Goal: Task Accomplishment & Management: Complete application form

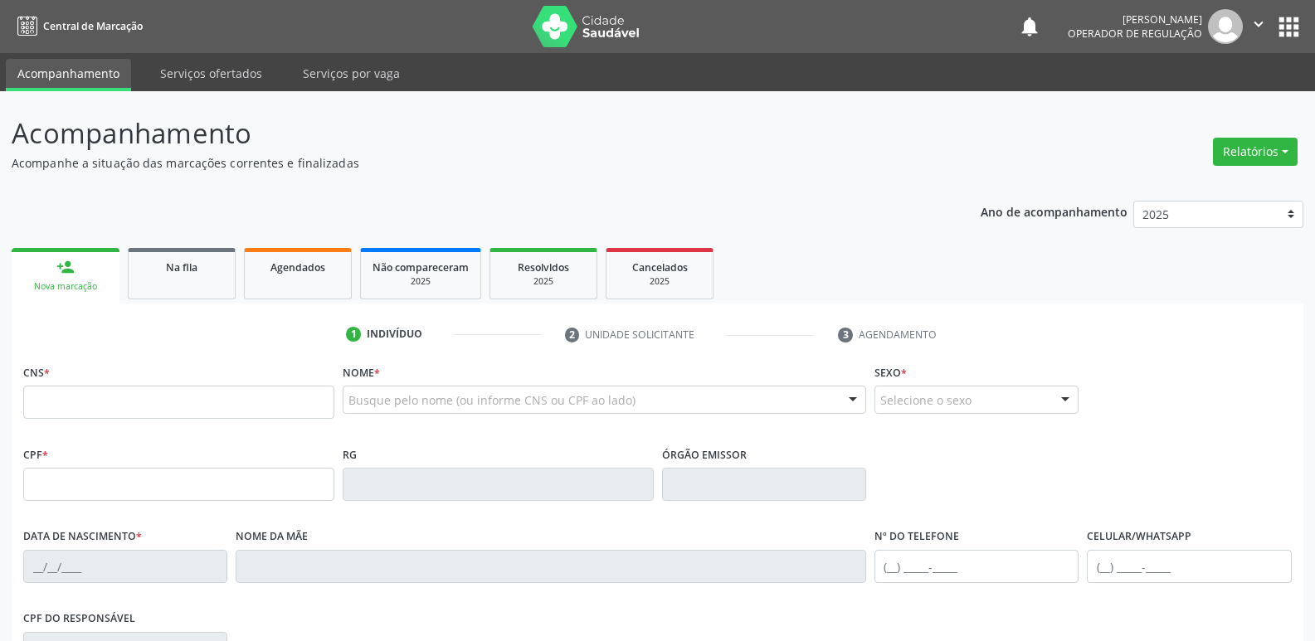
click at [291, 227] on div "Ano de acompanhamento 2025 2024 2023 2022 2021 person_add Nova marcação Na fila…" at bounding box center [658, 538] width 1292 height 699
click at [293, 276] on link "Agendados" at bounding box center [298, 273] width 108 height 51
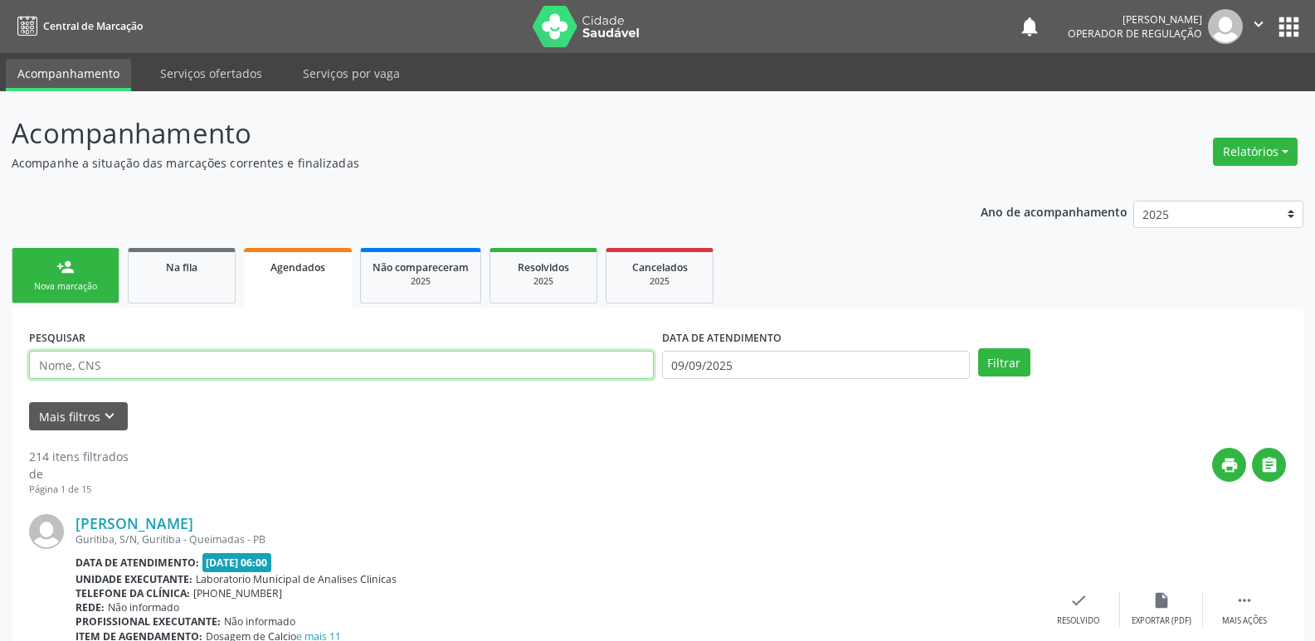
click at [118, 367] on input "text" at bounding box center [341, 365] width 625 height 28
type input "[PERSON_NAME]"
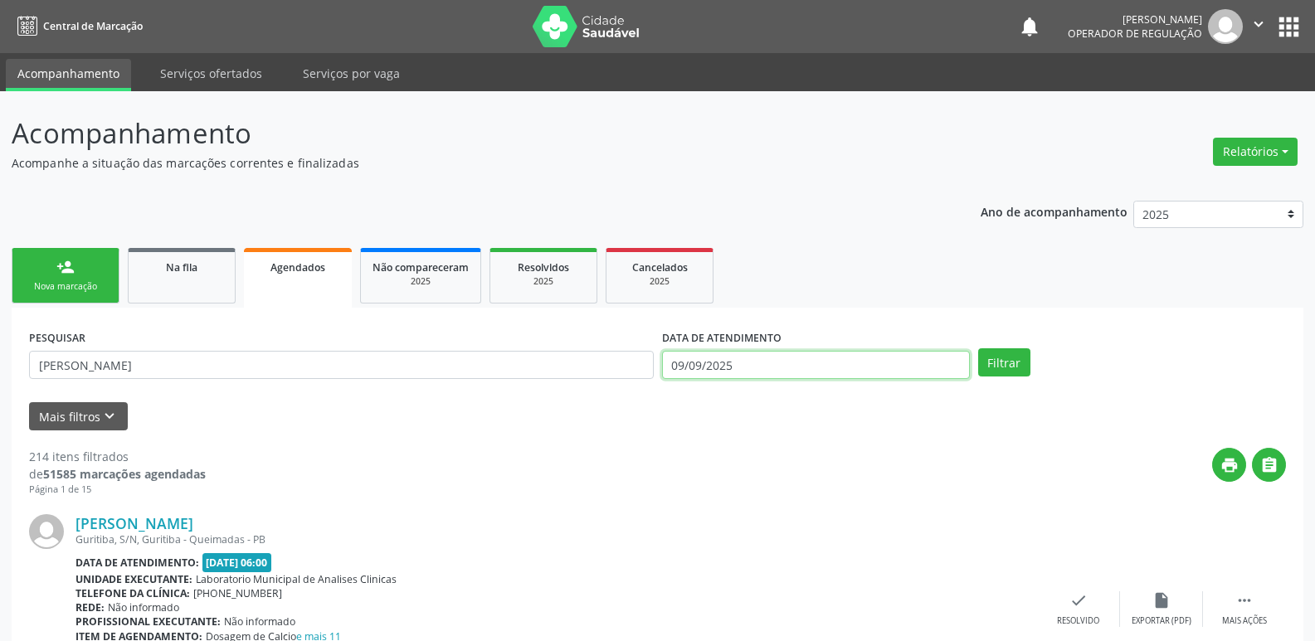
click at [772, 355] on input "09/09/2025" at bounding box center [816, 365] width 308 height 28
click at [978, 348] on button "Filtrar" at bounding box center [1004, 362] width 52 height 28
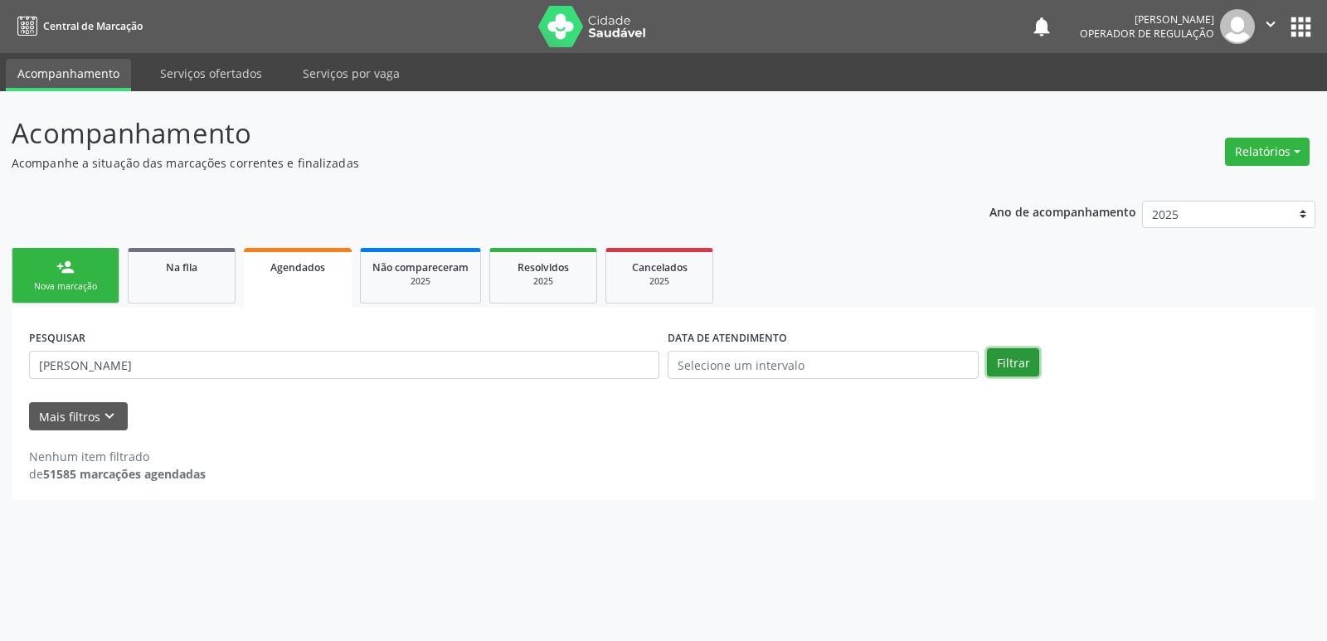
click at [1005, 368] on button "Filtrar" at bounding box center [1013, 362] width 52 height 28
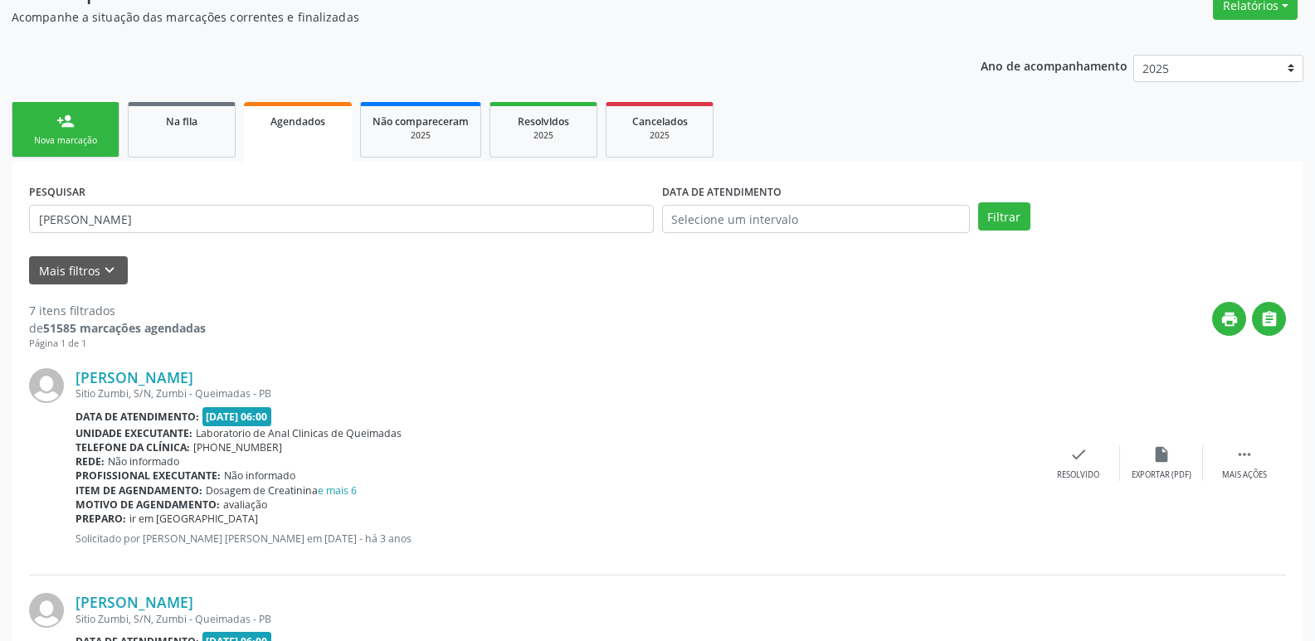
scroll to position [145, 0]
drag, startPoint x: 225, startPoint y: 129, endPoint x: 212, endPoint y: 124, distance: 13.4
click at [224, 129] on link "Na fila" at bounding box center [182, 131] width 108 height 56
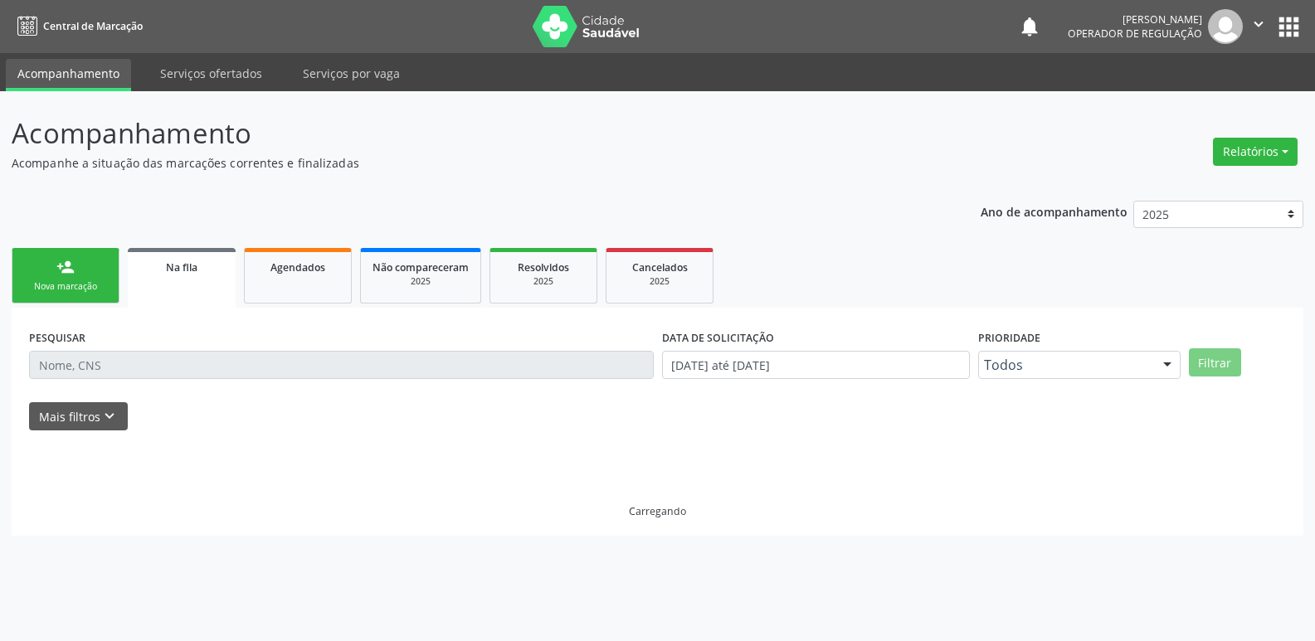
scroll to position [0, 0]
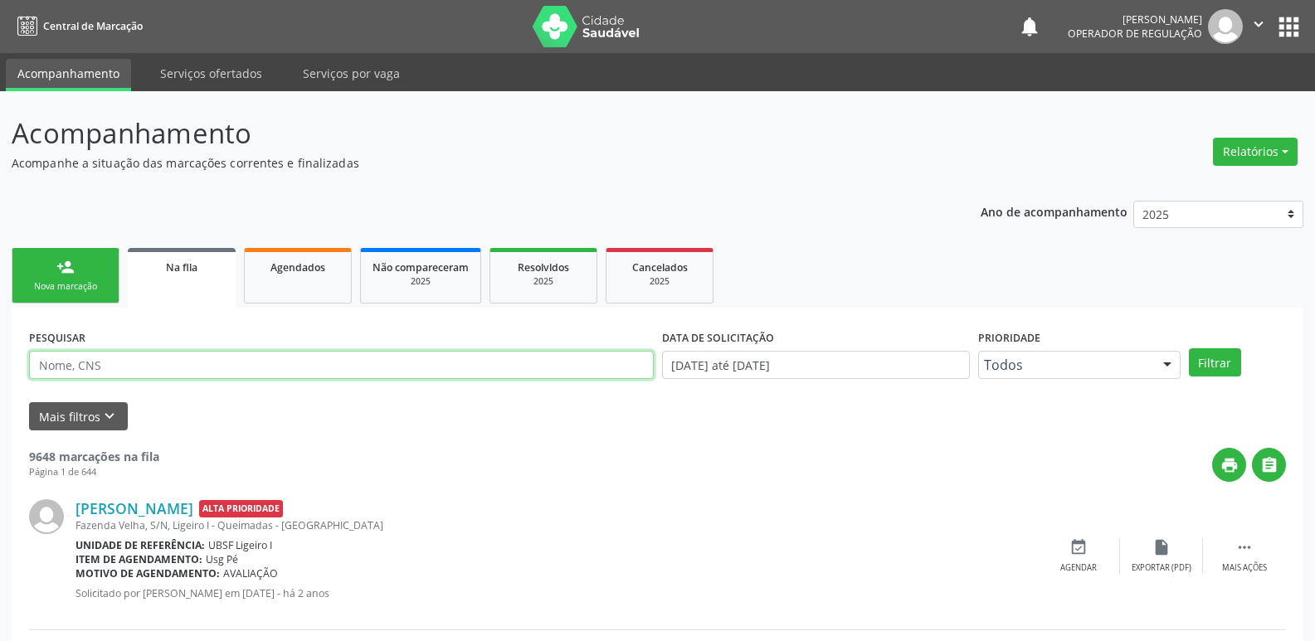
click at [128, 361] on input "text" at bounding box center [341, 365] width 625 height 28
type input "[PERSON_NAME]"
click at [1189, 348] on button "Filtrar" at bounding box center [1215, 362] width 52 height 28
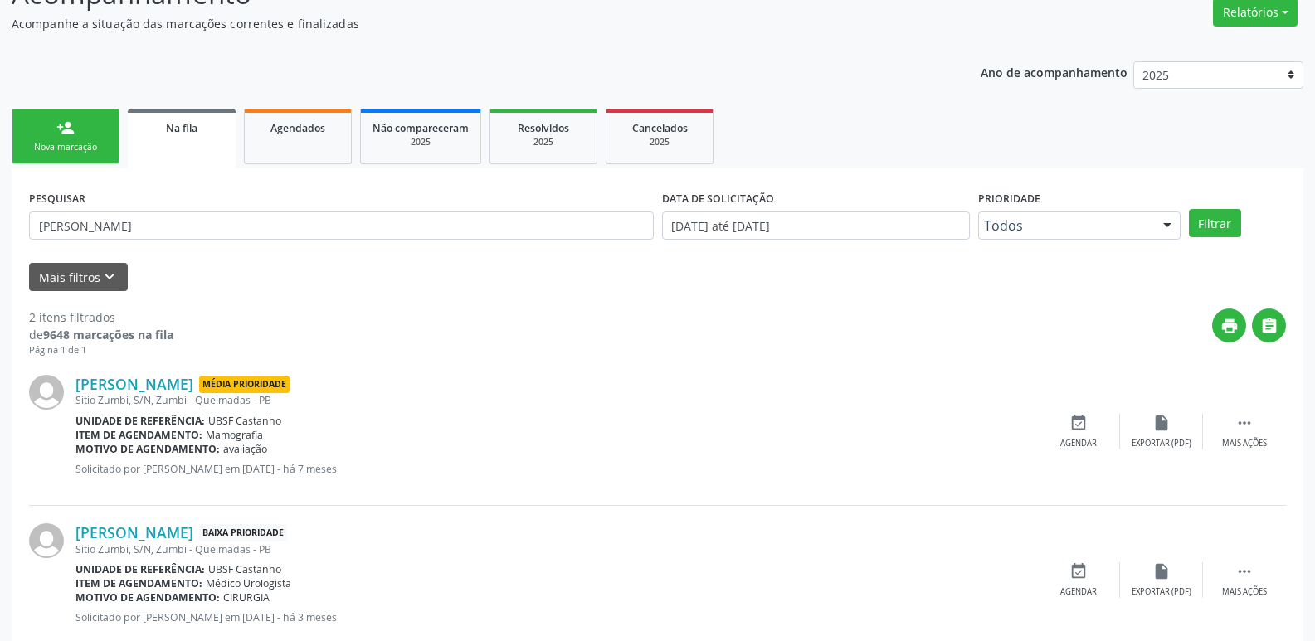
scroll to position [181, 0]
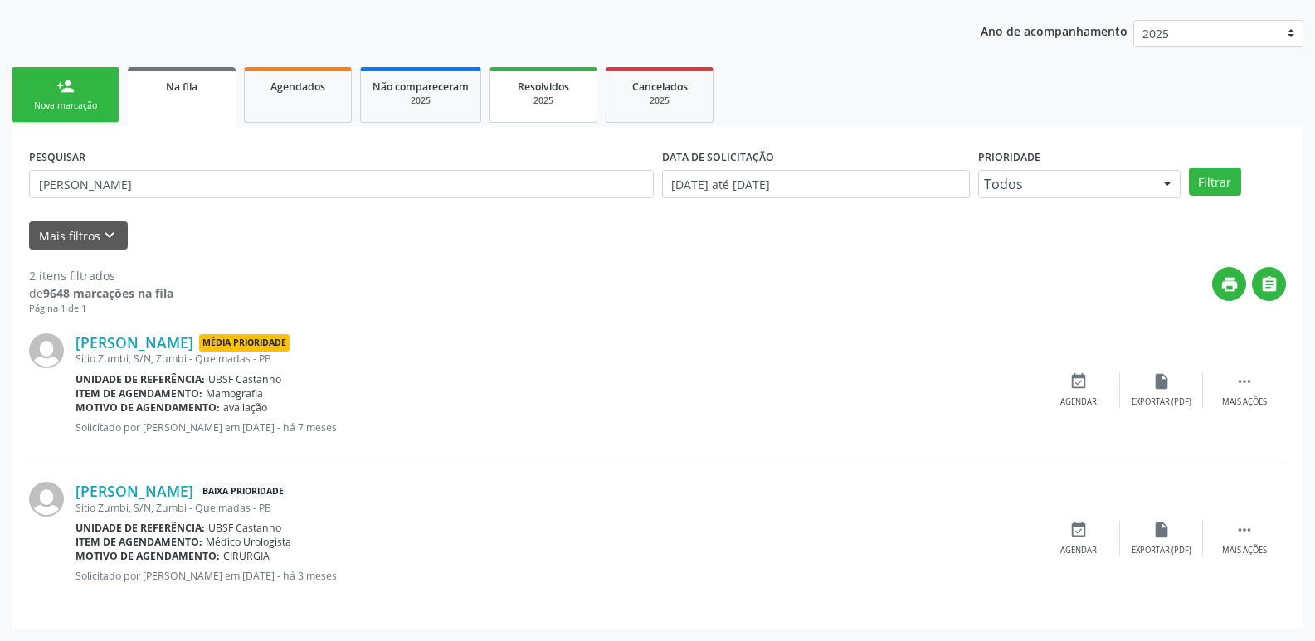
click at [534, 100] on div "2025" at bounding box center [543, 101] width 83 height 12
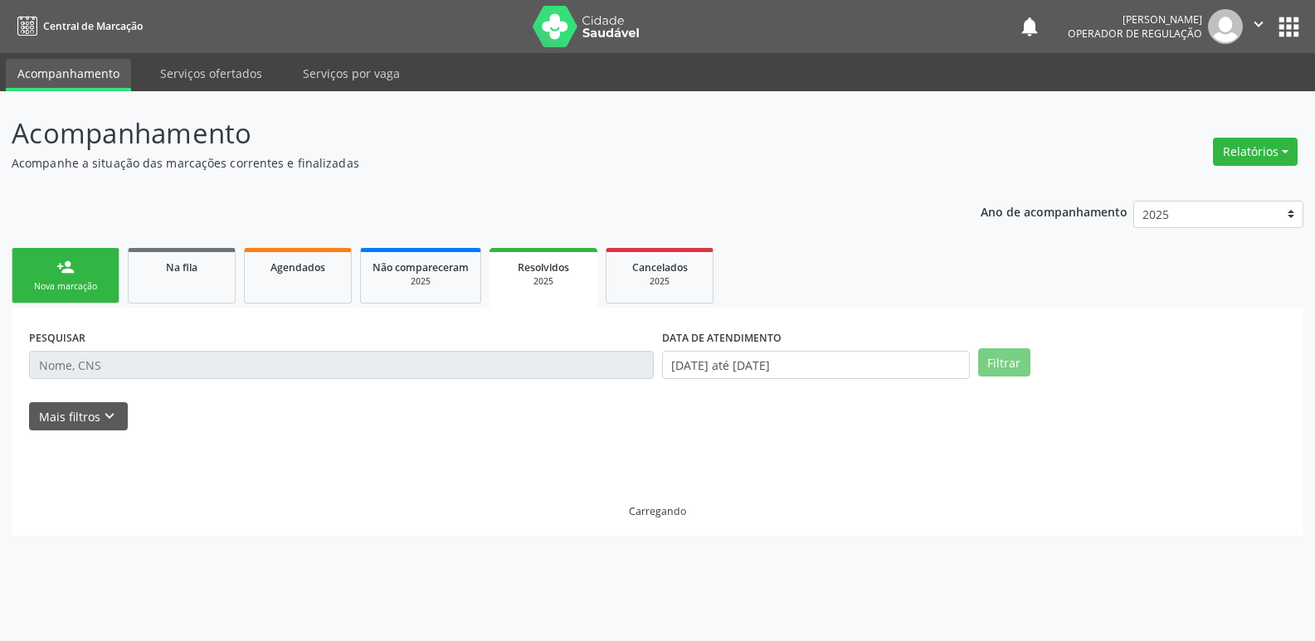
scroll to position [0, 0]
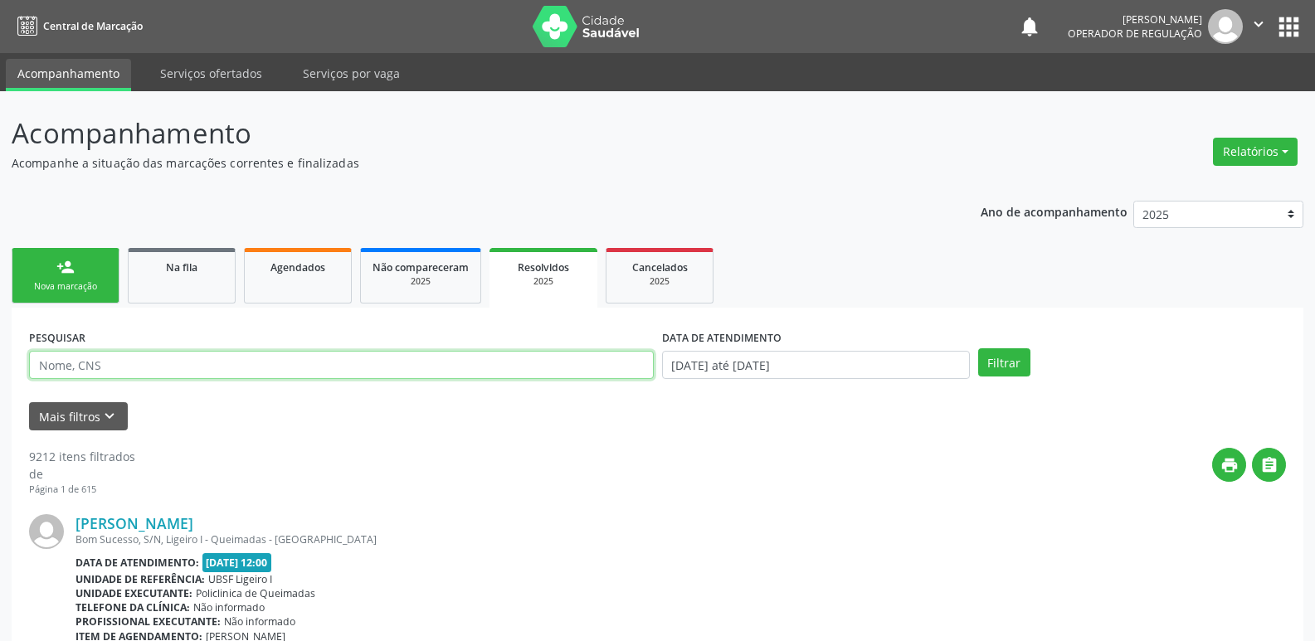
click at [132, 364] on input "text" at bounding box center [341, 365] width 625 height 28
type input "[PERSON_NAME]"
click at [978, 348] on button "Filtrar" at bounding box center [1004, 362] width 52 height 28
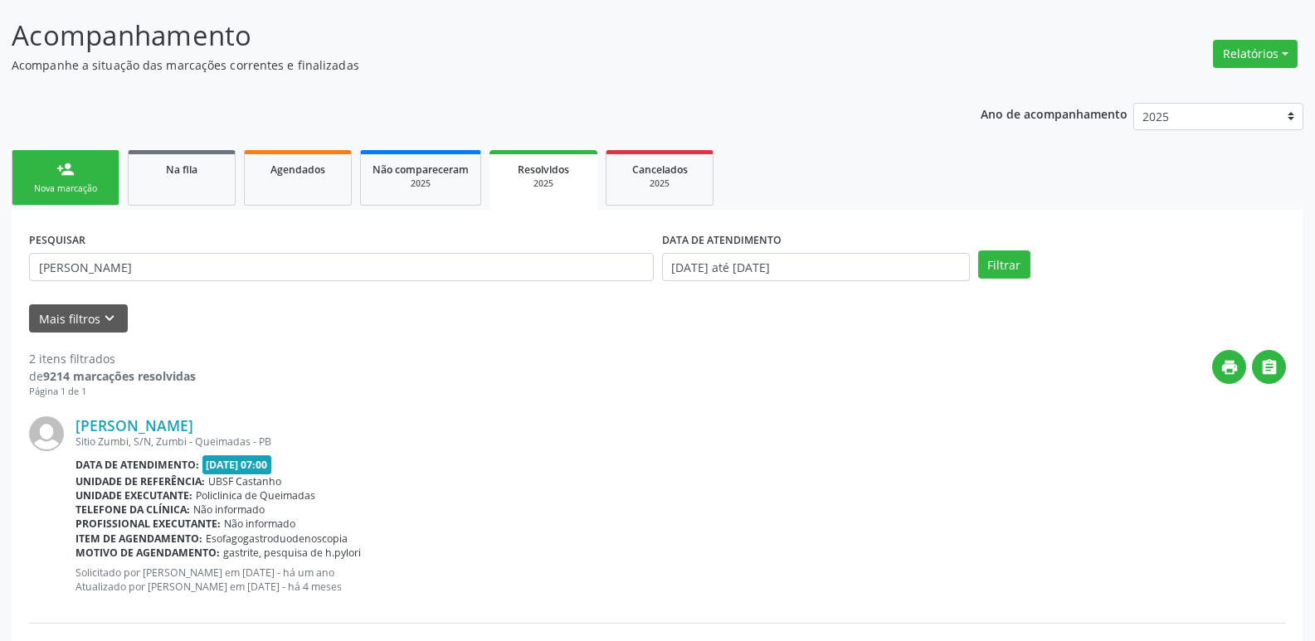
scroll to position [85, 0]
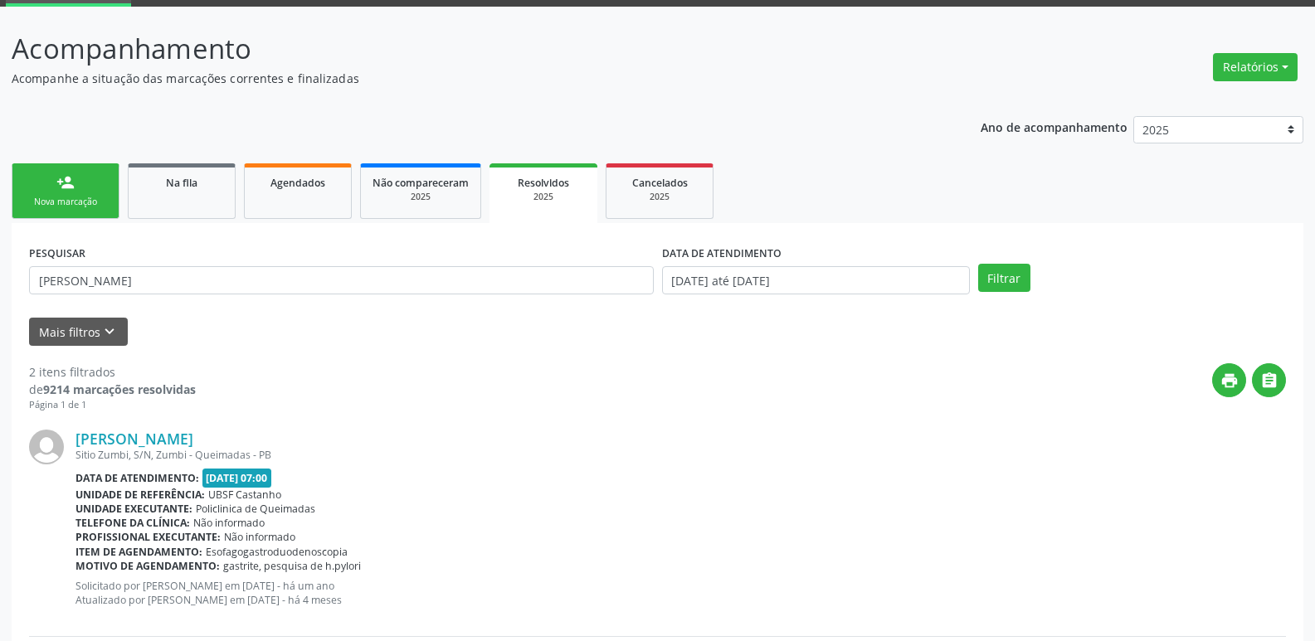
click at [100, 177] on link "person_add Nova marcação" at bounding box center [66, 191] width 108 height 56
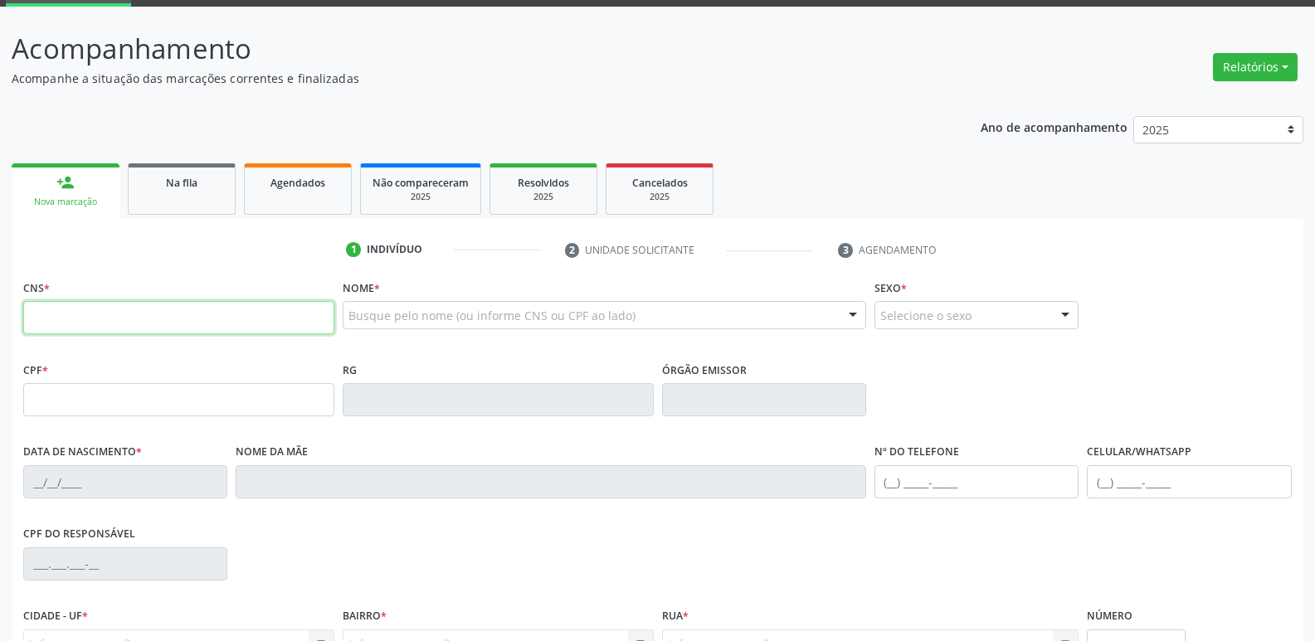
click at [134, 303] on input "text" at bounding box center [178, 317] width 311 height 33
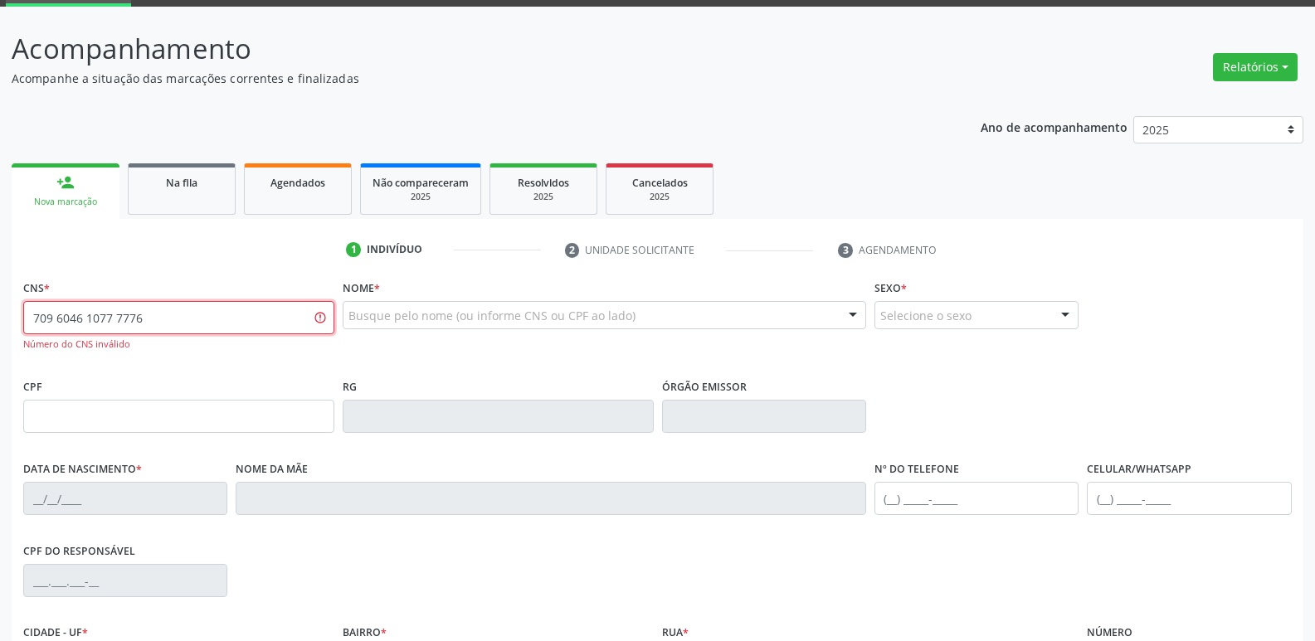
click at [105, 321] on input "709 6046 1077 7776" at bounding box center [178, 317] width 311 height 33
click at [98, 324] on input "709 6046 1077 776" at bounding box center [178, 317] width 311 height 33
type input "709 6046 1017 7776"
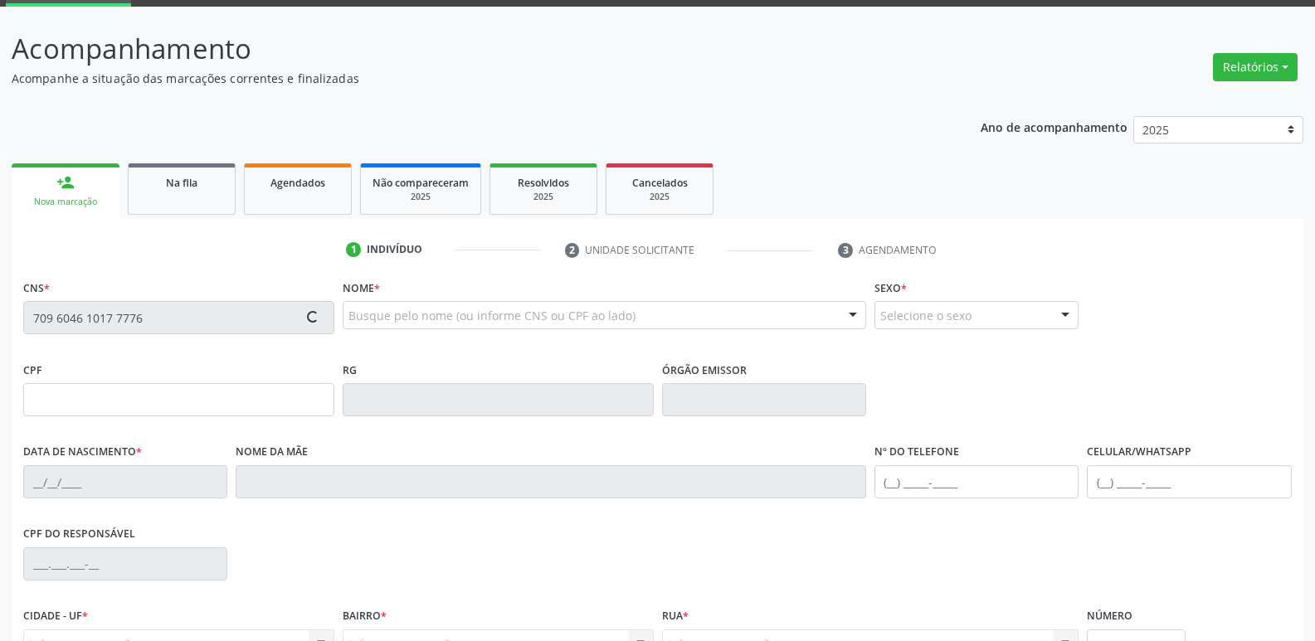
scroll to position [258, 0]
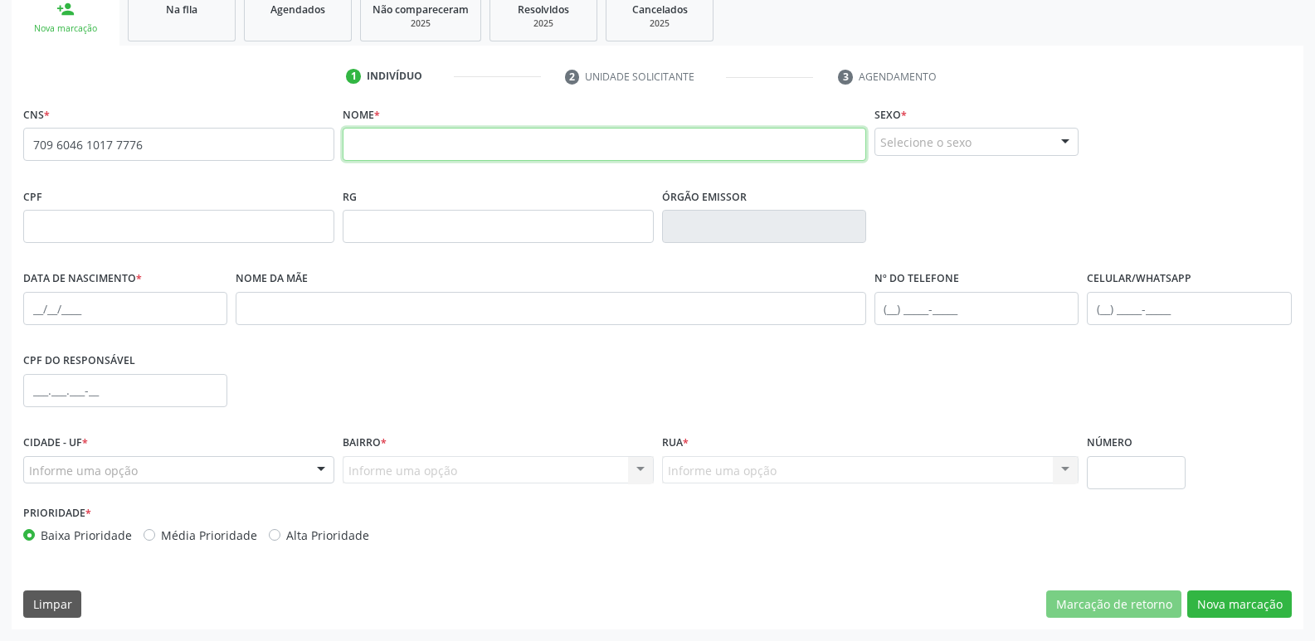
click at [415, 137] on input "text" at bounding box center [604, 144] width 523 height 33
type input "[PERSON_NAME]"
click at [913, 150] on div "Selecione o sexo" at bounding box center [976, 142] width 204 height 28
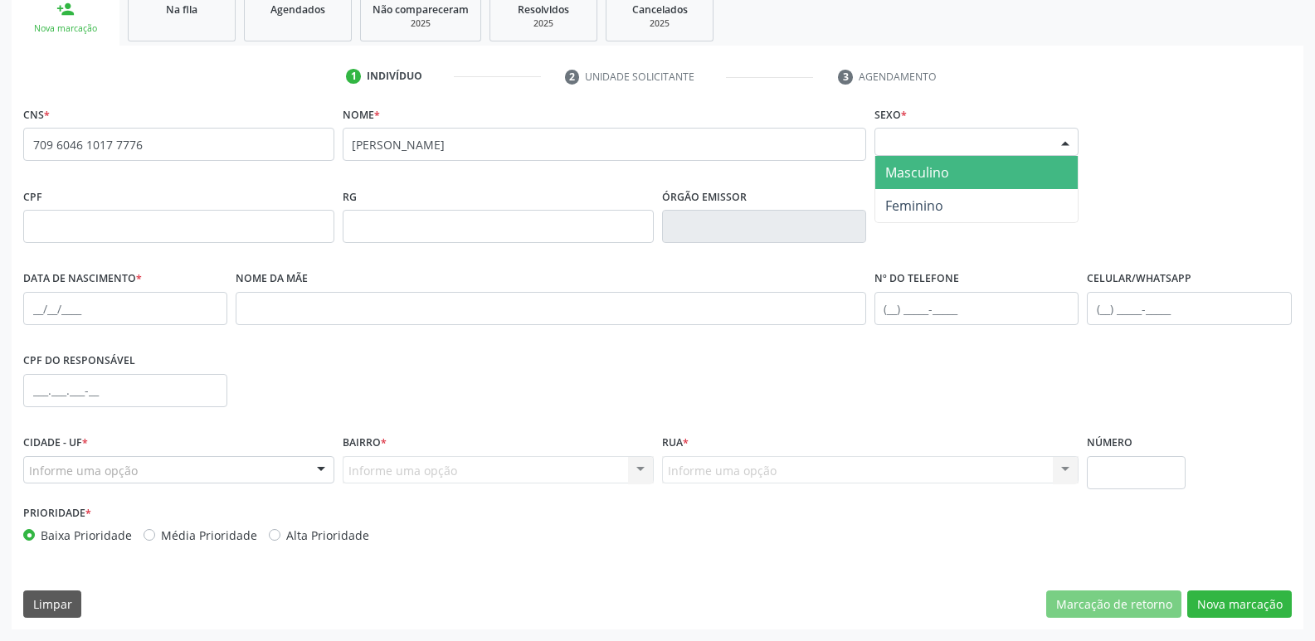
click at [906, 178] on span "Masculino" at bounding box center [917, 172] width 64 height 18
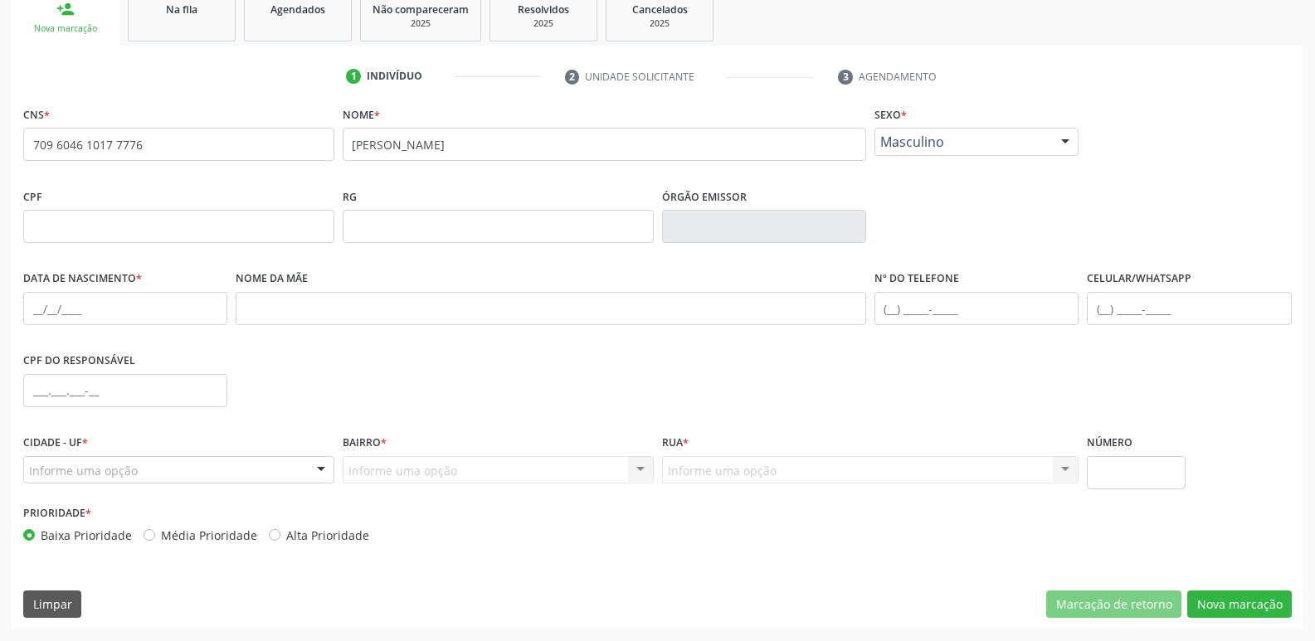
click at [913, 148] on span "Masculino" at bounding box center [962, 142] width 164 height 17
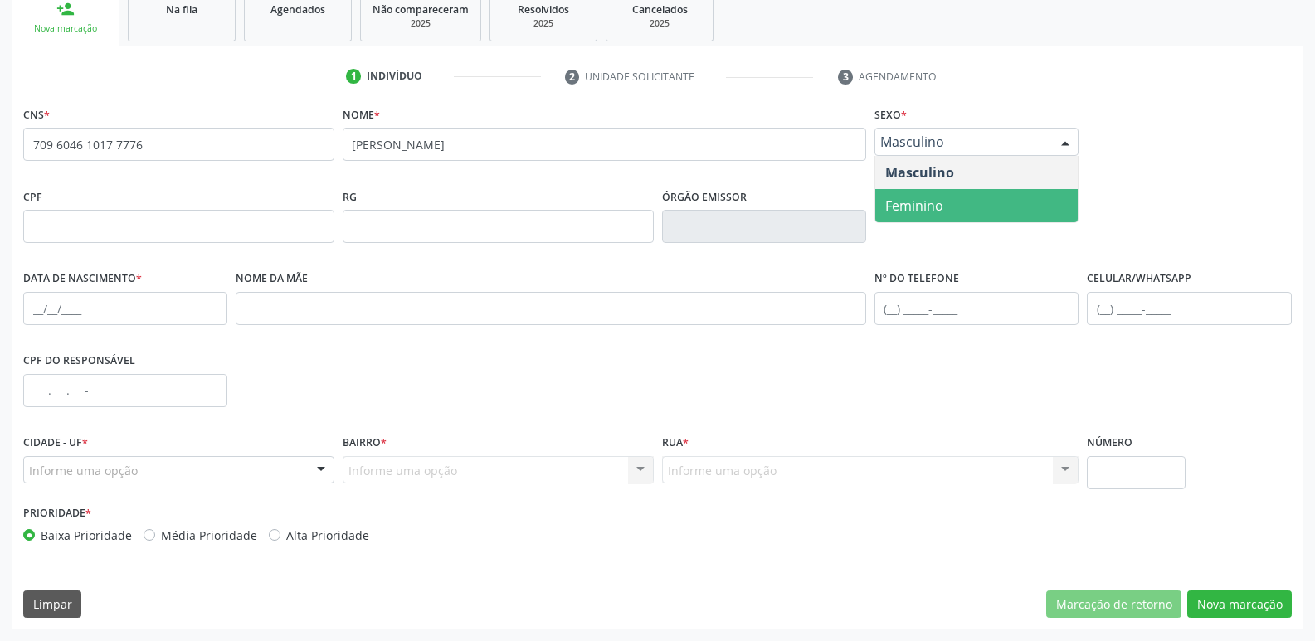
click at [908, 205] on span "Feminino" at bounding box center [914, 206] width 58 height 18
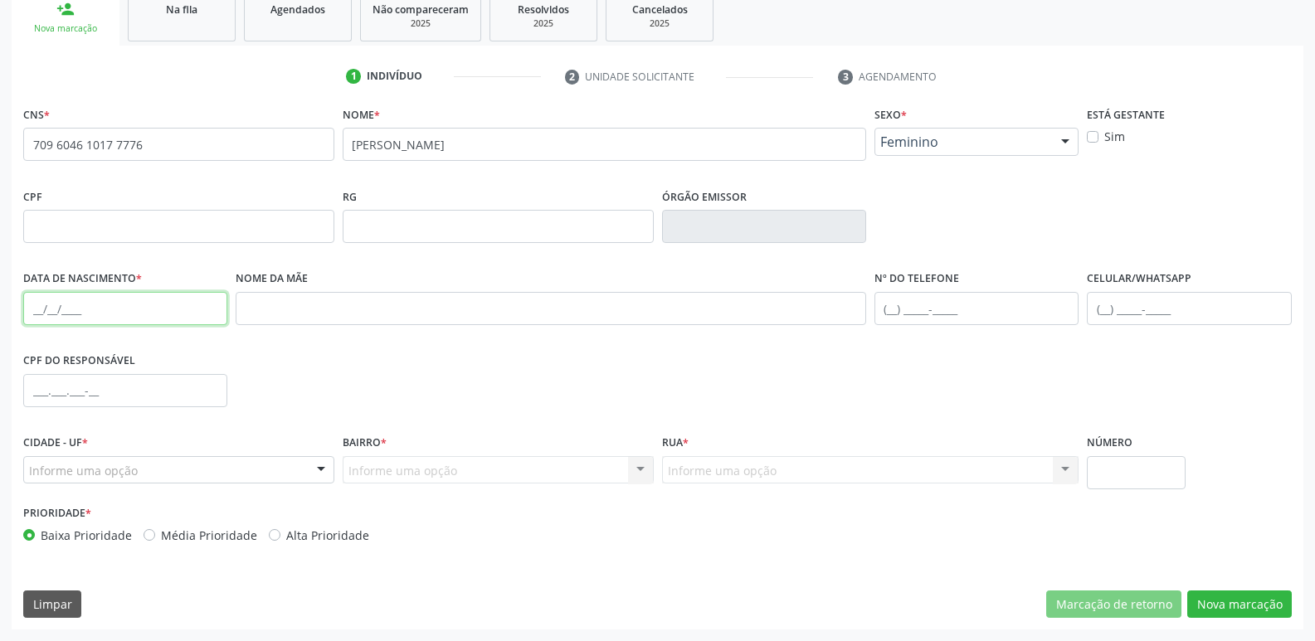
click at [32, 311] on input "text" at bounding box center [125, 308] width 204 height 33
type input "[DATE]"
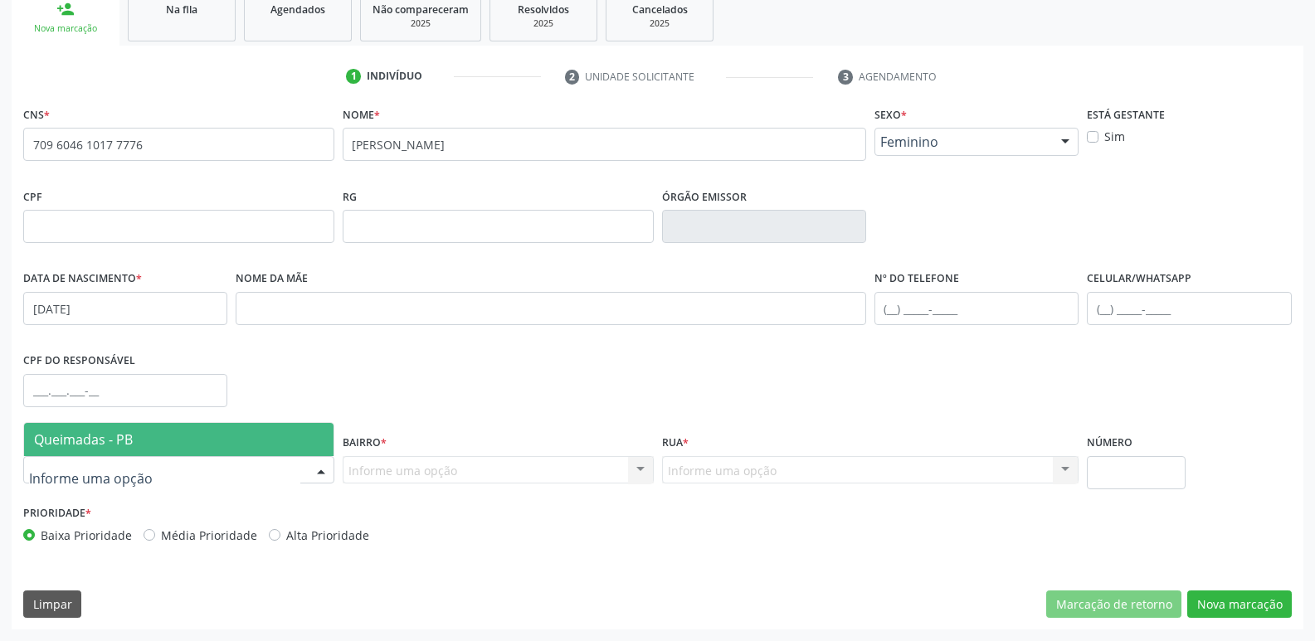
click at [111, 441] on span "Queimadas - PB" at bounding box center [83, 440] width 99 height 18
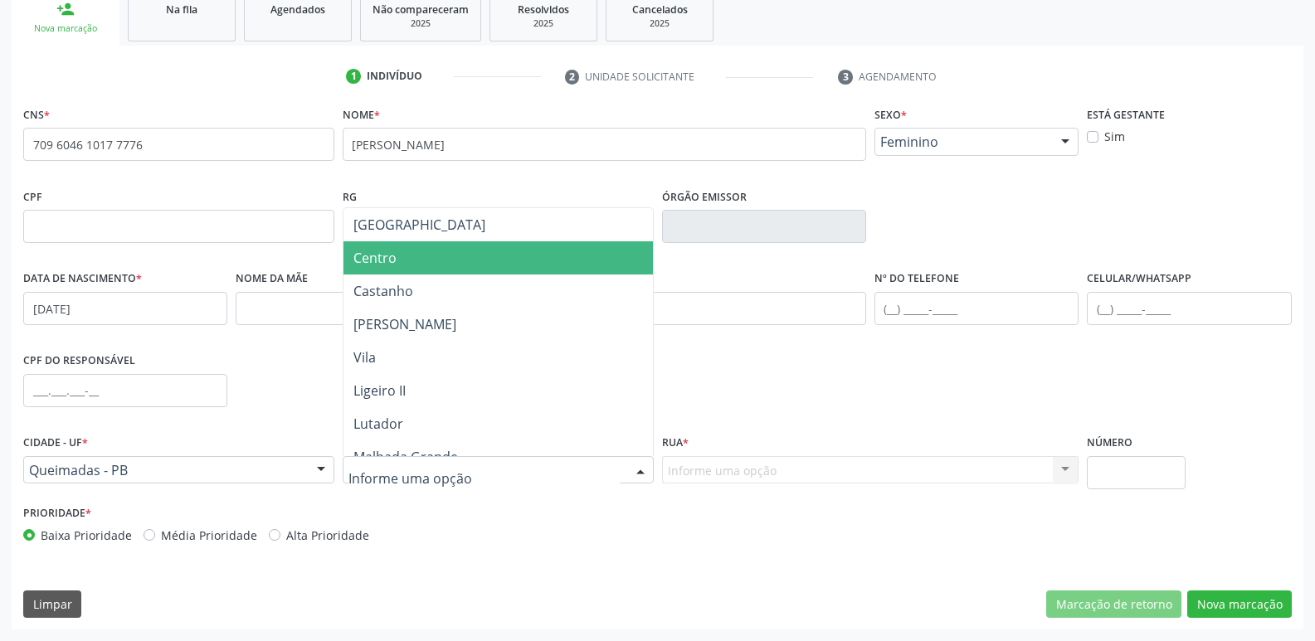
drag, startPoint x: 439, startPoint y: 254, endPoint x: 904, endPoint y: 384, distance: 483.3
click at [441, 255] on span "Centro" at bounding box center [497, 257] width 309 height 33
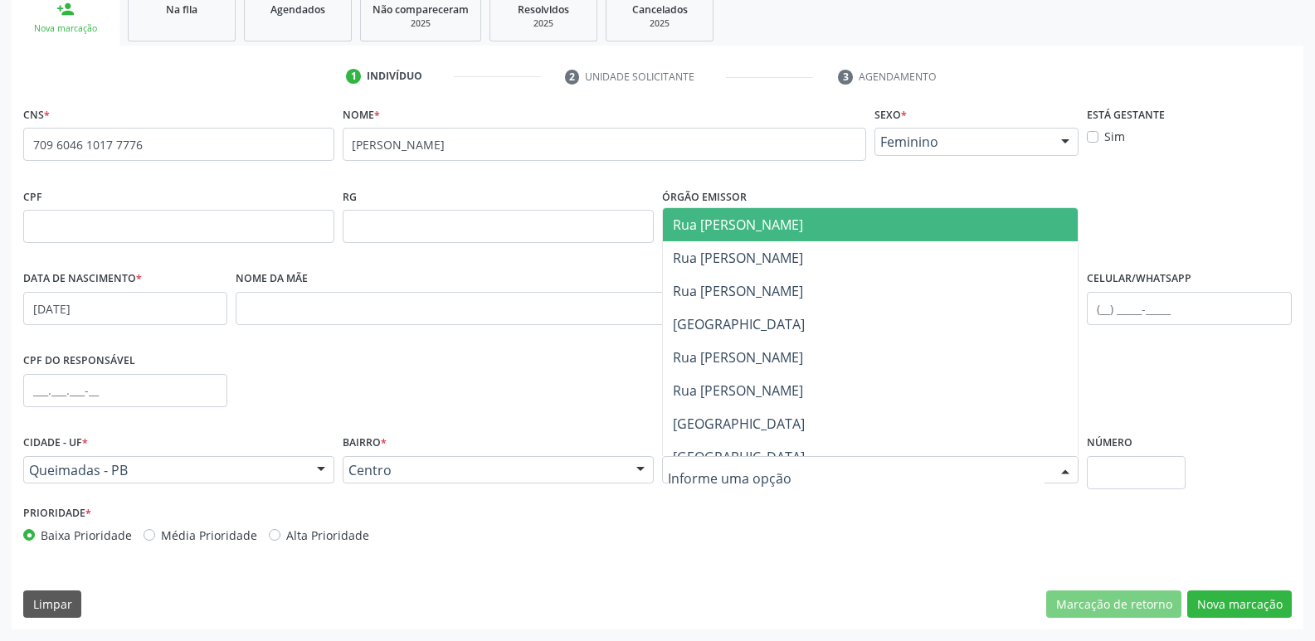
click at [852, 461] on div at bounding box center [870, 470] width 417 height 28
drag, startPoint x: 744, startPoint y: 221, endPoint x: 1010, endPoint y: 372, distance: 306.1
click at [757, 226] on span "Rua [PERSON_NAME]" at bounding box center [738, 225] width 130 height 18
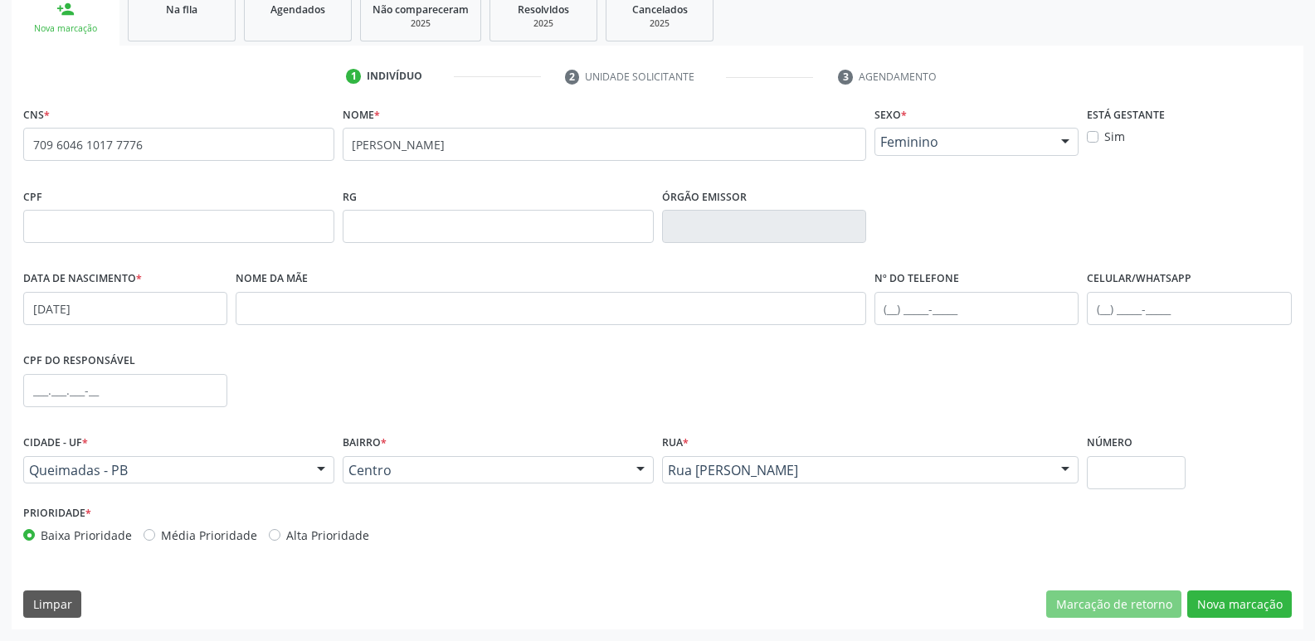
click at [1279, 622] on div "CNS * 709 6046 1017 7776 none Nome * [PERSON_NAME] * Feminino Masculino Feminin…" at bounding box center [658, 366] width 1292 height 528
click at [1270, 606] on button "Nova marcação" at bounding box center [1239, 605] width 105 height 28
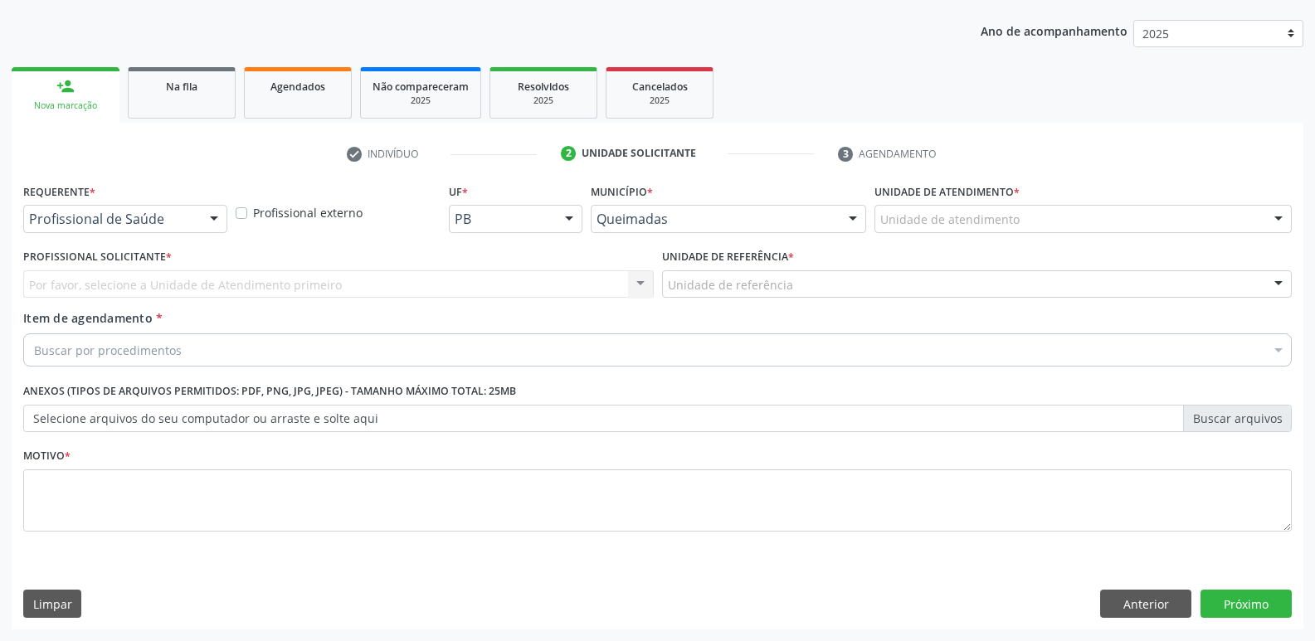
drag, startPoint x: 140, startPoint y: 218, endPoint x: 131, endPoint y: 295, distance: 77.7
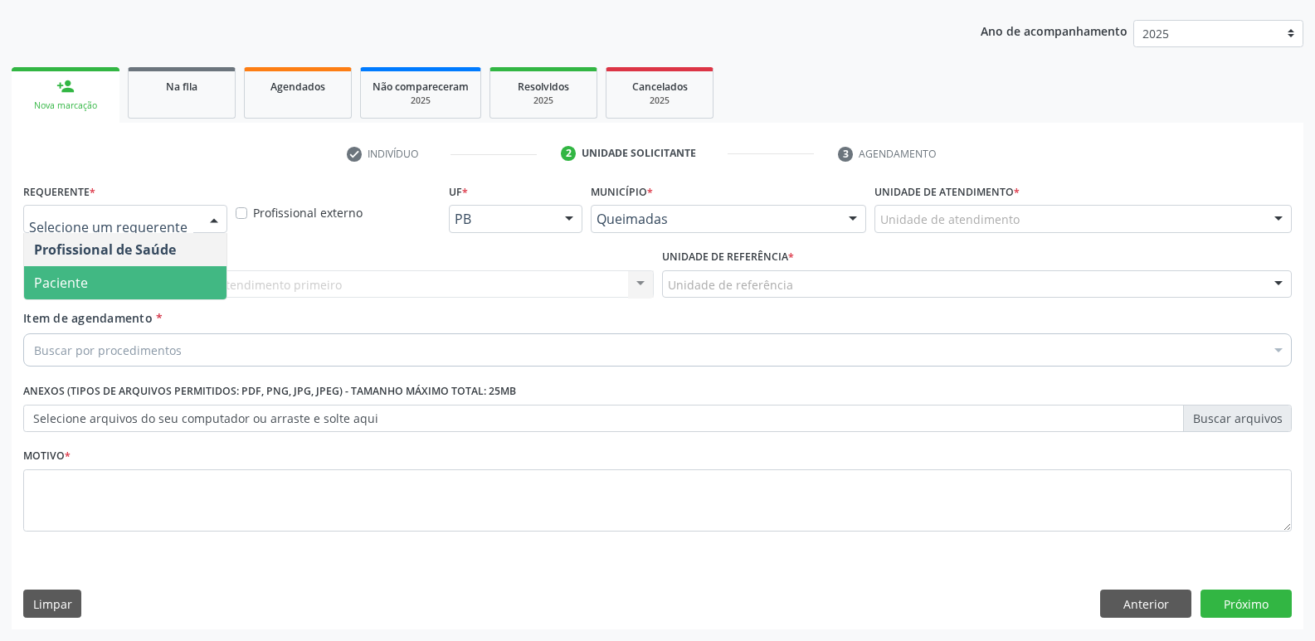
drag, startPoint x: 135, startPoint y: 277, endPoint x: 153, endPoint y: 270, distance: 18.6
click at [137, 275] on span "Paciente" at bounding box center [125, 282] width 202 height 33
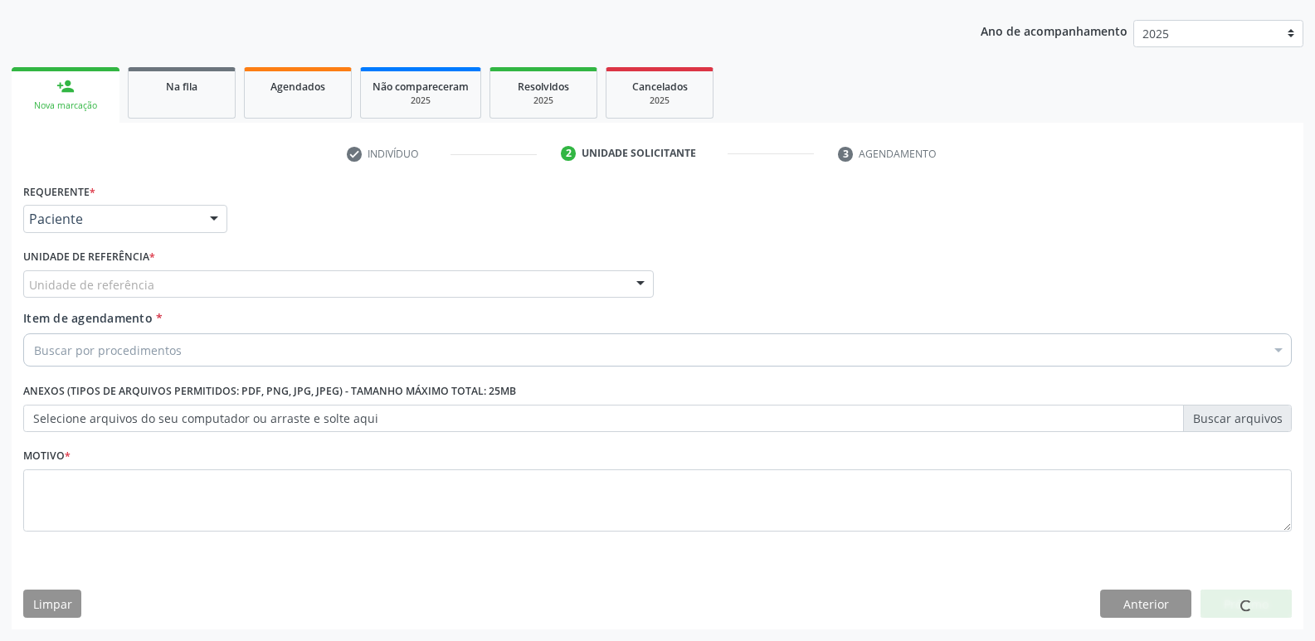
click at [164, 276] on div "Unidade de referência" at bounding box center [338, 284] width 631 height 28
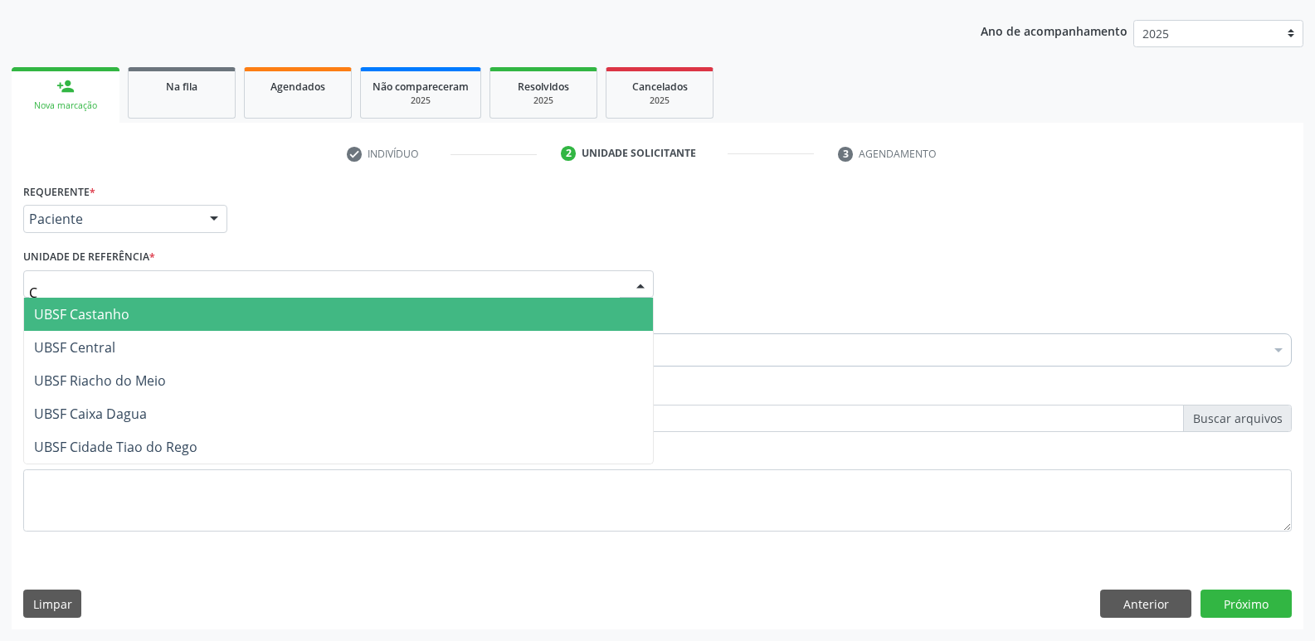
type input "CE"
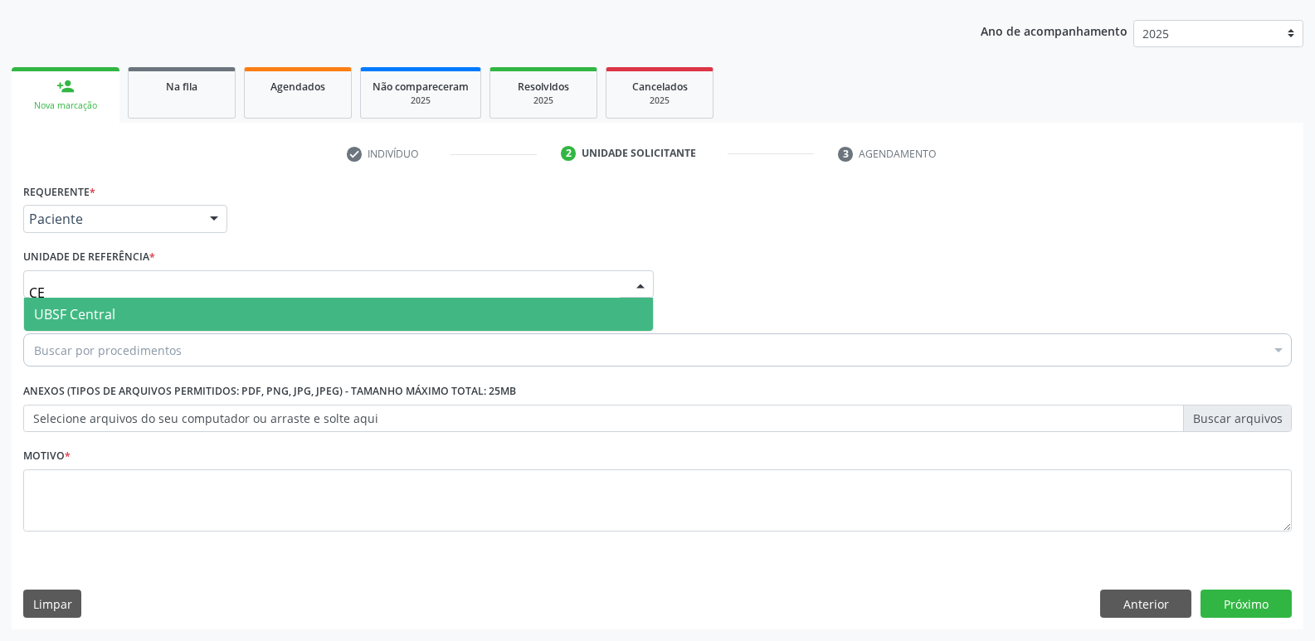
click at [132, 300] on span "UBSF Central" at bounding box center [338, 314] width 629 height 33
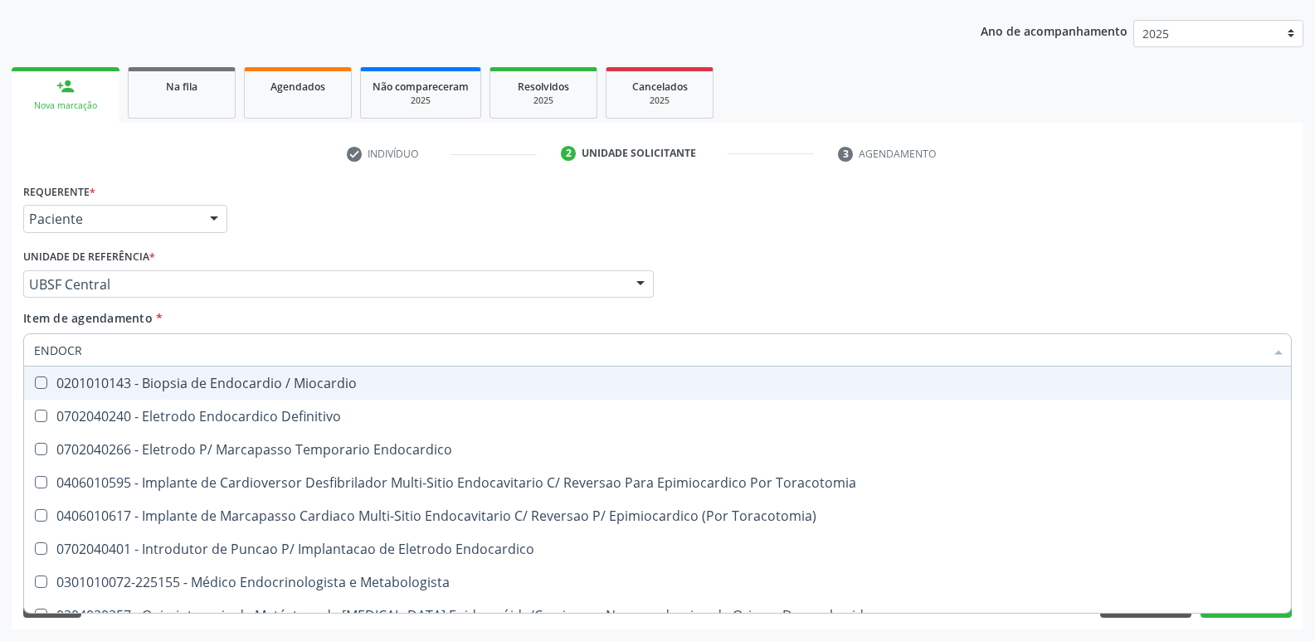
type input "ENDOCRI"
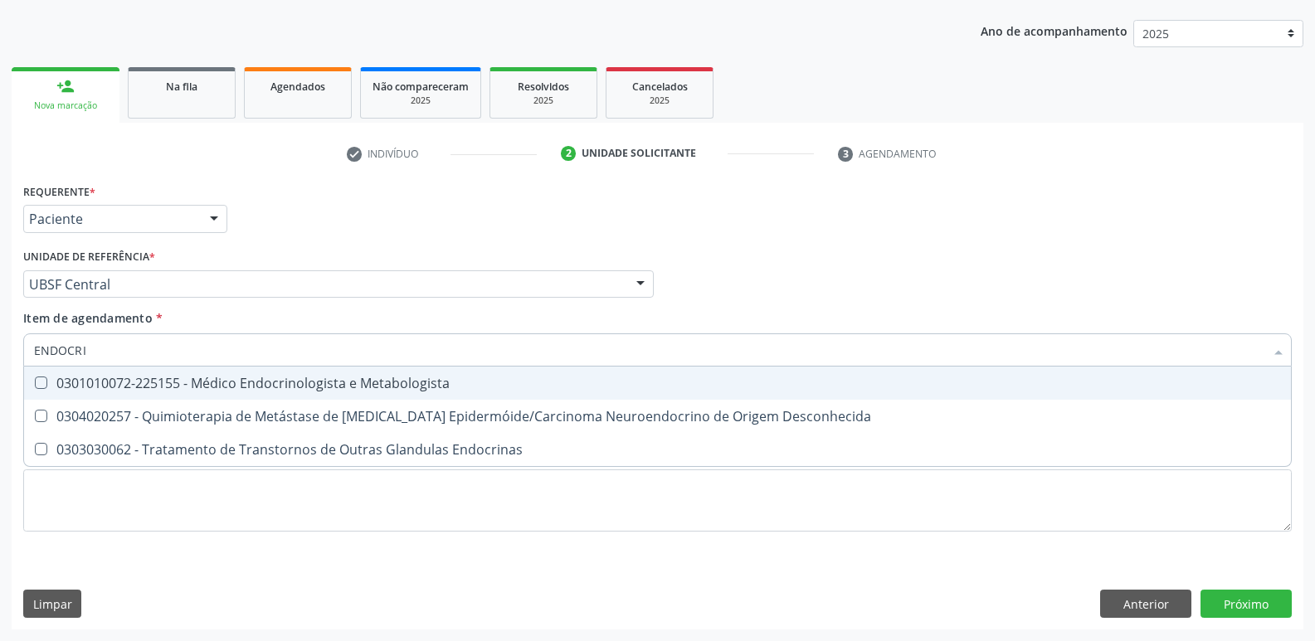
click at [382, 385] on div "0301010072-225155 - Médico Endocrinologista e Metabologista" at bounding box center [657, 383] width 1247 height 13
checkbox Metabologista "true"
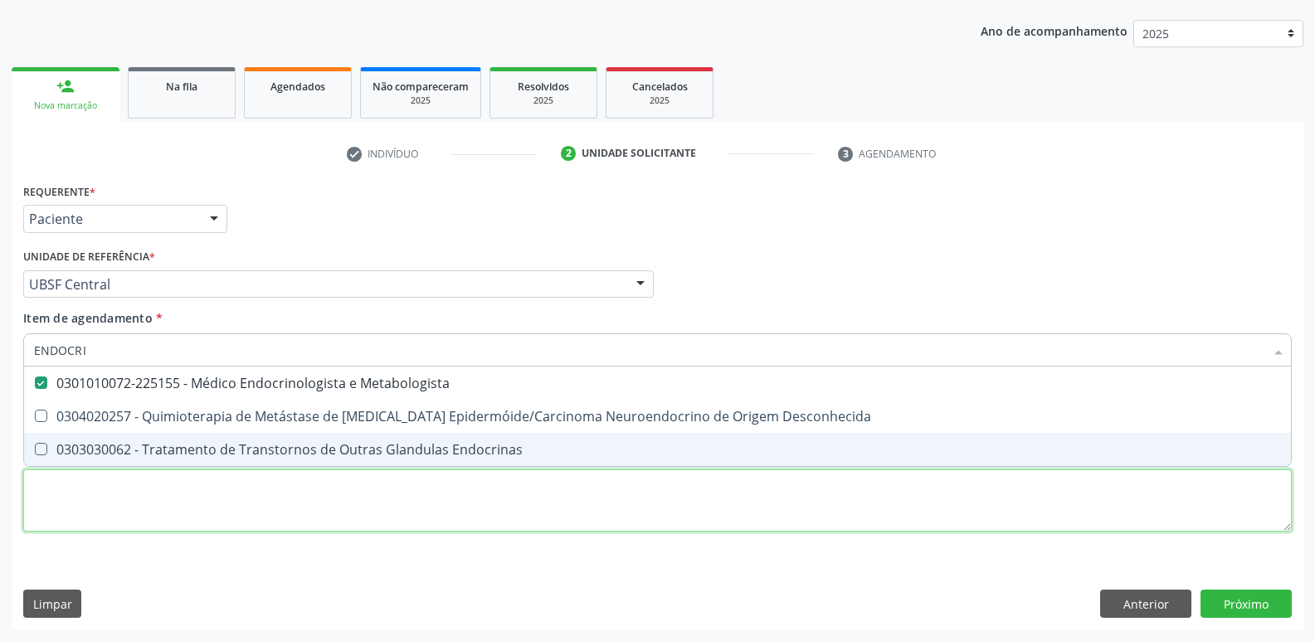
click at [356, 493] on div "Requerente * Paciente Profissional de Saúde Paciente Nenhum resultado encontrad…" at bounding box center [657, 367] width 1268 height 376
paste textarea "AVALIAÇÃO"
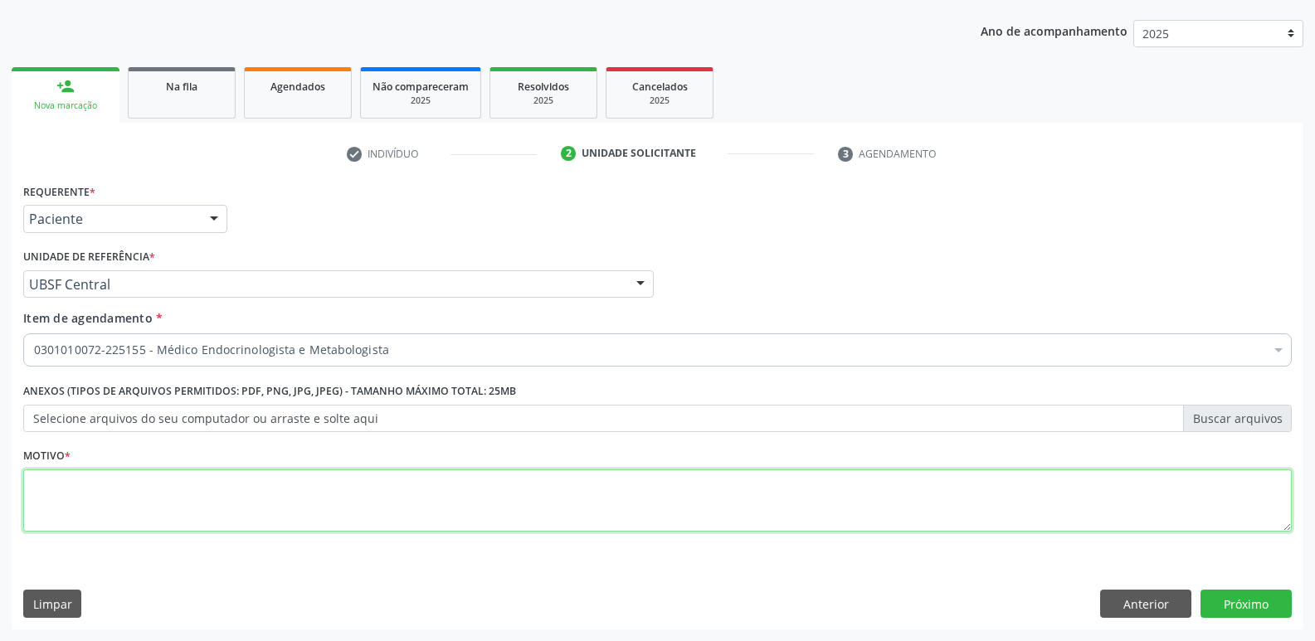
type textarea "AVALIAÇÃO"
checkbox Metabologista "true"
type textarea "AVALIAÇÃO"
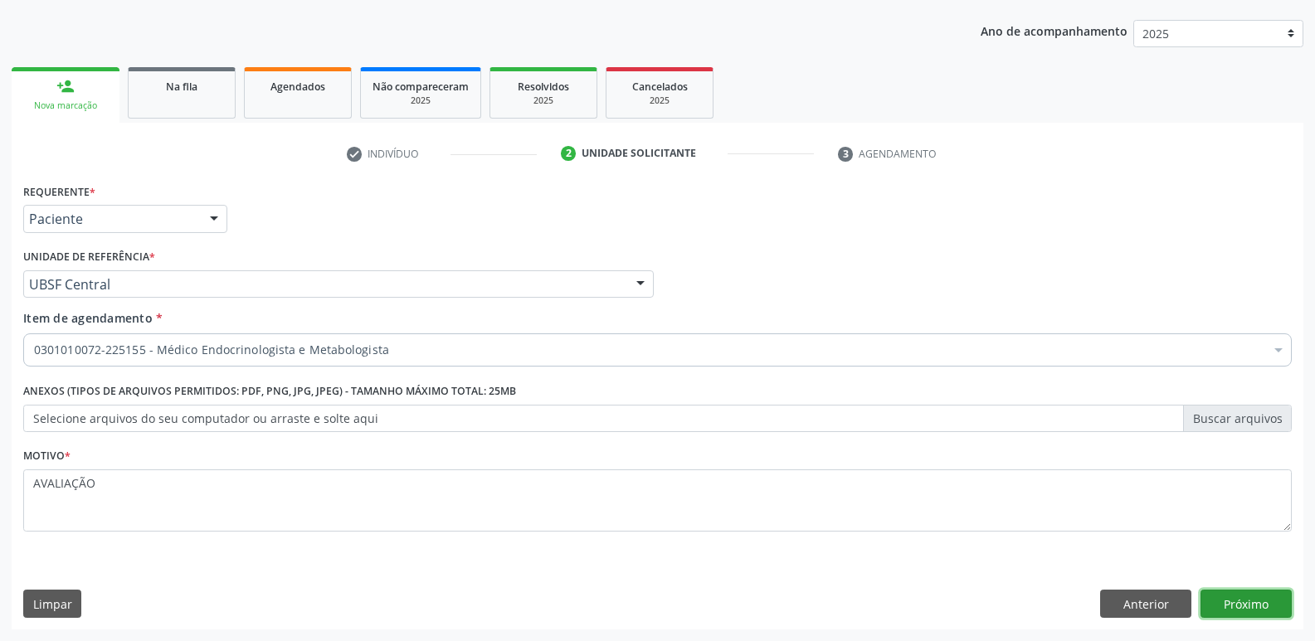
click at [1288, 610] on button "Próximo" at bounding box center [1245, 604] width 91 height 28
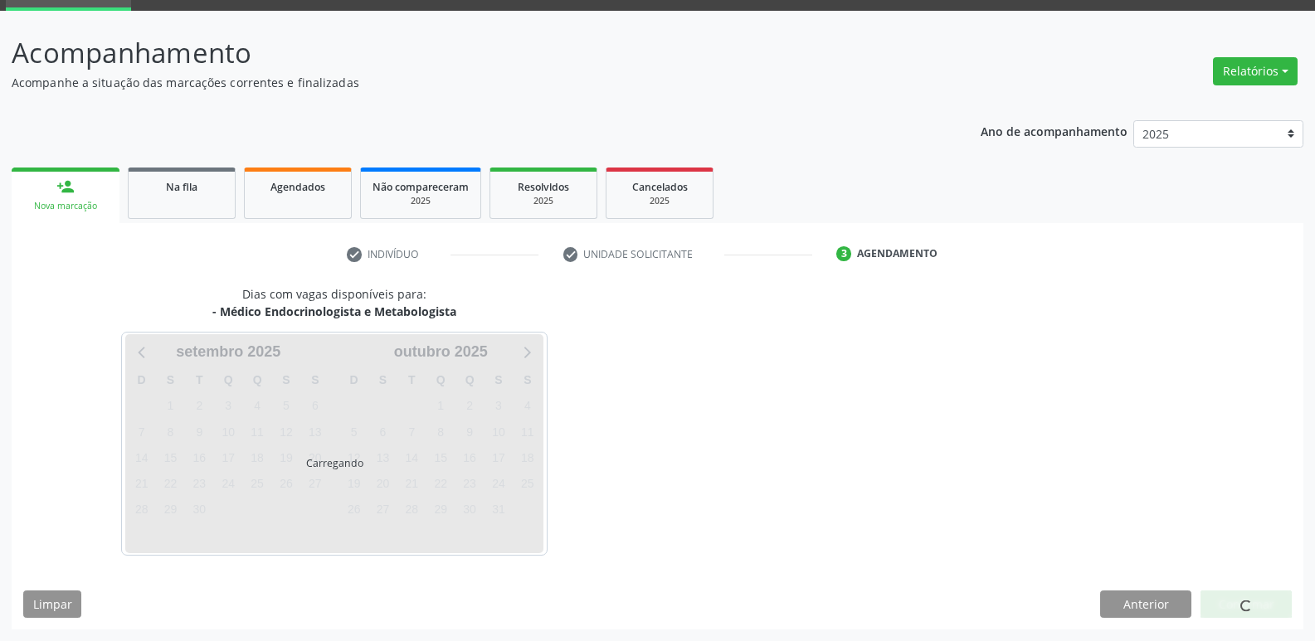
scroll to position [129, 0]
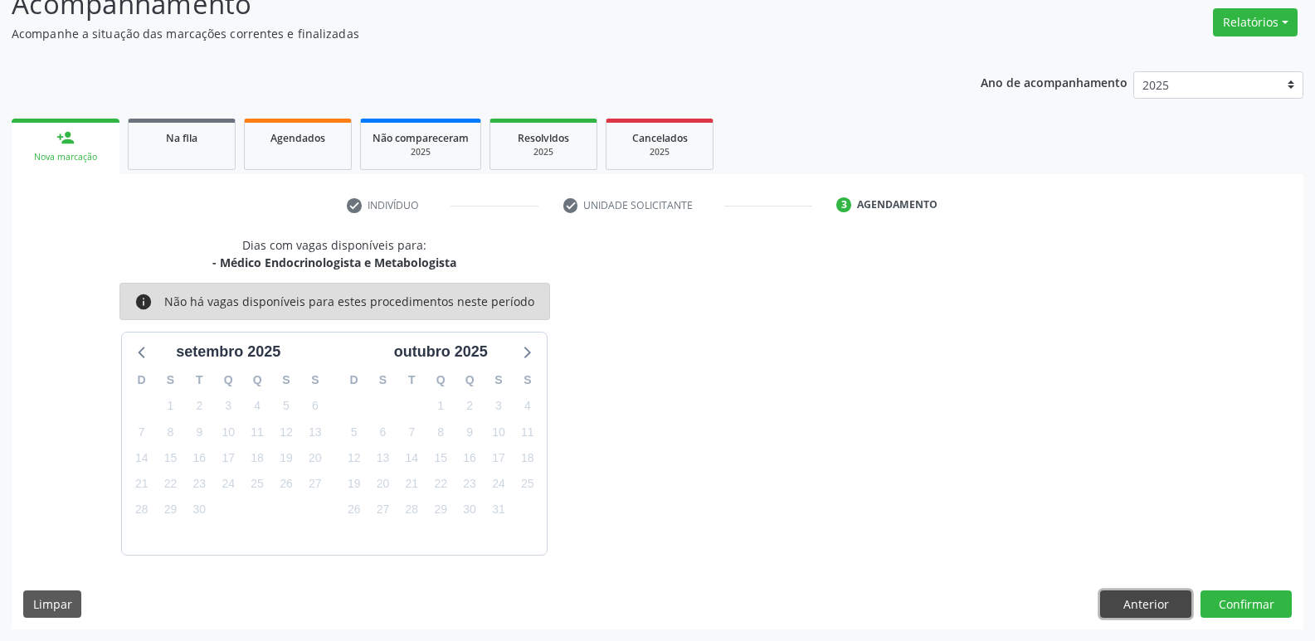
click at [1147, 600] on button "Anterior" at bounding box center [1145, 605] width 91 height 28
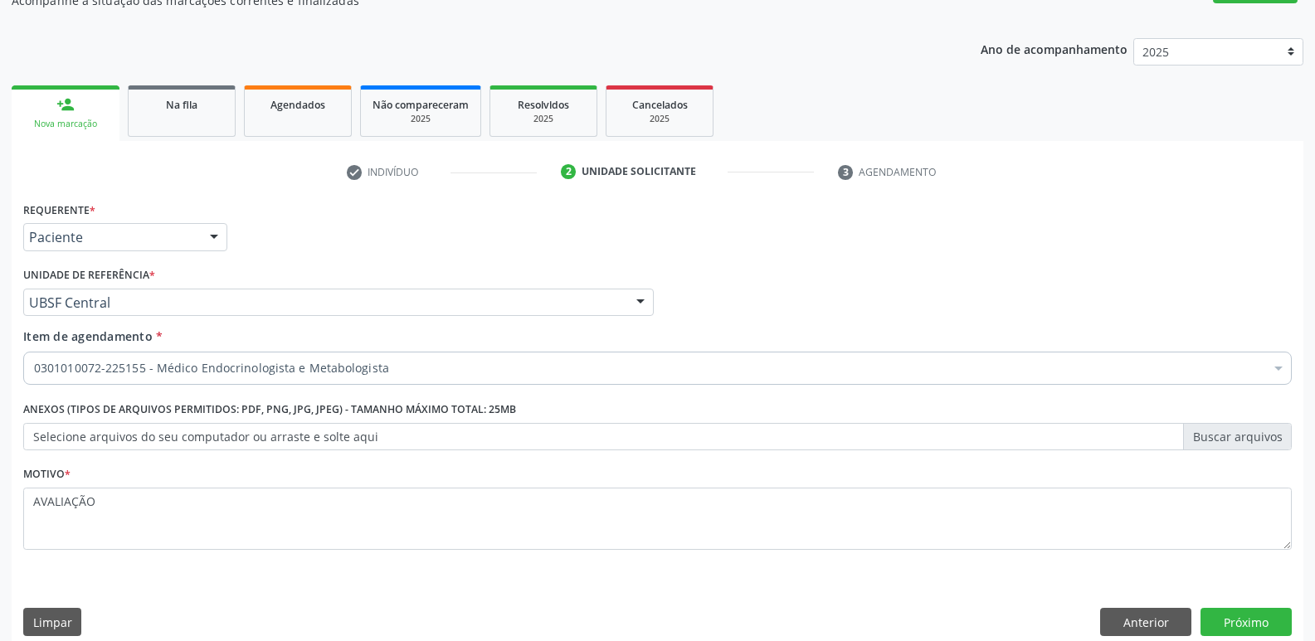
scroll to position [181, 0]
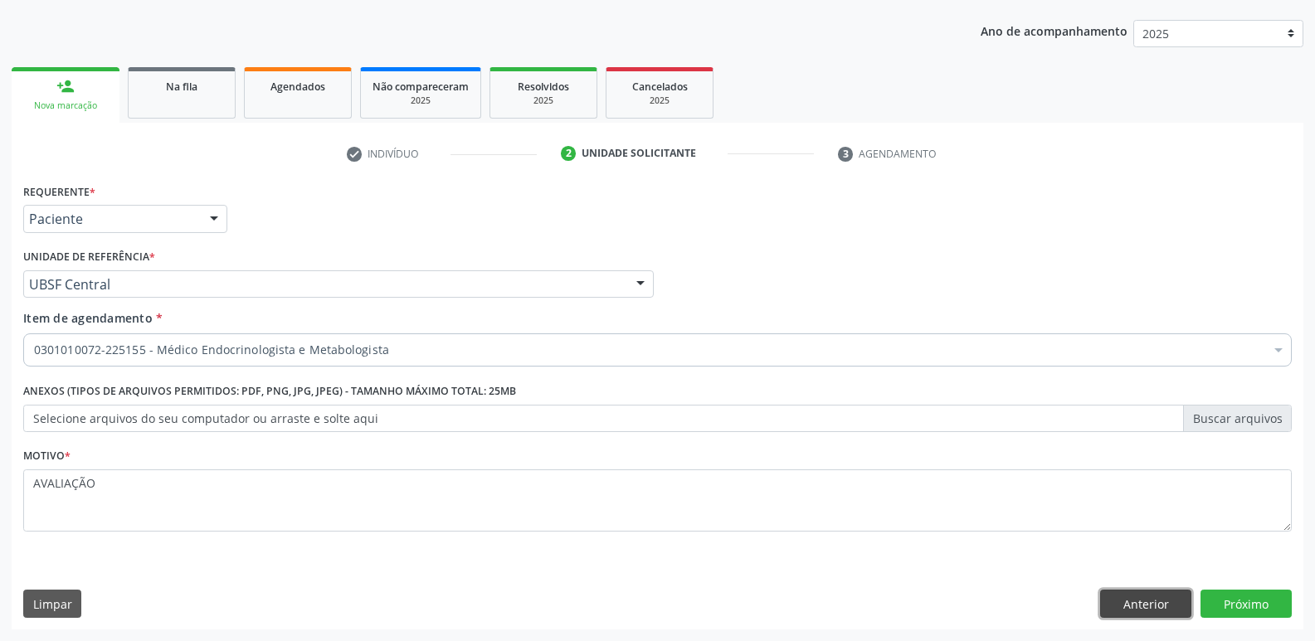
click at [1159, 611] on button "Anterior" at bounding box center [1145, 604] width 91 height 28
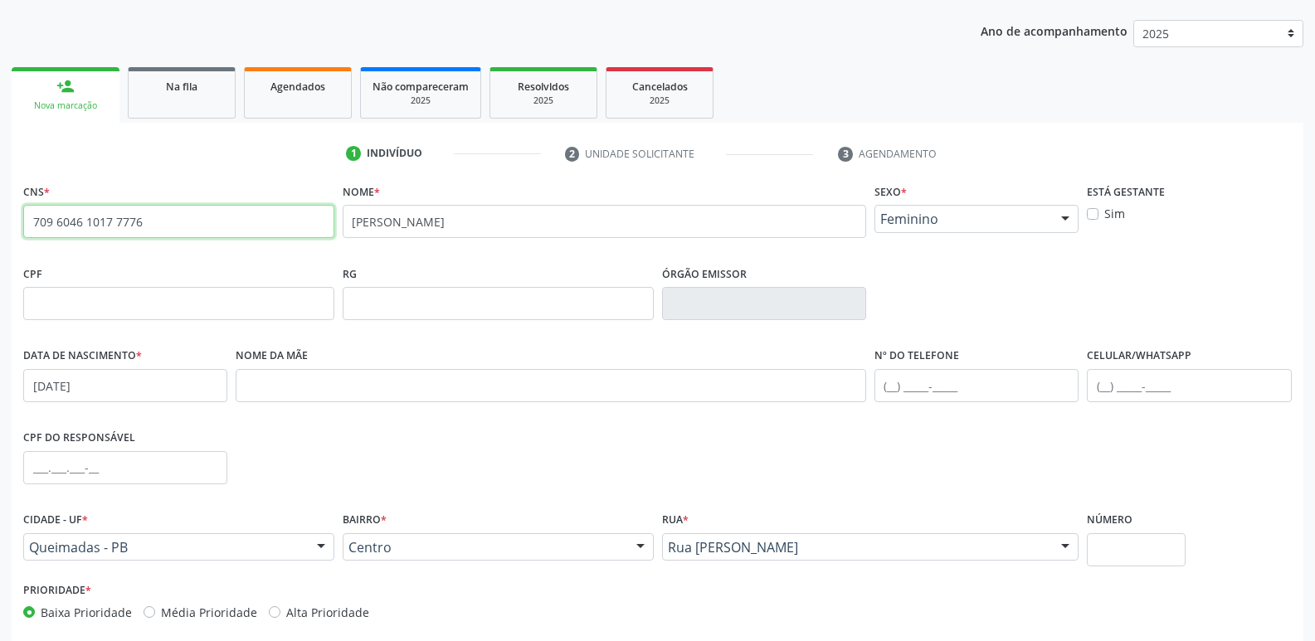
drag, startPoint x: 206, startPoint y: 220, endPoint x: 0, endPoint y: 95, distance: 240.9
click at [0, 95] on div "Acompanhamento Acompanhe a situação das marcações correntes e finalizadas Relat…" at bounding box center [657, 314] width 1315 height 808
type input "708 6060 5759 6182"
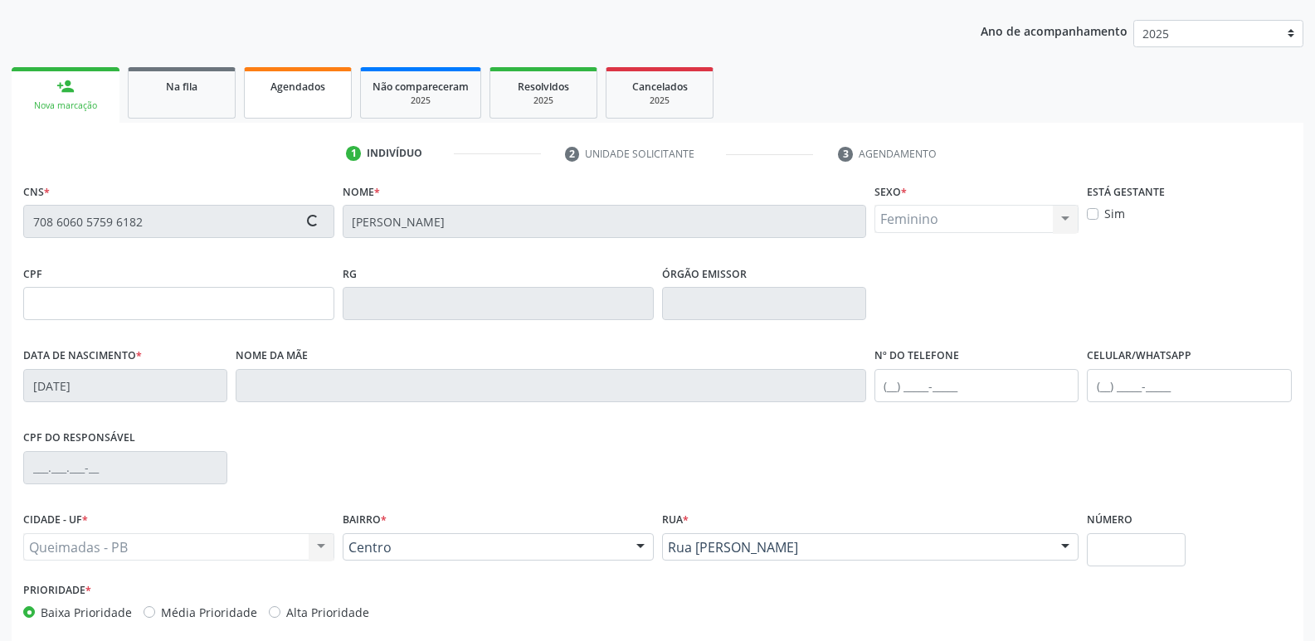
type input "396.891.314-00"
type input "[DATE]"
type input "[PERSON_NAME]"
type input "[PHONE_NUMBER]"
type input "77"
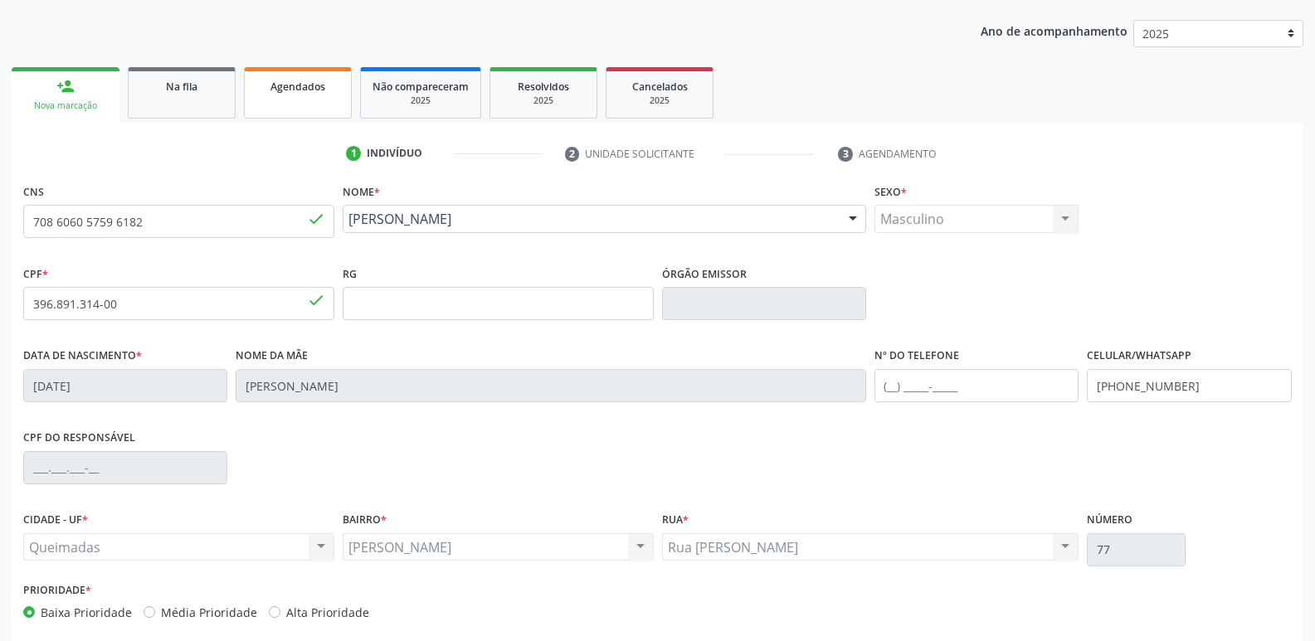
click at [324, 90] on span "Agendados" at bounding box center [297, 87] width 55 height 14
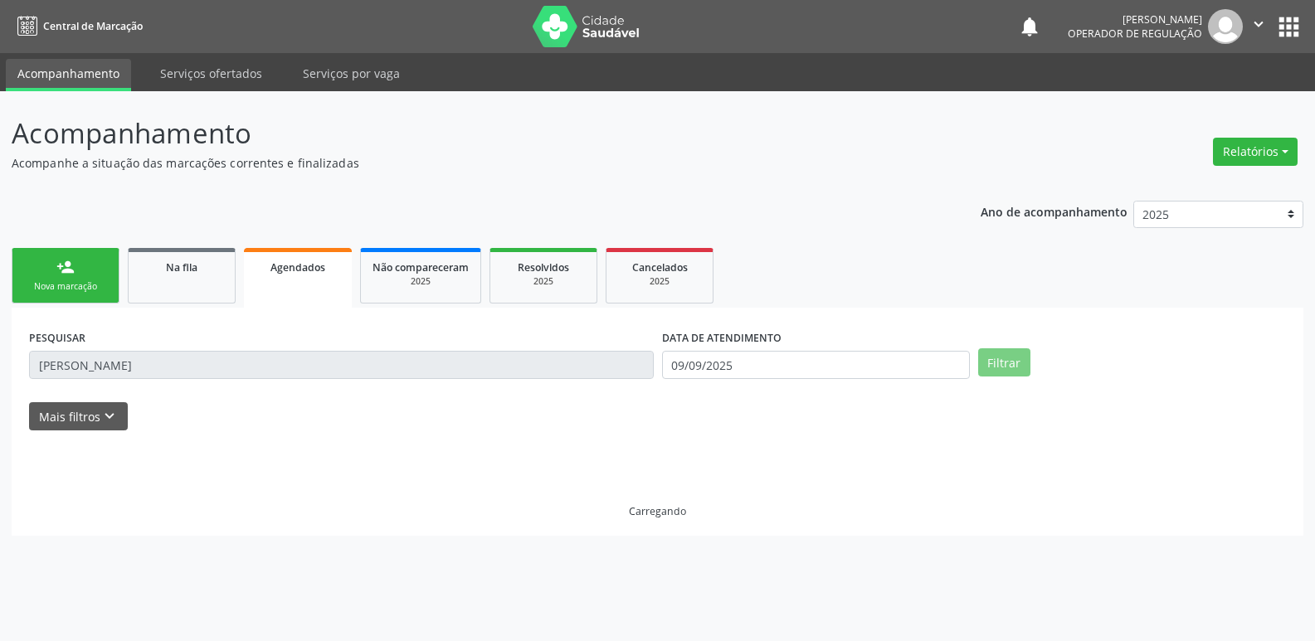
scroll to position [0, 0]
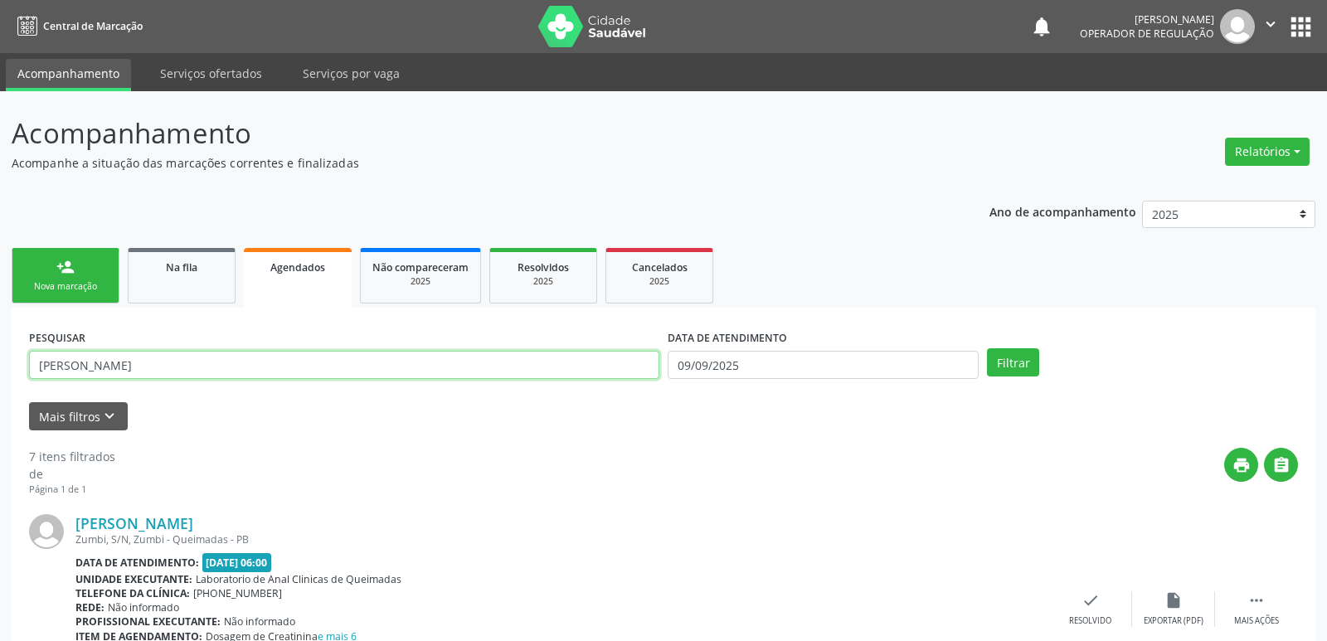
click at [184, 364] on input "[PERSON_NAME]" at bounding box center [344, 365] width 631 height 28
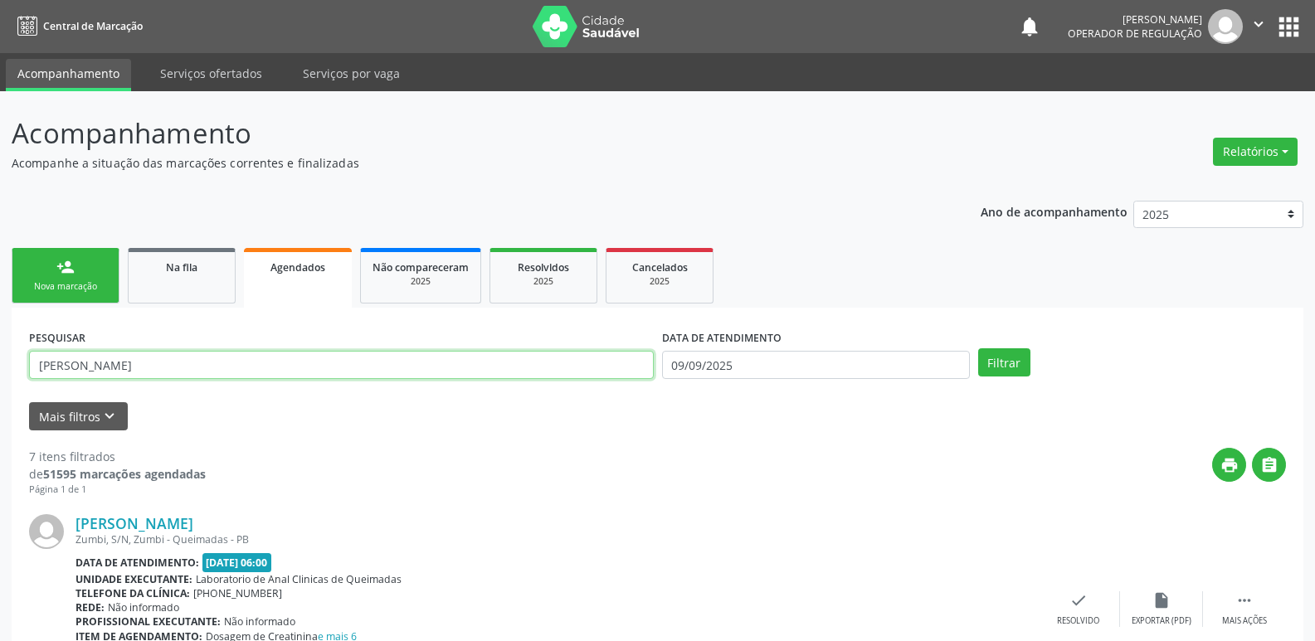
type input "[PERSON_NAME]"
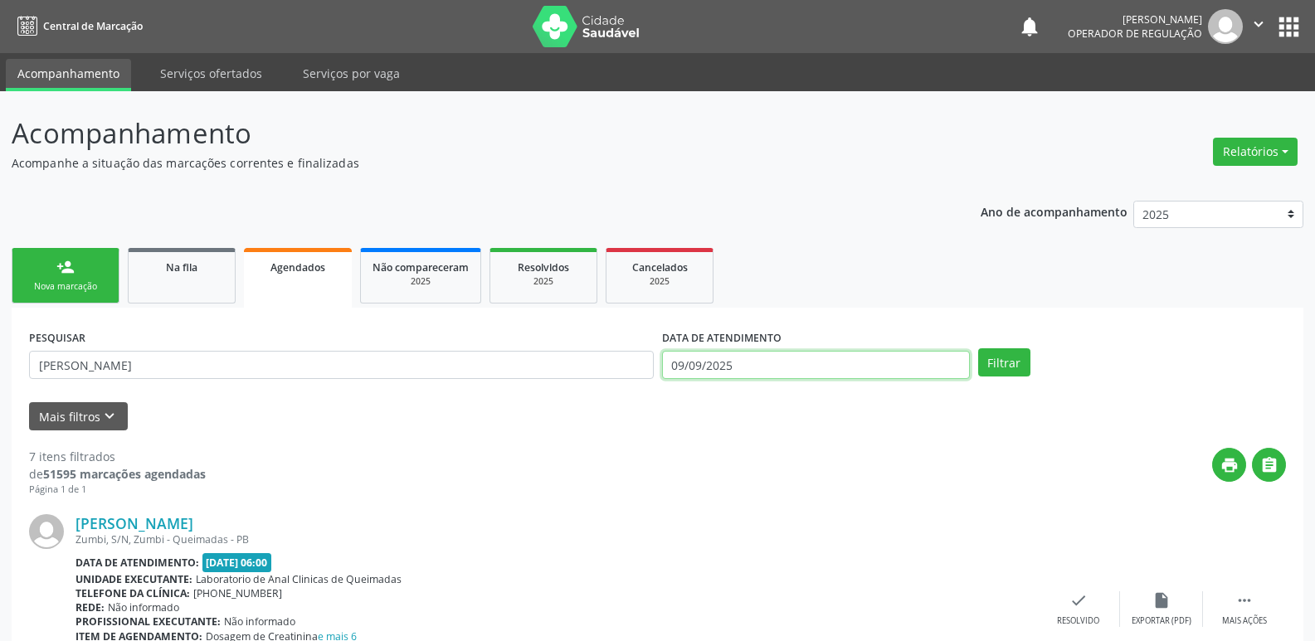
click at [908, 355] on input "09/09/2025" at bounding box center [816, 365] width 308 height 28
click at [978, 348] on button "Filtrar" at bounding box center [1004, 362] width 52 height 28
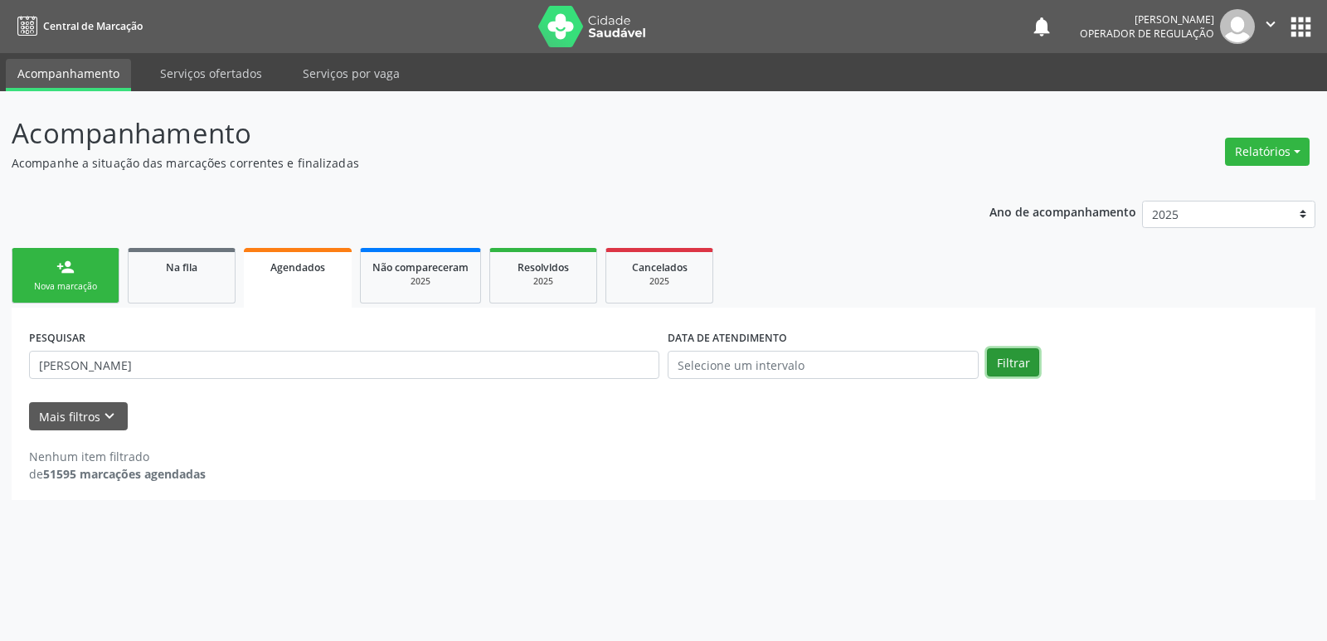
click at [1030, 367] on button "Filtrar" at bounding box center [1013, 362] width 52 height 28
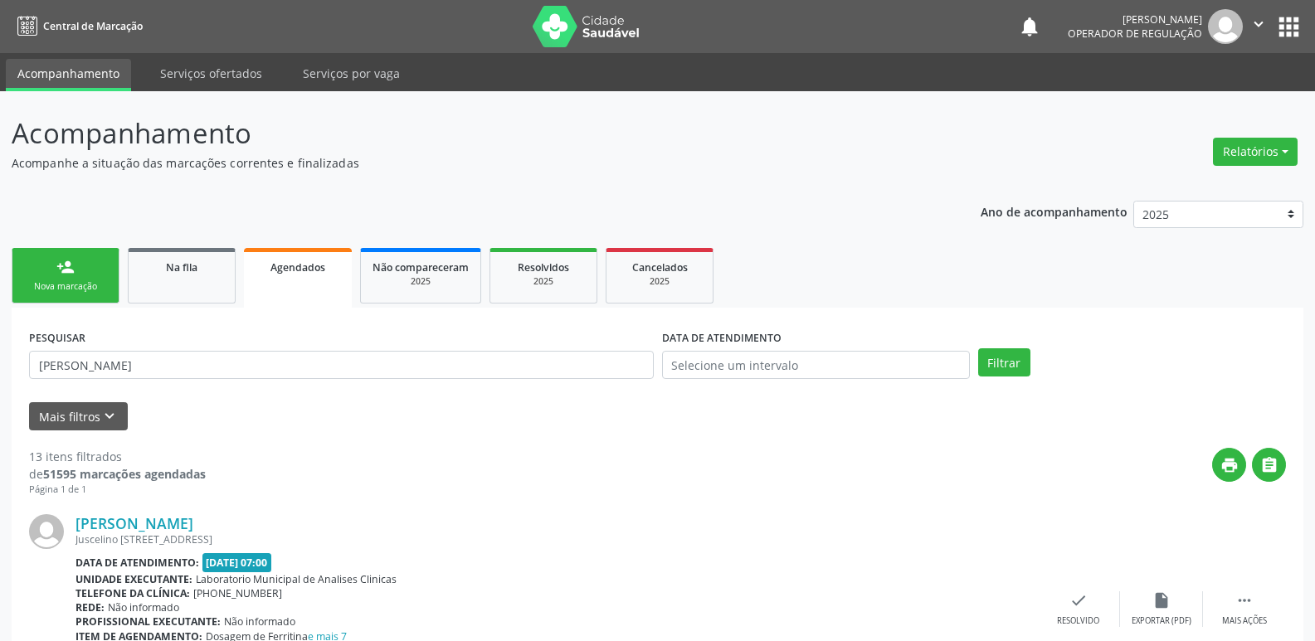
click at [55, 271] on link "person_add Nova marcação" at bounding box center [66, 276] width 108 height 56
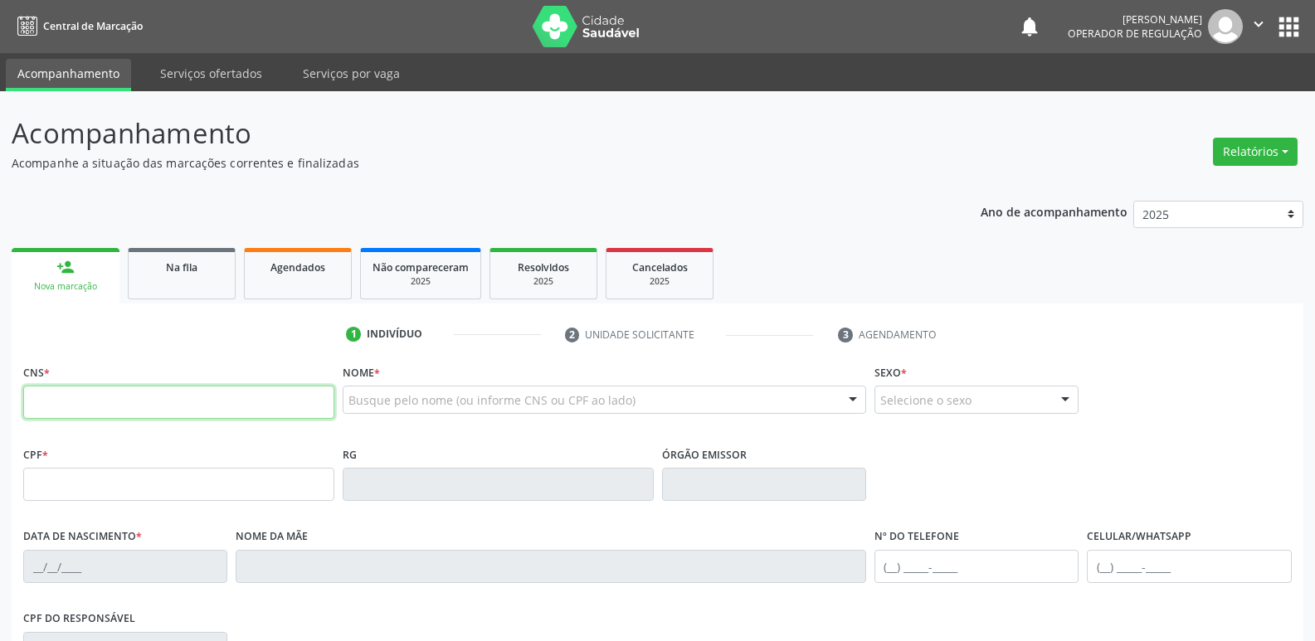
click at [77, 399] on input "text" at bounding box center [178, 402] width 311 height 33
type input "708 6060 5759 6182"
type input "396.891.314-00"
type input "[DATE]"
type input "[PERSON_NAME]"
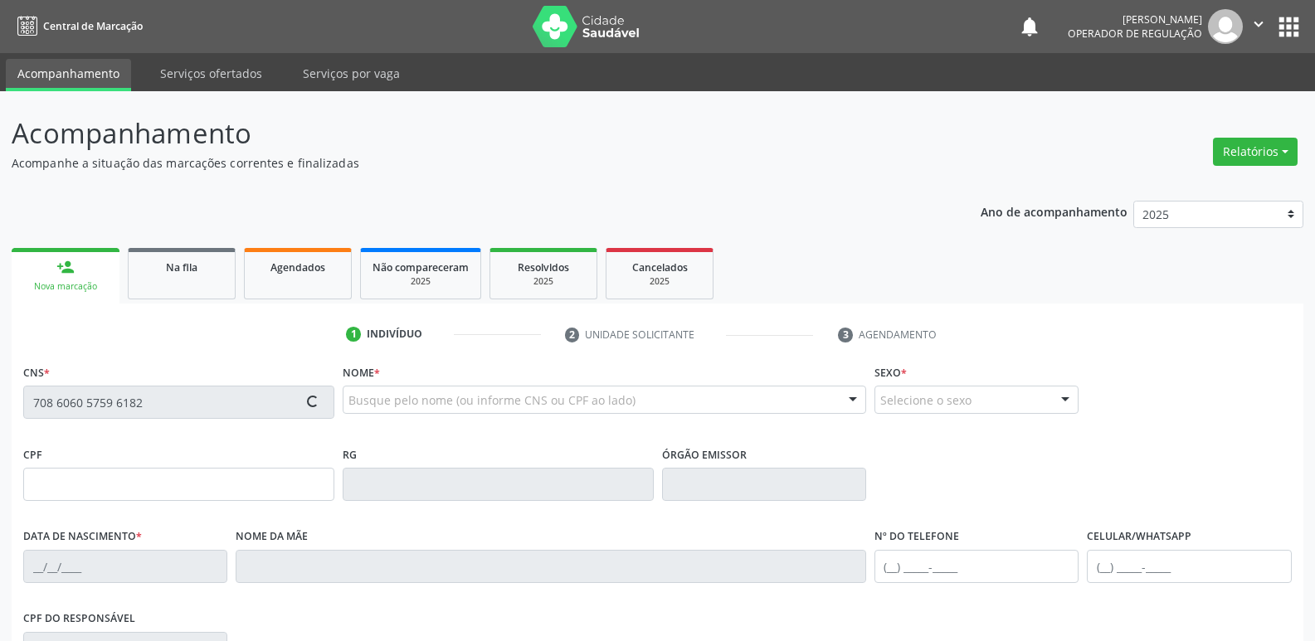
type input "[PHONE_NUMBER]"
type input "77"
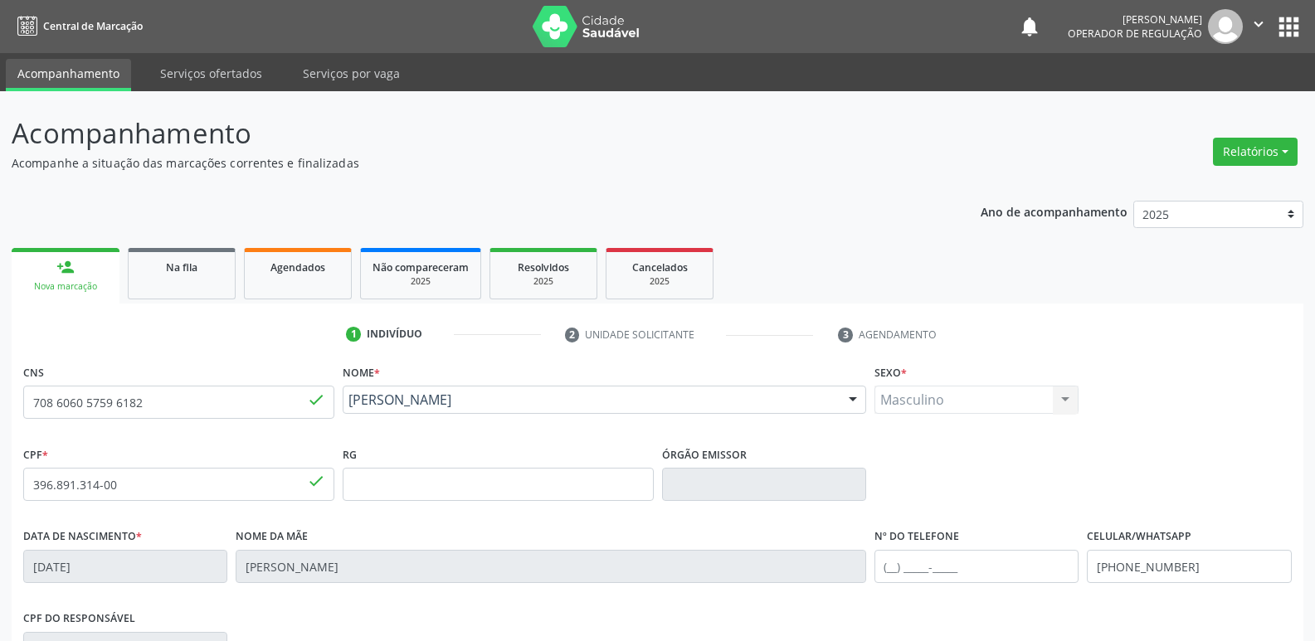
scroll to position [258, 0]
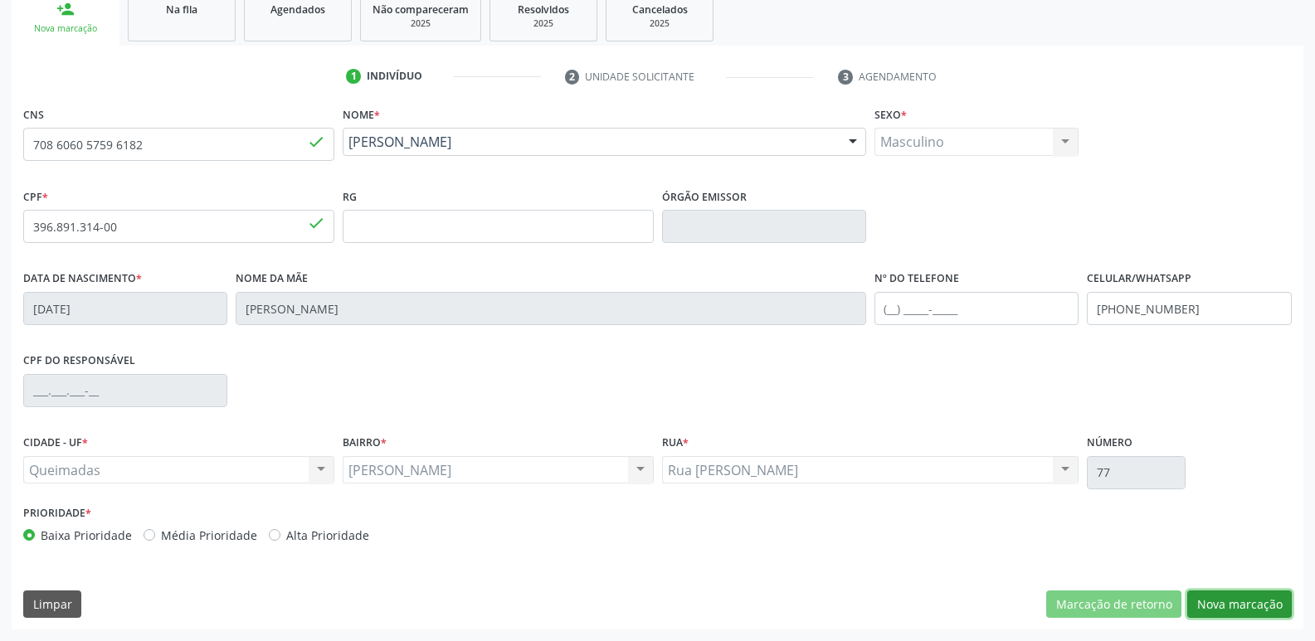
click at [1243, 596] on button "Nova marcação" at bounding box center [1239, 605] width 105 height 28
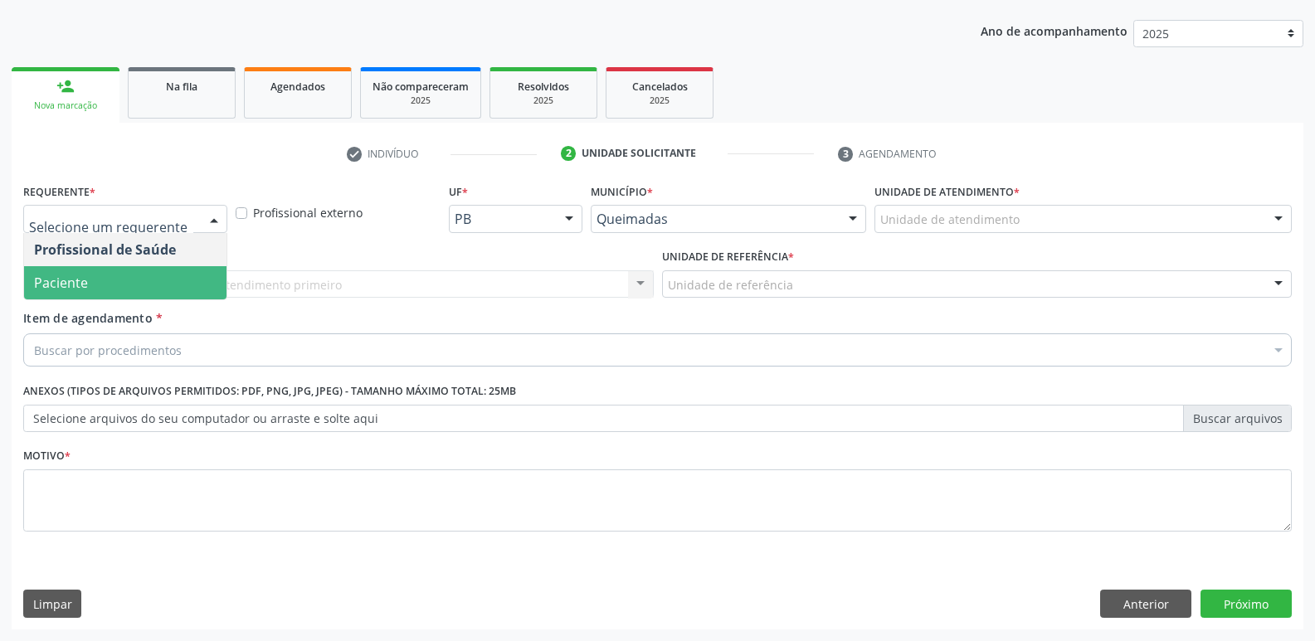
drag, startPoint x: 87, startPoint y: 289, endPoint x: 104, endPoint y: 286, distance: 16.8
click at [89, 288] on span "Paciente" at bounding box center [125, 282] width 202 height 33
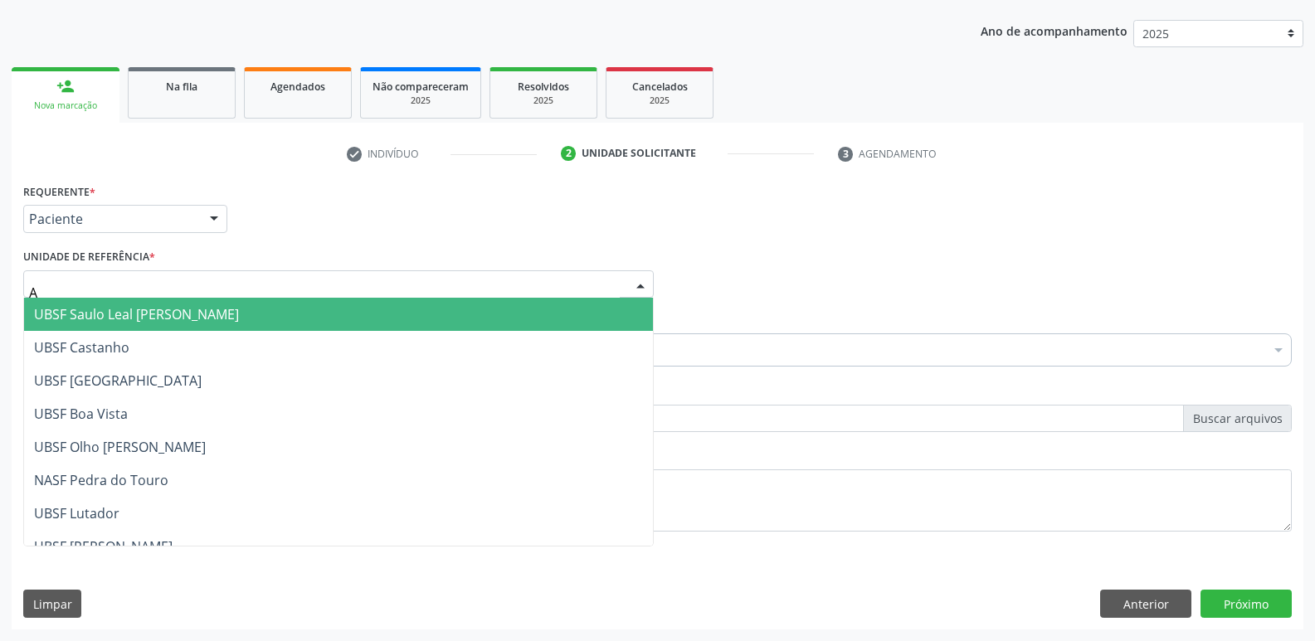
type input "AN"
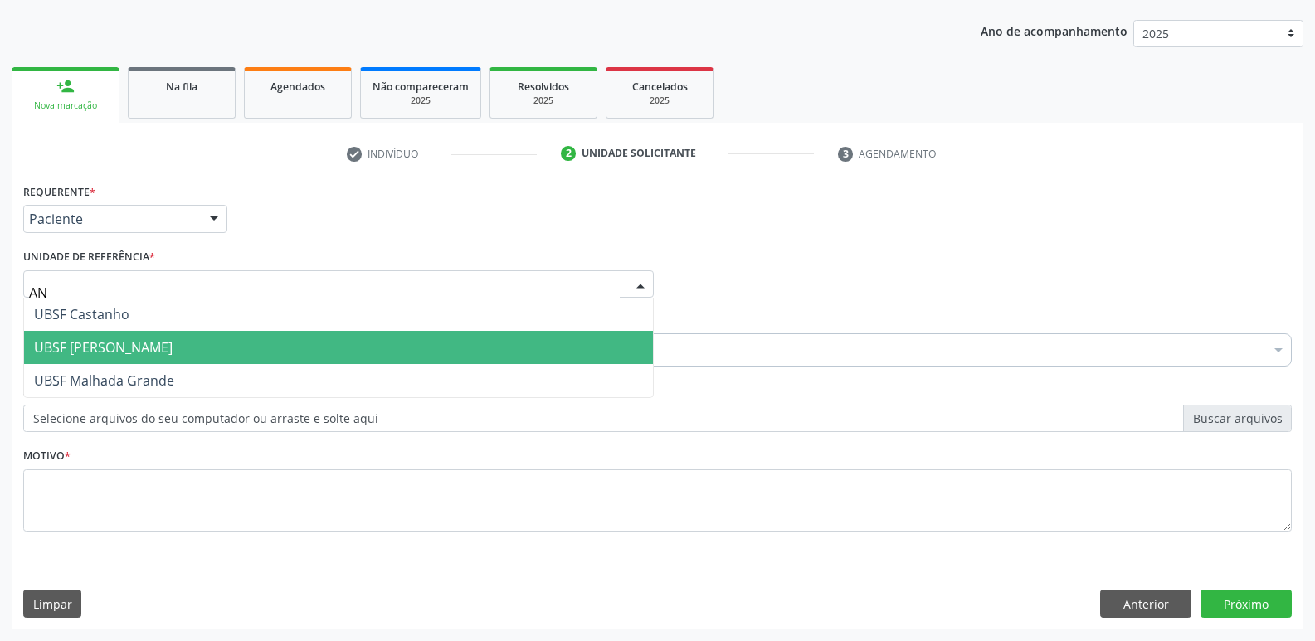
click at [97, 332] on span "UBSF [PERSON_NAME]" at bounding box center [338, 347] width 629 height 33
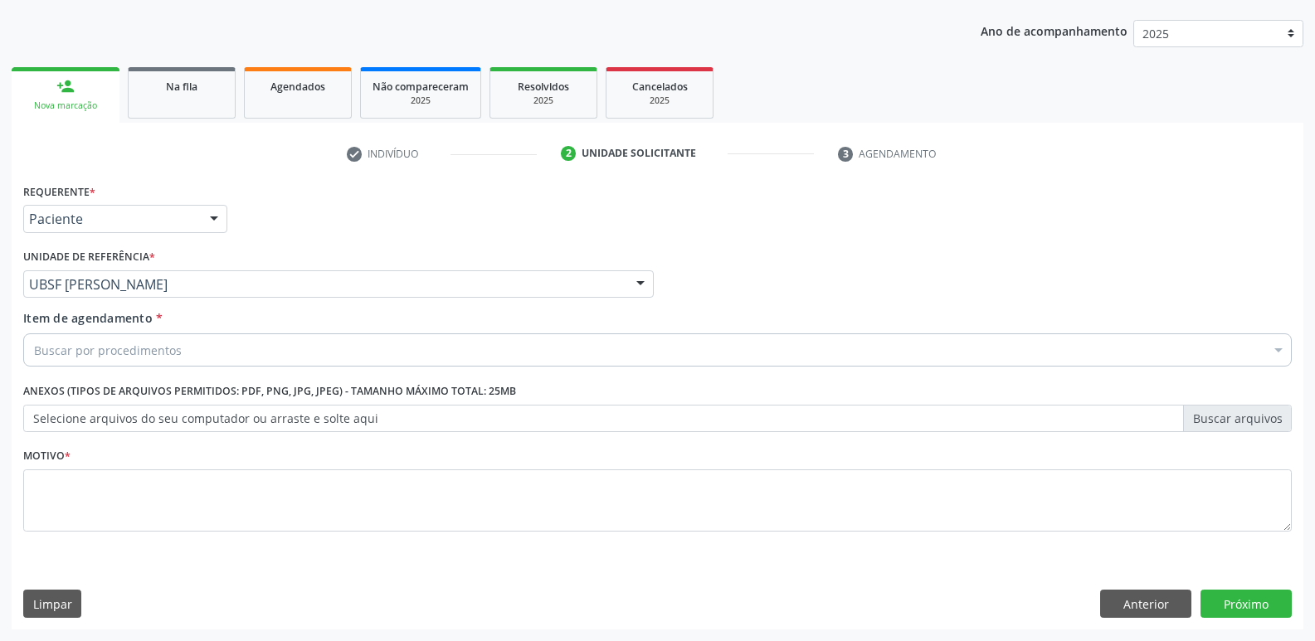
click at [95, 363] on div "Buscar por procedimentos" at bounding box center [657, 350] width 1268 height 33
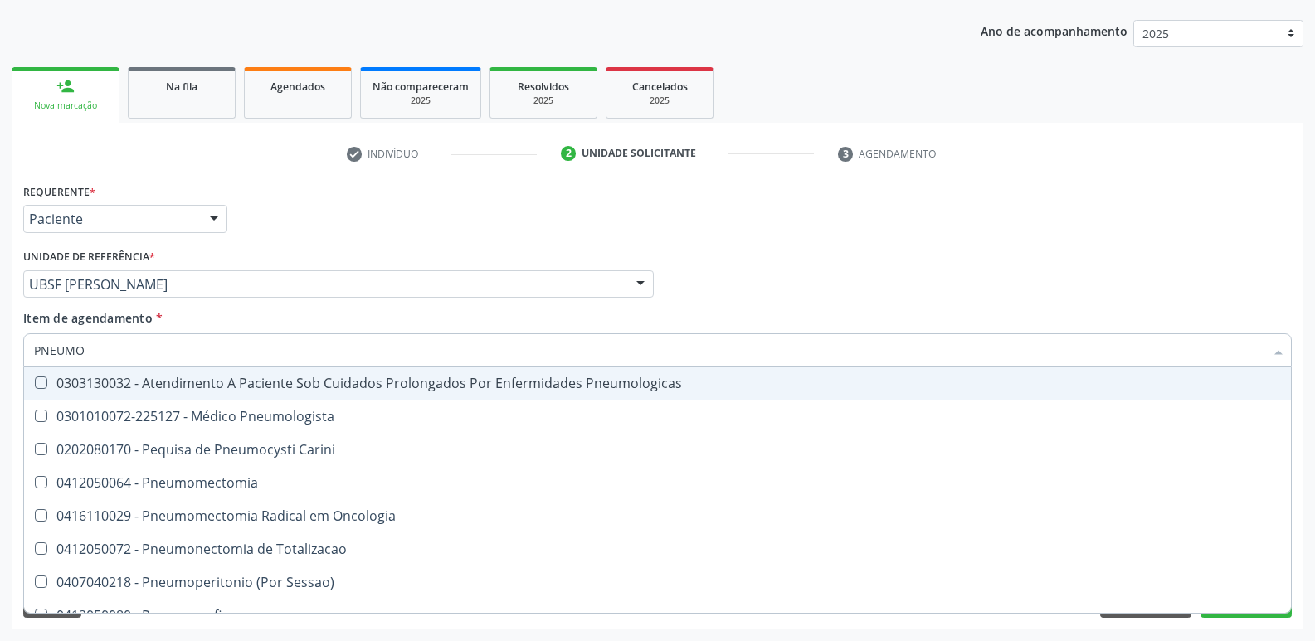
type input "PNEUMOL"
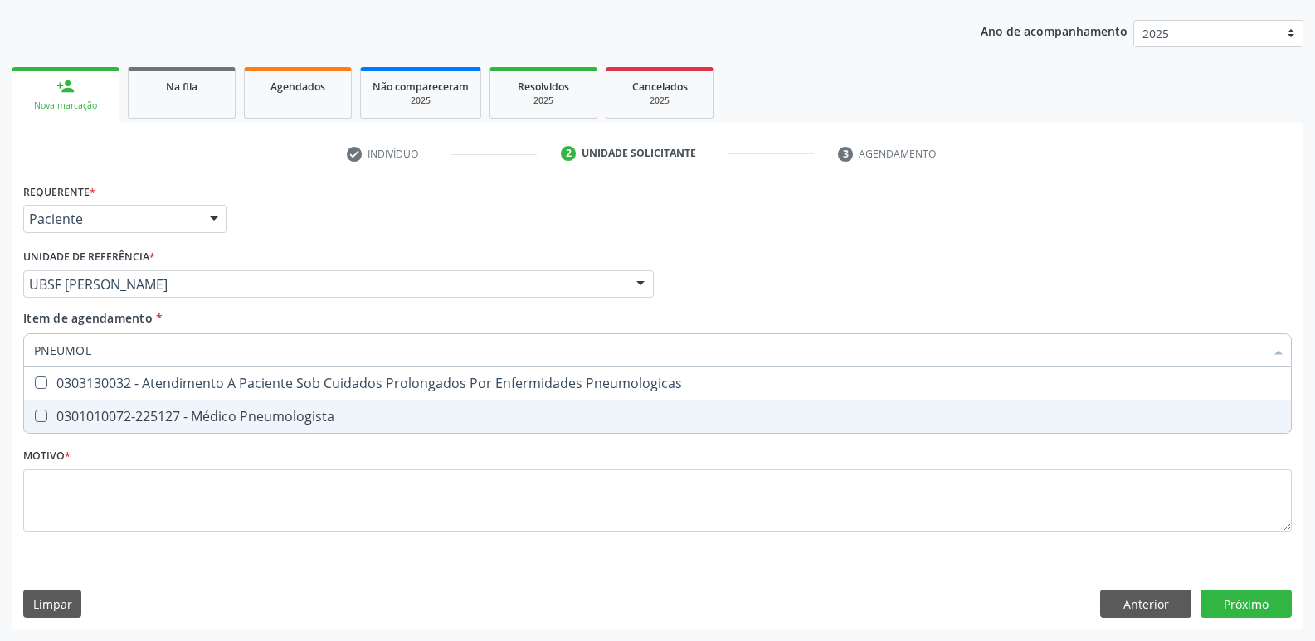
click at [115, 415] on div "0301010072-225127 - Médico Pneumologista" at bounding box center [657, 416] width 1247 height 13
checkbox Pneumologista "true"
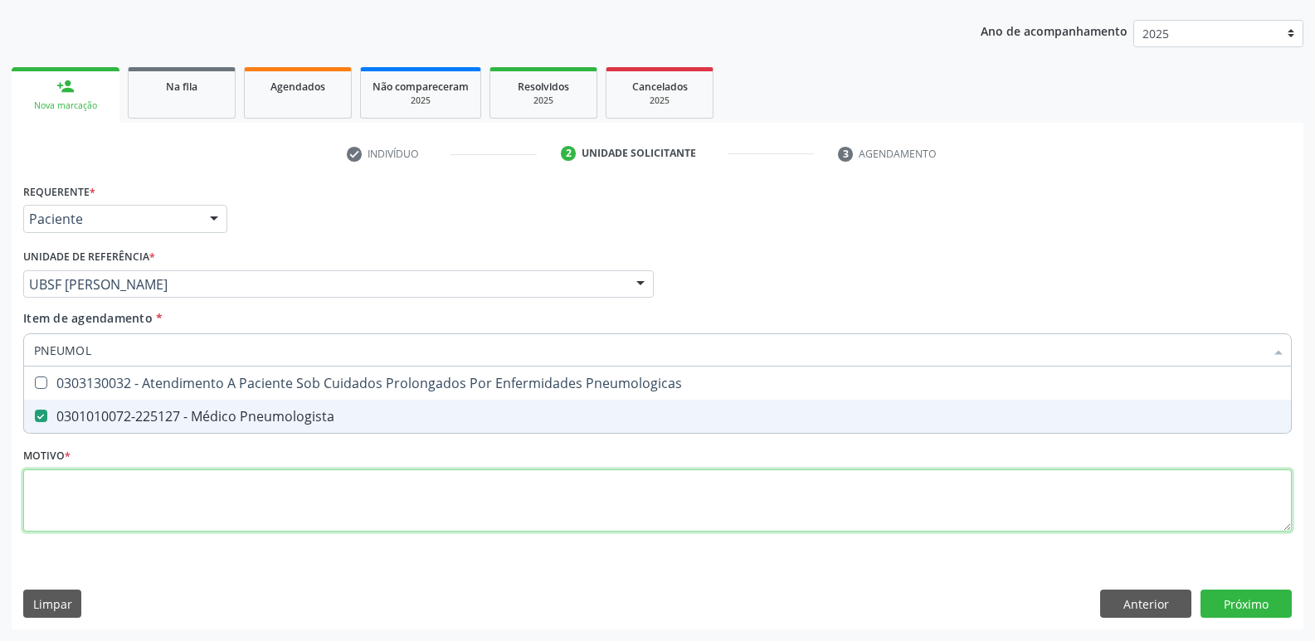
click at [148, 500] on div "Requerente * Paciente Profissional de Saúde Paciente Nenhum resultado encontrad…" at bounding box center [657, 367] width 1268 height 376
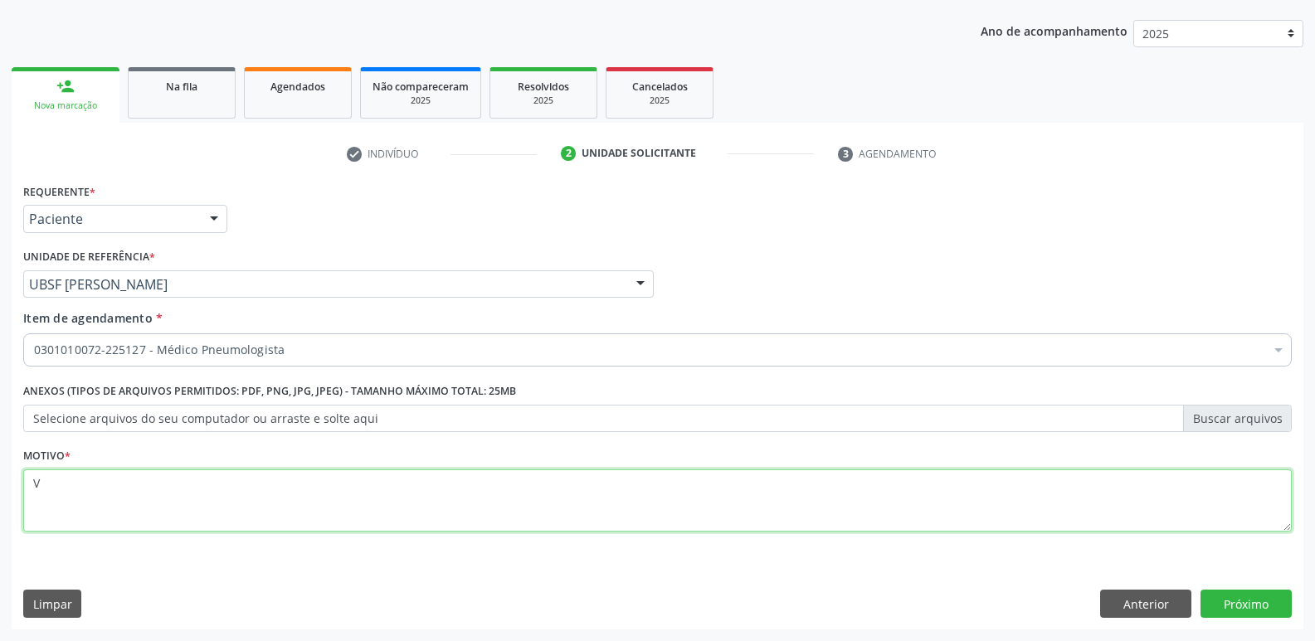
drag, startPoint x: 173, startPoint y: 490, endPoint x: 0, endPoint y: 421, distance: 186.6
click at [0, 421] on div "Acompanhamento Acompanhe a situação das marcações correntes e finalizadas Relat…" at bounding box center [657, 275] width 1315 height 731
paste textarea "AVALIAÇÃO"
type textarea "AVALIAÇÃO"
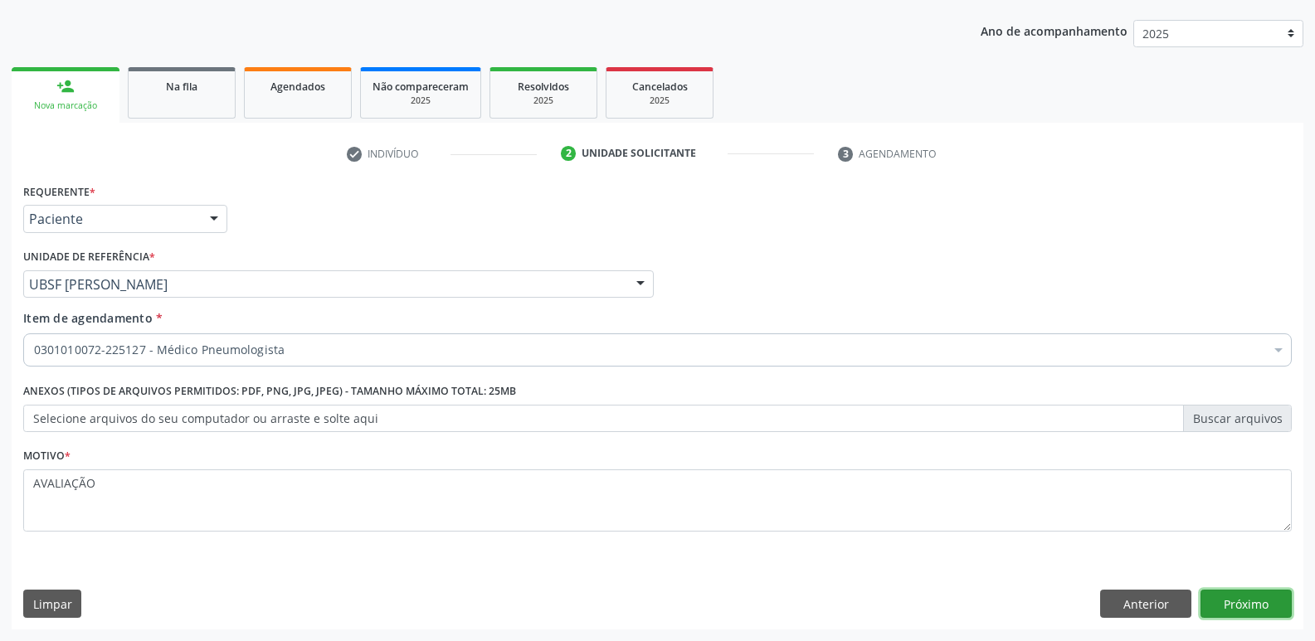
click at [1260, 612] on button "Próximo" at bounding box center [1245, 604] width 91 height 28
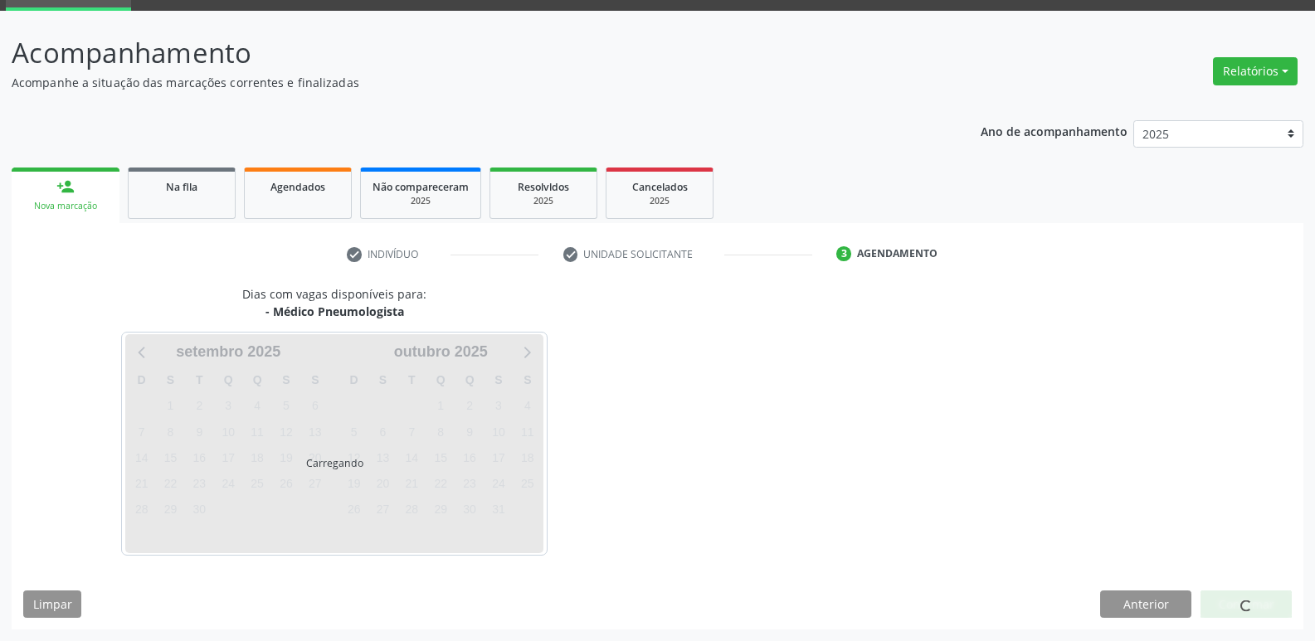
scroll to position [80, 0]
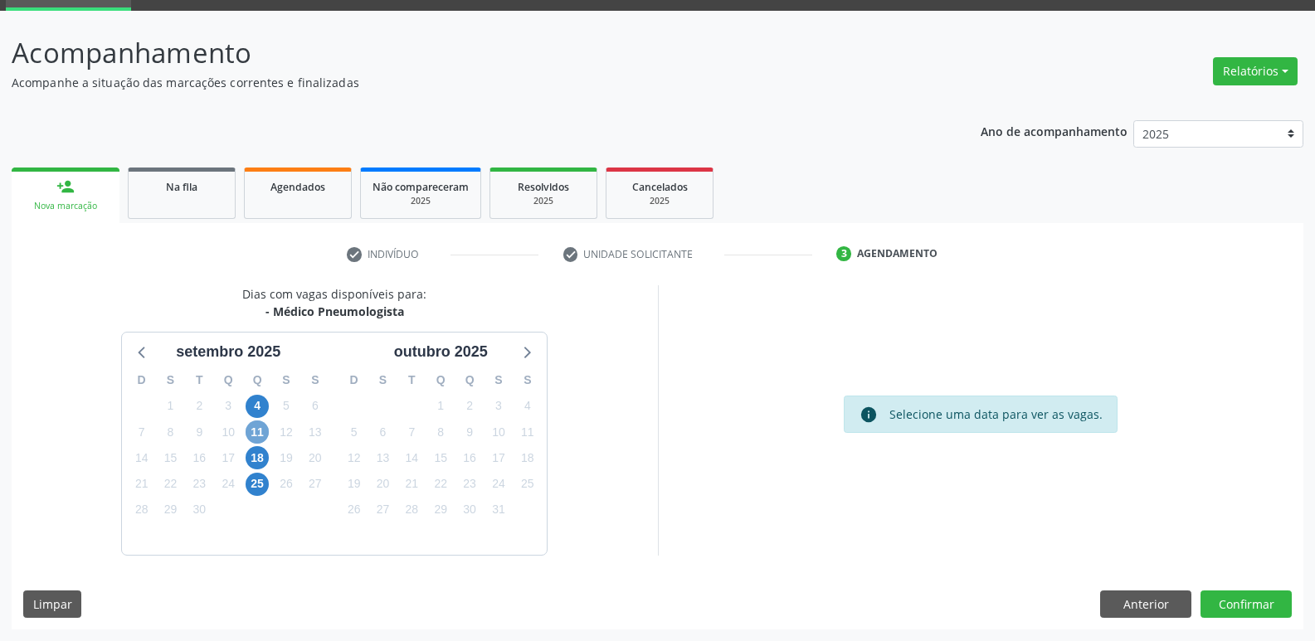
click at [257, 428] on span "11" at bounding box center [257, 432] width 23 height 23
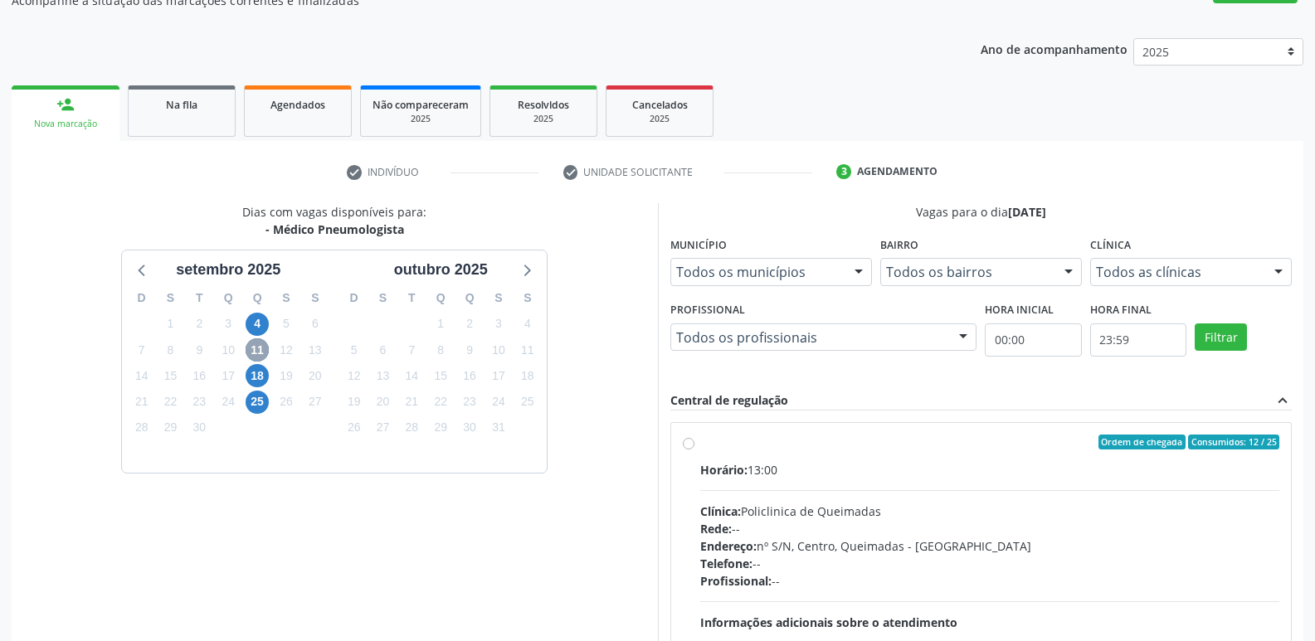
scroll to position [320, 0]
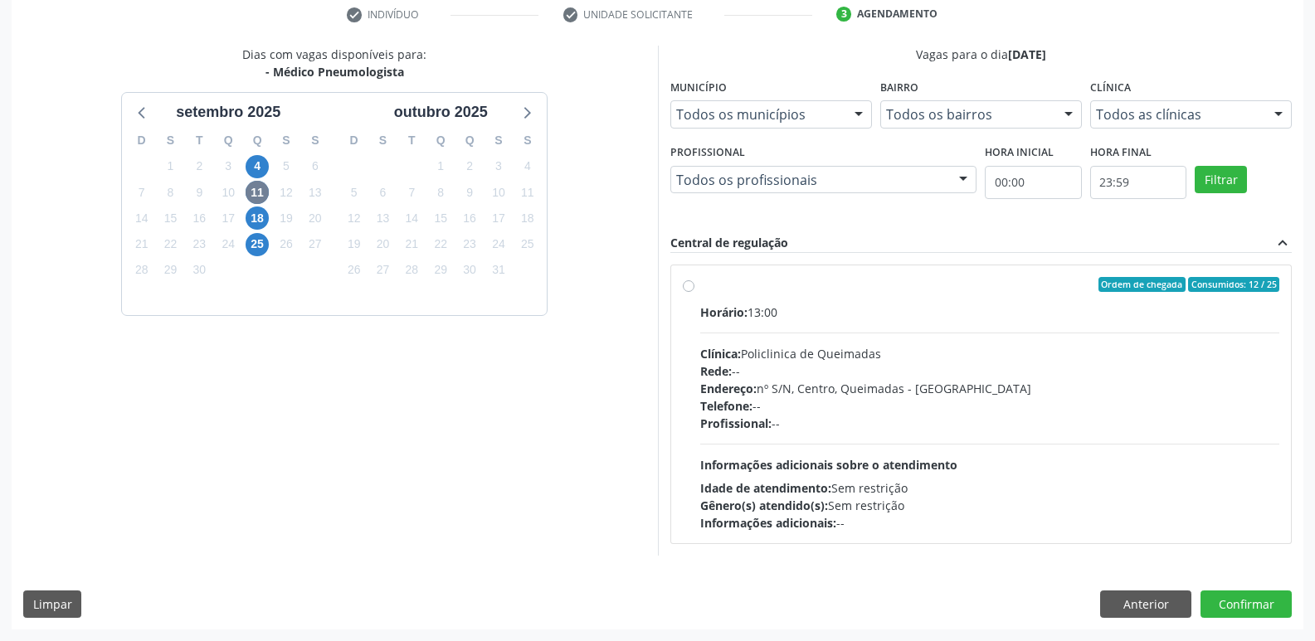
drag, startPoint x: 1144, startPoint y: 400, endPoint x: 1177, endPoint y: 470, distance: 77.2
click at [1142, 401] on div "Telefone: --" at bounding box center [990, 405] width 580 height 17
click at [694, 292] on input "Ordem de chegada Consumidos: 12 / 25 Horário: 13:00 Clínica: Policlinica de Que…" at bounding box center [689, 284] width 12 height 15
radio input "true"
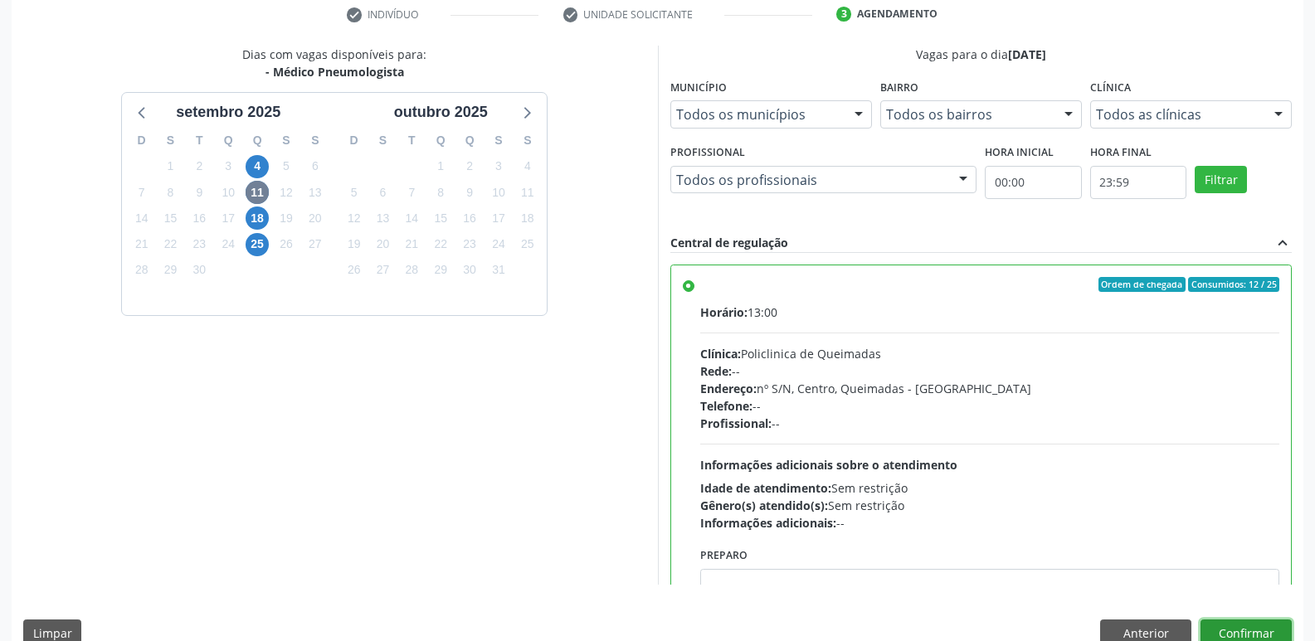
click at [1219, 626] on button "Confirmar" at bounding box center [1245, 634] width 91 height 28
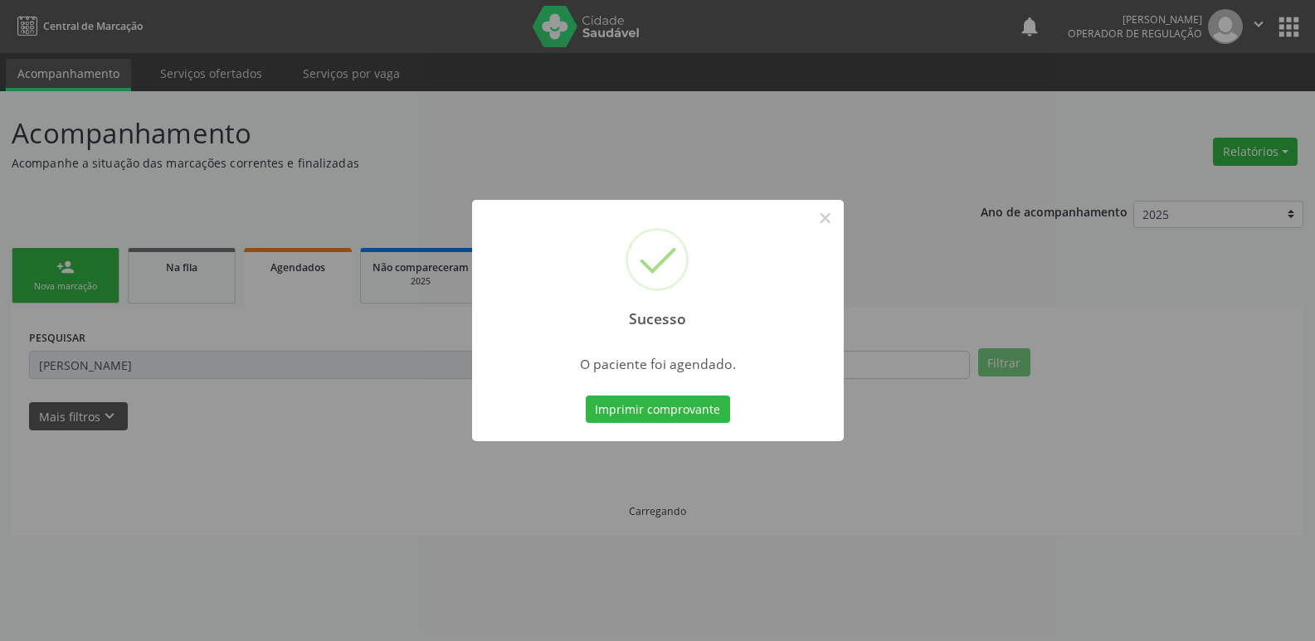
scroll to position [0, 0]
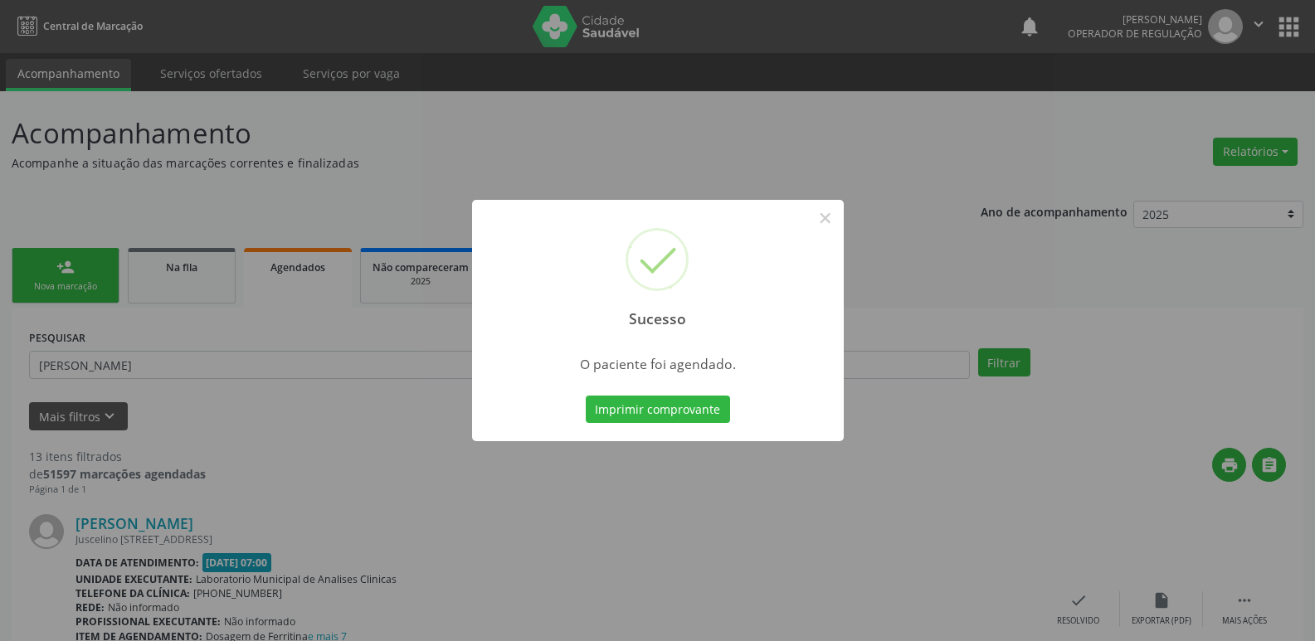
click at [586, 396] on button "Imprimir comprovante" at bounding box center [658, 410] width 144 height 28
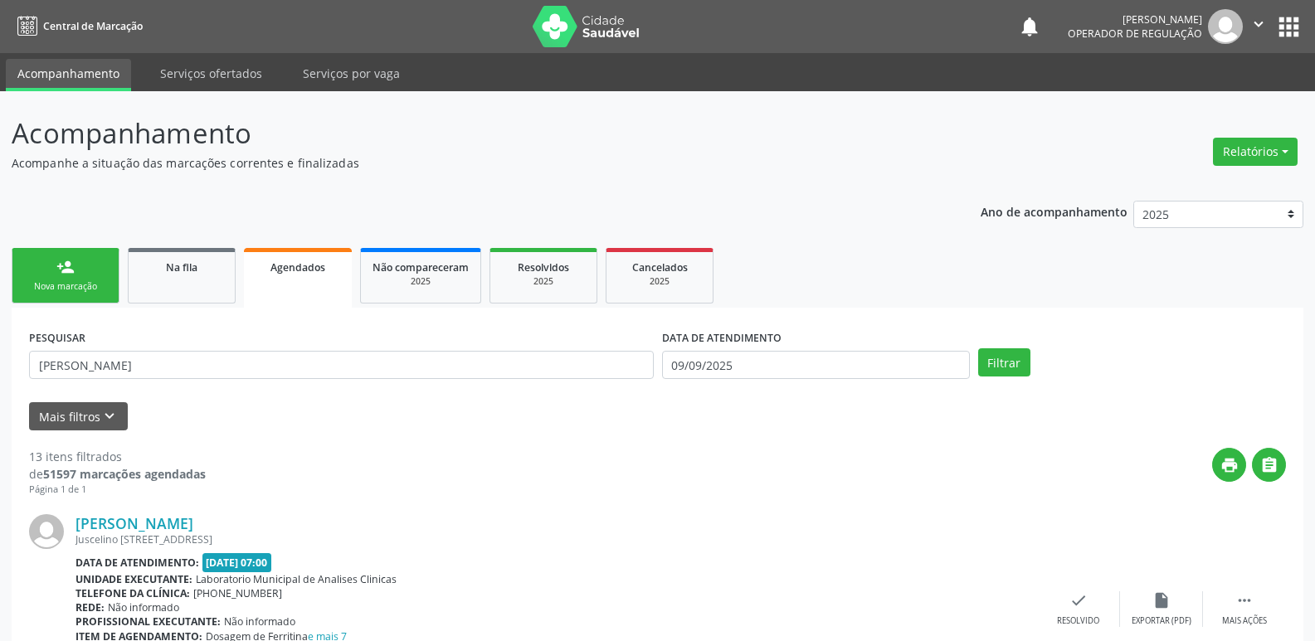
click at [91, 268] on link "person_add Nova marcação" at bounding box center [66, 276] width 108 height 56
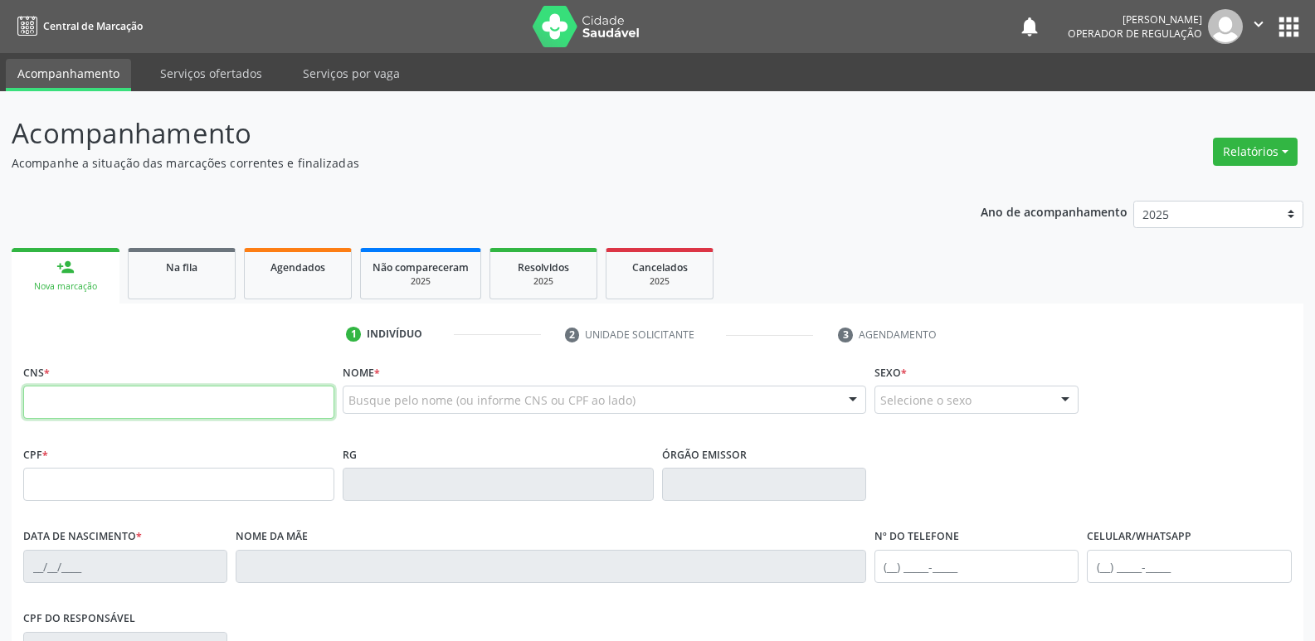
click at [68, 396] on input "text" at bounding box center [178, 402] width 311 height 33
type input "704 1001 7031 0074"
type input "131.901.984-62"
type input "[DATE]"
type input "[PERSON_NAME]"
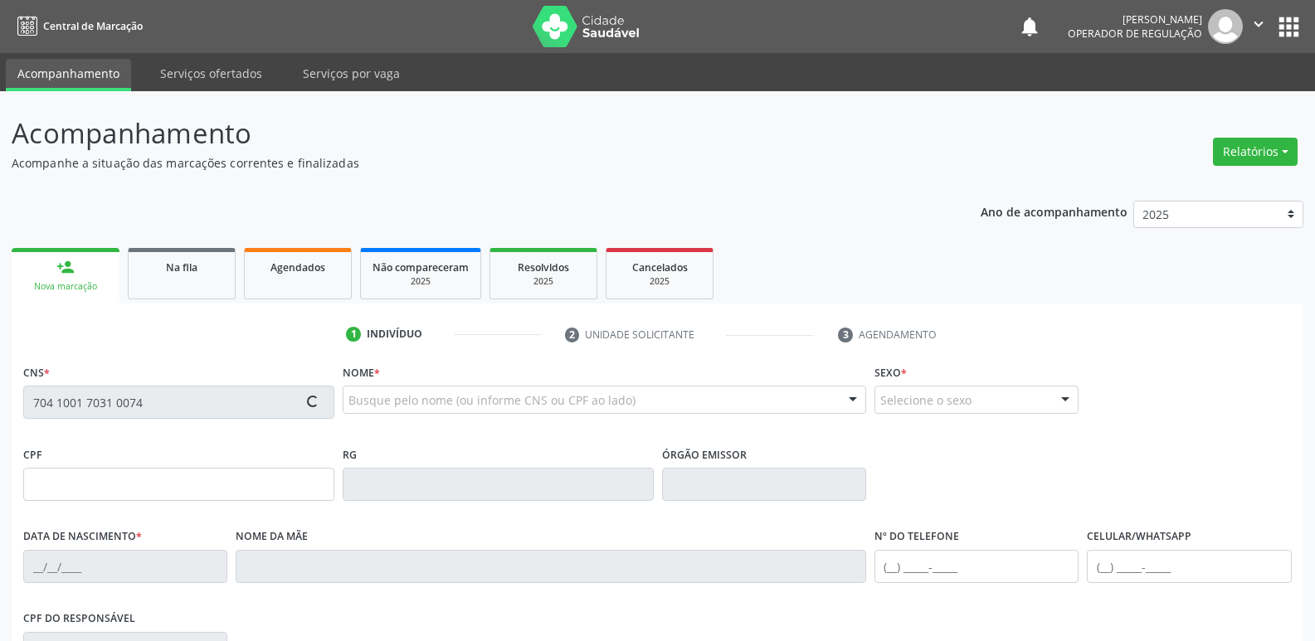
type input "[PHONE_NUMBER]"
type input "042.870.484-07"
type input "S/N"
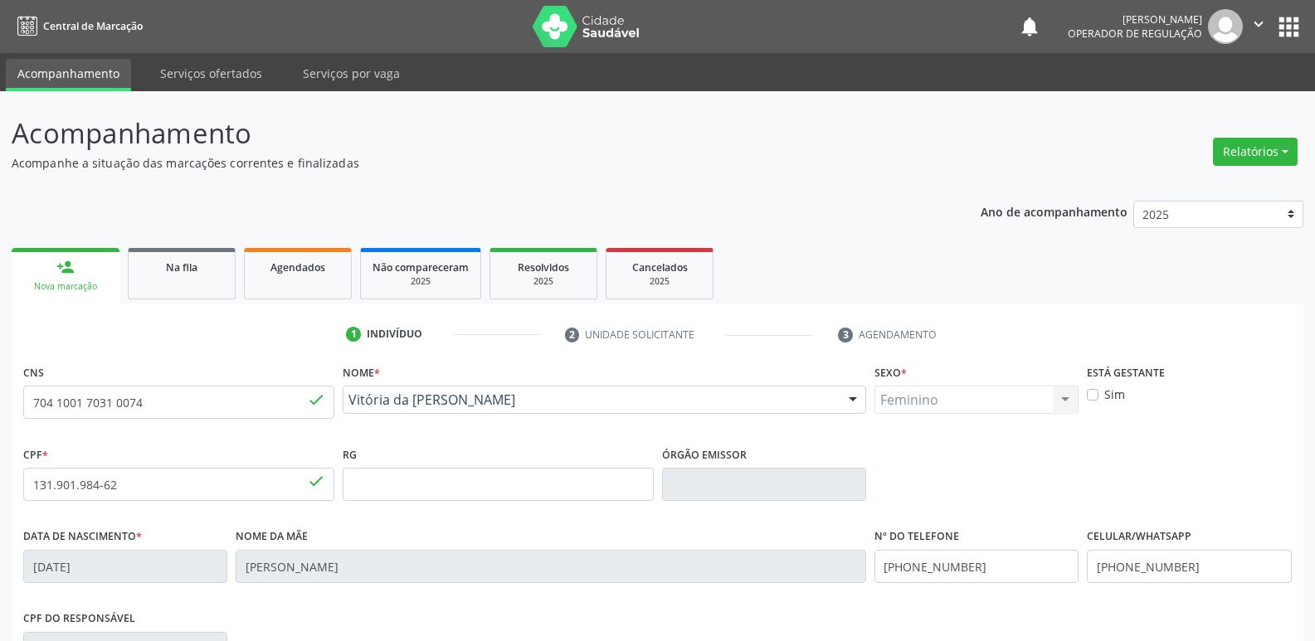
scroll to position [258, 0]
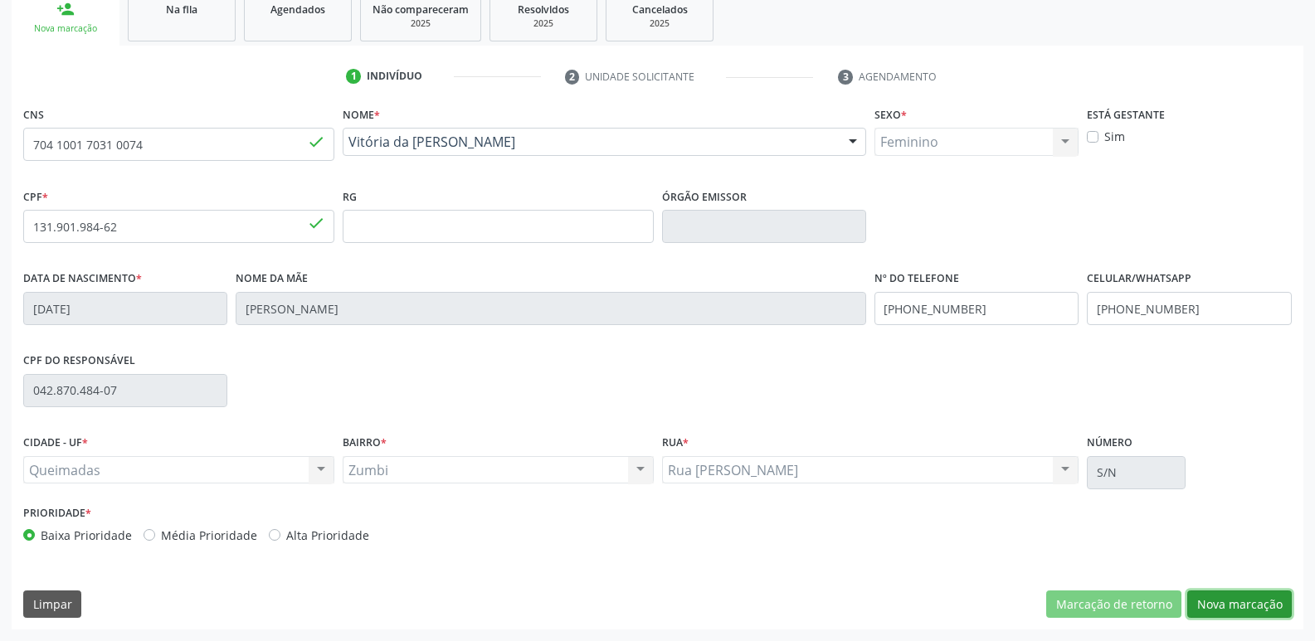
click at [1225, 607] on button "Nova marcação" at bounding box center [1239, 605] width 105 height 28
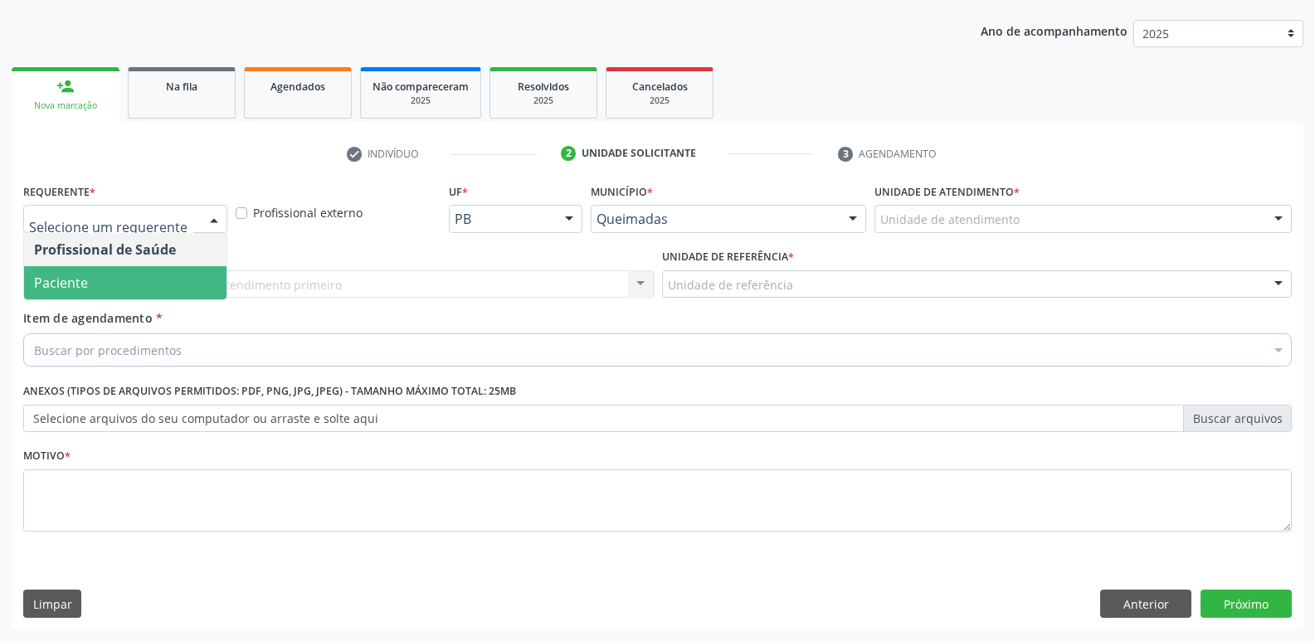
drag, startPoint x: 159, startPoint y: 286, endPoint x: 203, endPoint y: 274, distance: 45.7
click at [160, 286] on span "Paciente" at bounding box center [125, 282] width 202 height 33
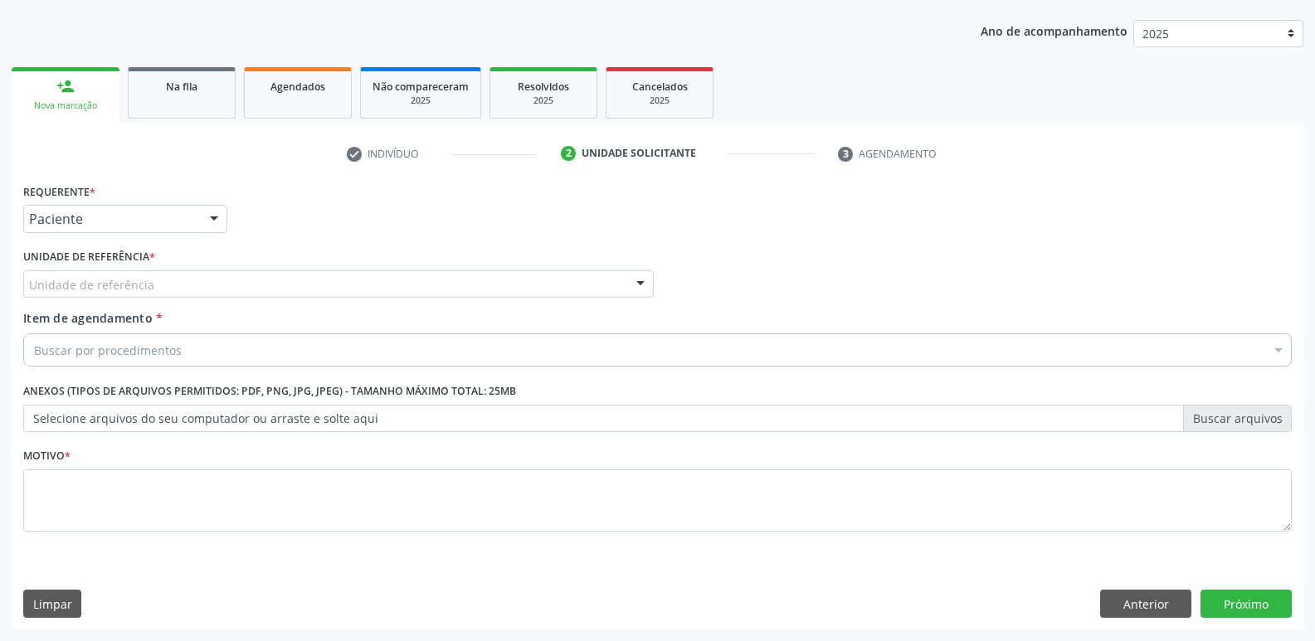
click at [224, 278] on div "Unidade de referência" at bounding box center [338, 284] width 631 height 28
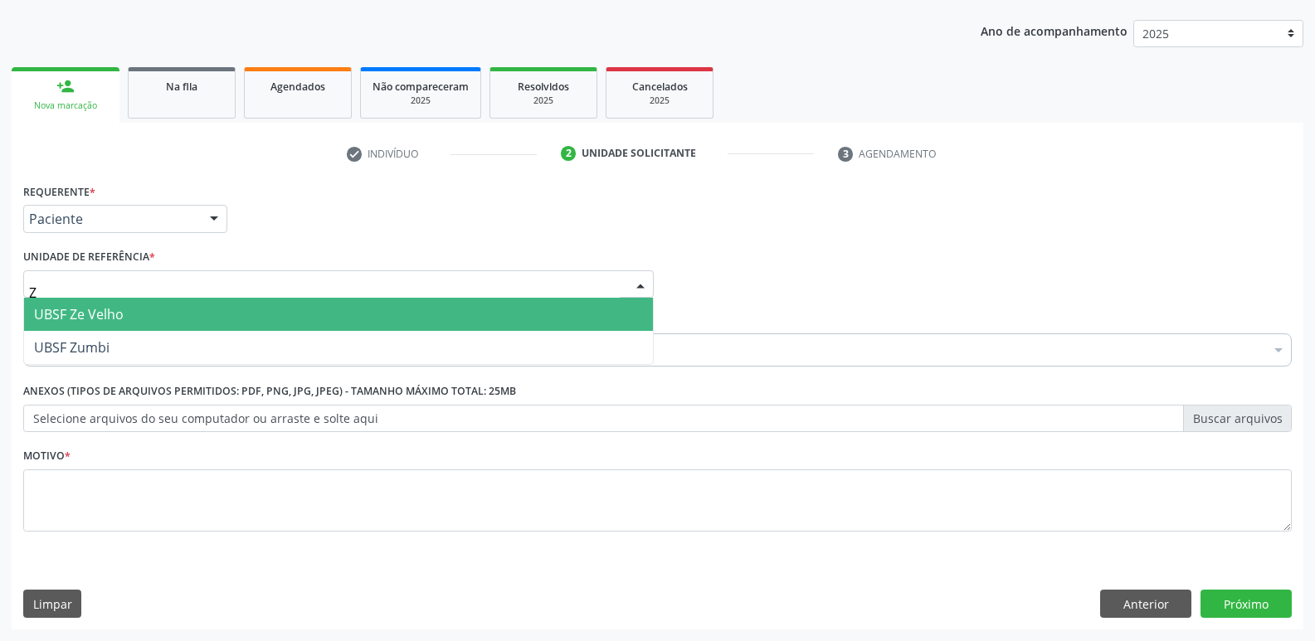
type input "ZU"
drag, startPoint x: 153, startPoint y: 310, endPoint x: 157, endPoint y: 330, distance: 20.2
click at [152, 311] on span "UBSF Zumbi" at bounding box center [338, 314] width 629 height 33
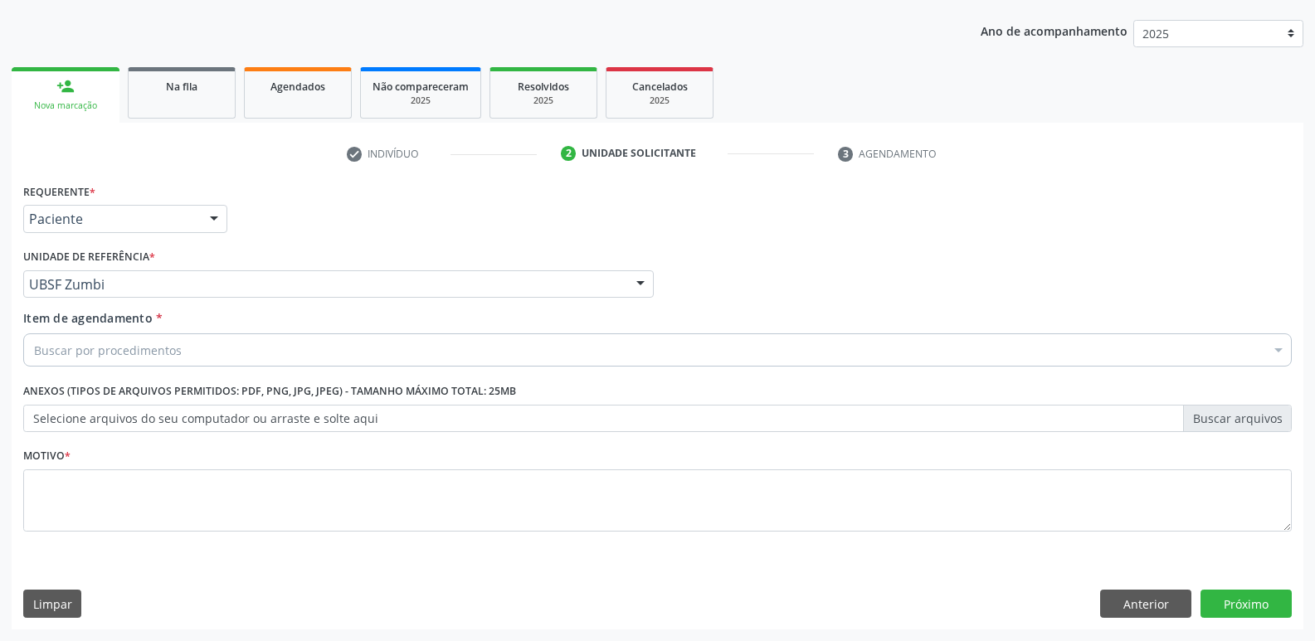
drag, startPoint x: 160, startPoint y: 356, endPoint x: 85, endPoint y: 328, distance: 80.6
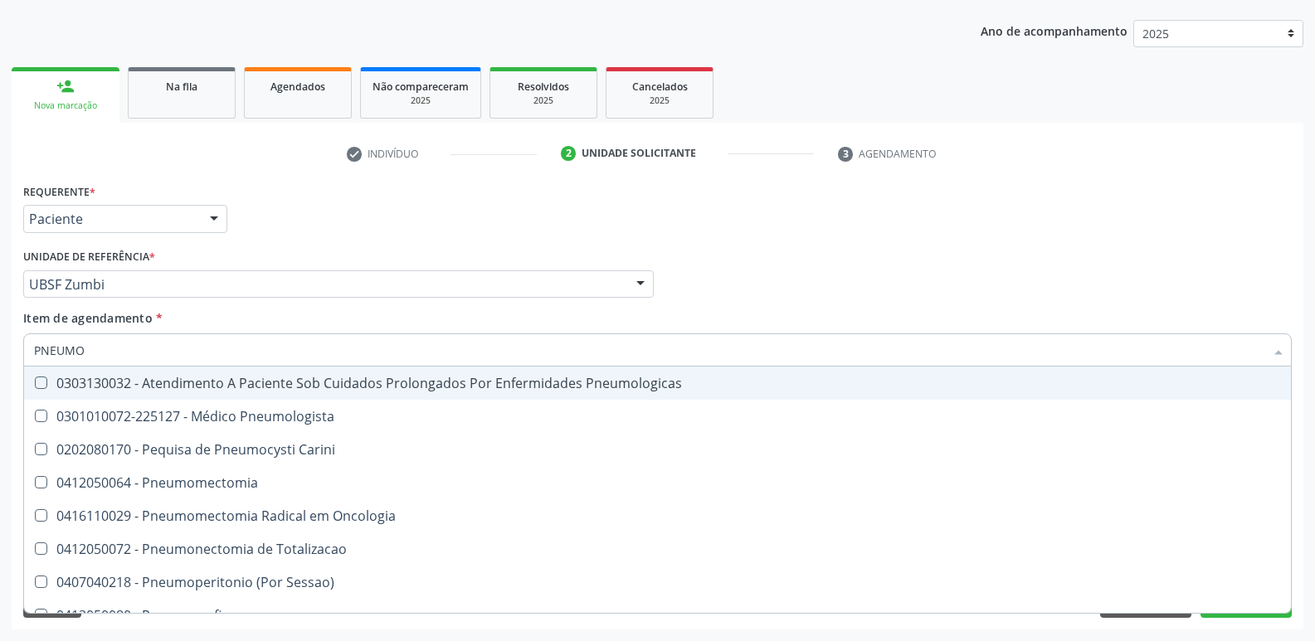
type input "PNEUMOL"
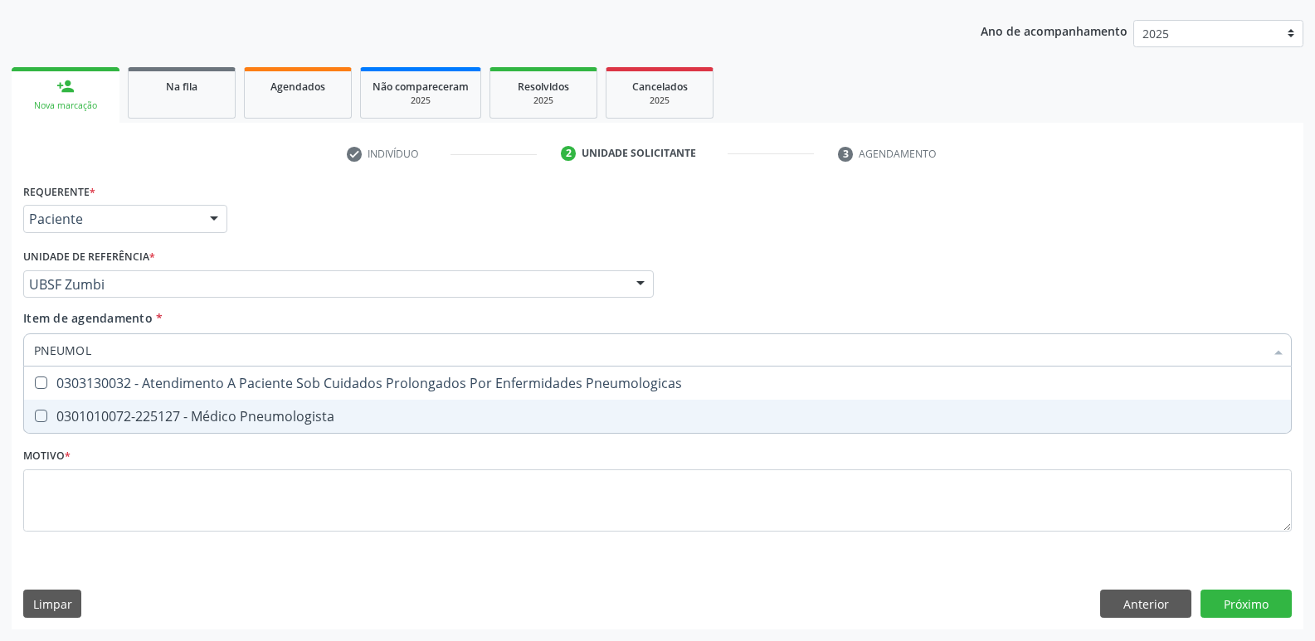
click at [272, 413] on div "0301010072-225127 - Médico Pneumologista" at bounding box center [657, 416] width 1247 height 13
checkbox Pneumologista "true"
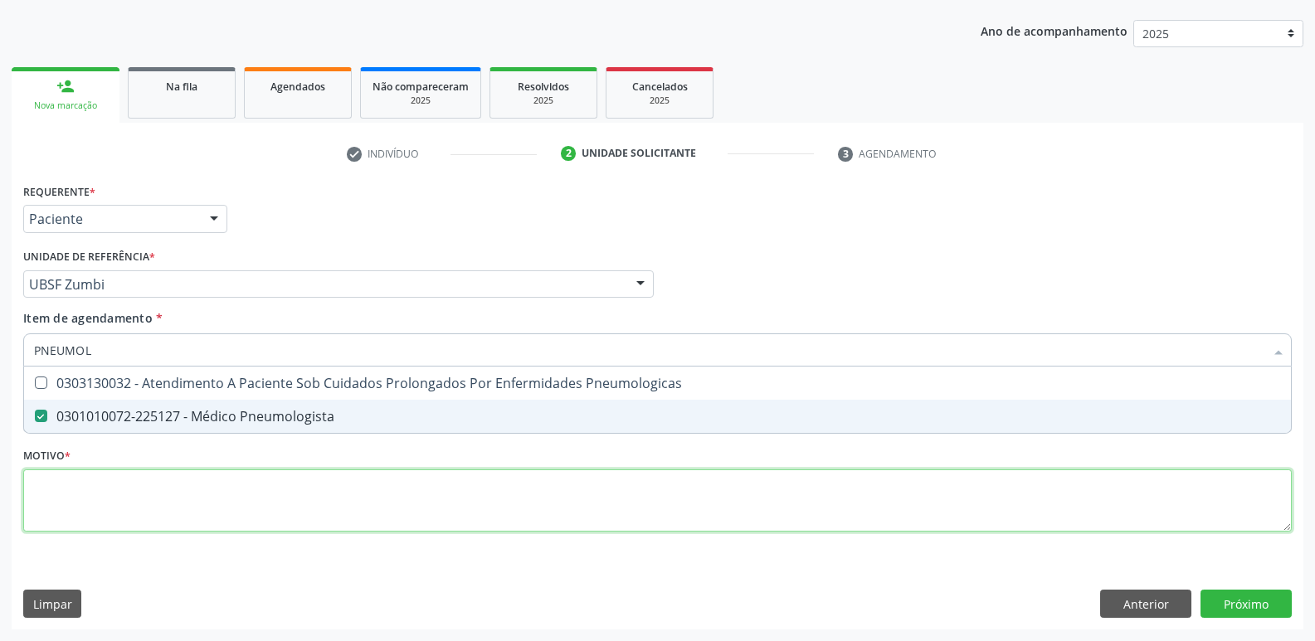
click at [234, 513] on div "Requerente * Paciente Profissional de Saúde Paciente Nenhum resultado encontrad…" at bounding box center [657, 367] width 1268 height 376
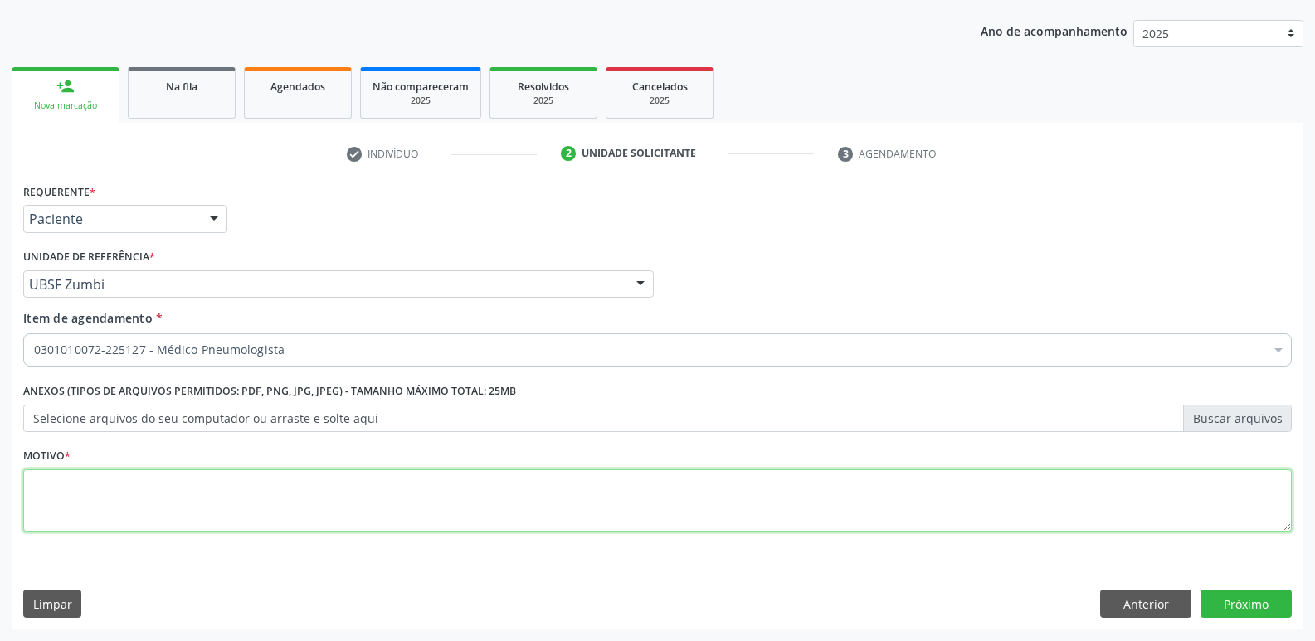
paste textarea "AVALIAÇÃO"
type textarea "AVALIAÇÃO"
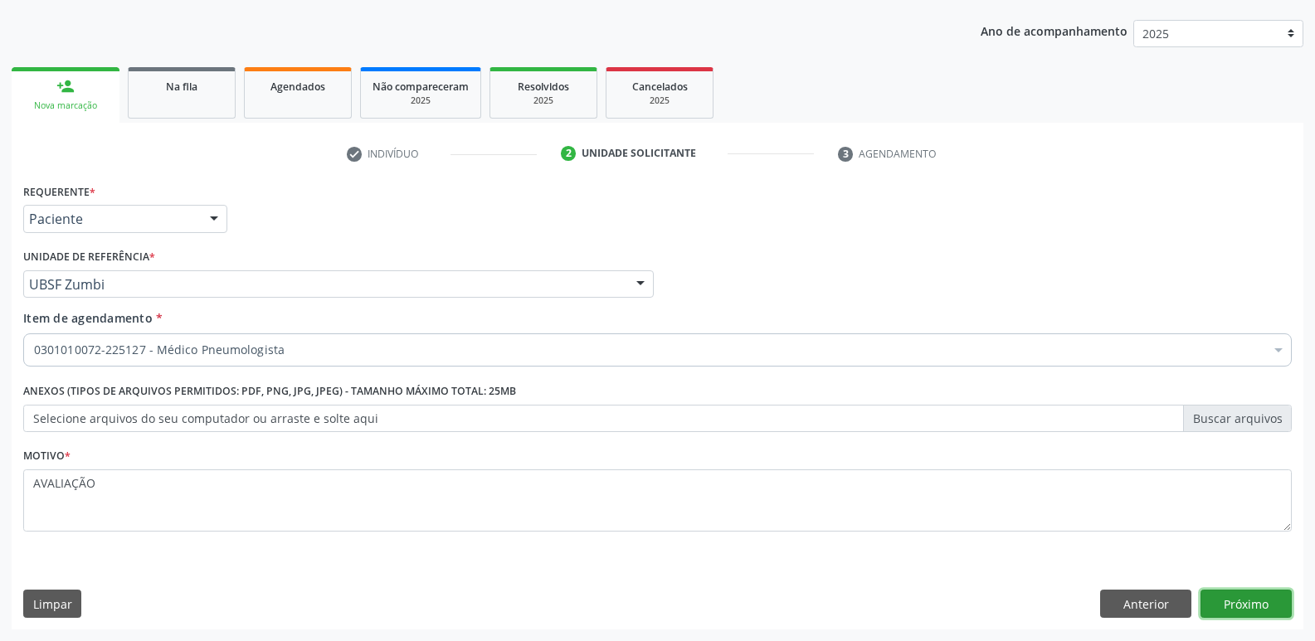
click at [1207, 601] on button "Próximo" at bounding box center [1245, 604] width 91 height 28
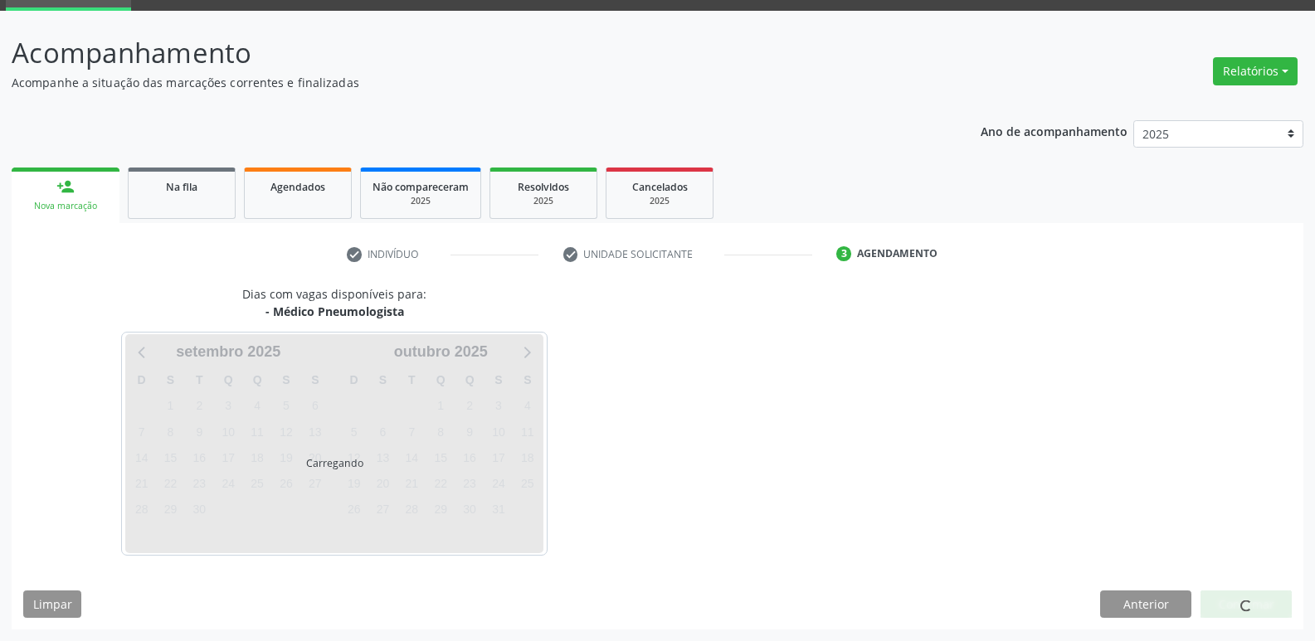
scroll to position [80, 0]
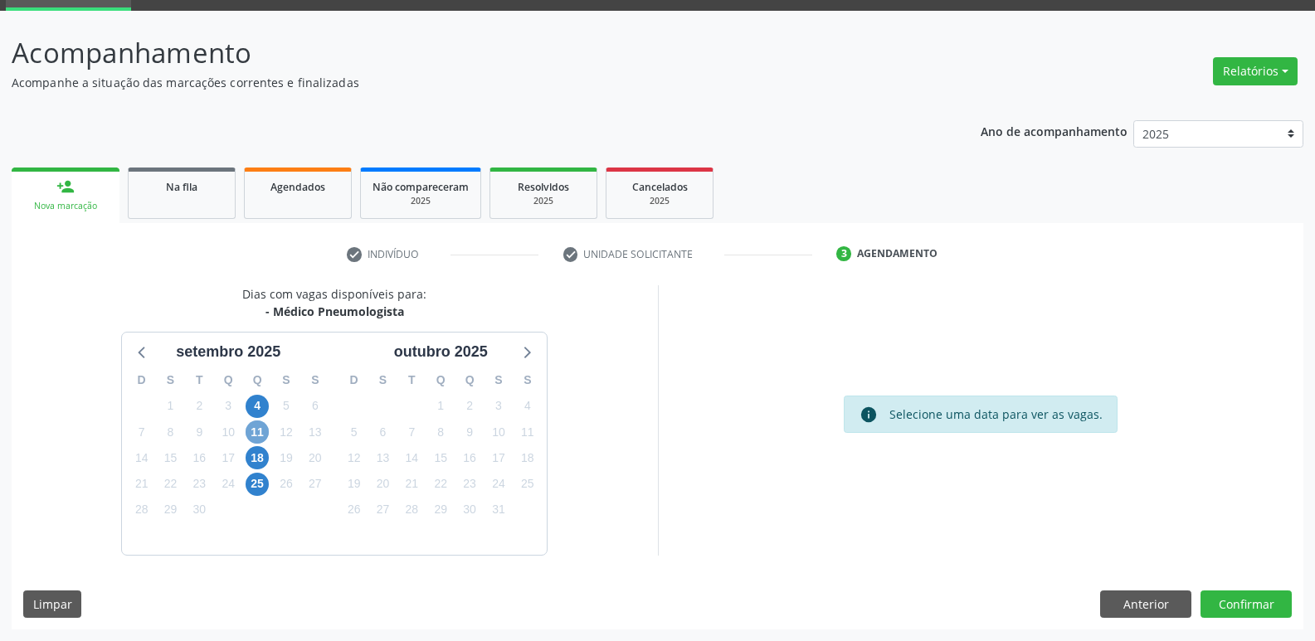
click at [251, 436] on span "11" at bounding box center [257, 432] width 23 height 23
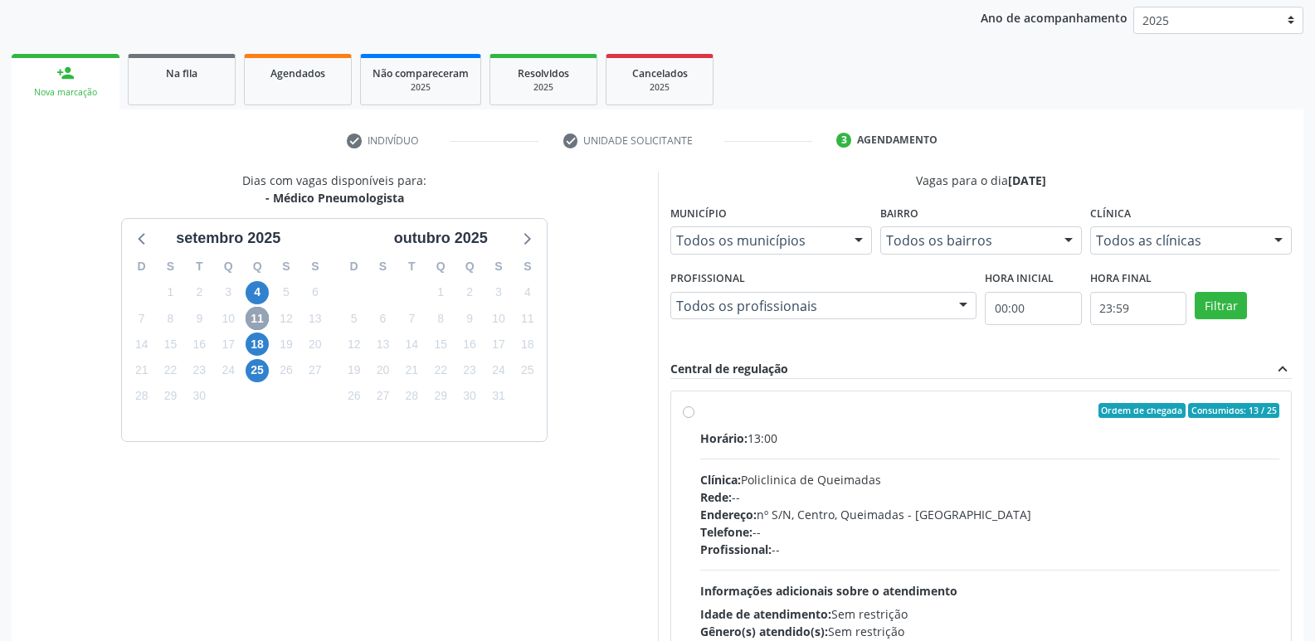
scroll to position [320, 0]
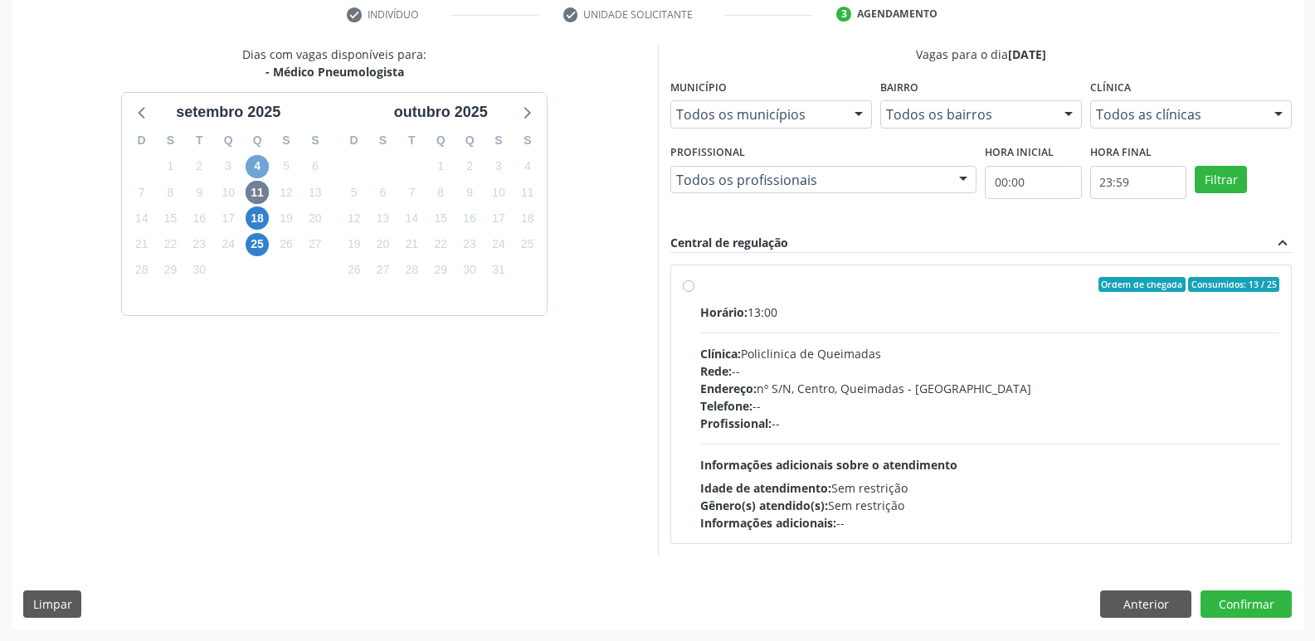
click at [260, 166] on span "4" at bounding box center [257, 166] width 23 height 23
click at [260, 196] on span "11" at bounding box center [257, 192] width 23 height 23
click at [1072, 340] on div "Horário: 13:00 Clínica: Policlinica de Queimadas Rede: -- Endereço: nº S/N, Cen…" at bounding box center [990, 418] width 580 height 228
click at [694, 292] on input "Ordem de chegada Consumidos: 13 / 25 Horário: 13:00 Clínica: Policlinica de Que…" at bounding box center [689, 284] width 12 height 15
radio input "true"
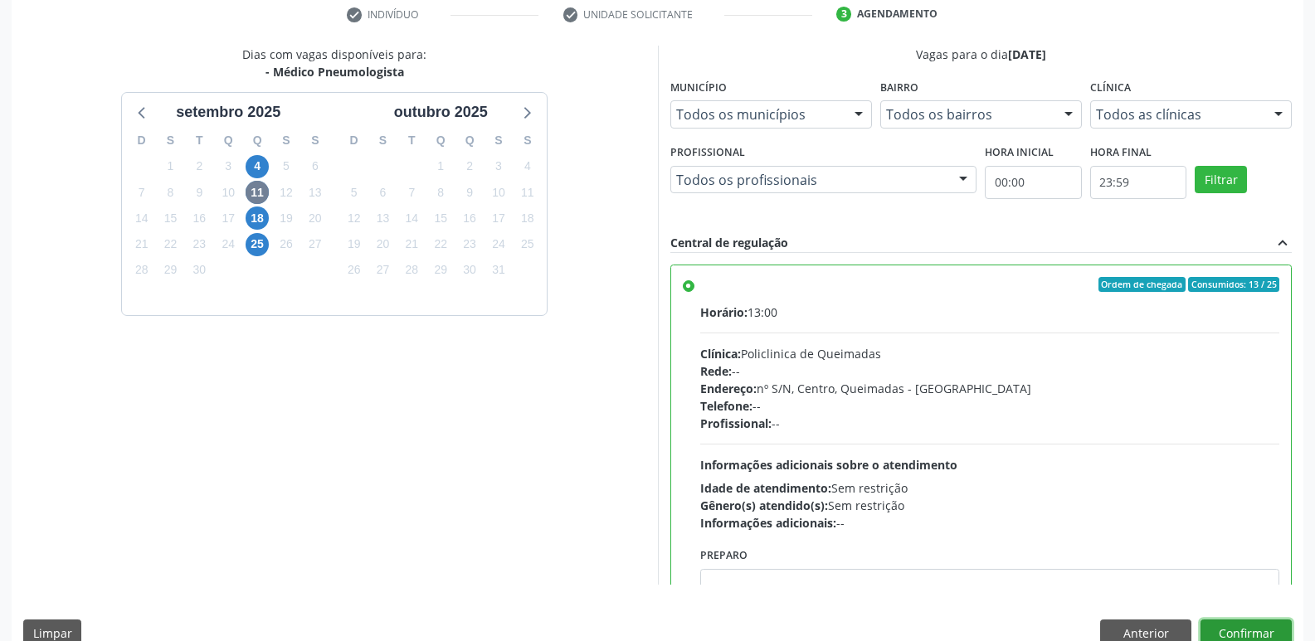
click at [1213, 621] on button "Confirmar" at bounding box center [1245, 634] width 91 height 28
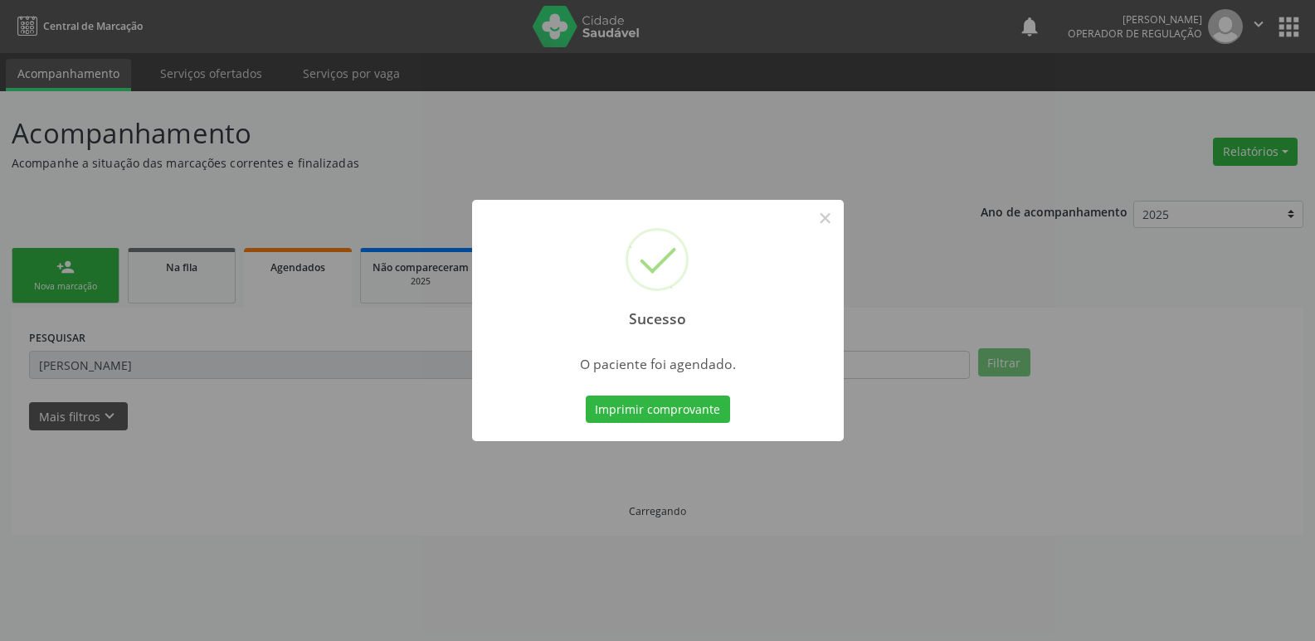
scroll to position [0, 0]
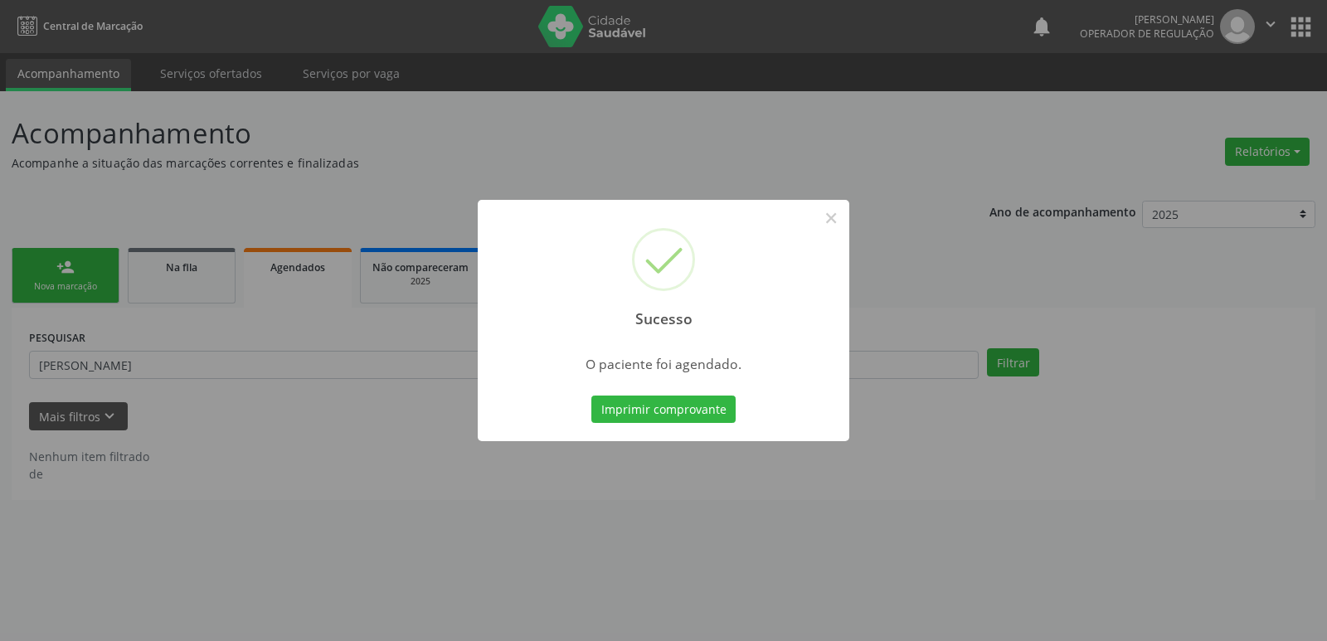
click at [592, 396] on button "Imprimir comprovante" at bounding box center [664, 410] width 144 height 28
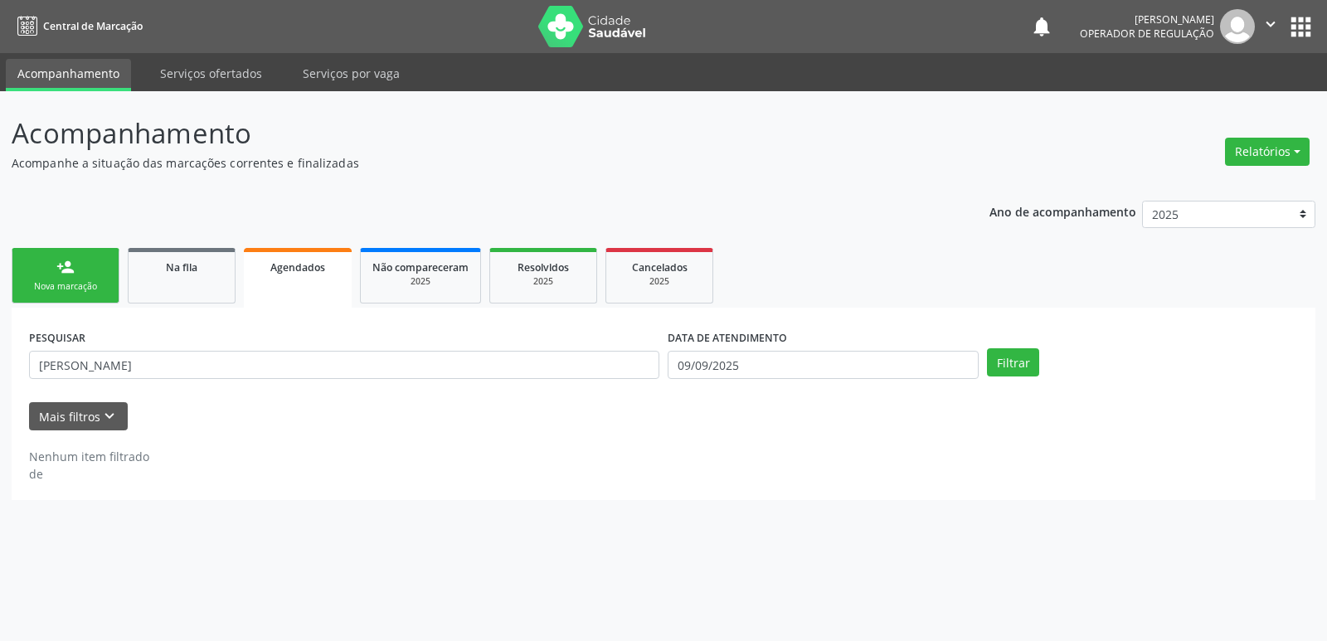
click at [66, 256] on link "person_add Nova marcação" at bounding box center [66, 276] width 108 height 56
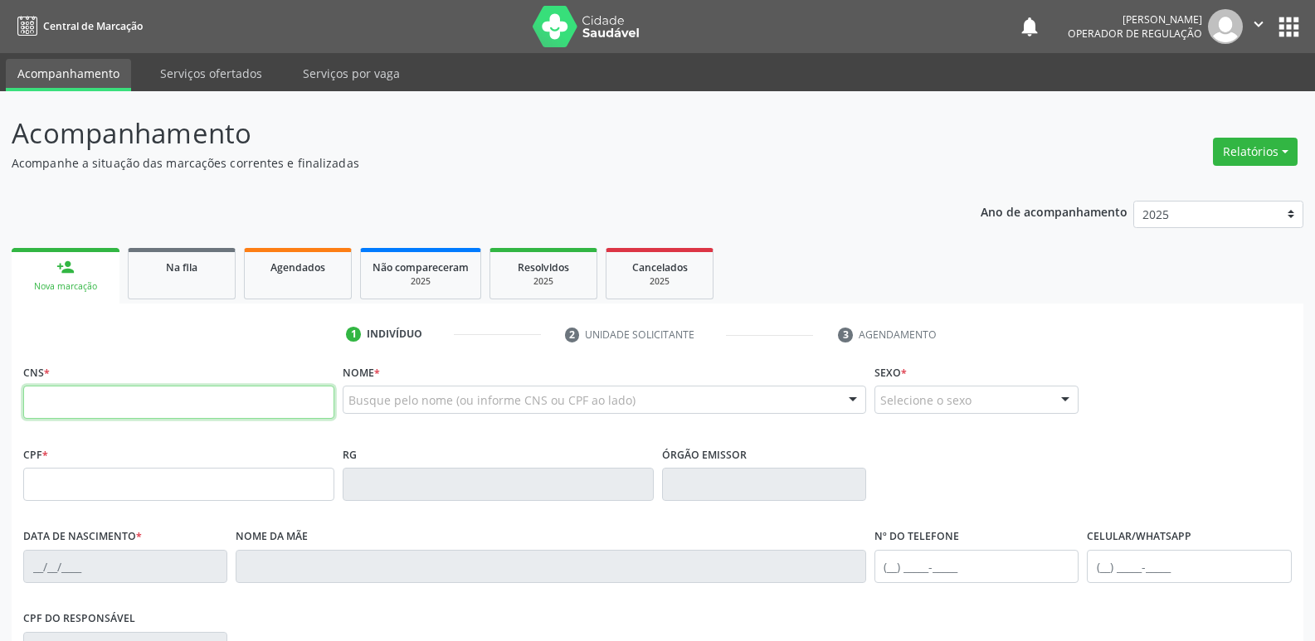
click at [124, 402] on input "text" at bounding box center [178, 402] width 311 height 33
click at [299, 264] on span "Agendados" at bounding box center [297, 267] width 55 height 14
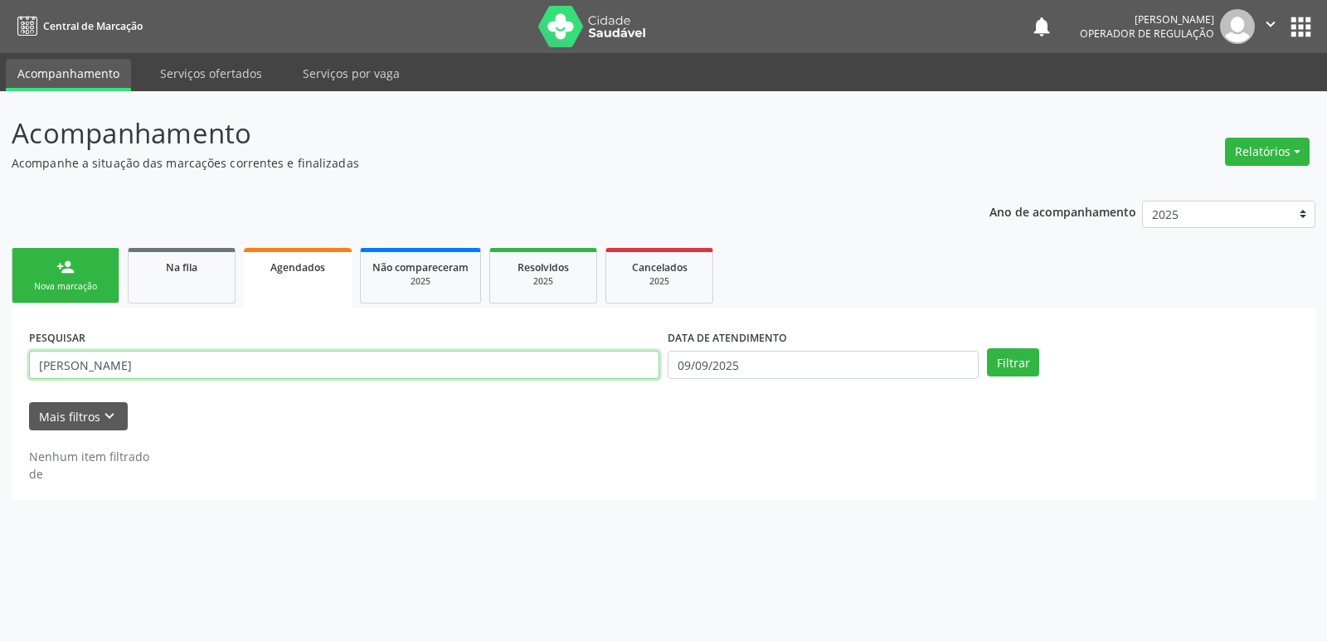
drag, startPoint x: 176, startPoint y: 362, endPoint x: 0, endPoint y: 369, distance: 176.0
click at [0, 369] on div "Acompanhamento Acompanhe a situação das marcações correntes e finalizadas Relat…" at bounding box center [663, 366] width 1327 height 550
click at [54, 363] on input "VAIA [PERSON_NAME]" at bounding box center [344, 365] width 631 height 28
type input "[PERSON_NAME]"
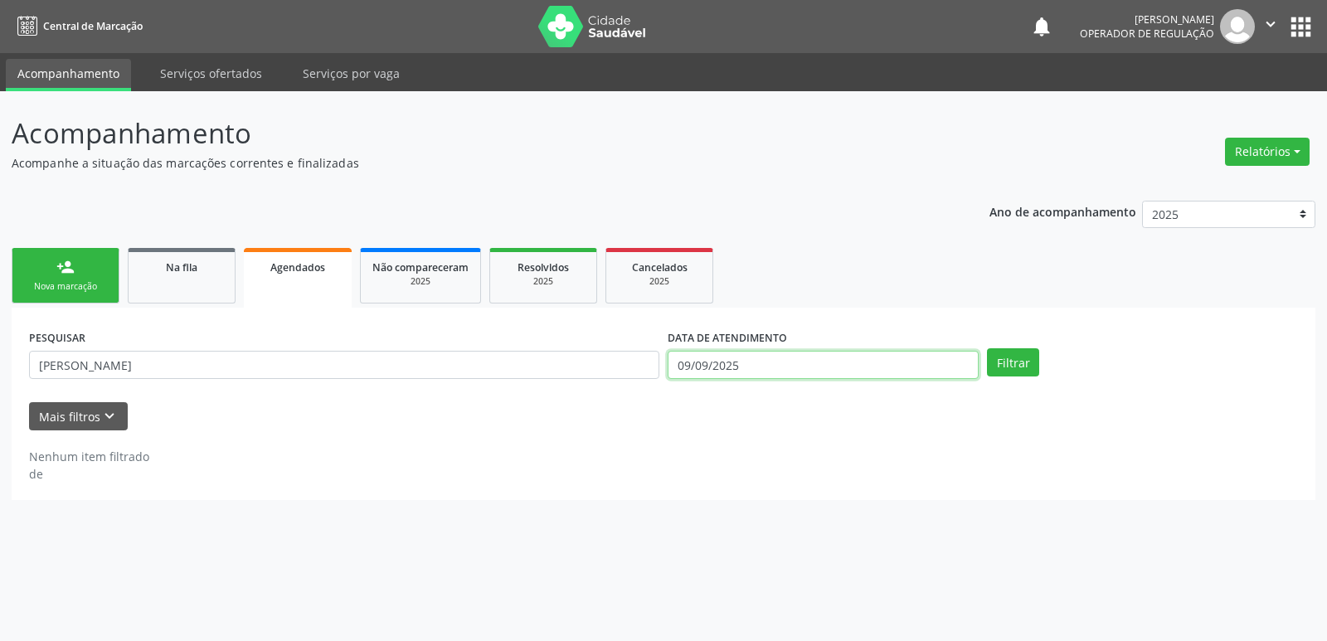
click at [841, 362] on input "09/09/2025" at bounding box center [823, 365] width 311 height 28
click at [987, 348] on button "Filtrar" at bounding box center [1013, 362] width 52 height 28
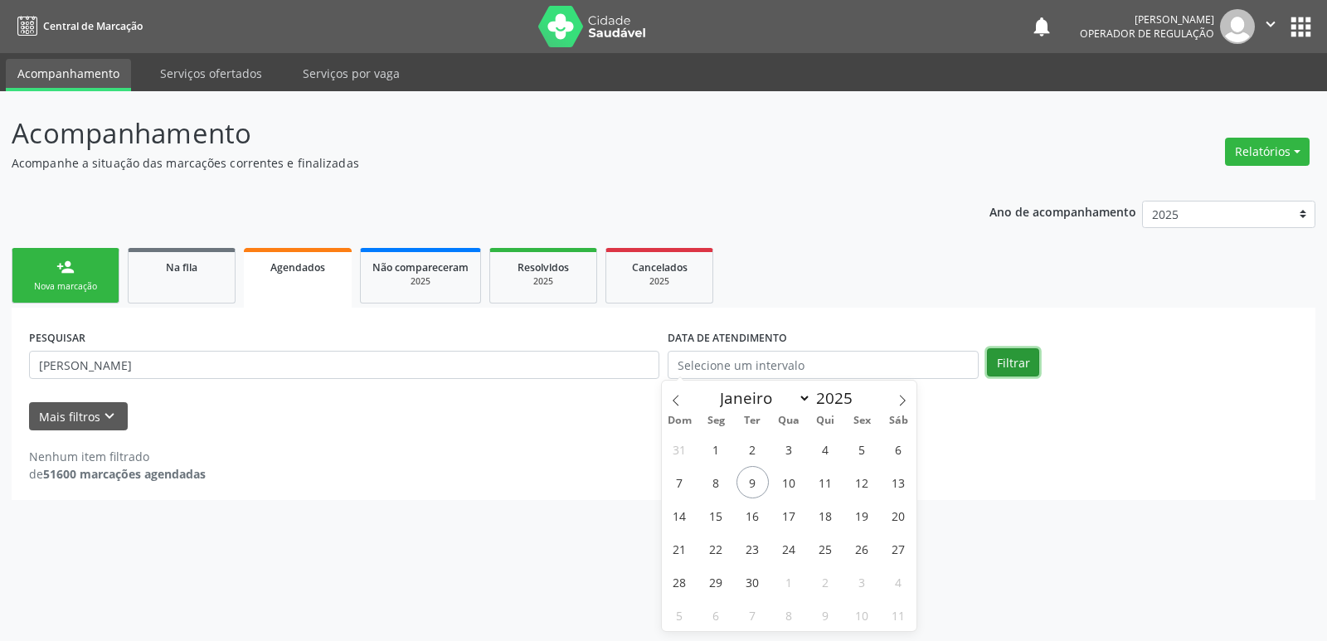
click at [1021, 366] on button "Filtrar" at bounding box center [1013, 362] width 52 height 28
click at [93, 260] on link "person_add Nova marcação" at bounding box center [66, 276] width 108 height 56
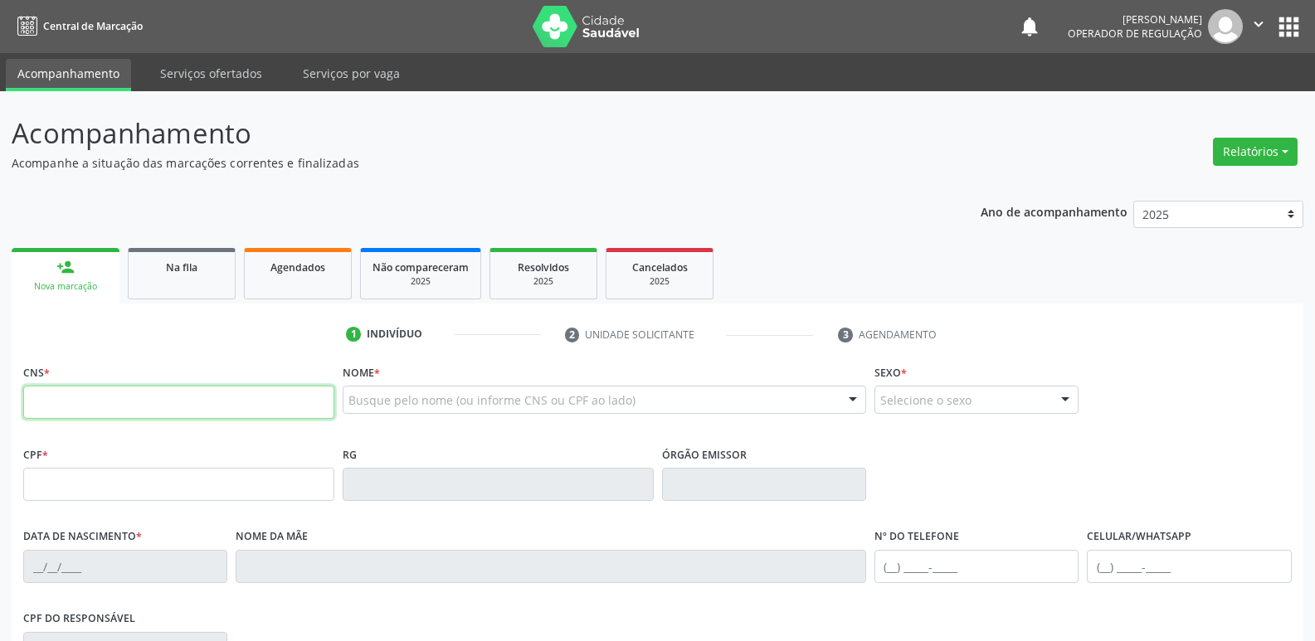
drag, startPoint x: 196, startPoint y: 407, endPoint x: 195, endPoint y: 391, distance: 16.6
click at [195, 399] on input "text" at bounding box center [178, 402] width 311 height 33
type input "702 4020 9361 1128"
type input "023.654.514-03"
type input "[DATE]"
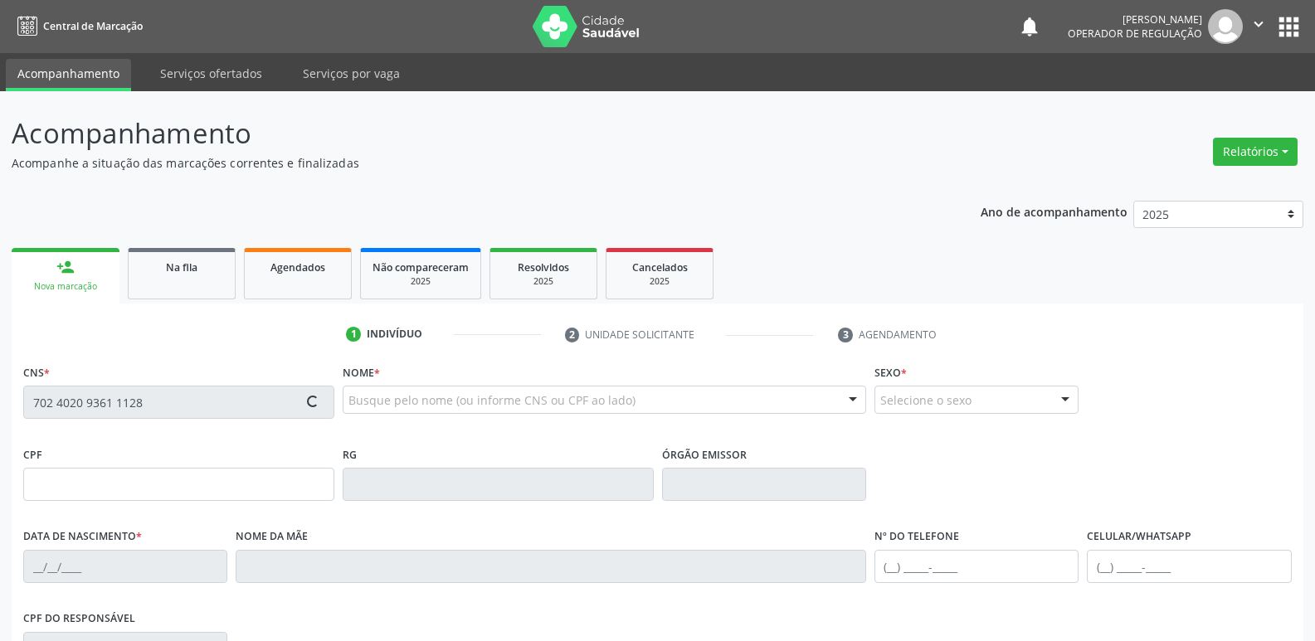
type input "[PERSON_NAME]"
type input "[PHONE_NUMBER]"
type input "46"
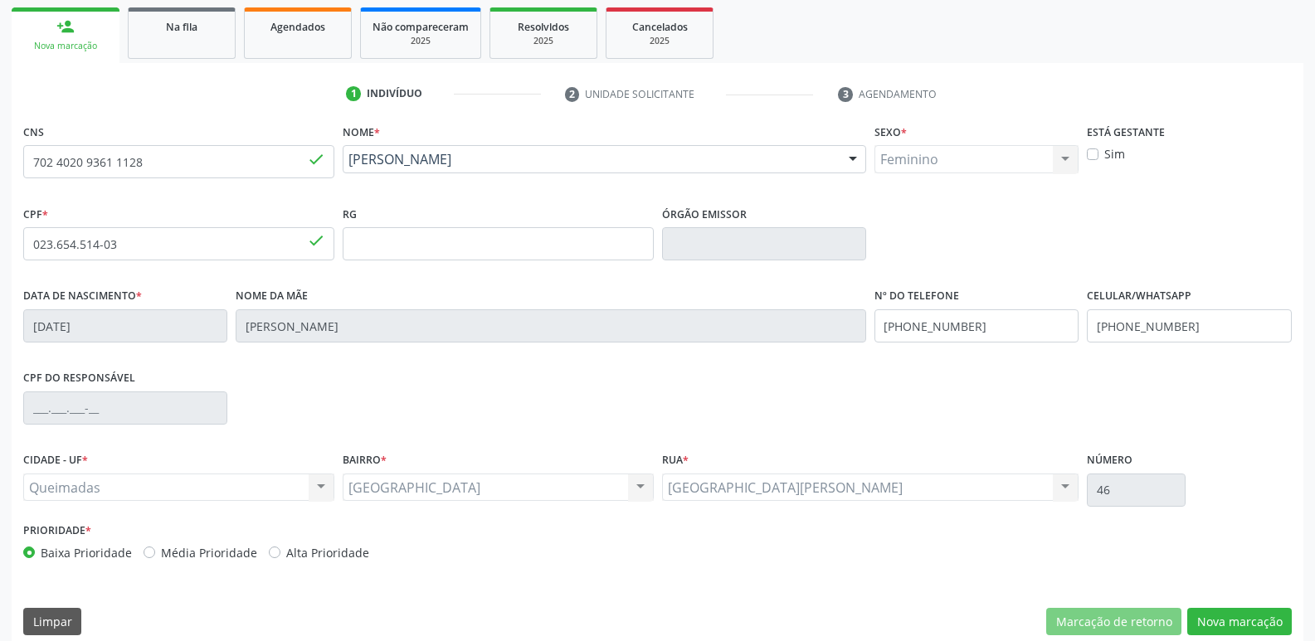
scroll to position [258, 0]
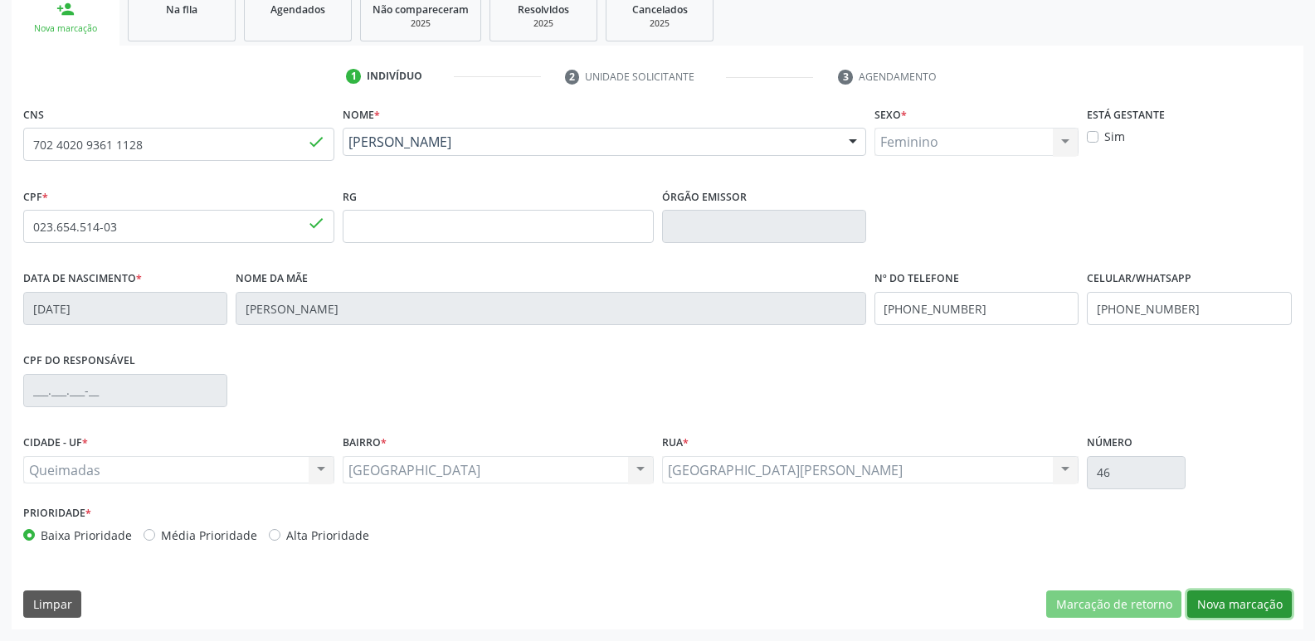
click at [1234, 592] on button "Nova marcação" at bounding box center [1239, 605] width 105 height 28
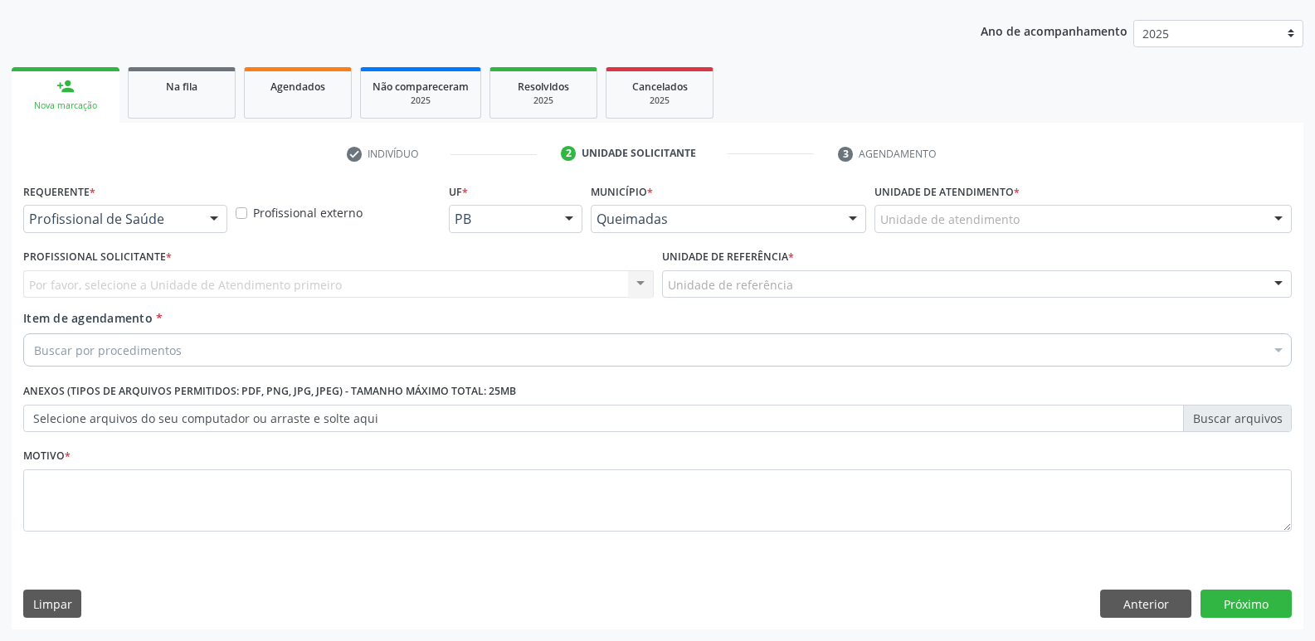
scroll to position [181, 0]
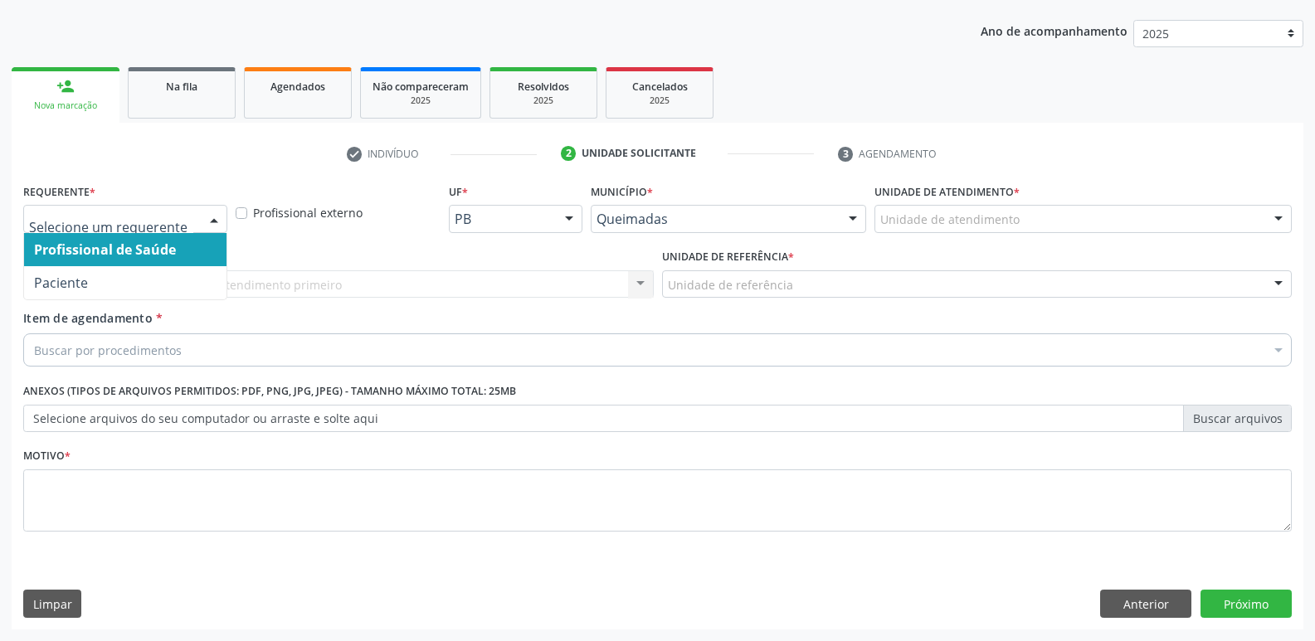
drag, startPoint x: 192, startPoint y: 220, endPoint x: 160, endPoint y: 301, distance: 87.2
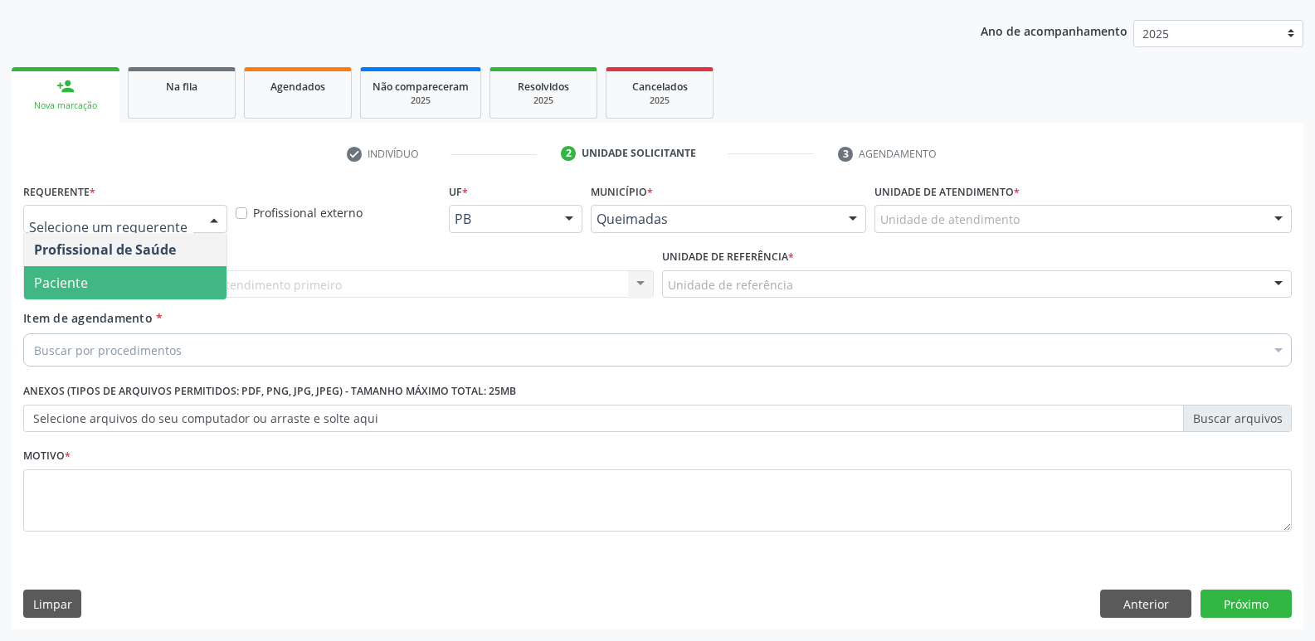
click at [152, 285] on span "Paciente" at bounding box center [125, 282] width 202 height 33
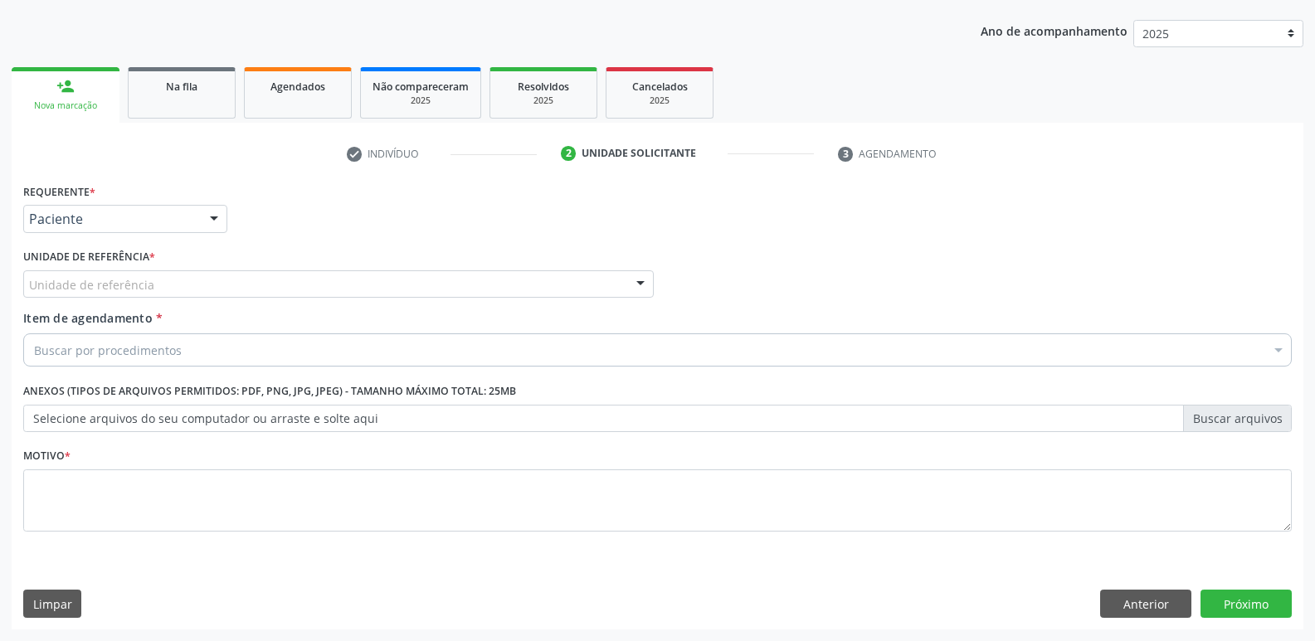
click at [217, 285] on div "Unidade de referência" at bounding box center [338, 284] width 631 height 28
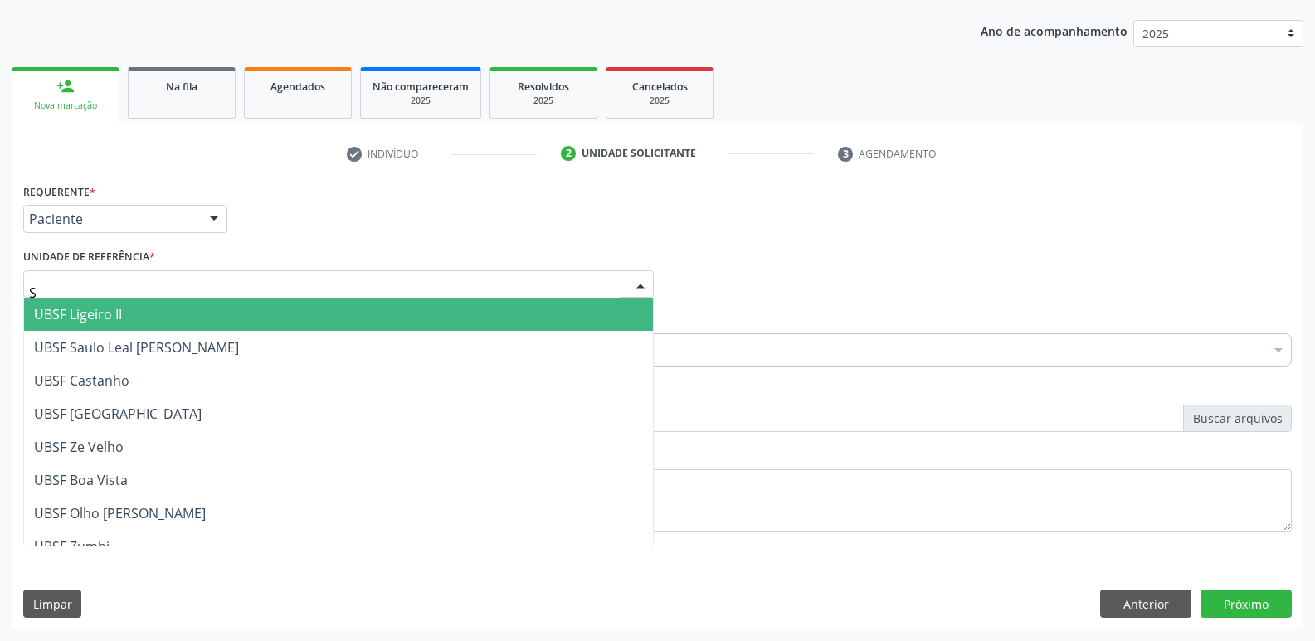
type input "SA"
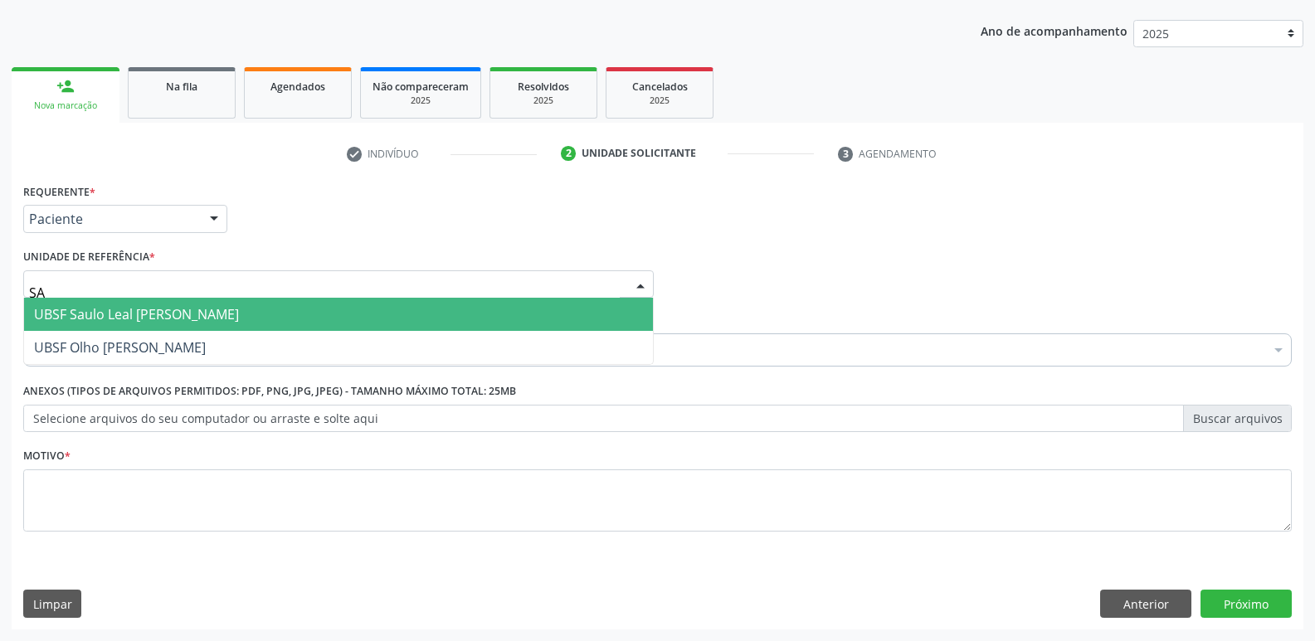
click at [165, 320] on span "UBSF Saulo Leal [PERSON_NAME]" at bounding box center [136, 314] width 205 height 18
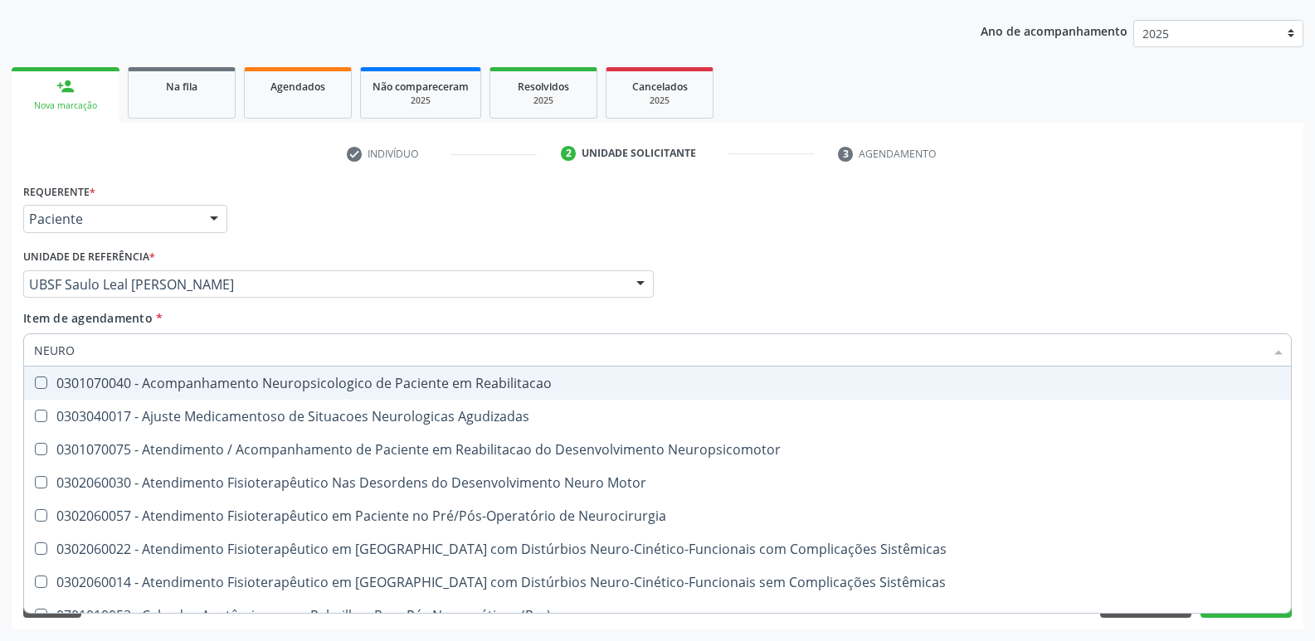
type input "NEUROC"
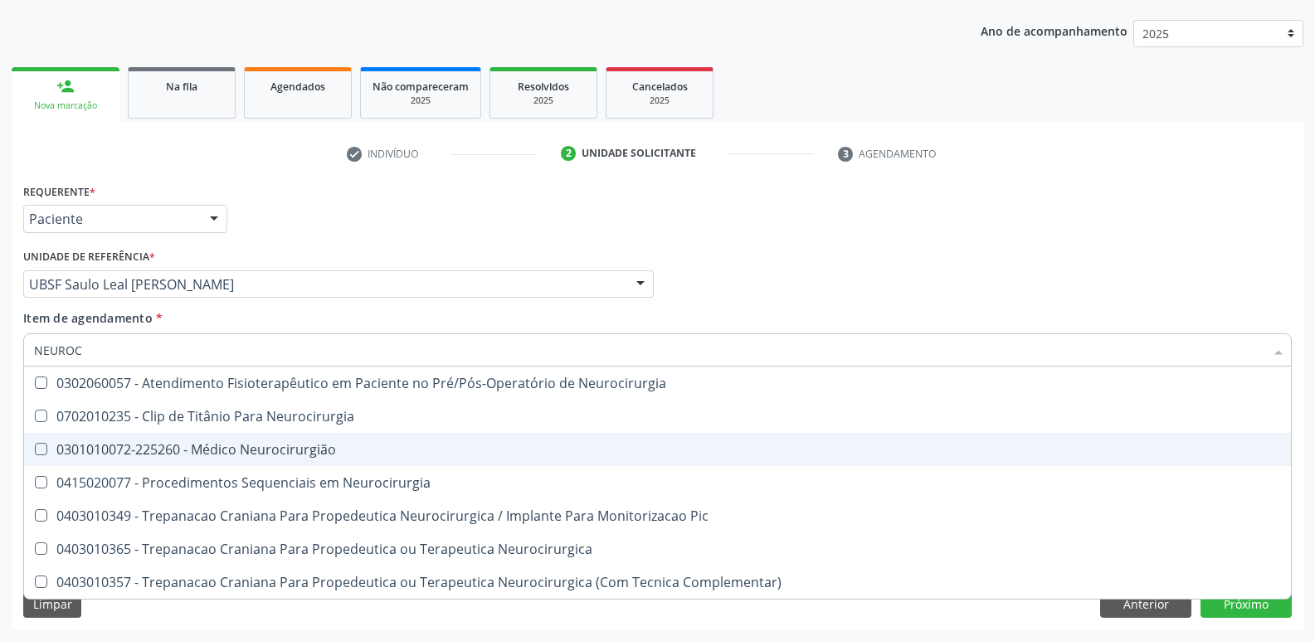
click at [241, 437] on span "0301010072-225260 - Médico Neurocirurgião" at bounding box center [657, 449] width 1267 height 33
checkbox Neurocirurgião "true"
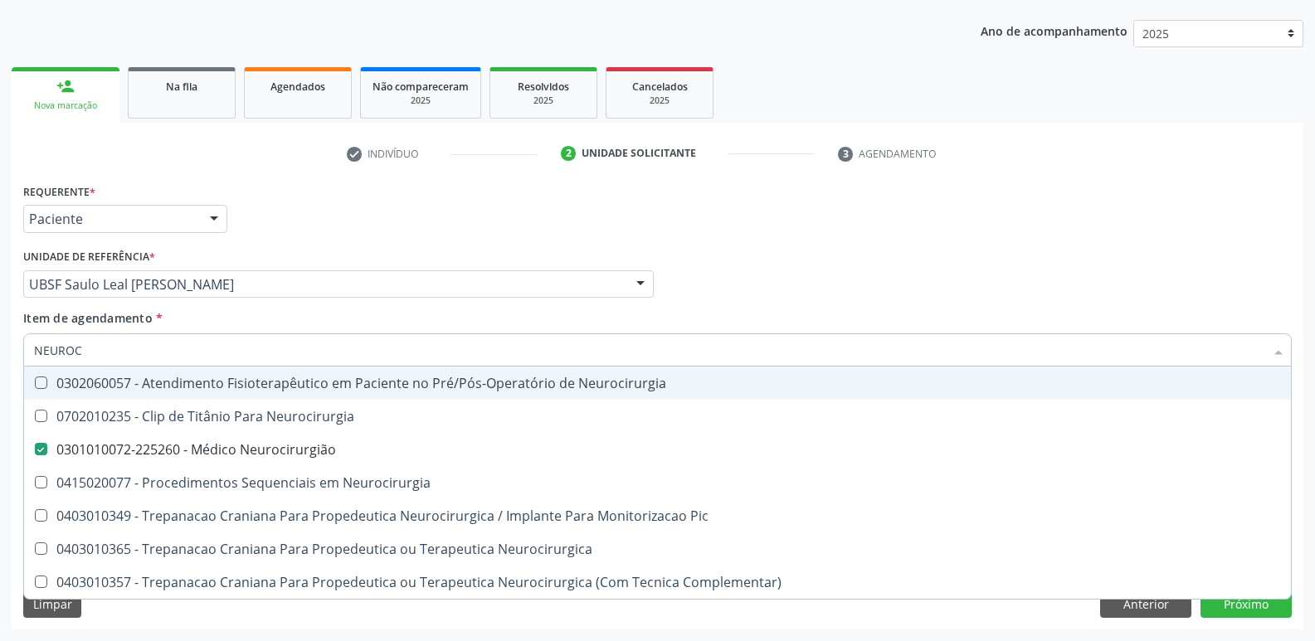
drag, startPoint x: 313, startPoint y: 212, endPoint x: 314, endPoint y: 275, distance: 62.2
click at [313, 212] on div "Requerente * Paciente Profissional de Saúde Paciente Nenhum resultado encontrad…" at bounding box center [657, 211] width 1277 height 65
checkbox Neurocirurgia "true"
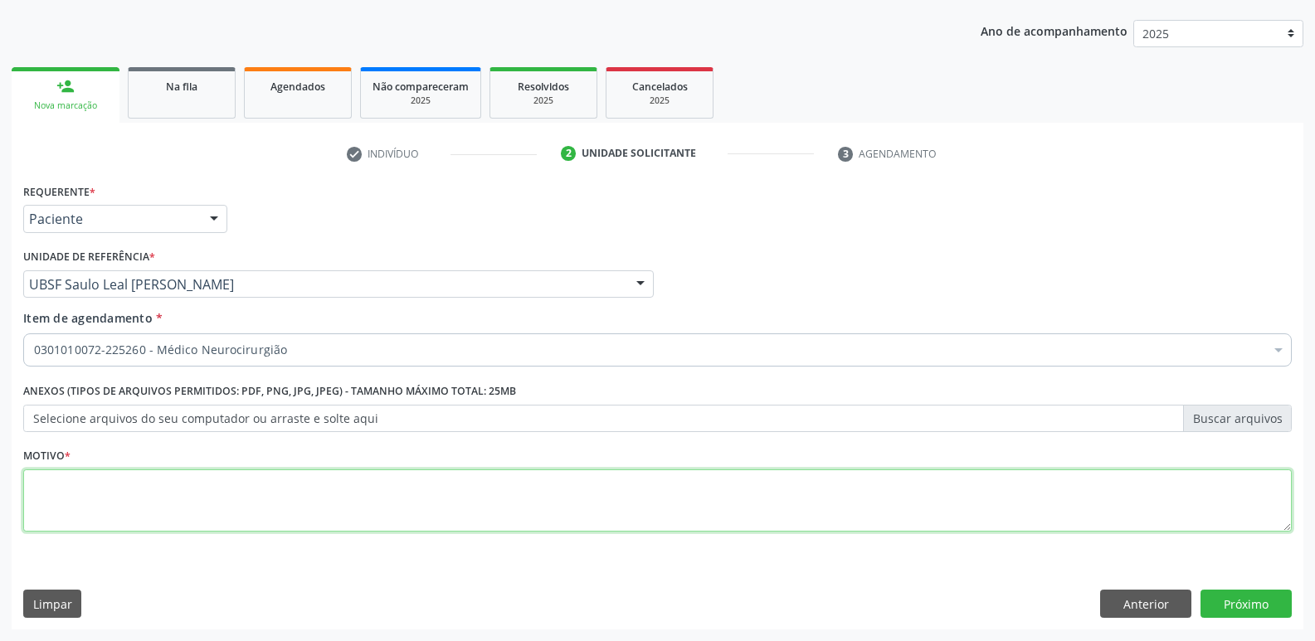
drag, startPoint x: 187, startPoint y: 482, endPoint x: 179, endPoint y: 472, distance: 12.4
click at [186, 483] on textarea at bounding box center [657, 501] width 1268 height 63
paste textarea "AVALIAÇÃO"
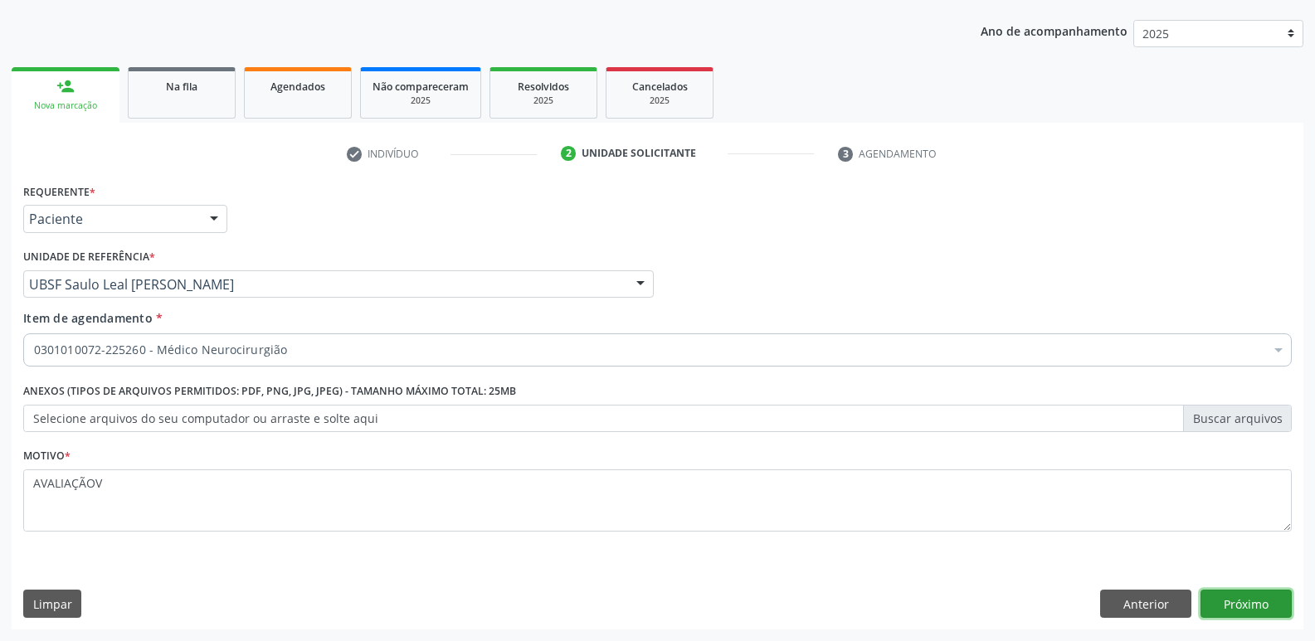
click at [1243, 606] on button "Próximo" at bounding box center [1245, 604] width 91 height 28
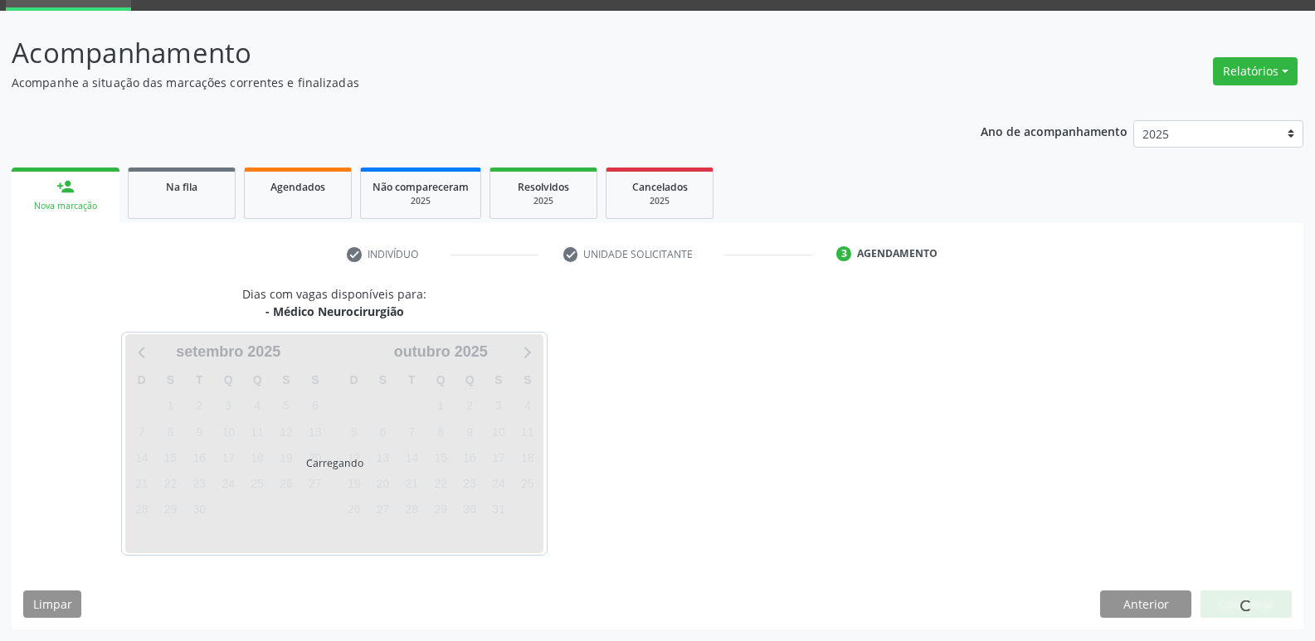
scroll to position [80, 0]
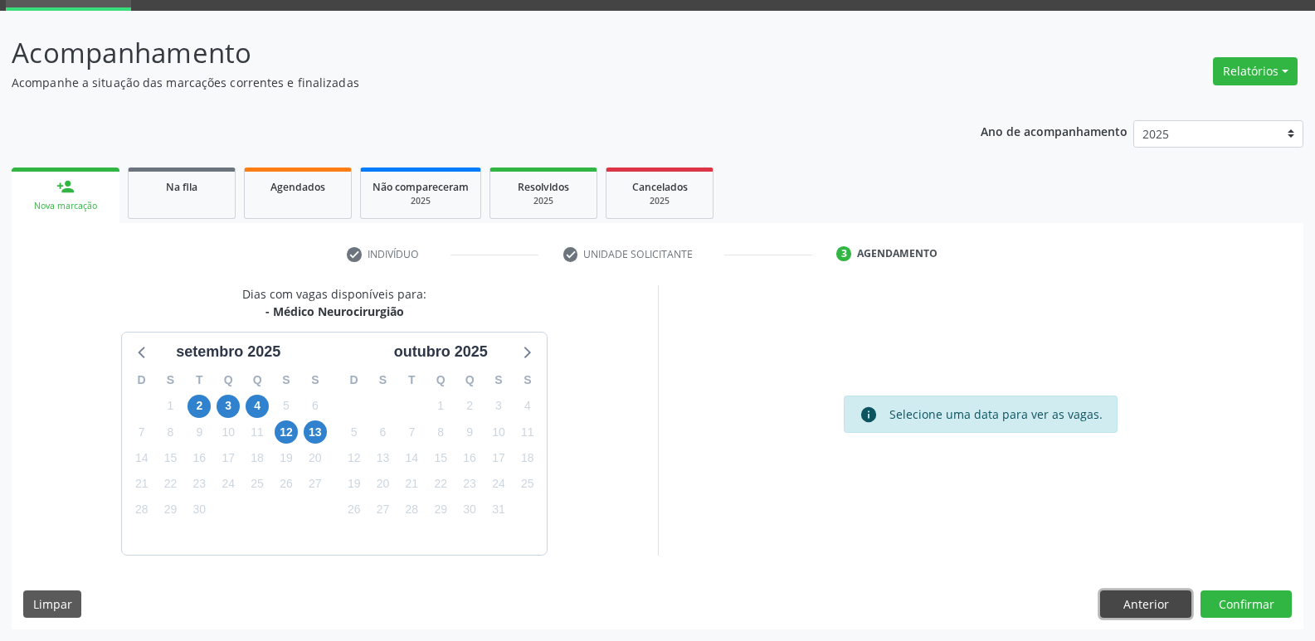
click at [1153, 601] on button "Anterior" at bounding box center [1145, 605] width 91 height 28
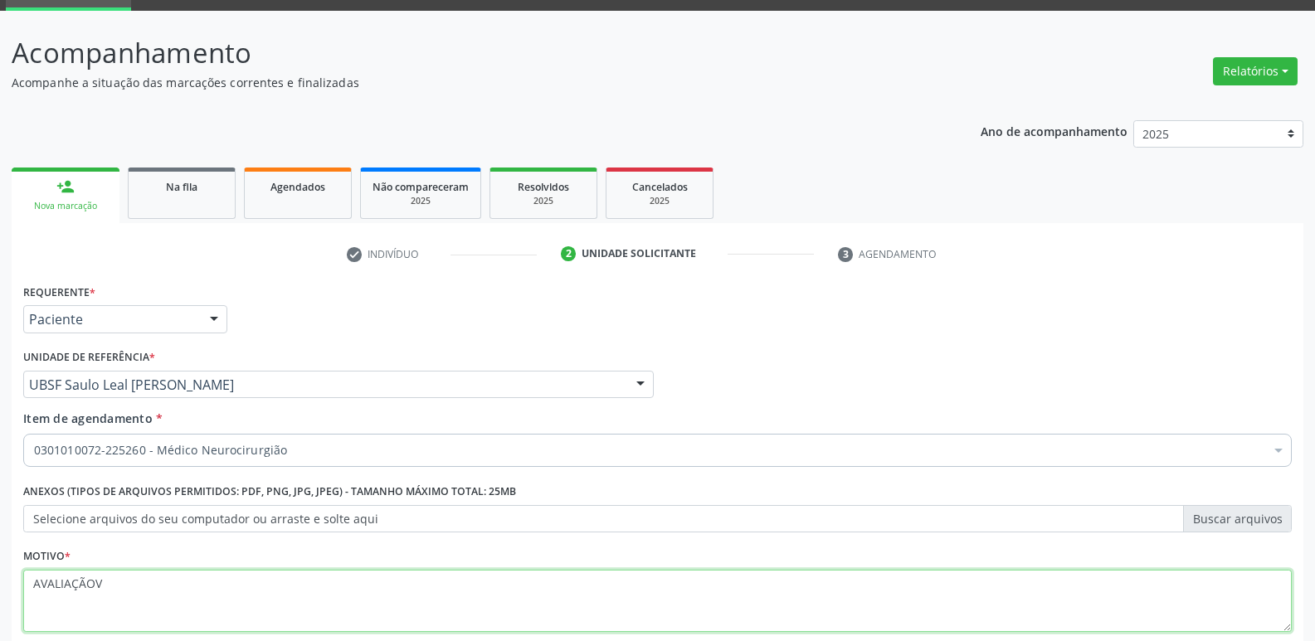
click at [174, 592] on textarea "AVALIAÇÃOV" at bounding box center [657, 601] width 1268 height 63
type textarea "AVALIAÇÃO"
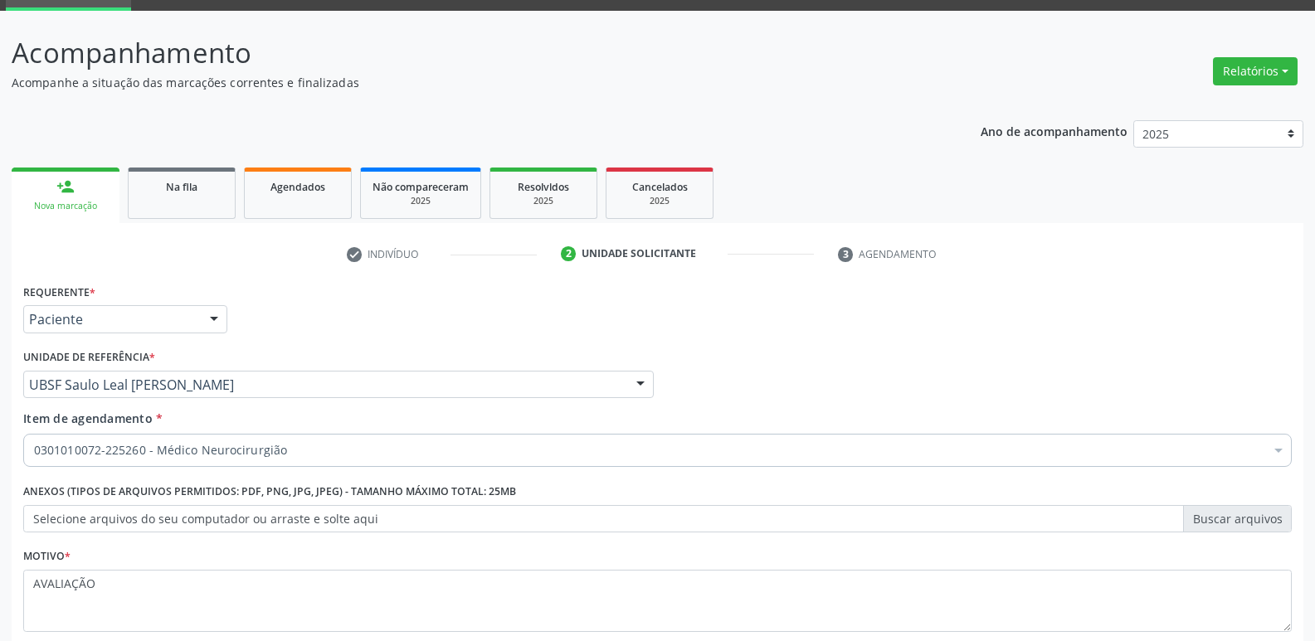
click at [1028, 371] on div "Profissional Solicitante Por favor, selecione a Unidade de Atendimento primeiro…" at bounding box center [657, 377] width 1277 height 65
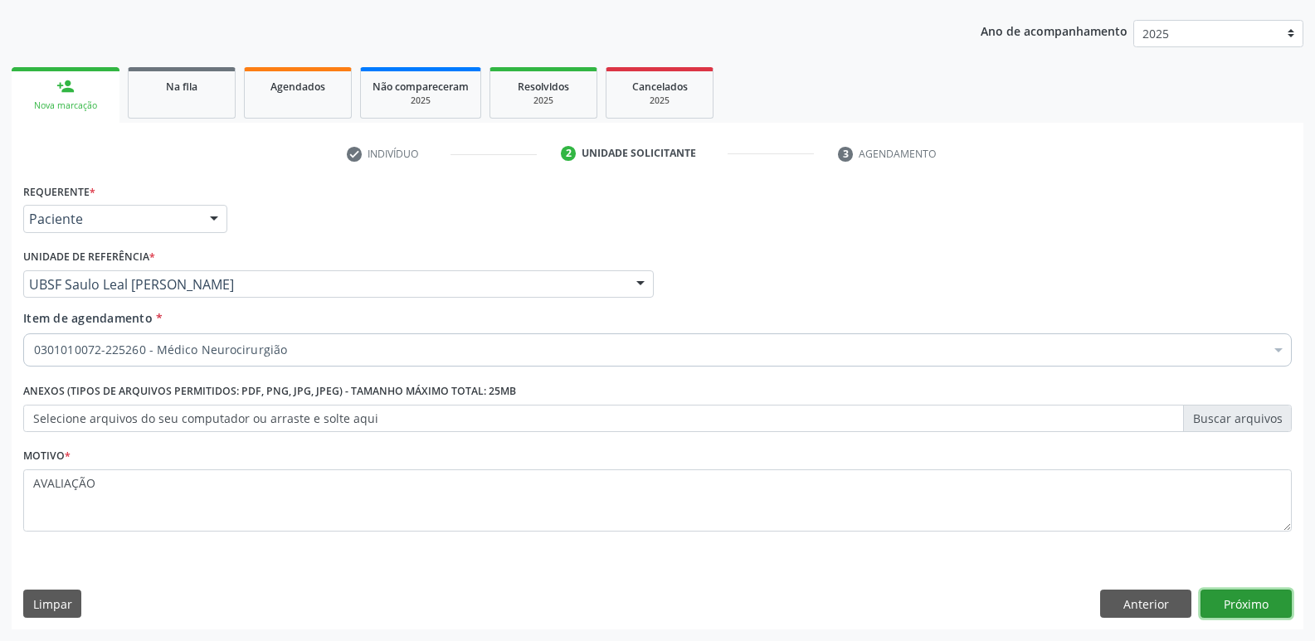
click at [1222, 597] on button "Próximo" at bounding box center [1245, 604] width 91 height 28
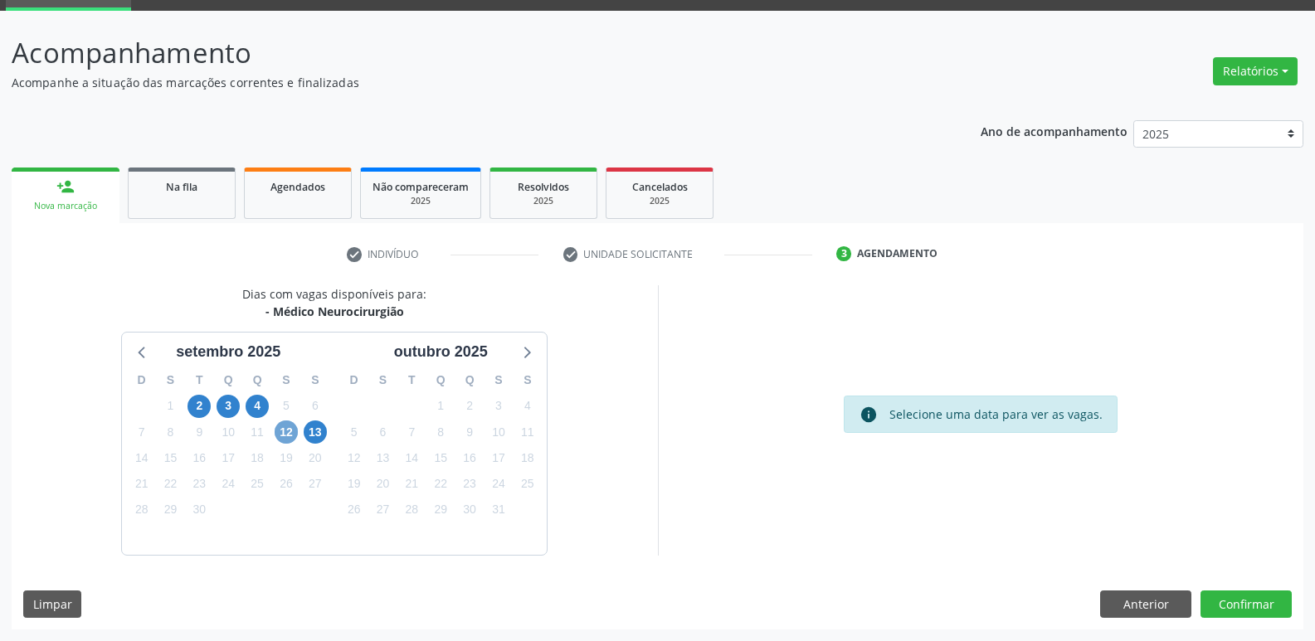
click at [283, 426] on span "12" at bounding box center [286, 432] width 23 height 23
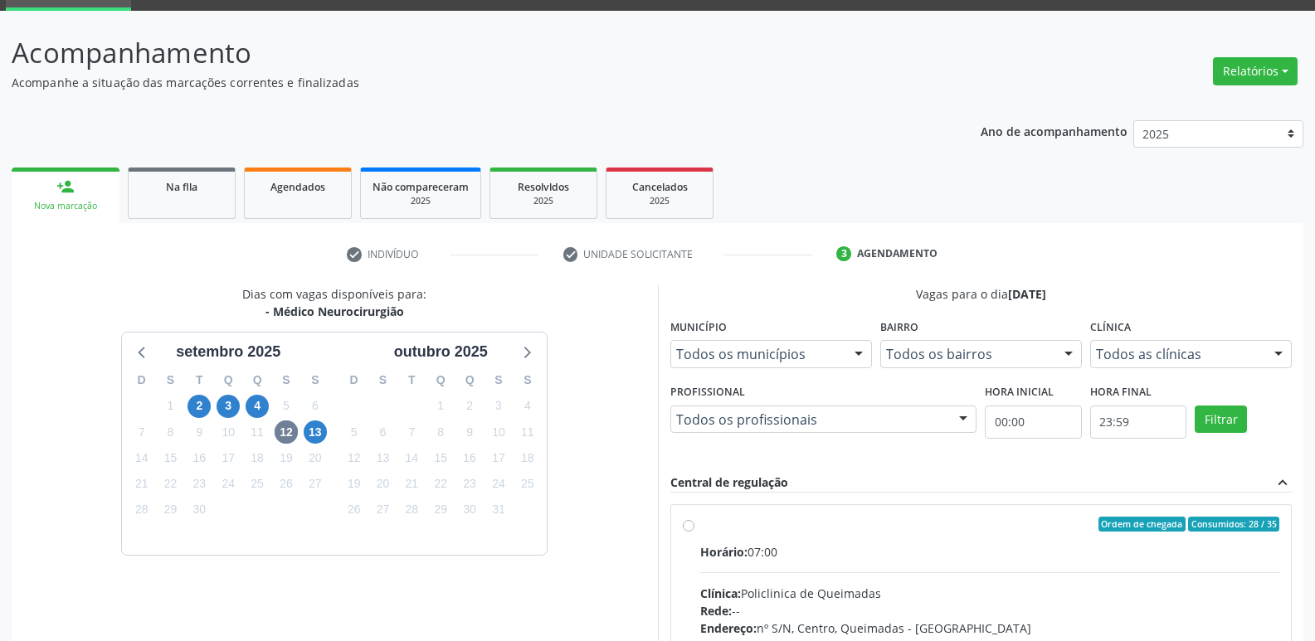
click at [1122, 560] on div "Horário: 07:00" at bounding box center [990, 551] width 580 height 17
click at [694, 532] on input "Ordem de chegada Consumidos: 28 / 35 Horário: 07:00 Clínica: Policlinica de Que…" at bounding box center [689, 524] width 12 height 15
radio input "true"
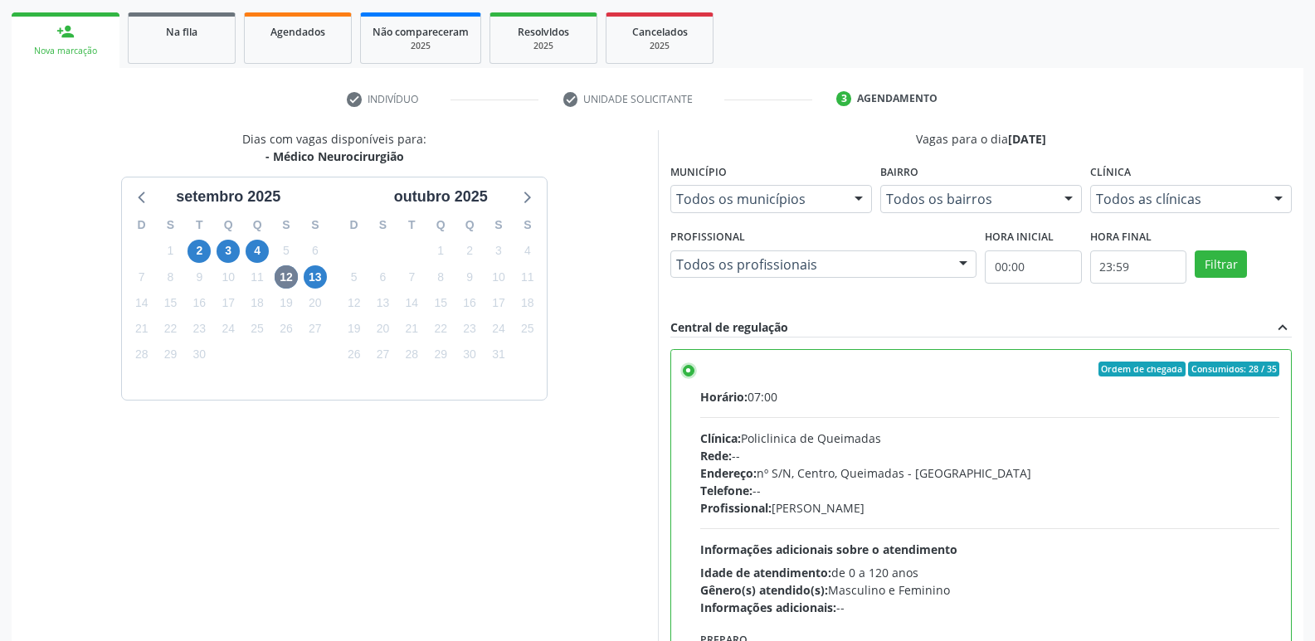
scroll to position [350, 0]
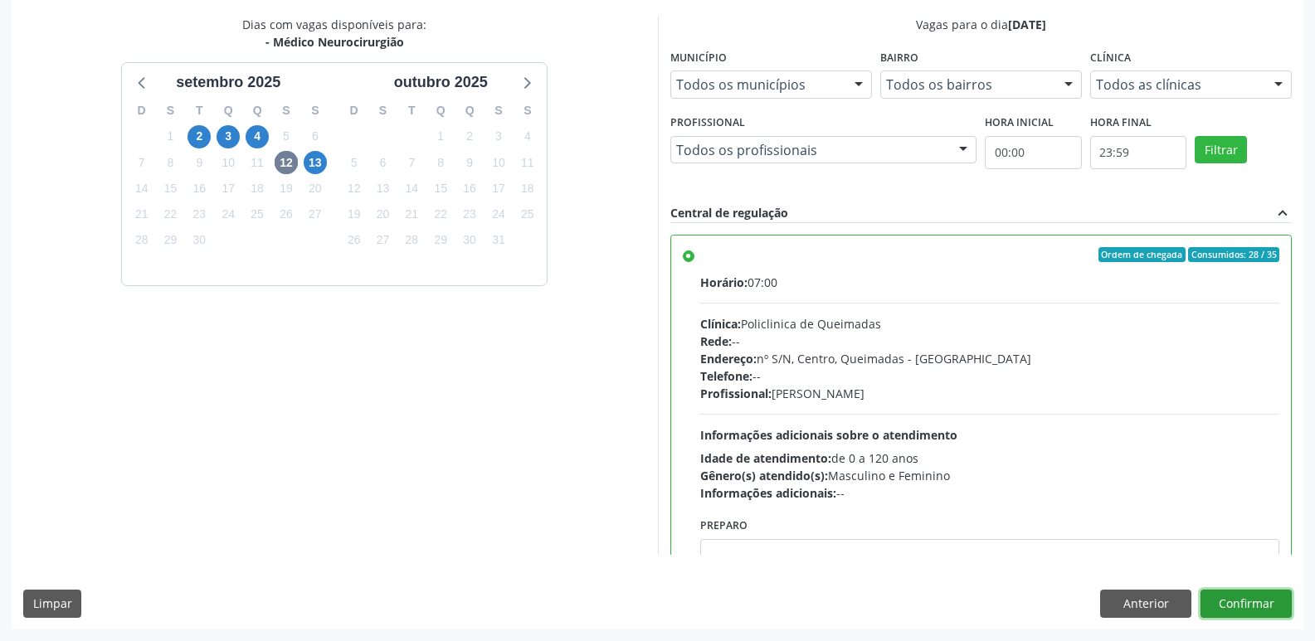
click at [1247, 592] on button "Confirmar" at bounding box center [1245, 604] width 91 height 28
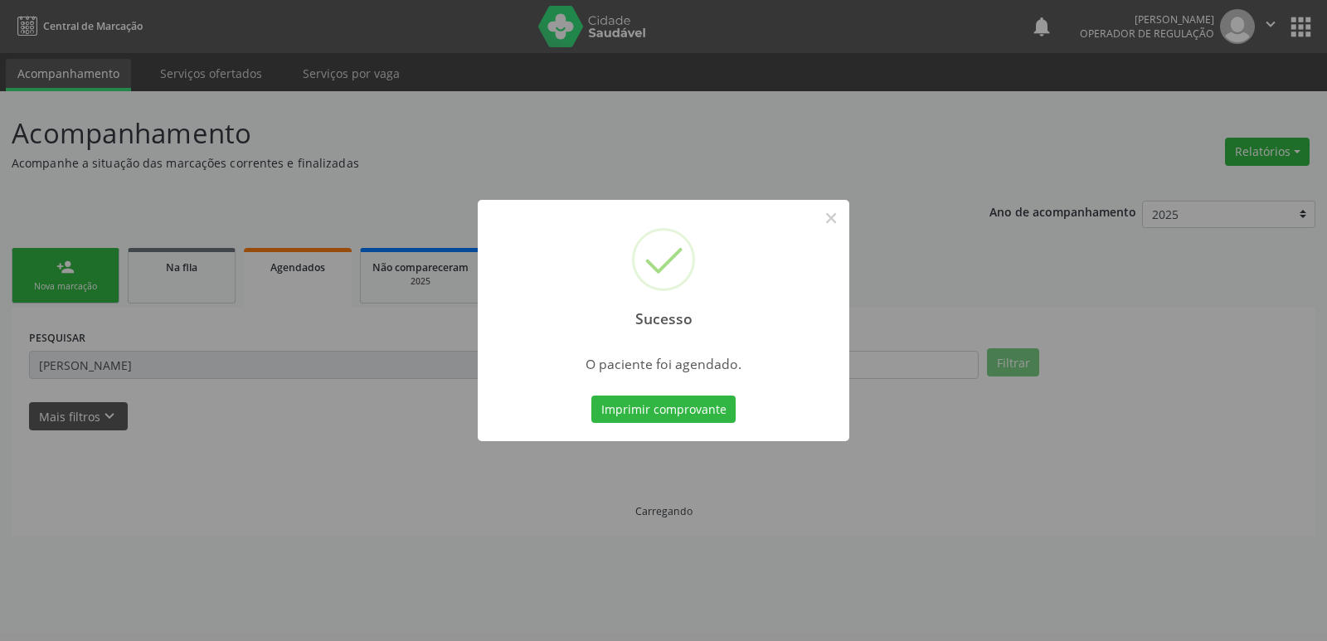
click at [592, 396] on button "Imprimir comprovante" at bounding box center [664, 410] width 144 height 28
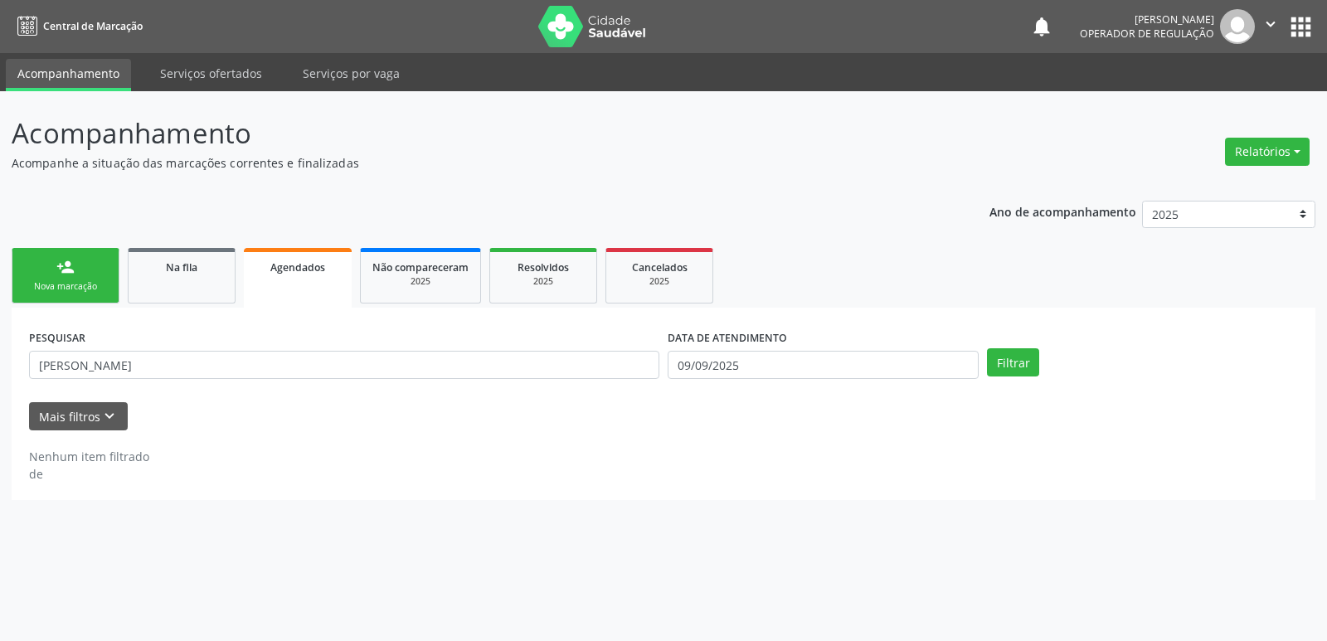
click at [33, 304] on ul "person_add Nova marcação Na fila Agendados Não compareceram 2025 Resolvidos 202…" at bounding box center [664, 276] width 1304 height 64
click at [57, 284] on div "Nova marcação" at bounding box center [65, 286] width 83 height 12
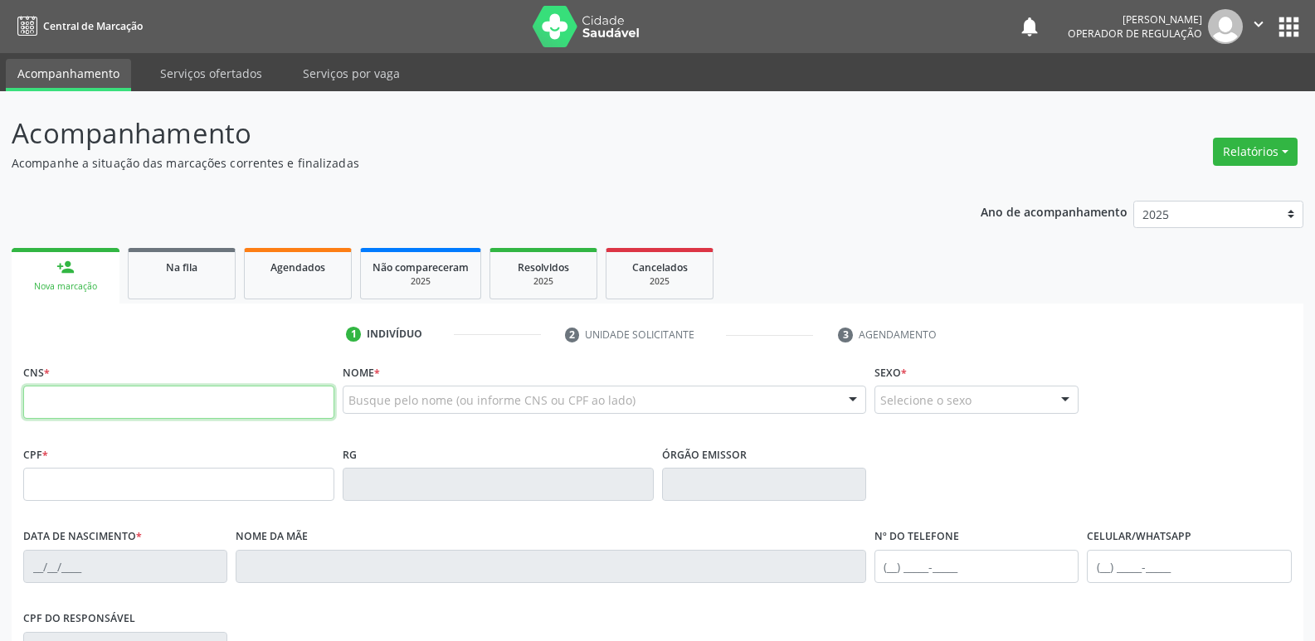
click at [141, 407] on input "text" at bounding box center [178, 402] width 311 height 33
type input "704 0098 4893 3465"
type input "436.666.124-15"
type input "[DATE]"
type input "[PERSON_NAME]"
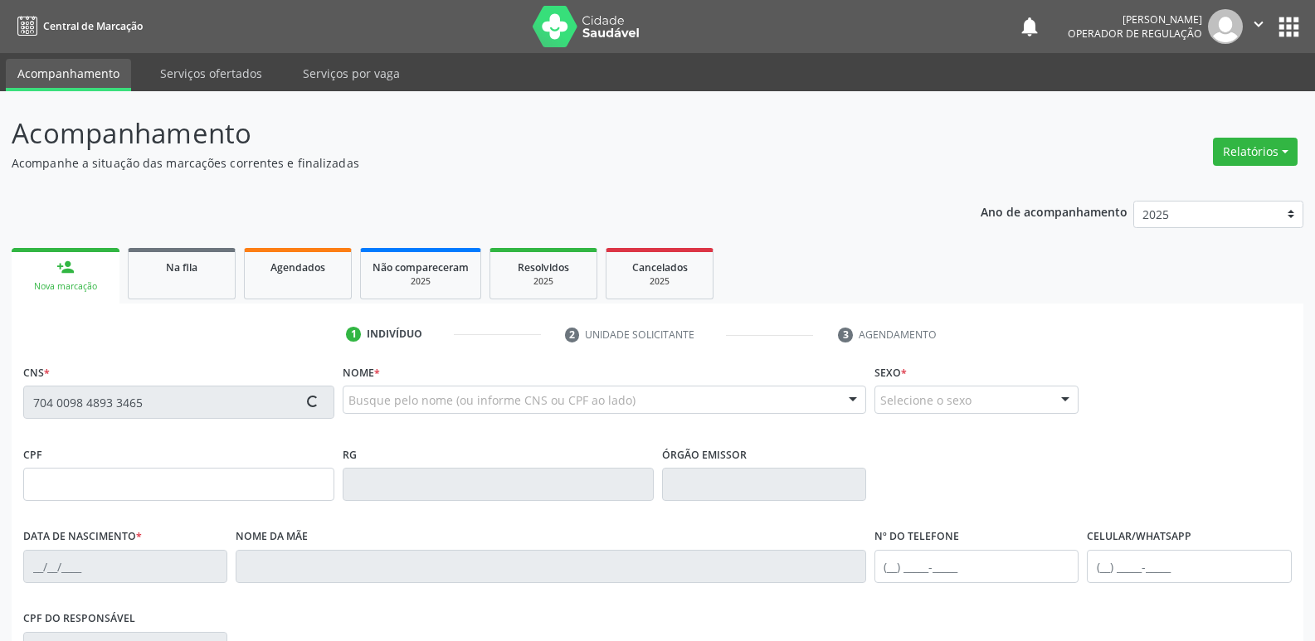
type input "[PHONE_NUMBER]"
type input "958.817.357-49"
type input "582"
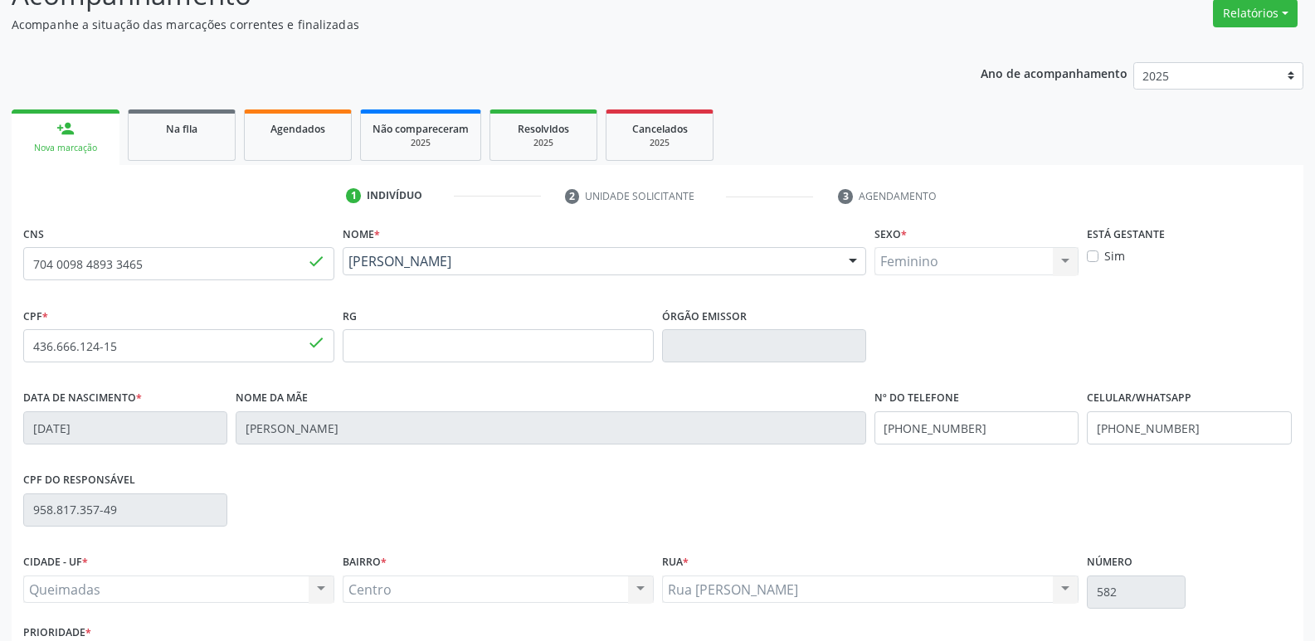
scroll to position [258, 0]
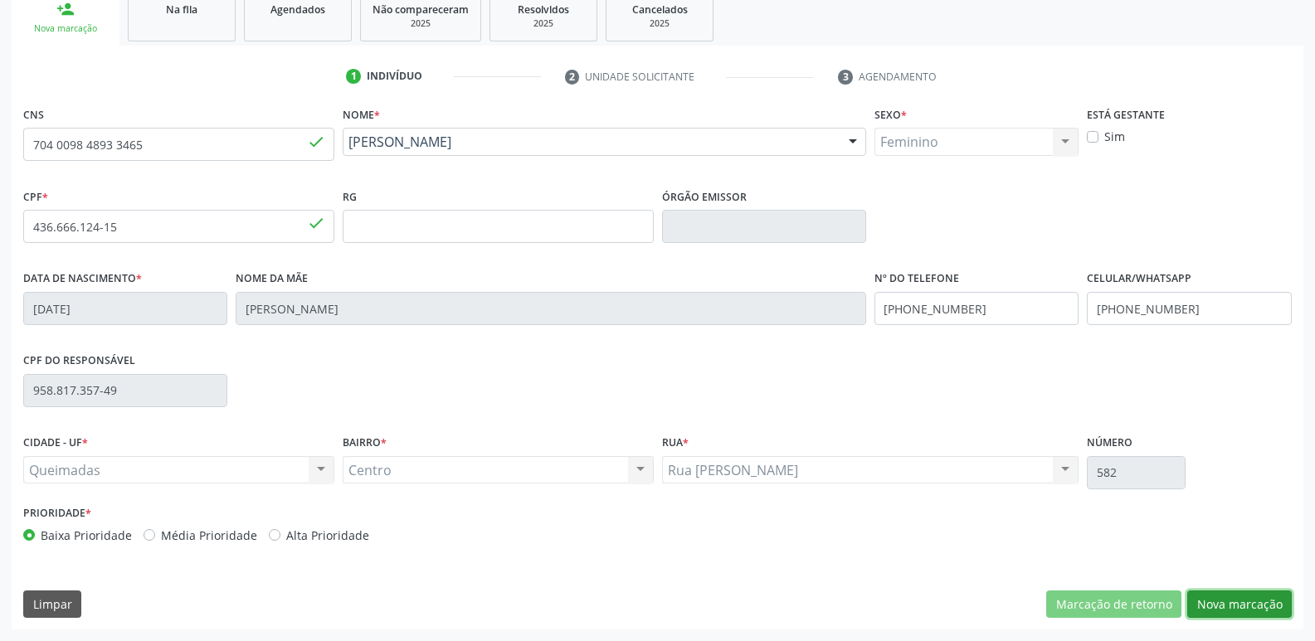
click at [1222, 601] on button "Nova marcação" at bounding box center [1239, 605] width 105 height 28
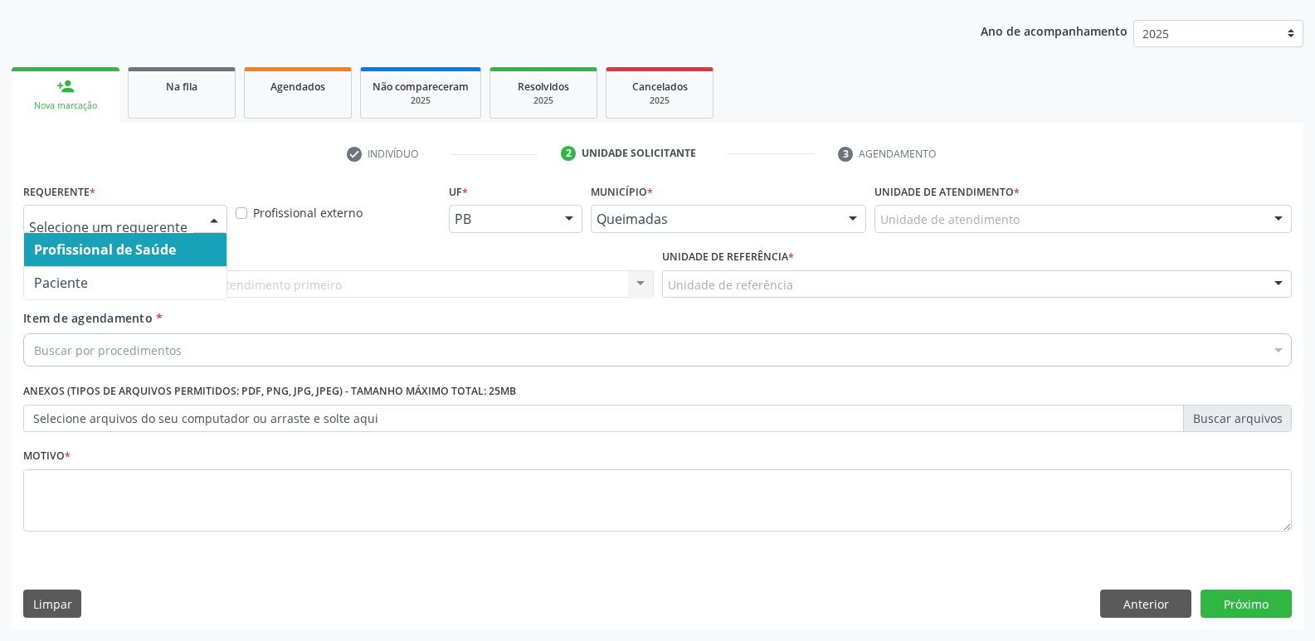
drag, startPoint x: 56, startPoint y: 213, endPoint x: 70, endPoint y: 240, distance: 30.1
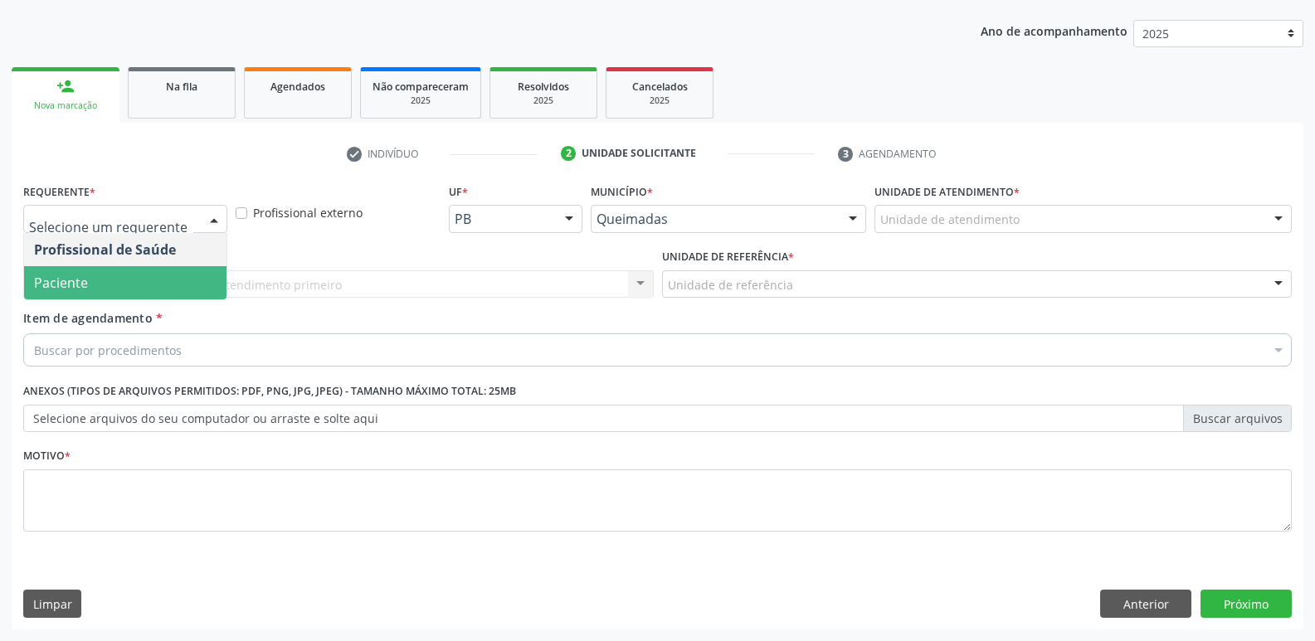
click at [74, 274] on span "Paciente" at bounding box center [61, 283] width 54 height 18
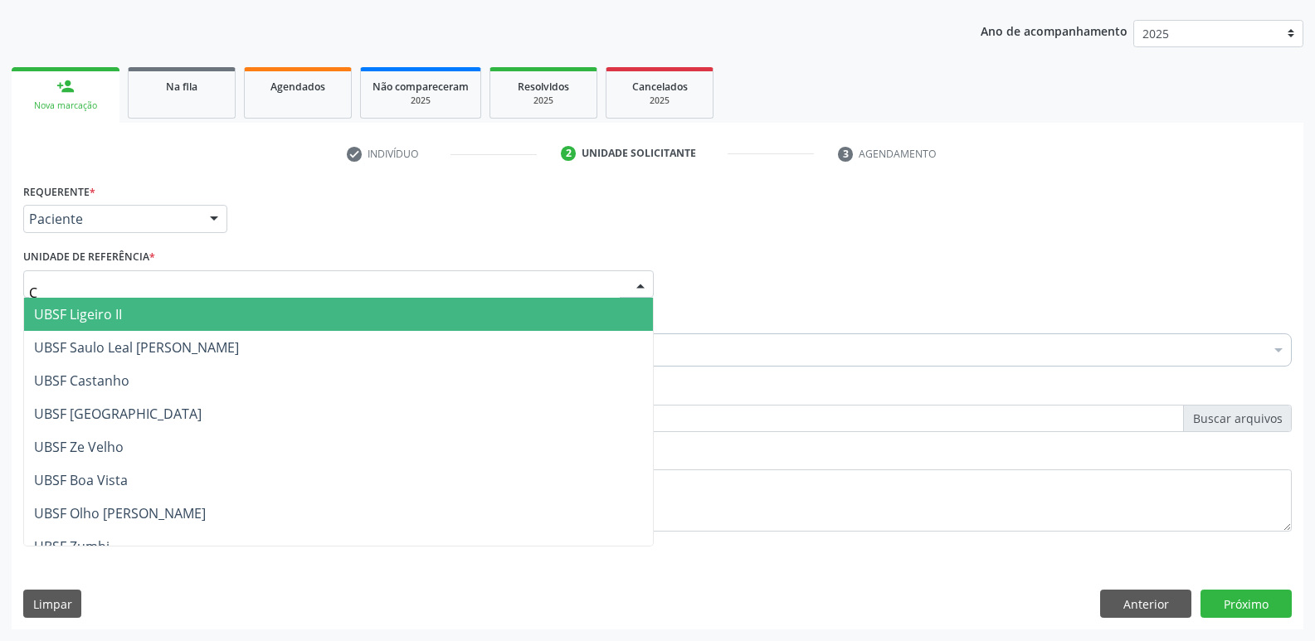
type input "CE"
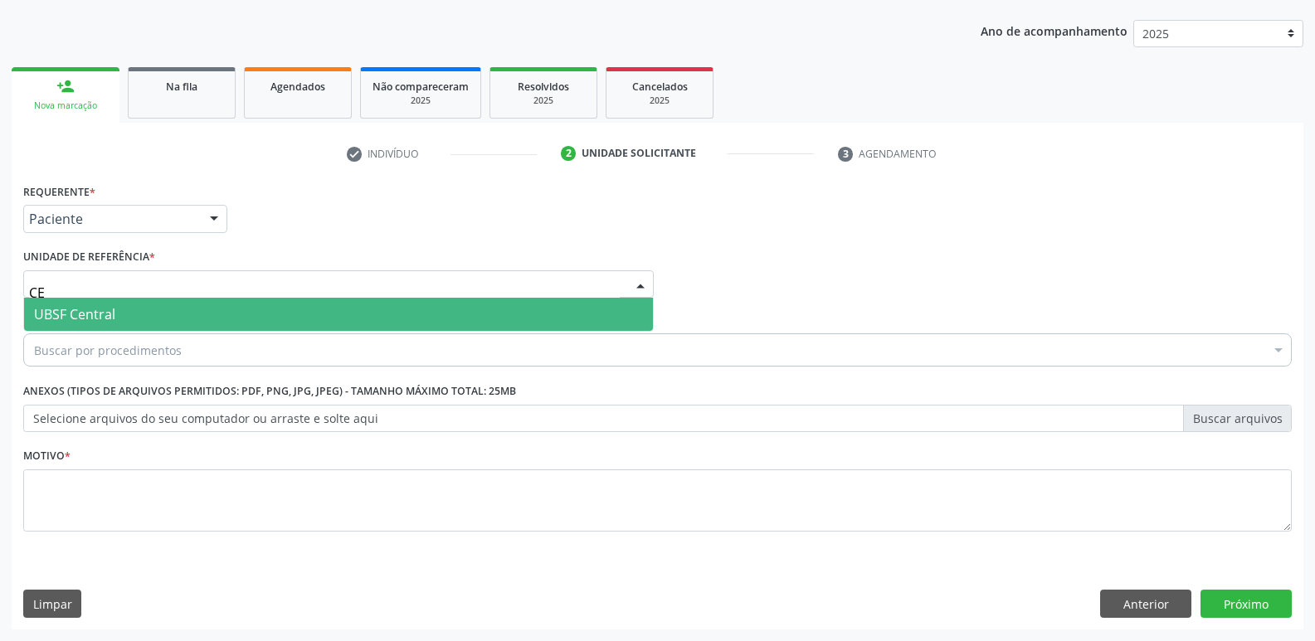
click at [89, 318] on span "UBSF Central" at bounding box center [74, 314] width 81 height 18
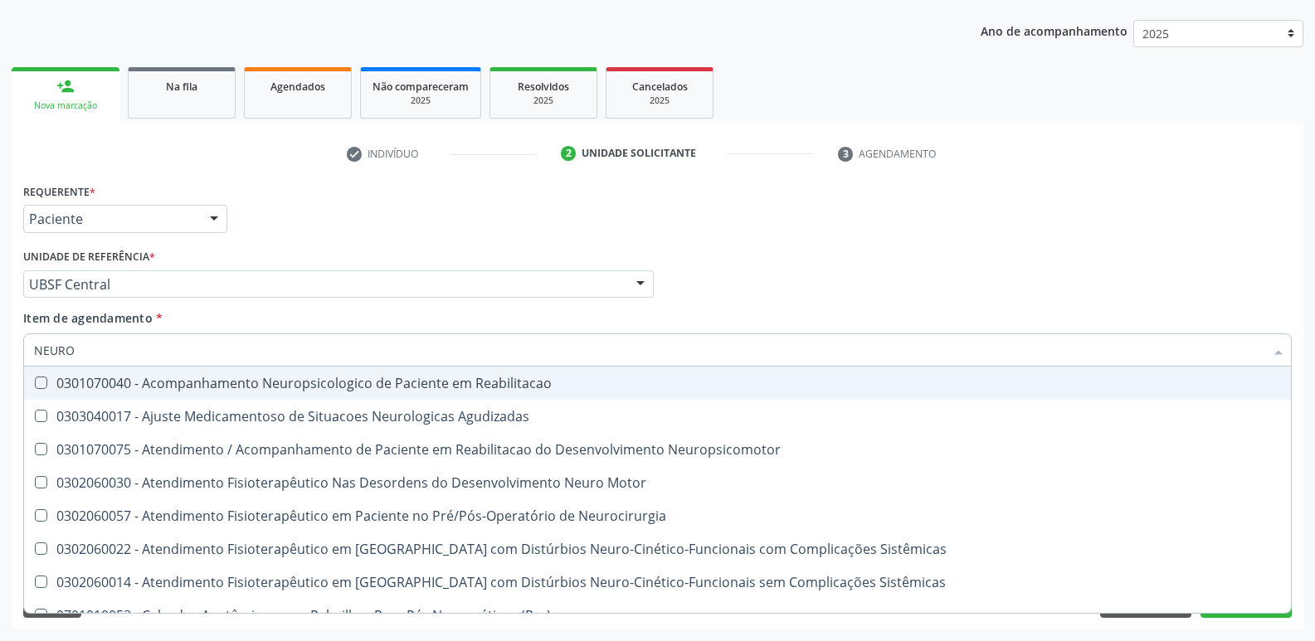
type input "NEUROC"
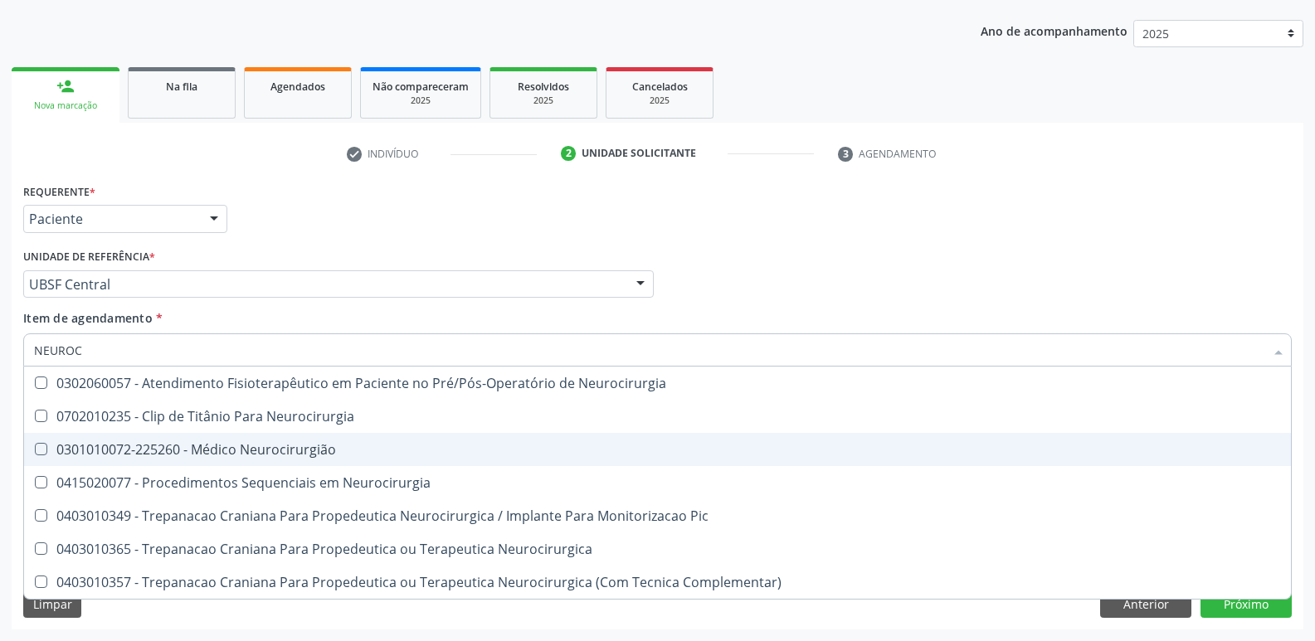
click at [214, 445] on div "0301010072-225260 - Médico Neurocirurgião" at bounding box center [657, 449] width 1247 height 13
checkbox Neurocirurgião "true"
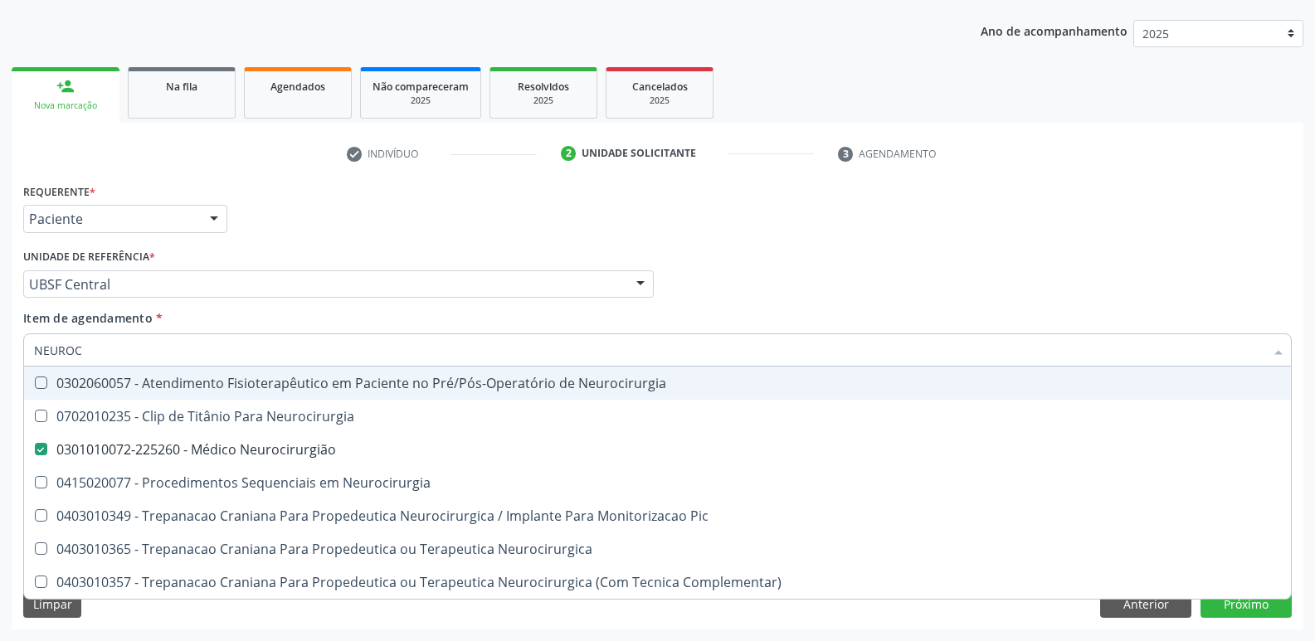
click at [315, 243] on div "Requerente * Paciente Profissional de Saúde Paciente Nenhum resultado encontrad…" at bounding box center [657, 211] width 1277 height 65
checkbox Neurocirurgia "true"
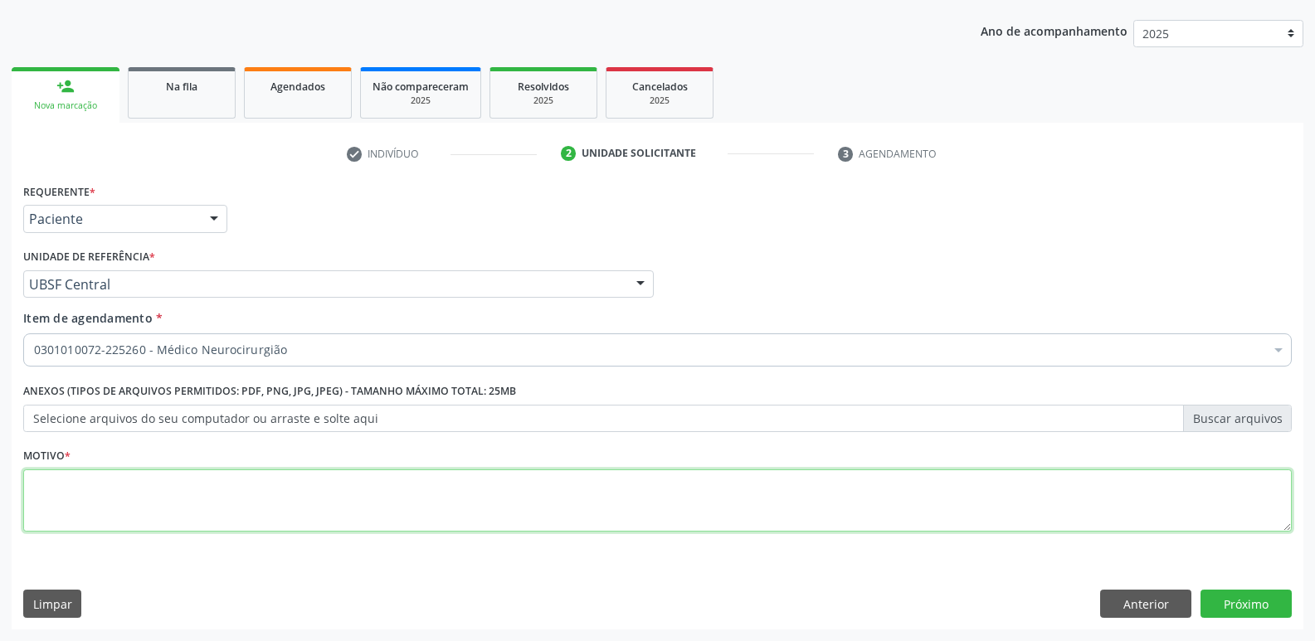
click at [241, 482] on textarea at bounding box center [657, 501] width 1268 height 63
paste textarea "AVALIAÇÃO"
type textarea "AVALIAÇÃO"
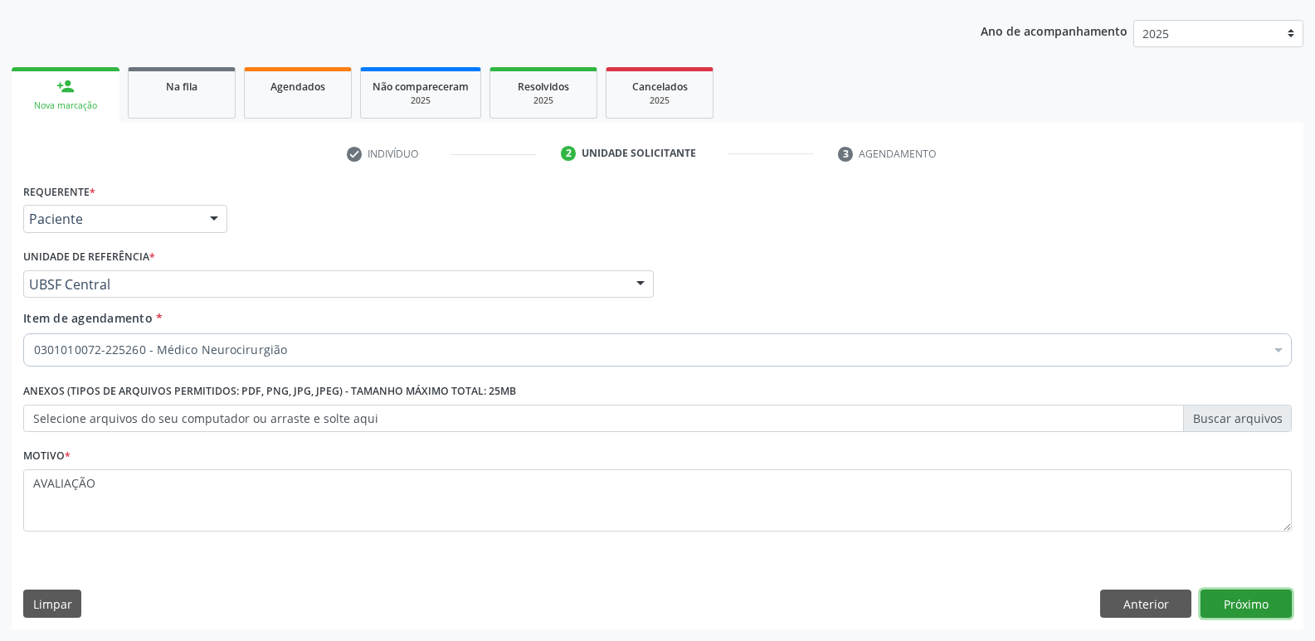
click at [1247, 593] on button "Próximo" at bounding box center [1245, 604] width 91 height 28
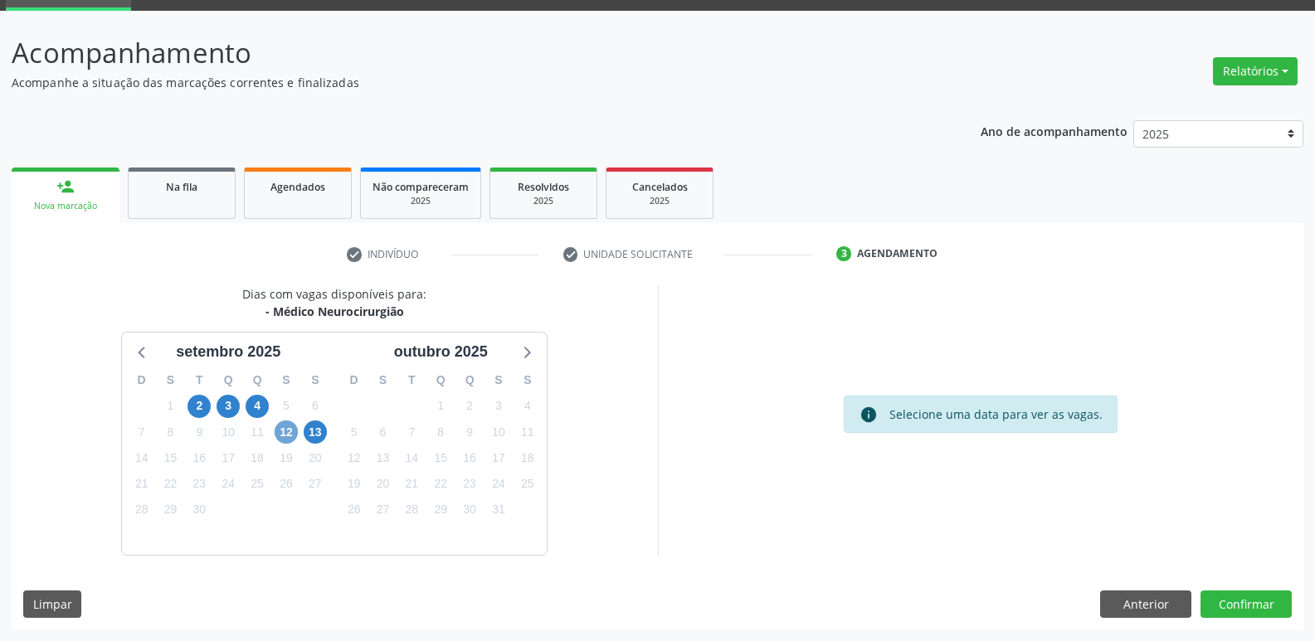
click at [290, 439] on span "12" at bounding box center [286, 432] width 23 height 23
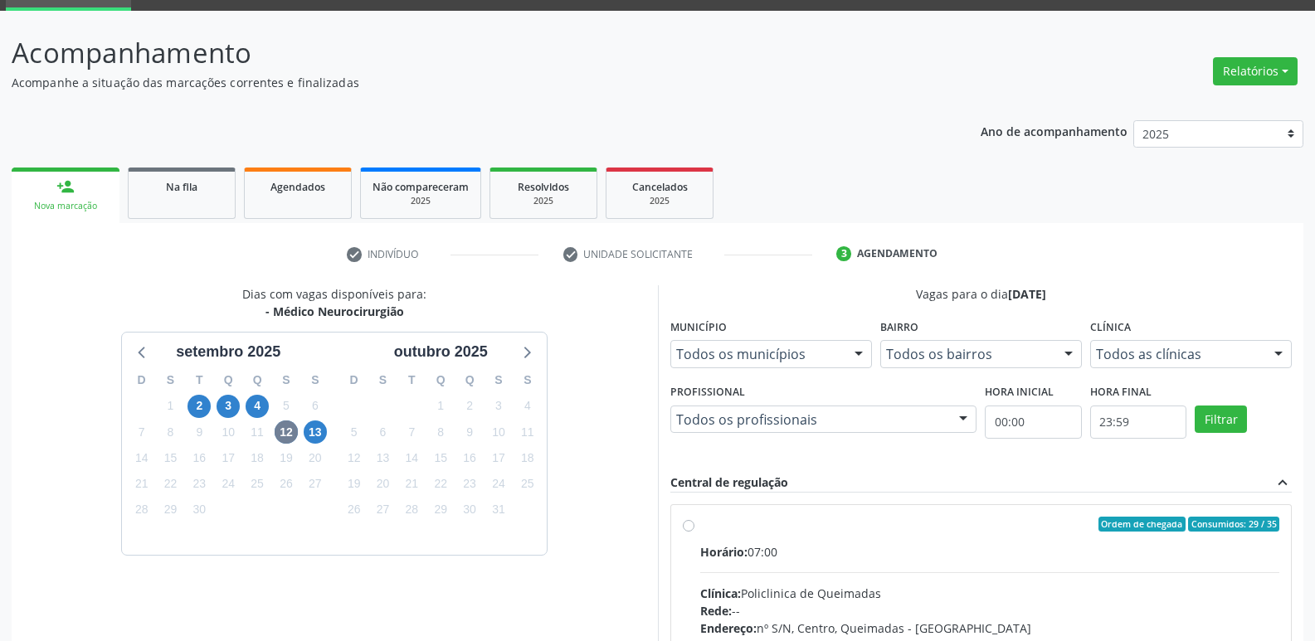
drag, startPoint x: 1249, startPoint y: 596, endPoint x: 1240, endPoint y: 559, distance: 38.2
click at [694, 532] on input "Ordem de chegada Consumidos: 29 / 35 Horário: 07:00 Clínica: Policlinica de Que…" at bounding box center [689, 524] width 12 height 15
radio input "true"
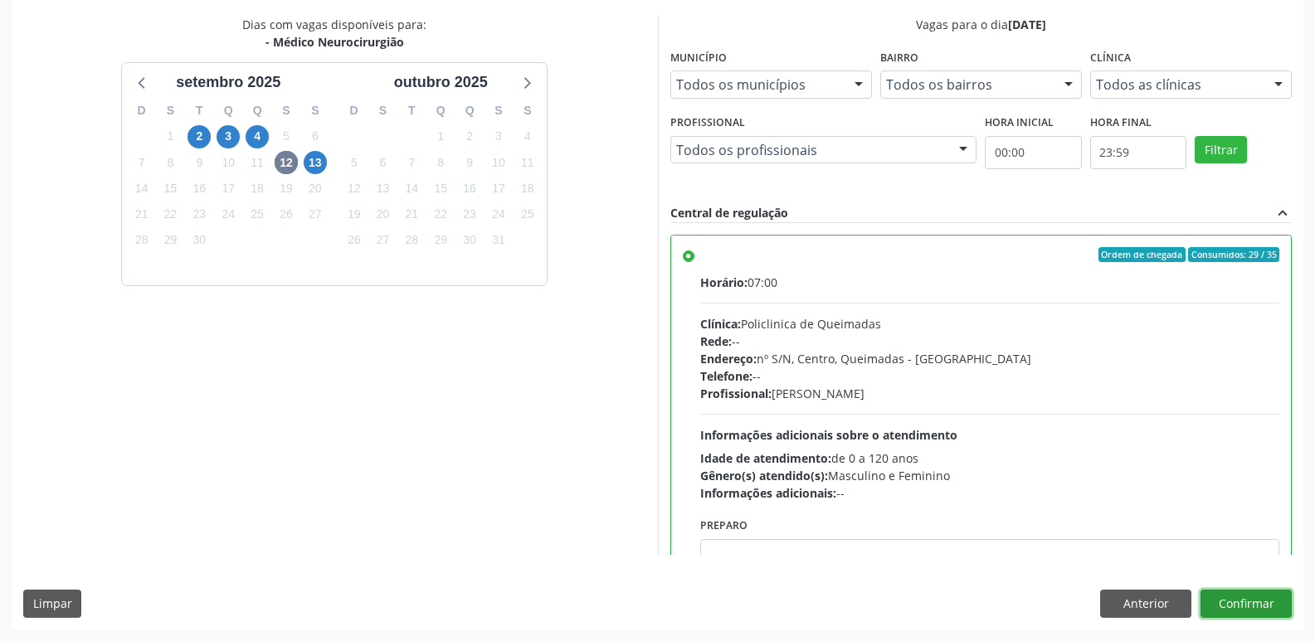
click at [1260, 591] on button "Confirmar" at bounding box center [1245, 604] width 91 height 28
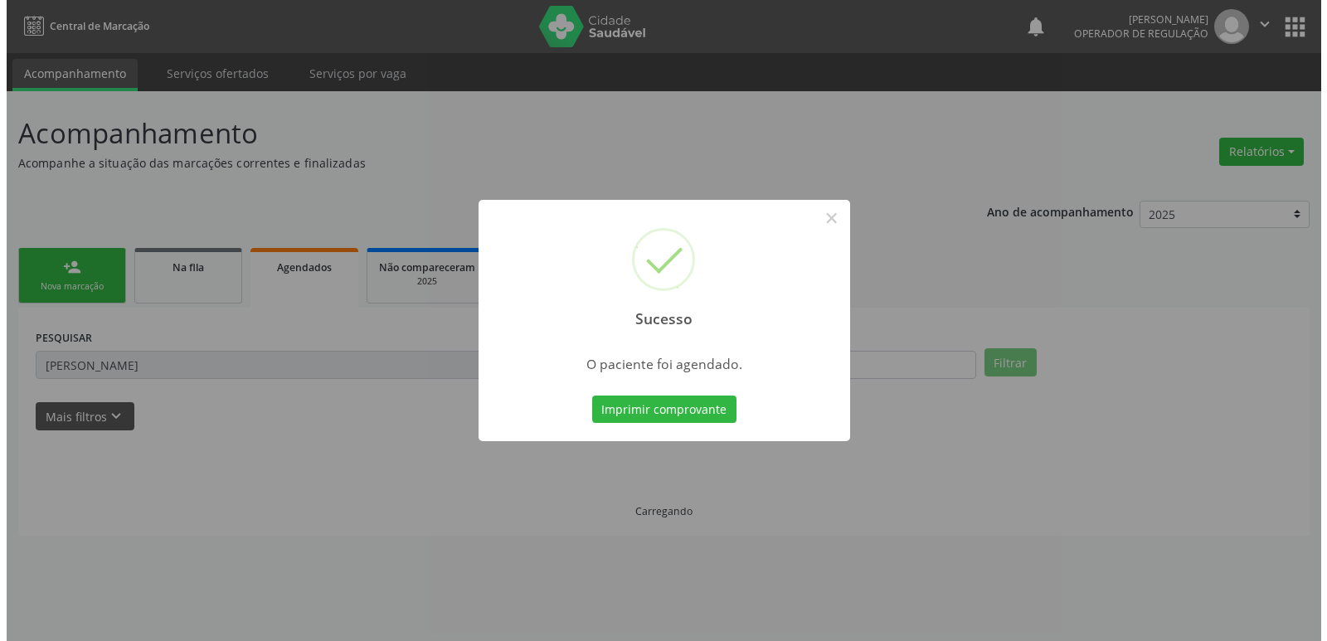
scroll to position [0, 0]
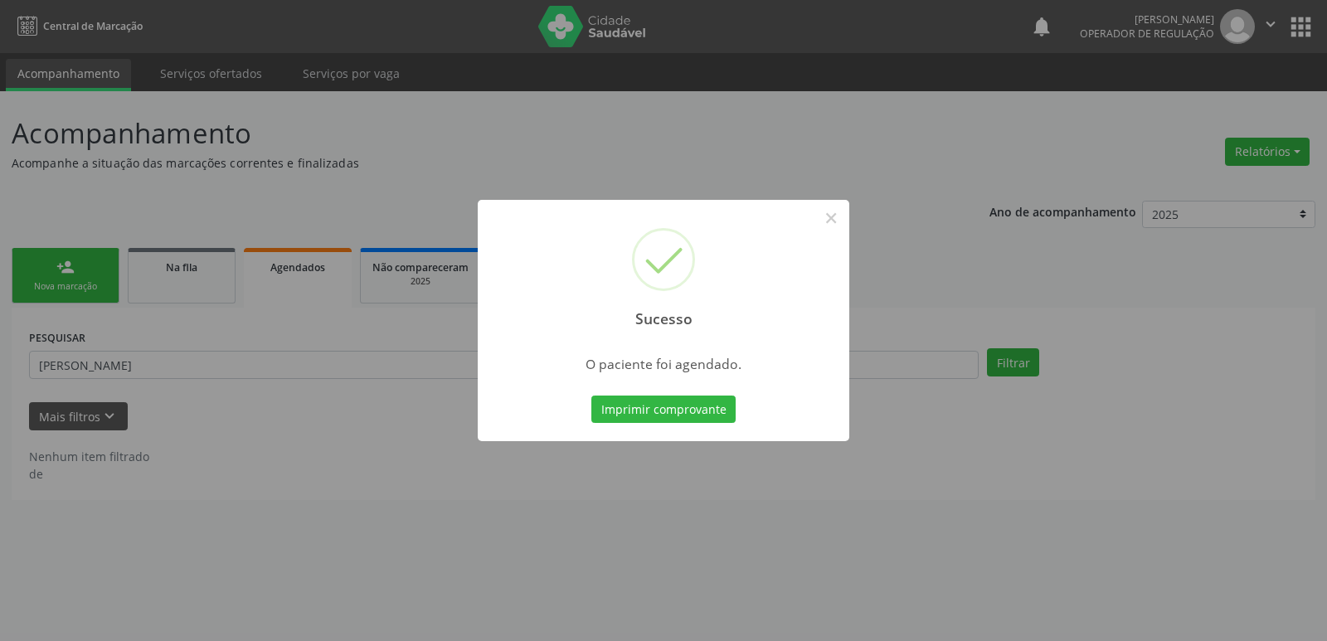
click at [592, 396] on button "Imprimir comprovante" at bounding box center [664, 410] width 144 height 28
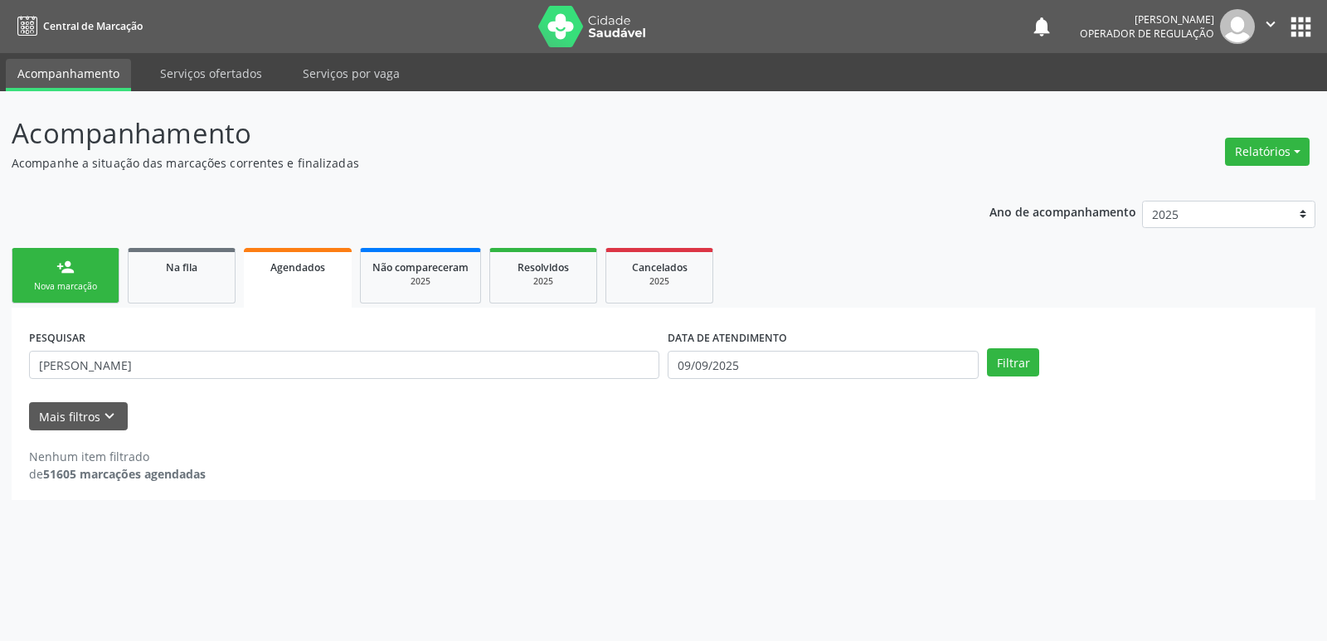
click at [59, 274] on div "person_add" at bounding box center [65, 267] width 18 height 18
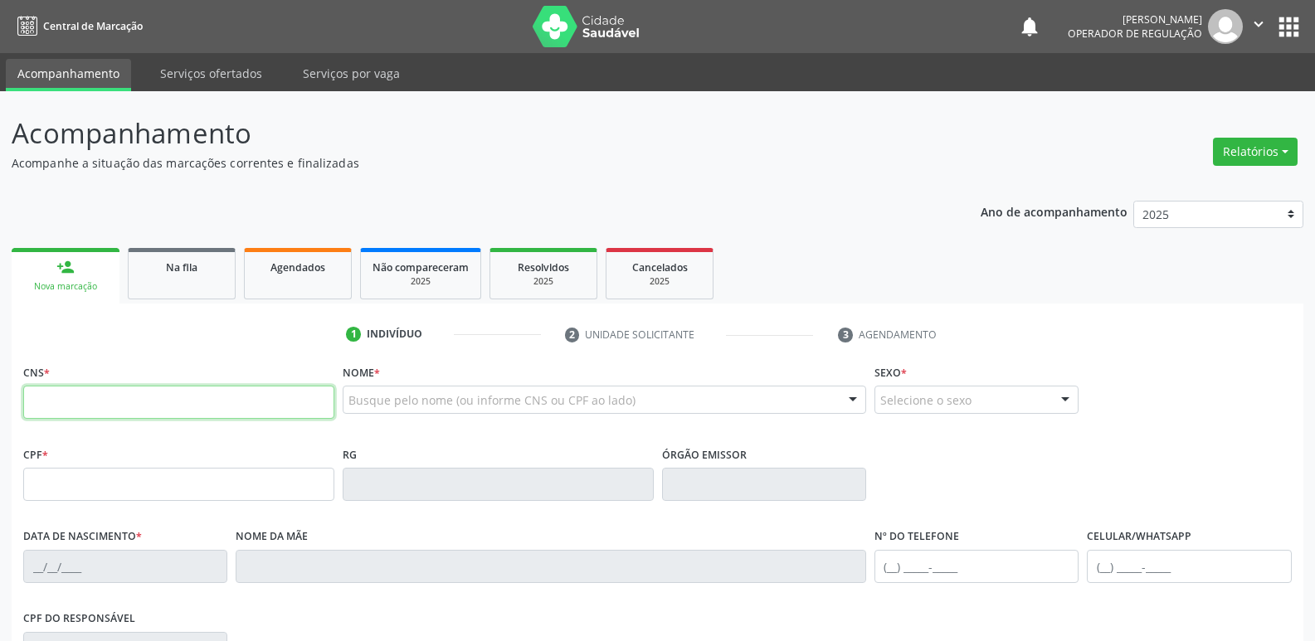
click at [237, 400] on input "text" at bounding box center [178, 402] width 311 height 33
type input "7"
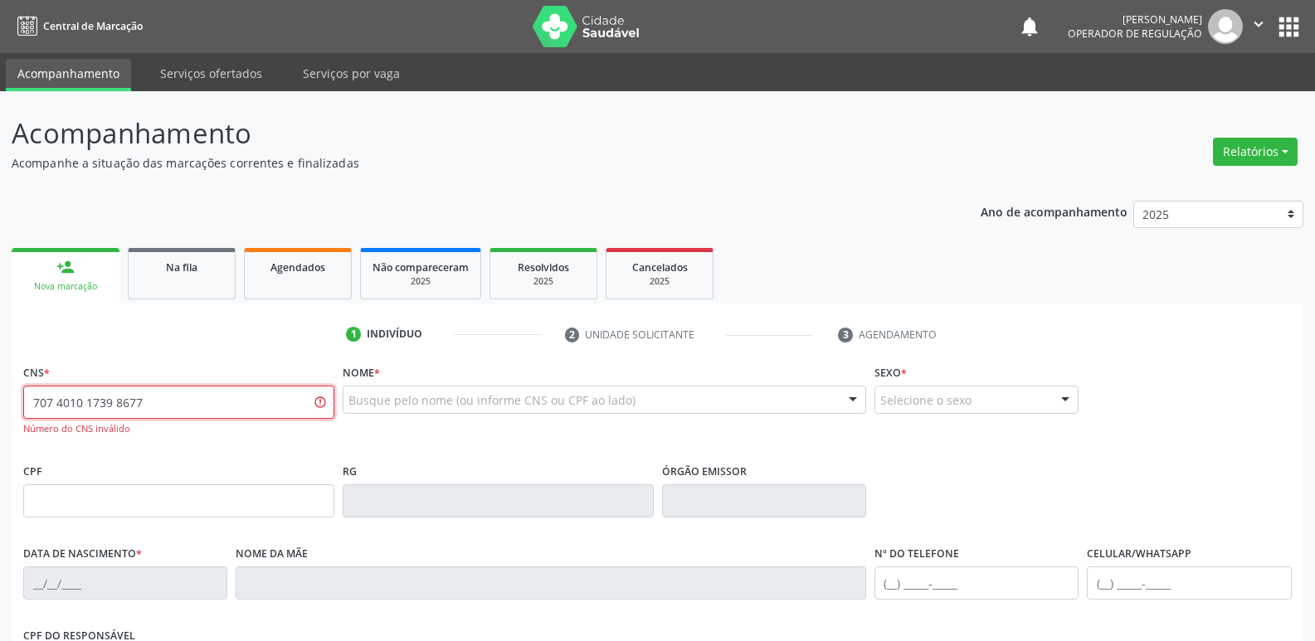
click at [120, 402] on input "707 4010 1739 8677" at bounding box center [178, 402] width 311 height 33
click at [113, 404] on input "707 4010 1739 677" at bounding box center [178, 402] width 311 height 33
click at [177, 389] on input "707 4010 1739 9677" at bounding box center [178, 402] width 311 height 33
type input "7"
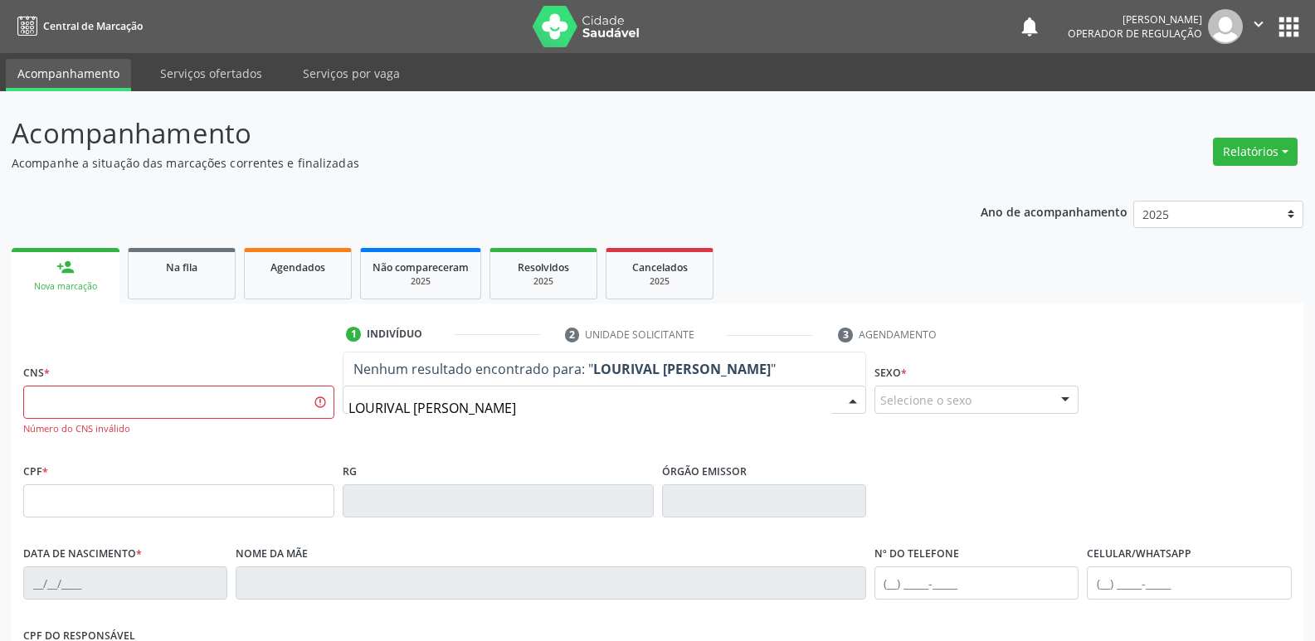
type input "LOURIVAL JOSE"
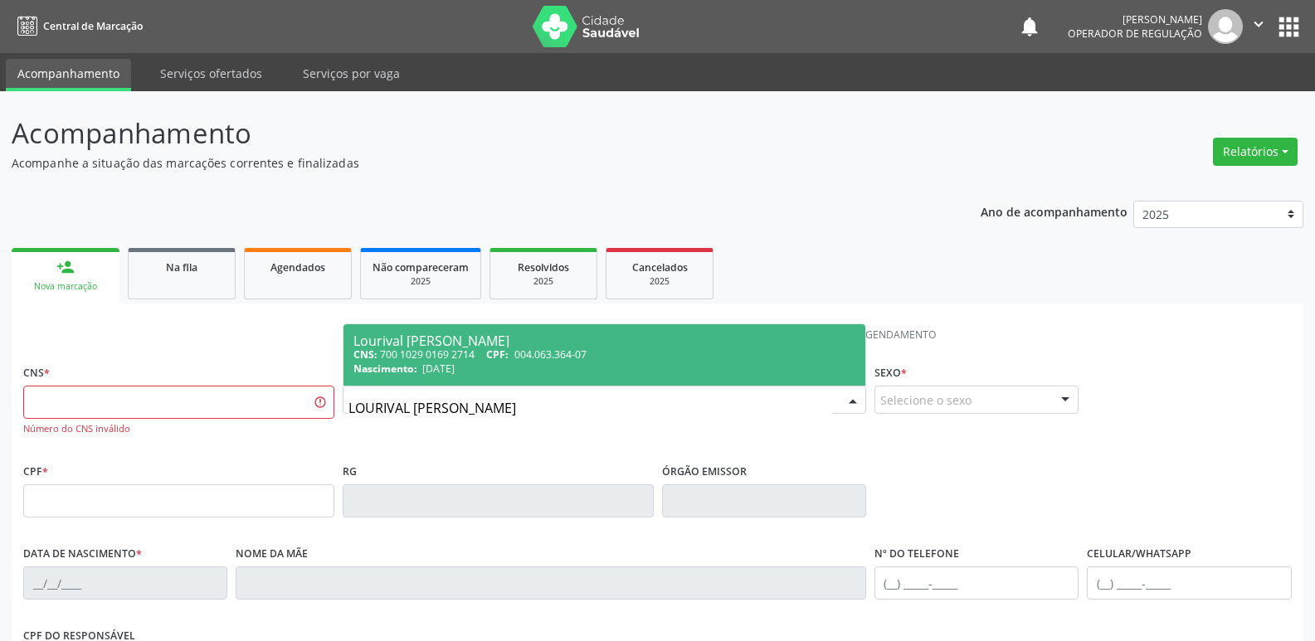
click at [541, 338] on div "Lourival Jose da Silva" at bounding box center [604, 340] width 502 height 13
type input "700 1029 0169 2714"
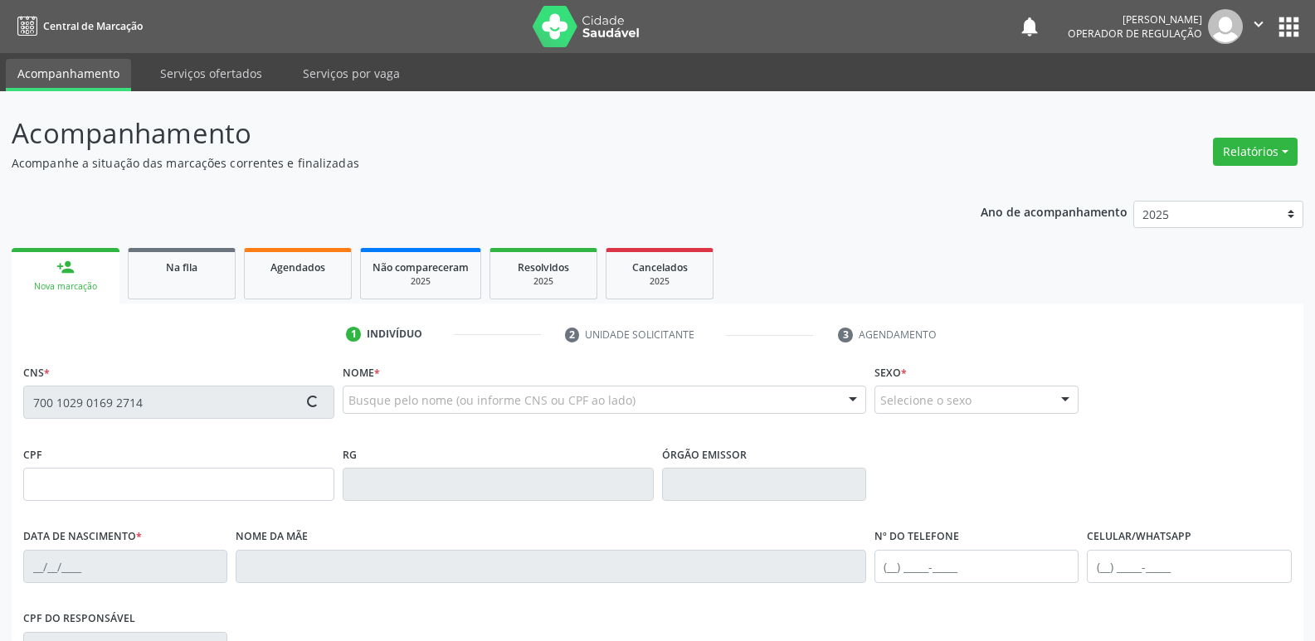
type input "004.063.364-07"
type input "01/09/1999"
type input "Maria Jose da Silva"
type input "(83) 99121-3443"
type input "015.774.554-60"
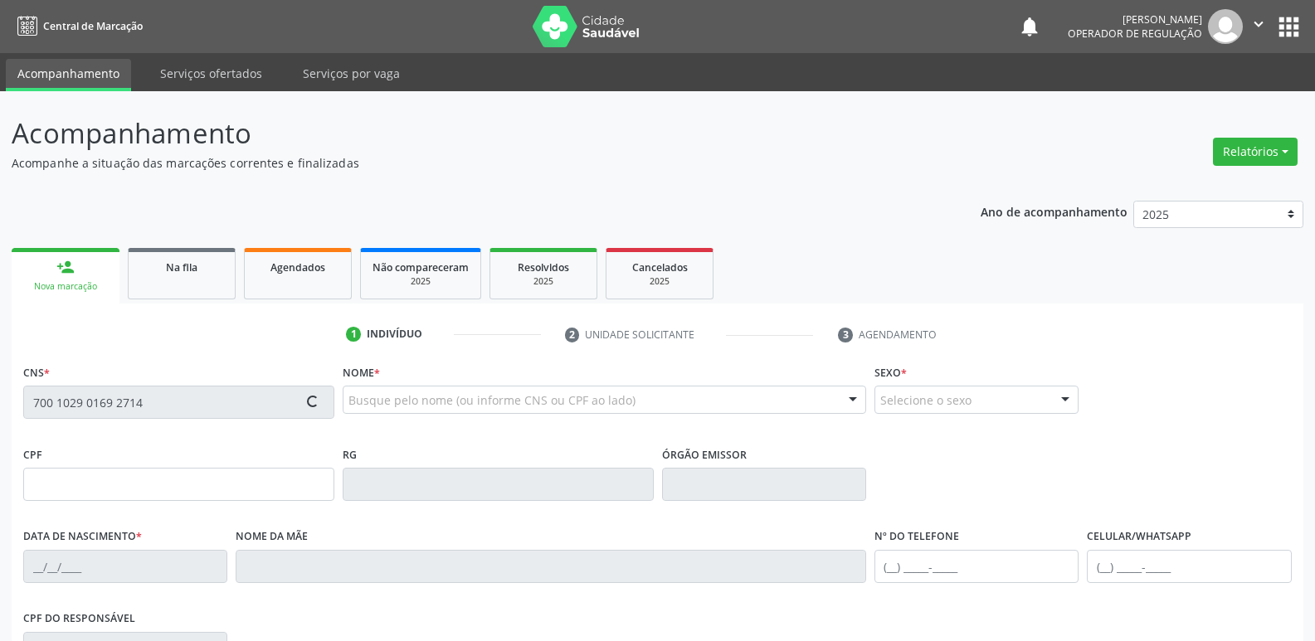
type input "32"
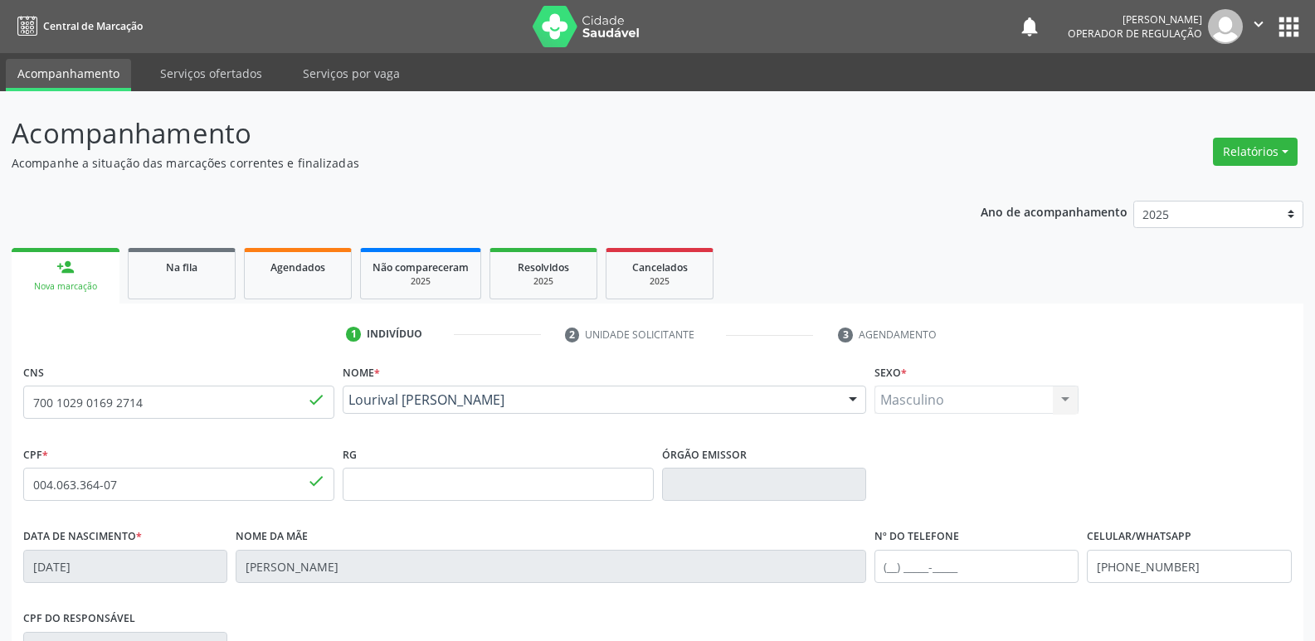
scroll to position [258, 0]
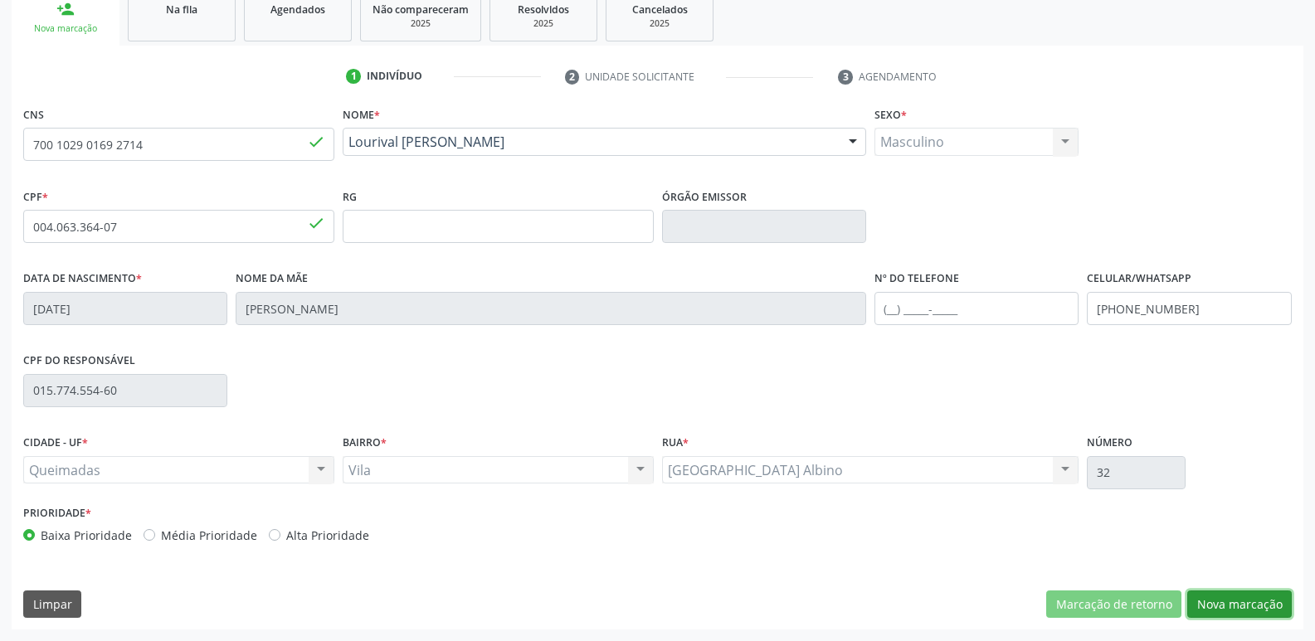
click at [1251, 614] on button "Nova marcação" at bounding box center [1239, 605] width 105 height 28
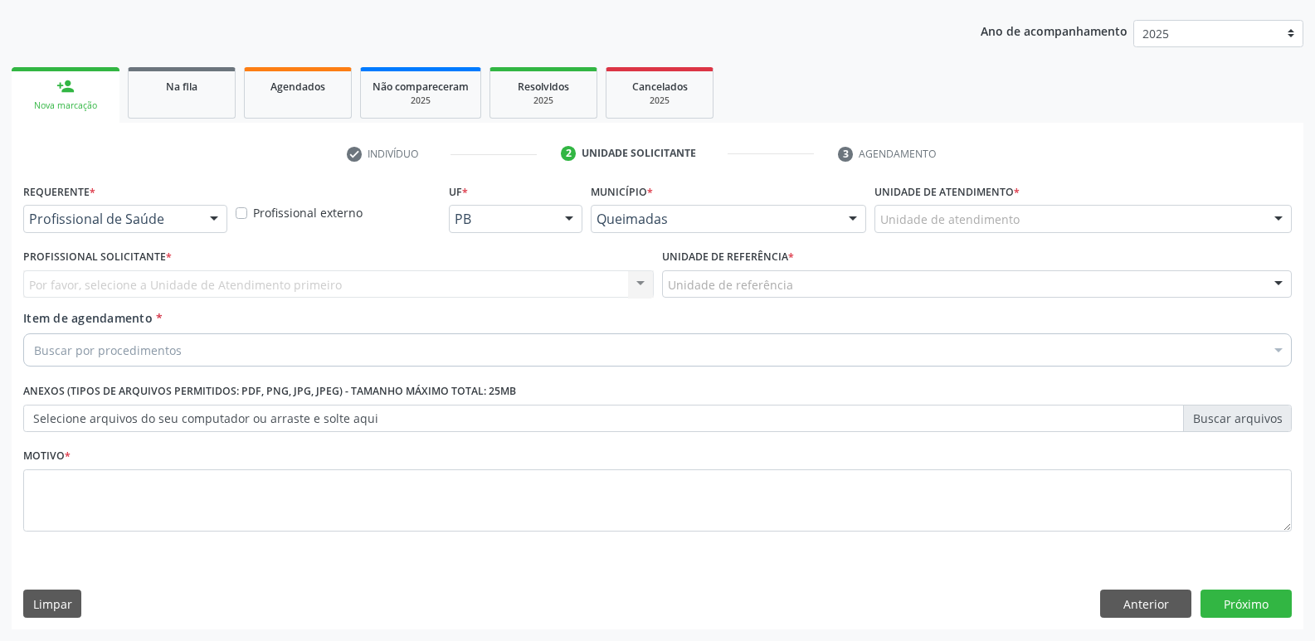
scroll to position [181, 0]
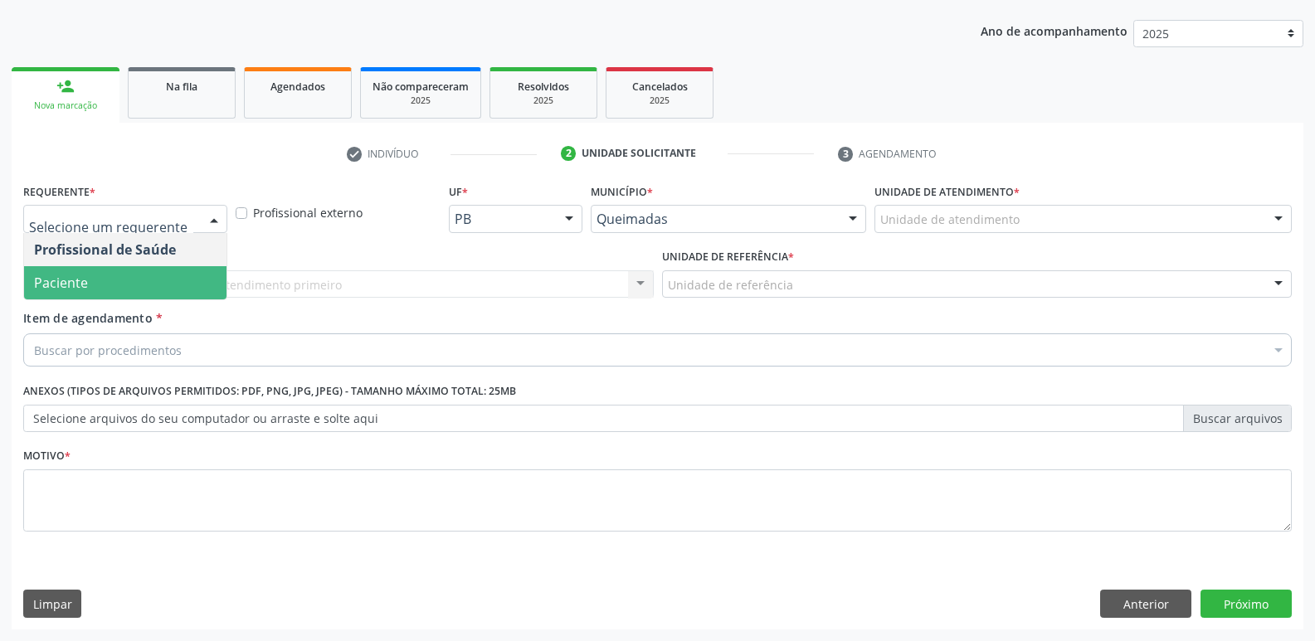
click at [97, 274] on span "Paciente" at bounding box center [125, 282] width 202 height 33
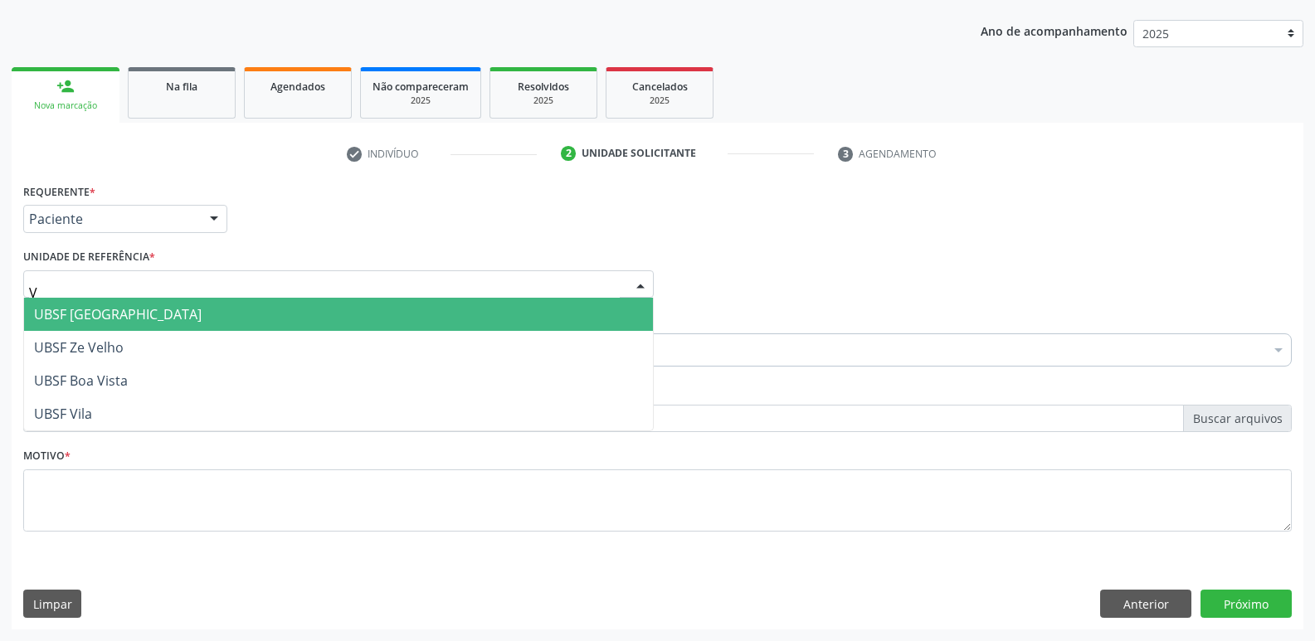
type input "VI"
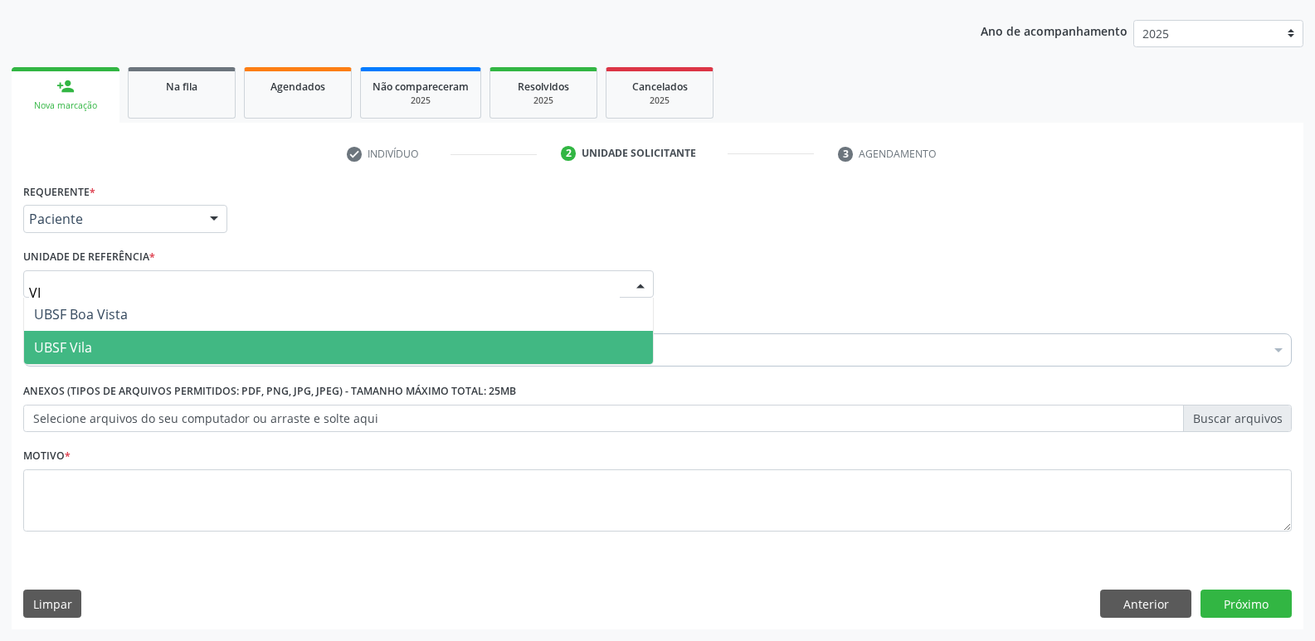
click at [99, 348] on span "UBSF Vila" at bounding box center [338, 347] width 629 height 33
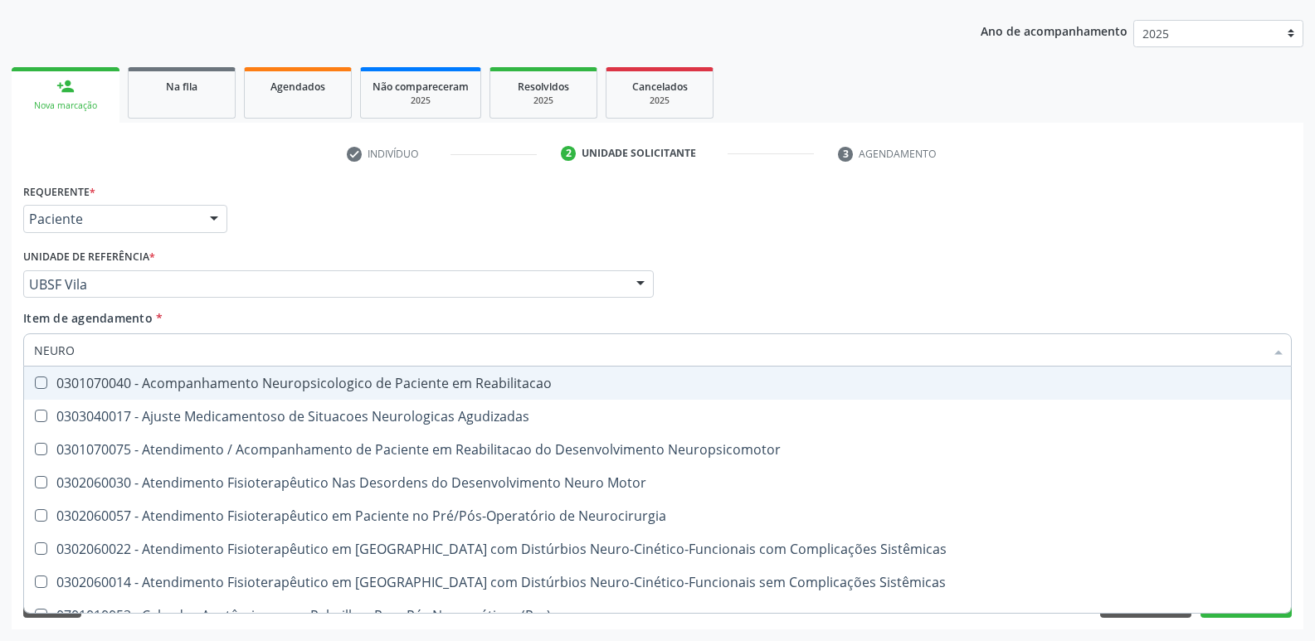
type input "NEUROC"
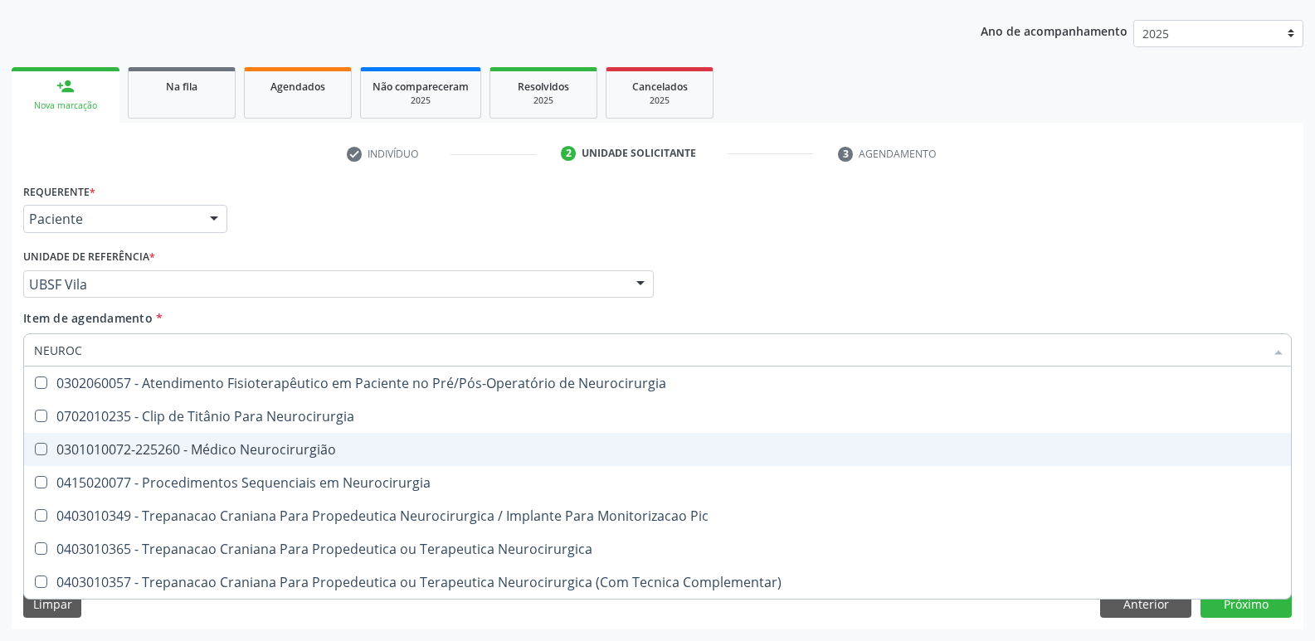
click at [254, 444] on div "0301010072-225260 - Médico Neurocirurgião" at bounding box center [657, 449] width 1247 height 13
checkbox Neurocirurgião "true"
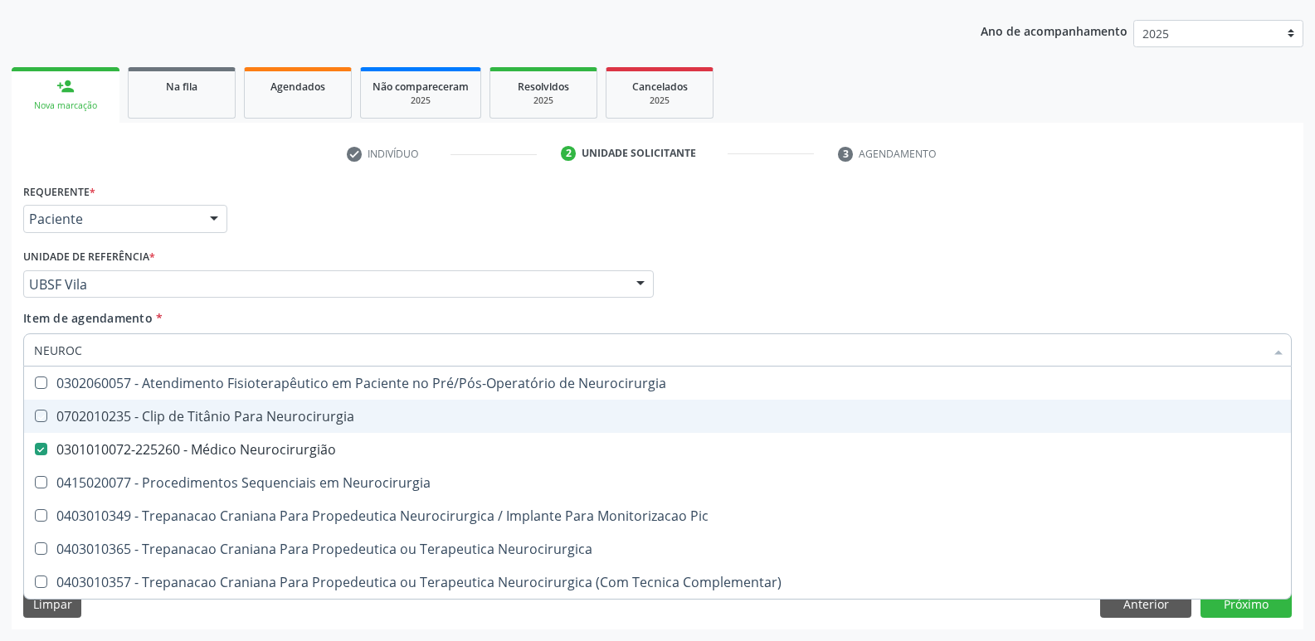
click at [382, 197] on div "Requerente * Paciente Profissional de Saúde Paciente Nenhum resultado encontrad…" at bounding box center [657, 211] width 1277 height 65
checkbox Neurocirurgia "true"
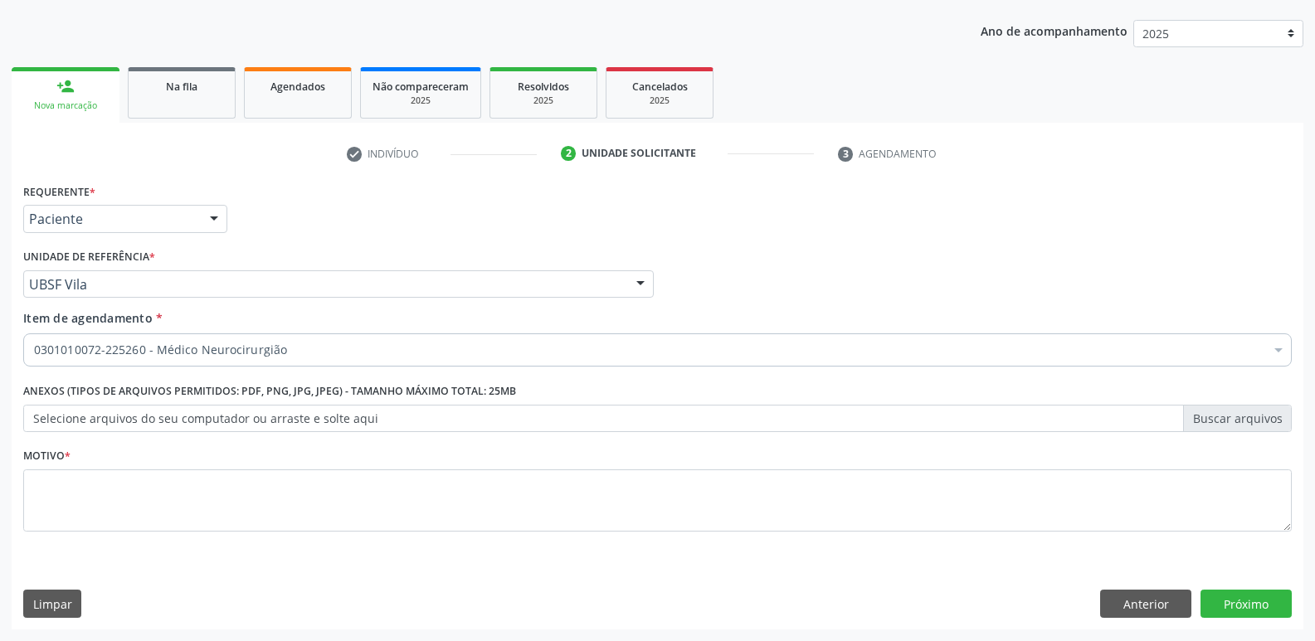
drag, startPoint x: 212, startPoint y: 458, endPoint x: 183, endPoint y: 489, distance: 41.7
click at [210, 458] on div "Motivo *" at bounding box center [657, 488] width 1268 height 88
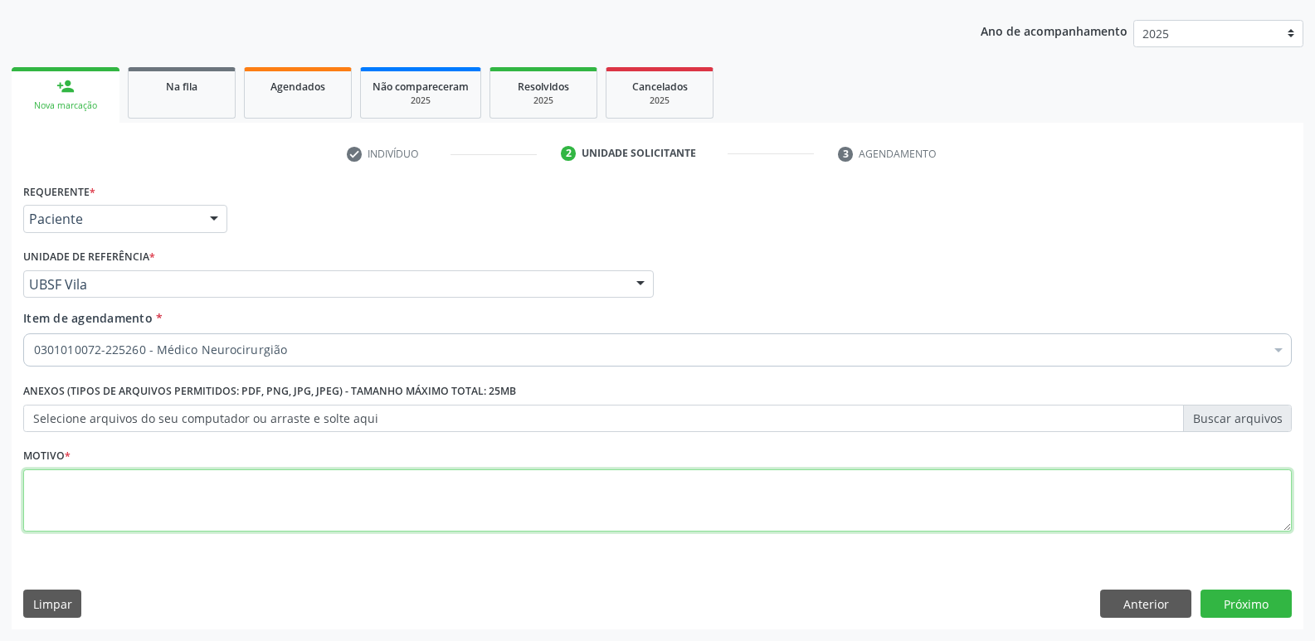
click at [176, 509] on textarea at bounding box center [657, 501] width 1268 height 63
paste textarea "AVALIAÇÃO"
type textarea "AVALIAÇÃO"
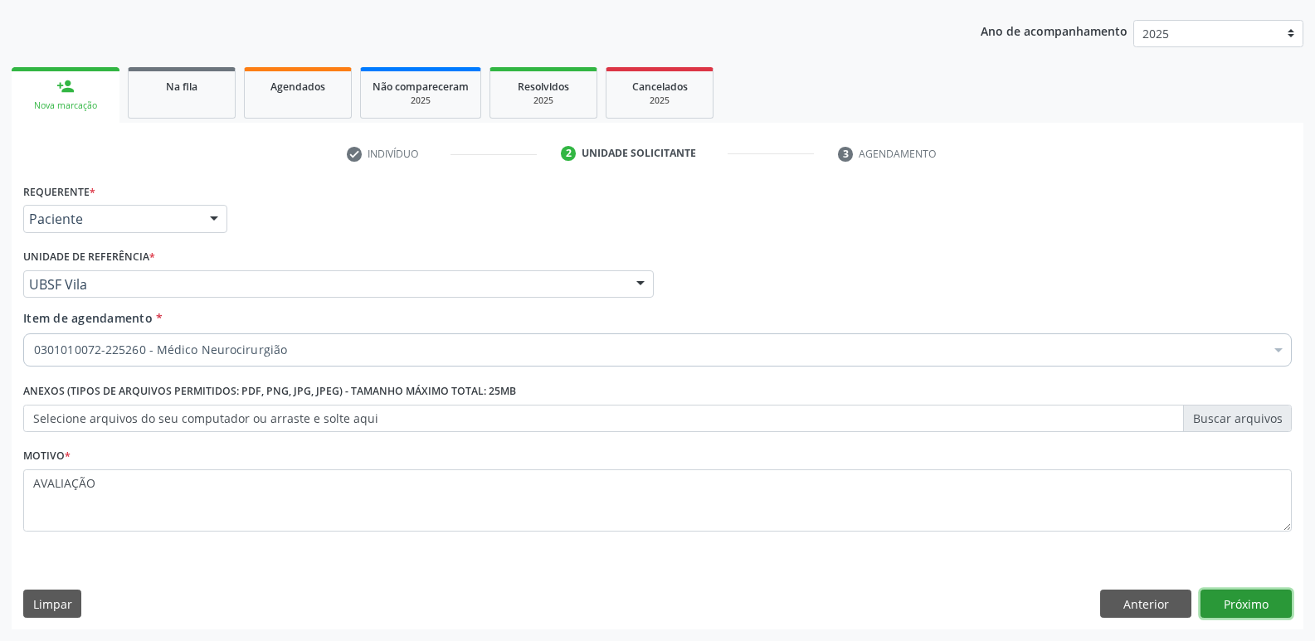
click at [1263, 611] on button "Próximo" at bounding box center [1245, 604] width 91 height 28
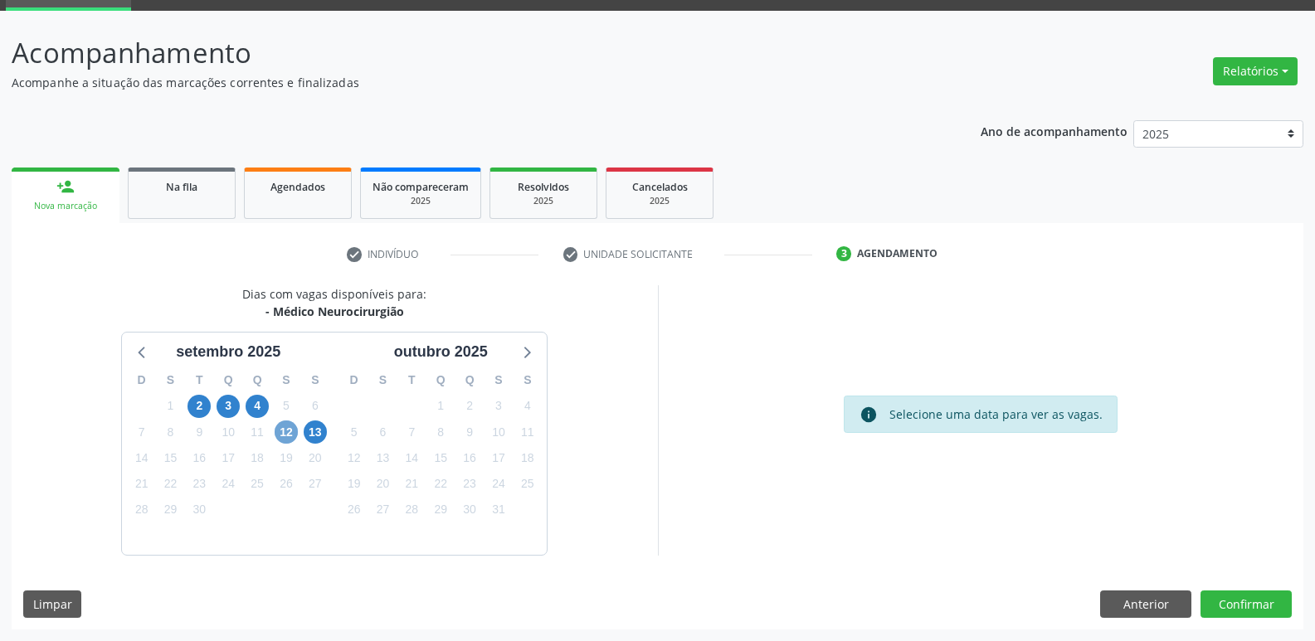
click at [285, 432] on span "12" at bounding box center [286, 432] width 23 height 23
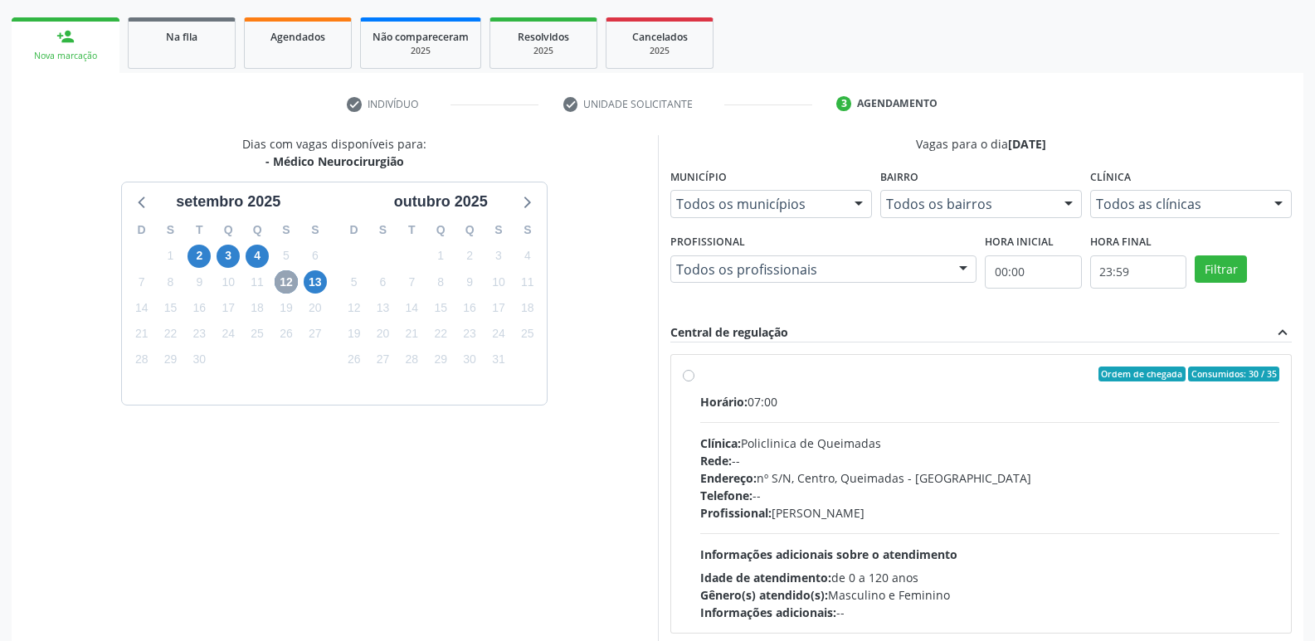
scroll to position [320, 0]
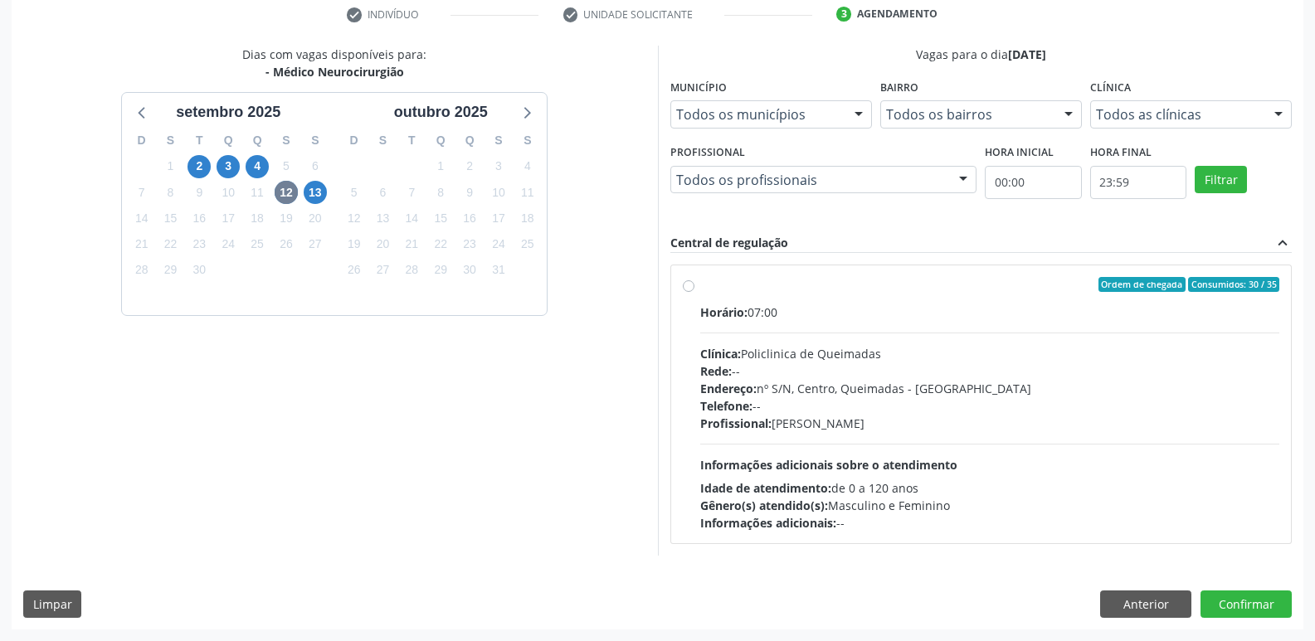
click at [1039, 371] on div "Rede: --" at bounding box center [990, 371] width 580 height 17
click at [694, 292] on input "Ordem de chegada Consumidos: 30 / 35 Horário: 07:00 Clínica: Policlinica de Que…" at bounding box center [689, 284] width 12 height 15
radio input "true"
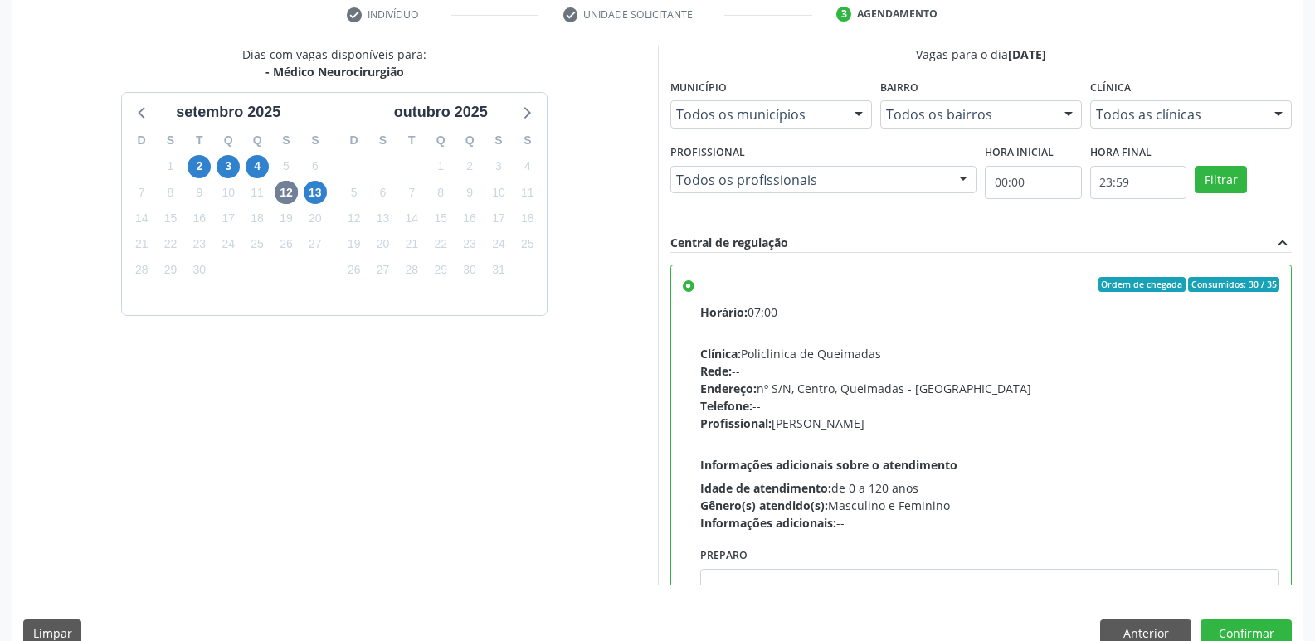
click at [1039, 370] on div "Rede: --" at bounding box center [990, 371] width 580 height 17
click at [694, 292] on input "Ordem de chegada Consumidos: 30 / 35 Horário: 07:00 Clínica: Policlinica de Que…" at bounding box center [689, 284] width 12 height 15
click at [1216, 626] on button "Confirmar" at bounding box center [1245, 634] width 91 height 28
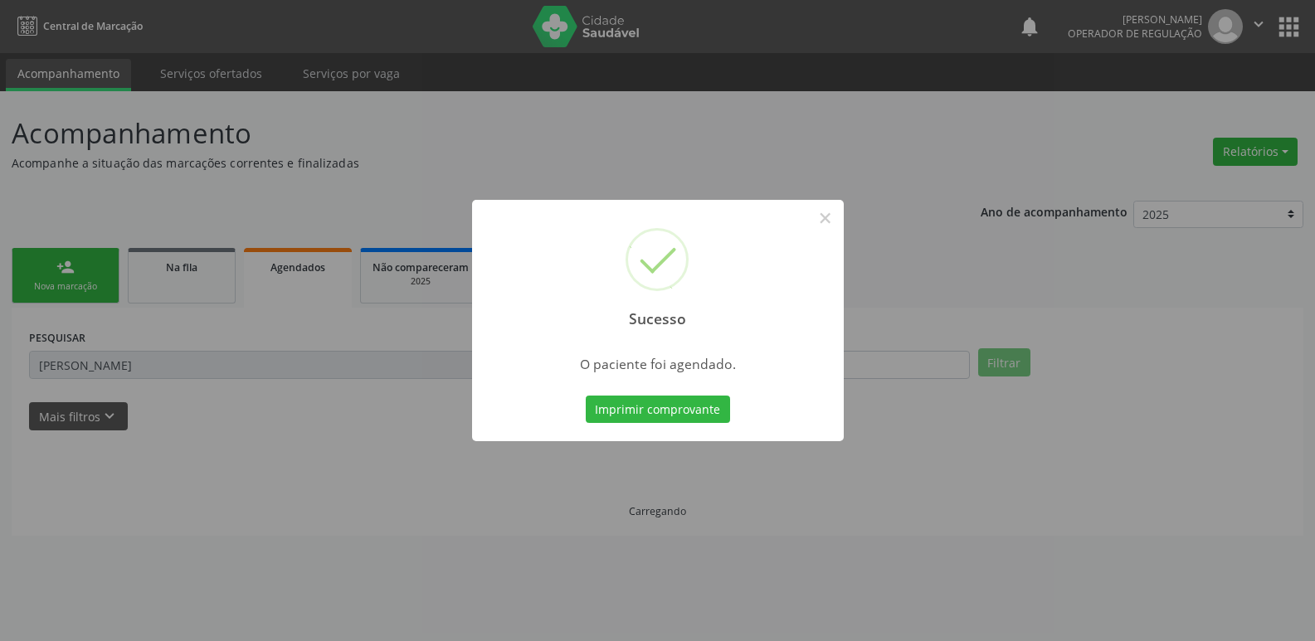
scroll to position [0, 0]
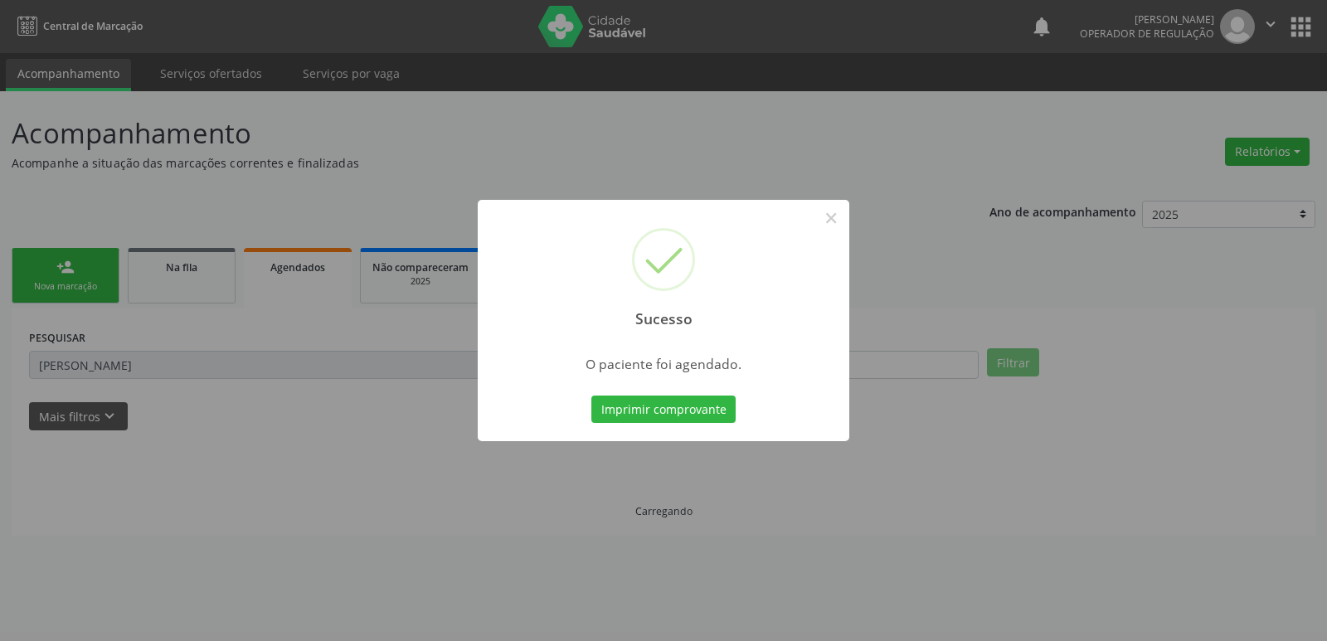
click at [592, 396] on button "Imprimir comprovante" at bounding box center [664, 410] width 144 height 28
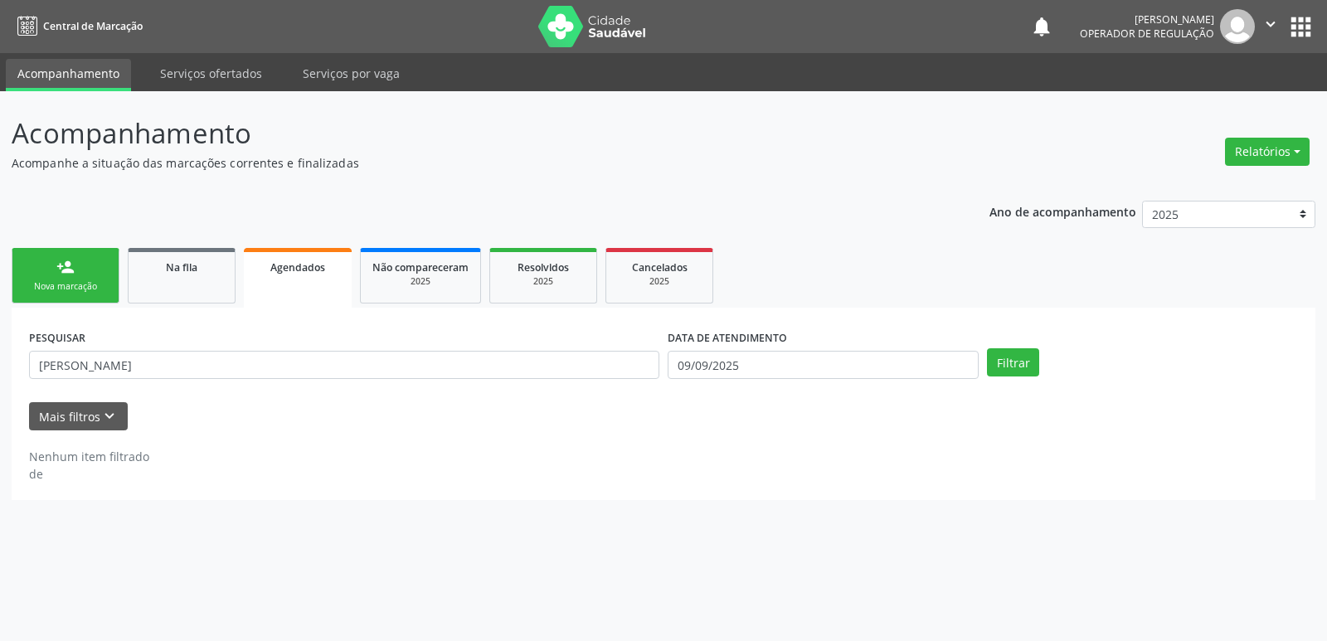
click at [75, 294] on link "person_add Nova marcação" at bounding box center [66, 276] width 108 height 56
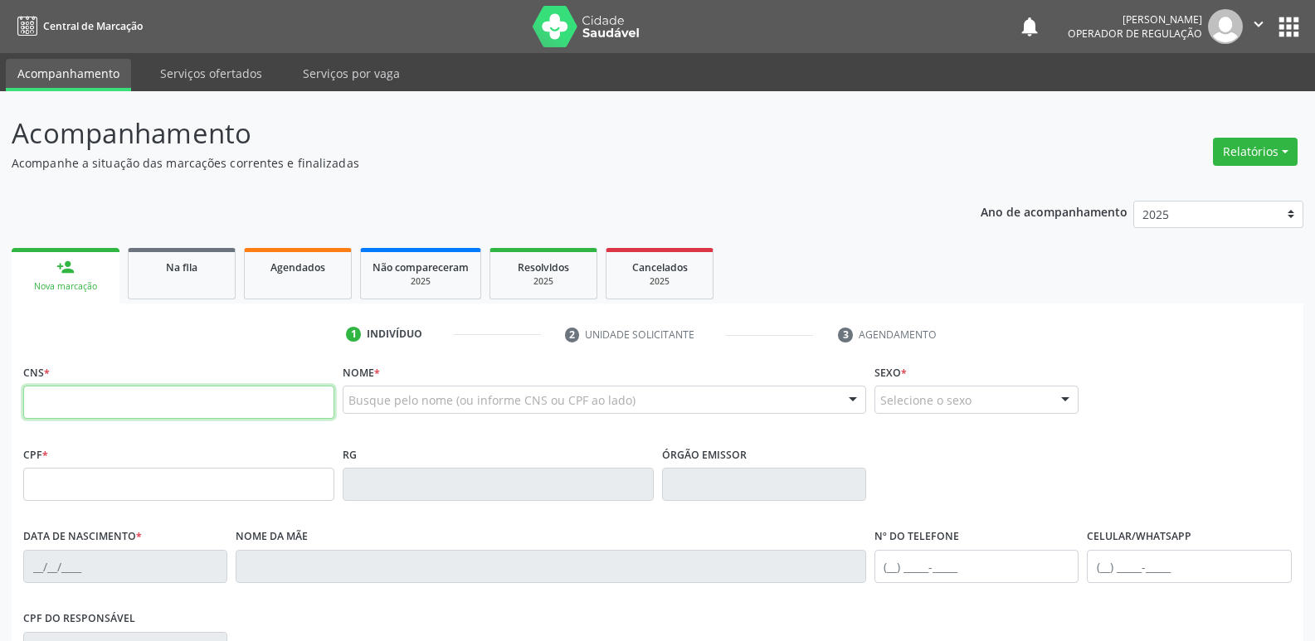
click at [94, 394] on input "text" at bounding box center [178, 402] width 311 height 33
type input "702 5043 4099 2433"
type input "712.144.744-46"
type input "19/12/2007"
type input "Luciana Ferreira de Lima Silva"
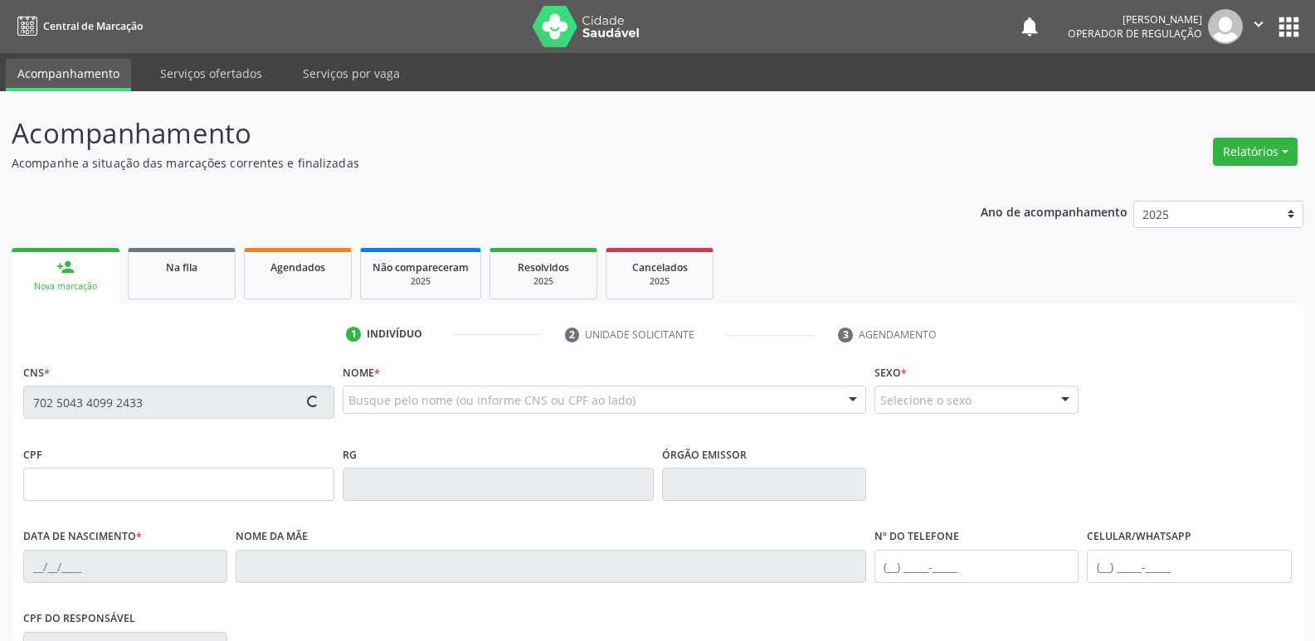
type input "(83) 91383-9168"
type input "203.772.404-78"
type input "201"
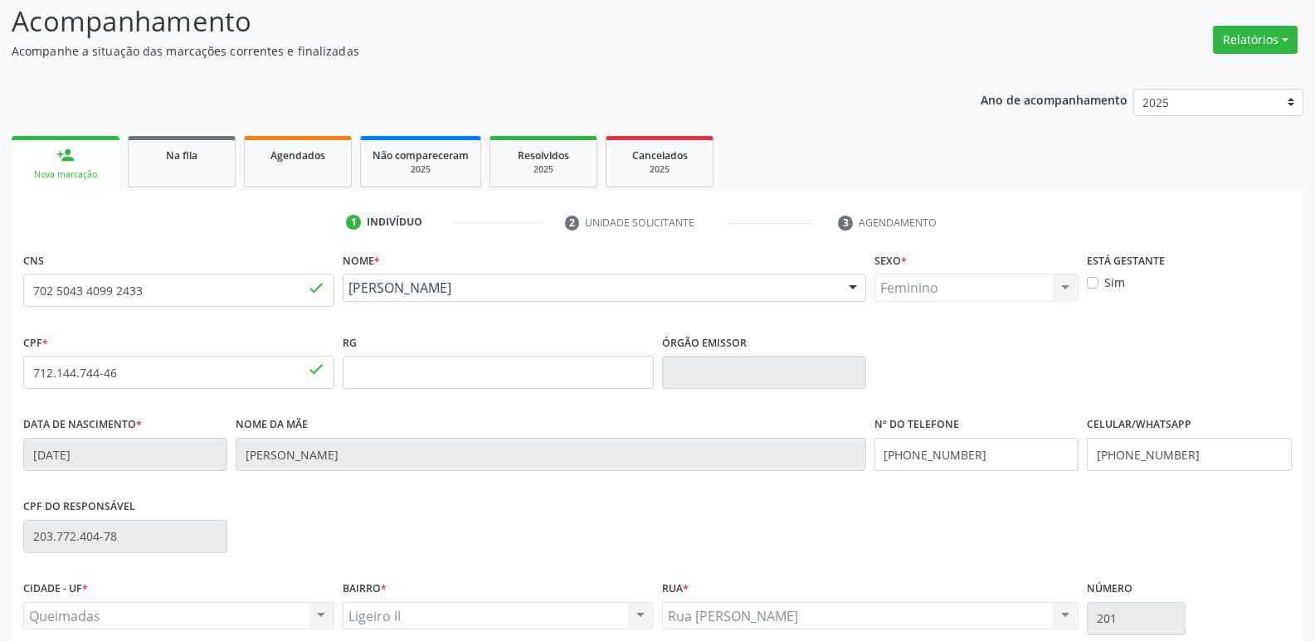
scroll to position [258, 0]
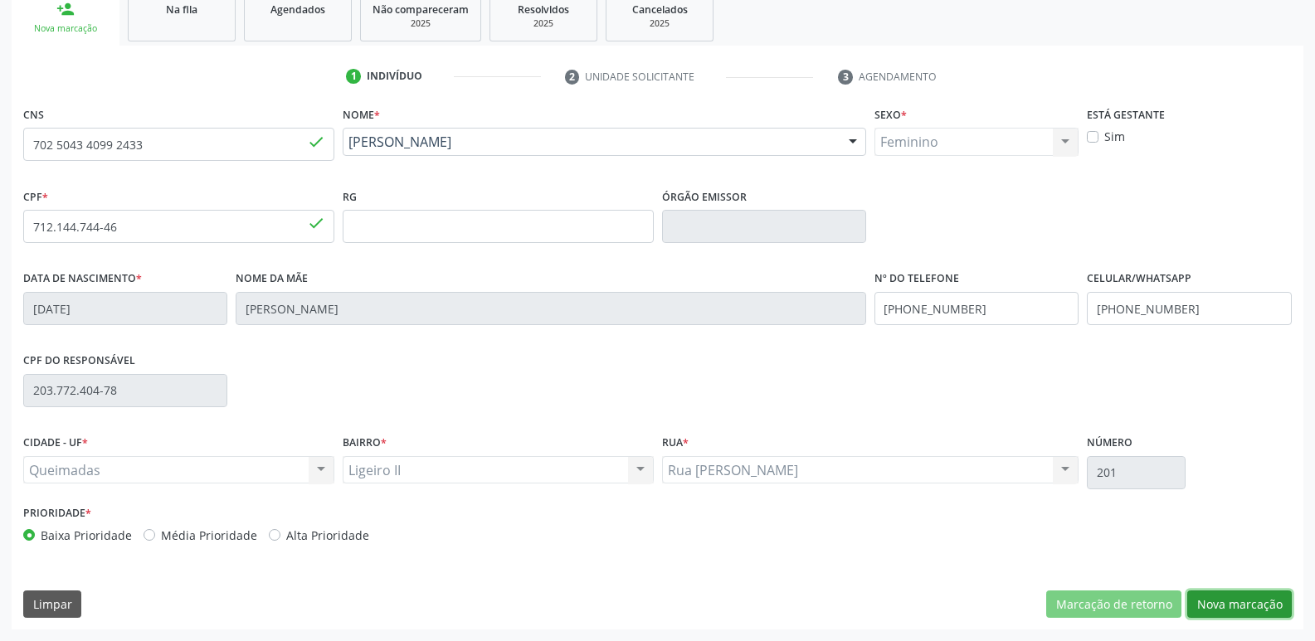
drag, startPoint x: 1214, startPoint y: 603, endPoint x: 1174, endPoint y: 583, distance: 44.5
click at [1204, 601] on button "Nova marcação" at bounding box center [1239, 605] width 105 height 28
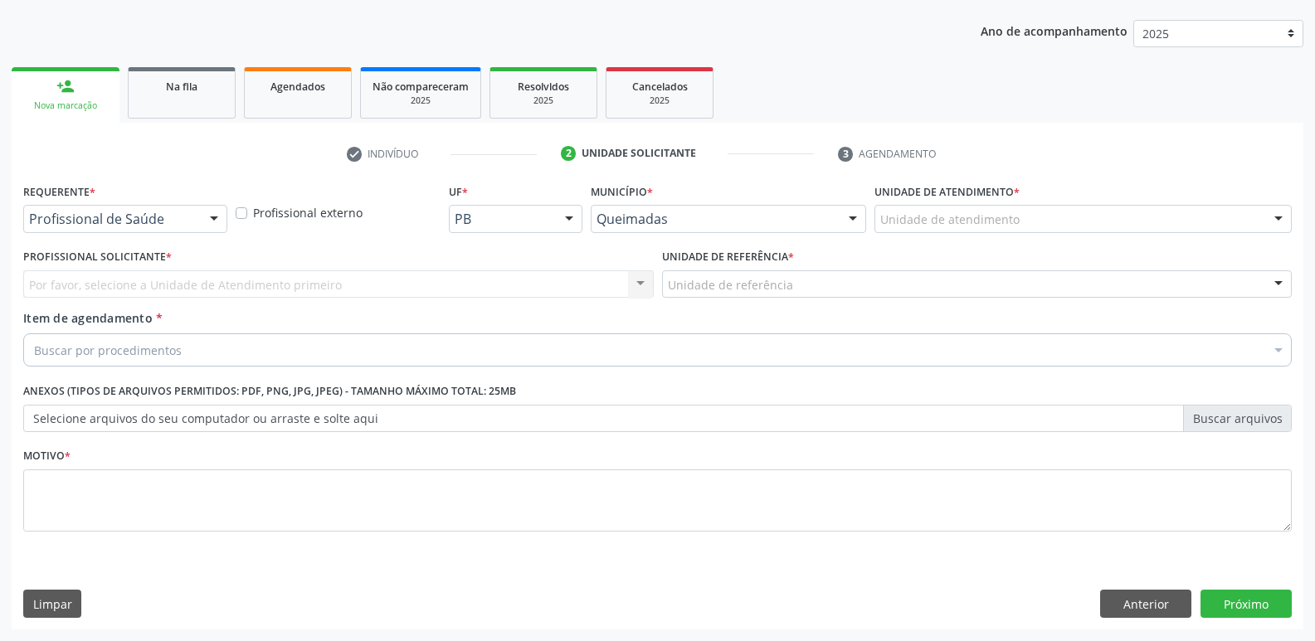
scroll to position [181, 0]
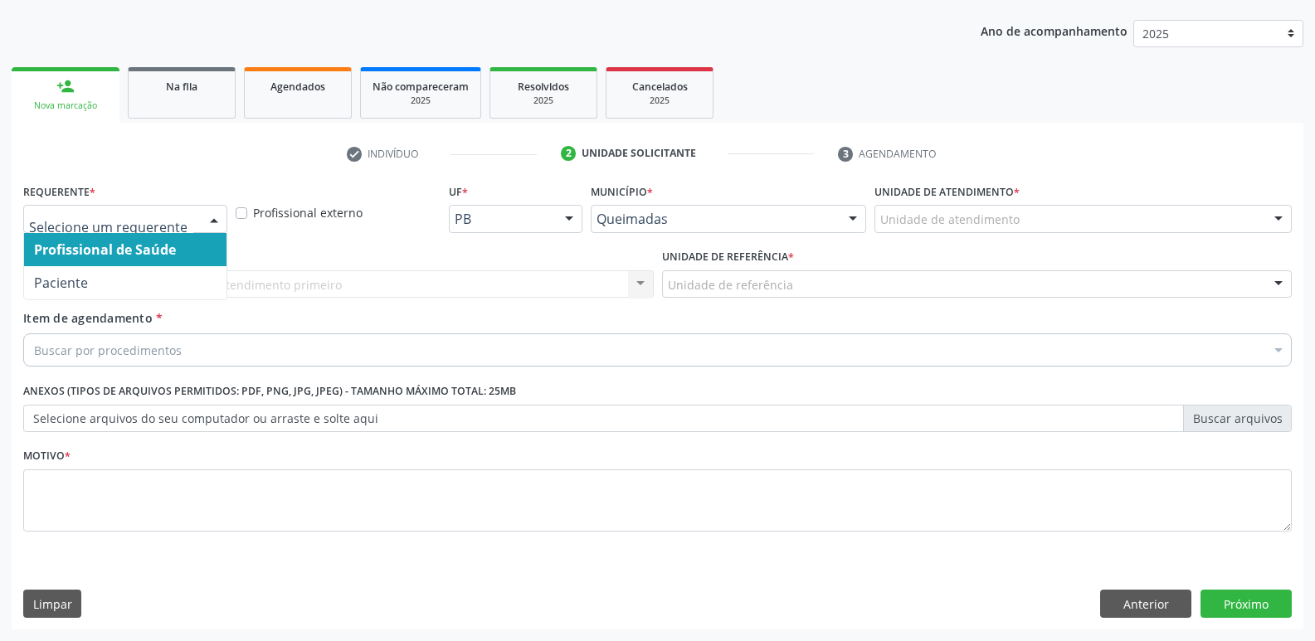
drag, startPoint x: 94, startPoint y: 215, endPoint x: 80, endPoint y: 297, distance: 83.2
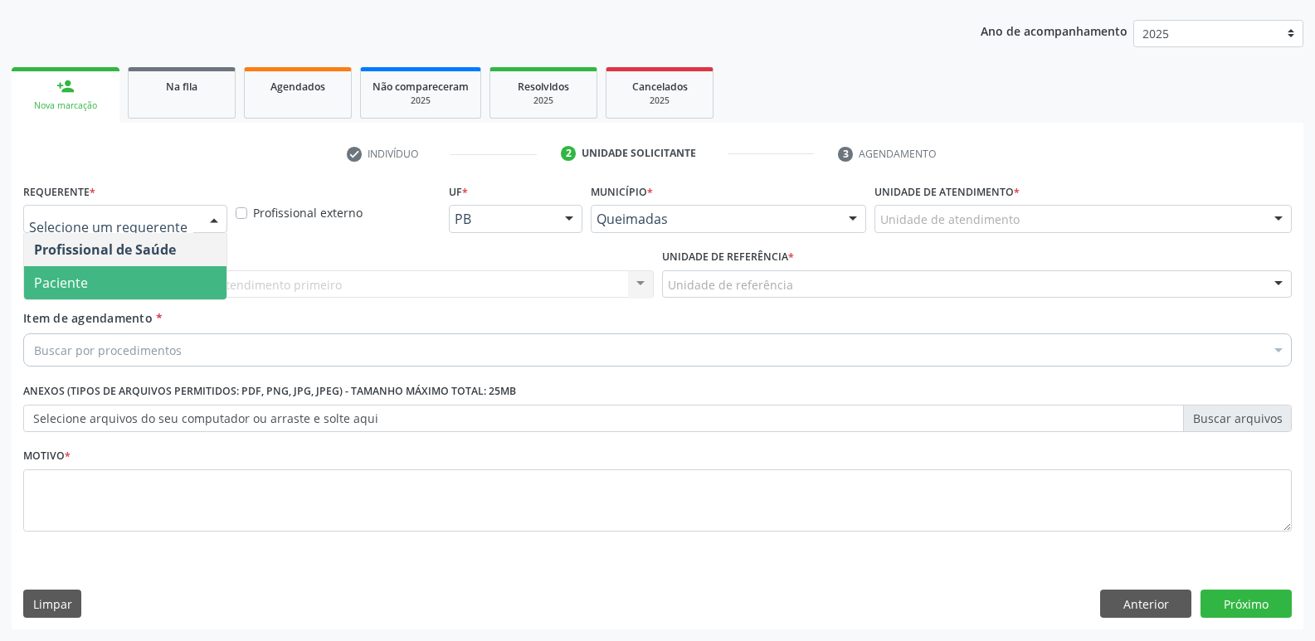
click at [87, 285] on span "Paciente" at bounding box center [125, 282] width 202 height 33
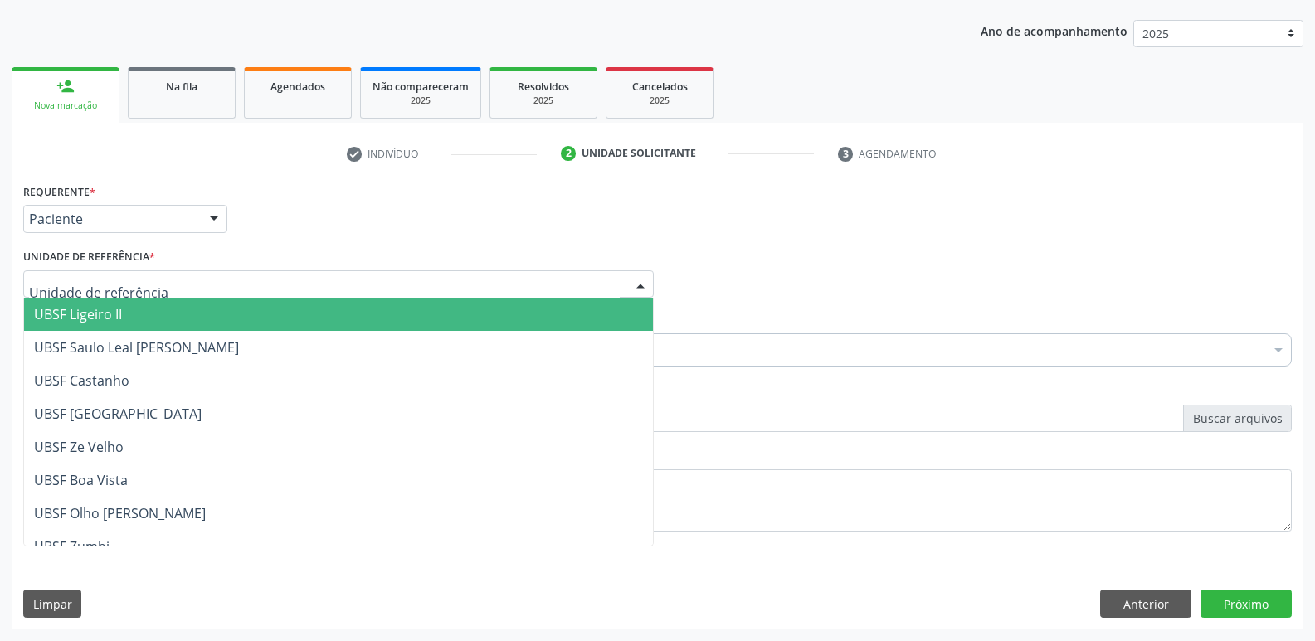
click at [98, 320] on span "UBSF Ligeiro II" at bounding box center [78, 314] width 88 height 18
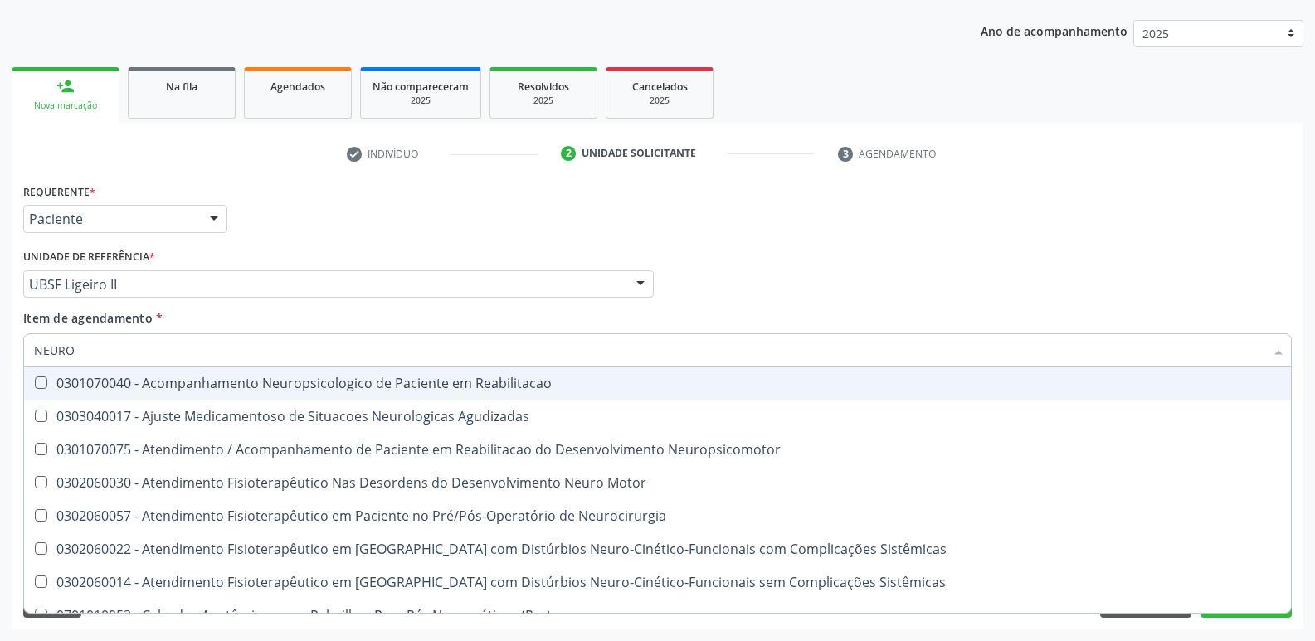
type input "NEUROC"
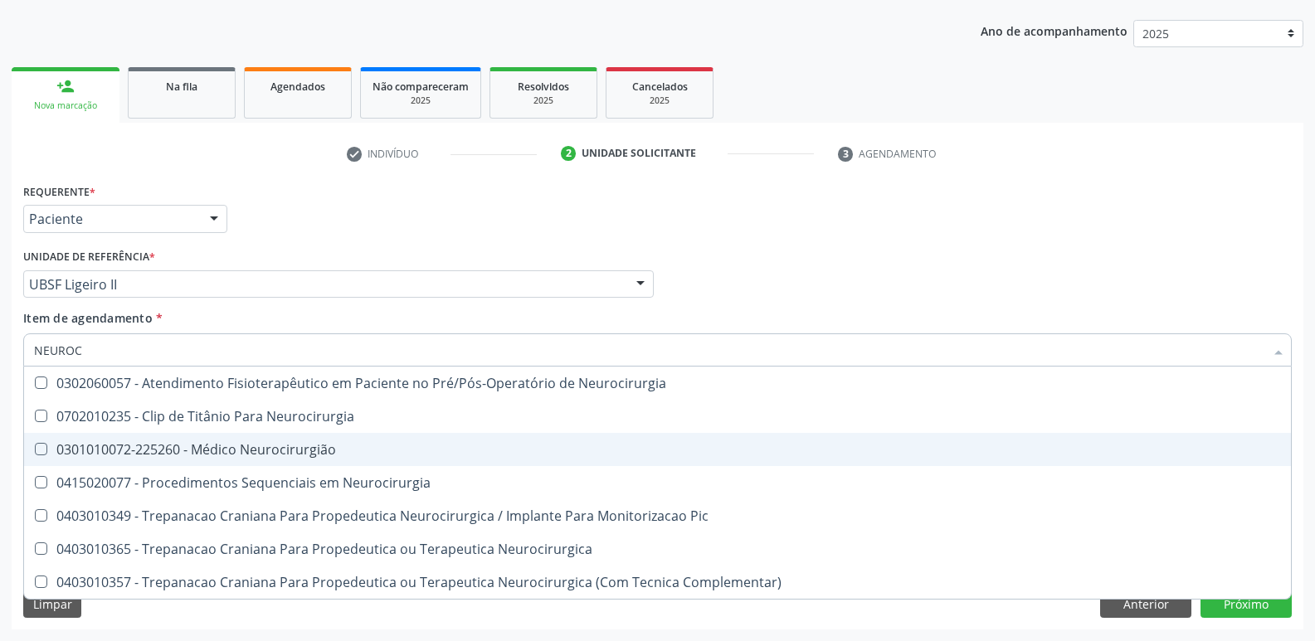
click at [214, 448] on div "0301010072-225260 - Médico Neurocirurgião" at bounding box center [657, 449] width 1247 height 13
checkbox Neurocirurgião "true"
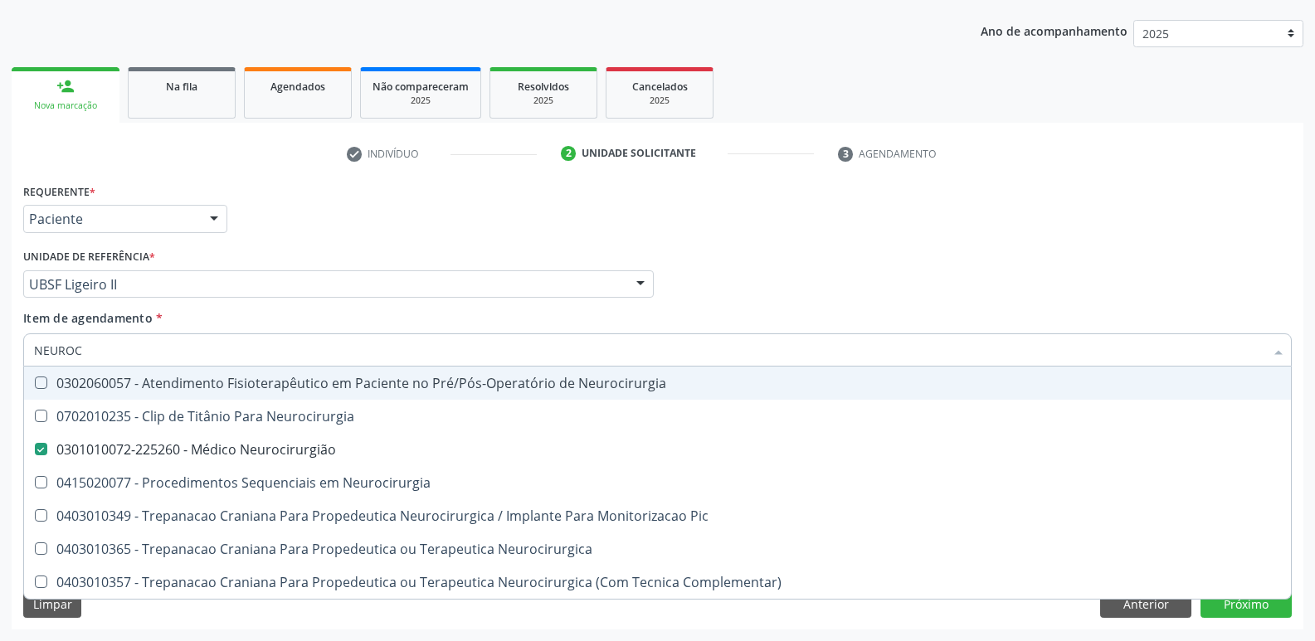
click at [393, 222] on div "Requerente * Paciente Profissional de Saúde Paciente Nenhum resultado encontrad…" at bounding box center [657, 211] width 1277 height 65
checkbox Neurocirurgia "true"
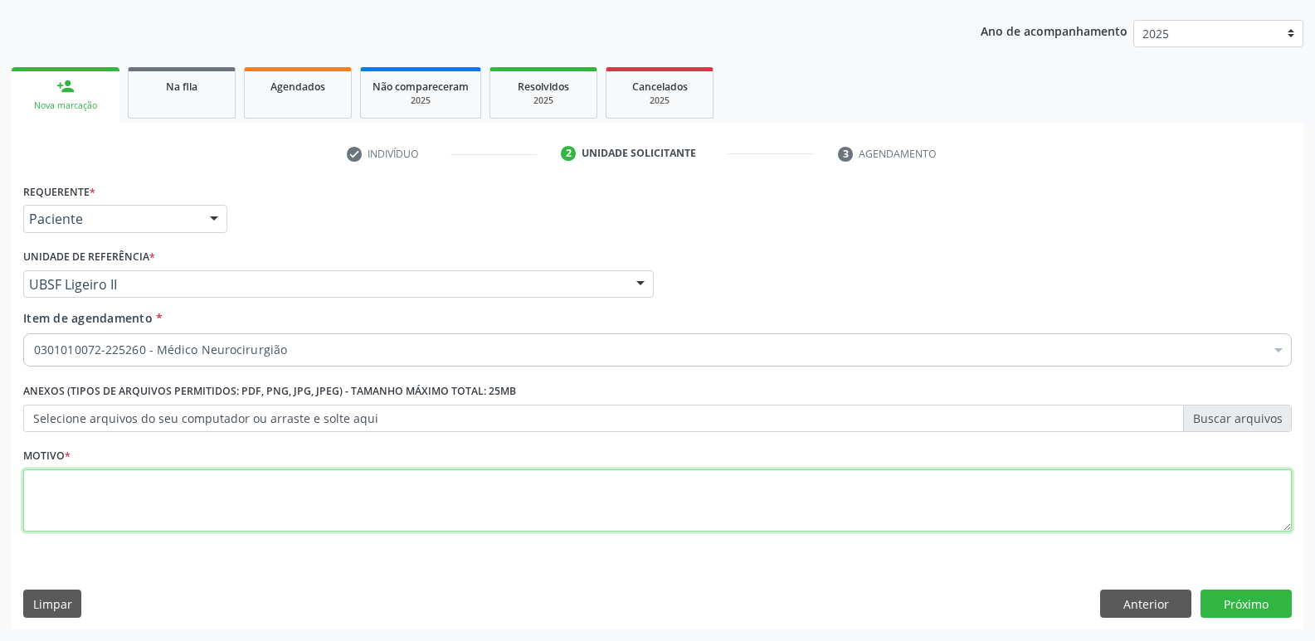
click at [241, 478] on textarea at bounding box center [657, 501] width 1268 height 63
paste textarea "AVALIAÇÃO"
type textarea "AVALIAÇÃO"
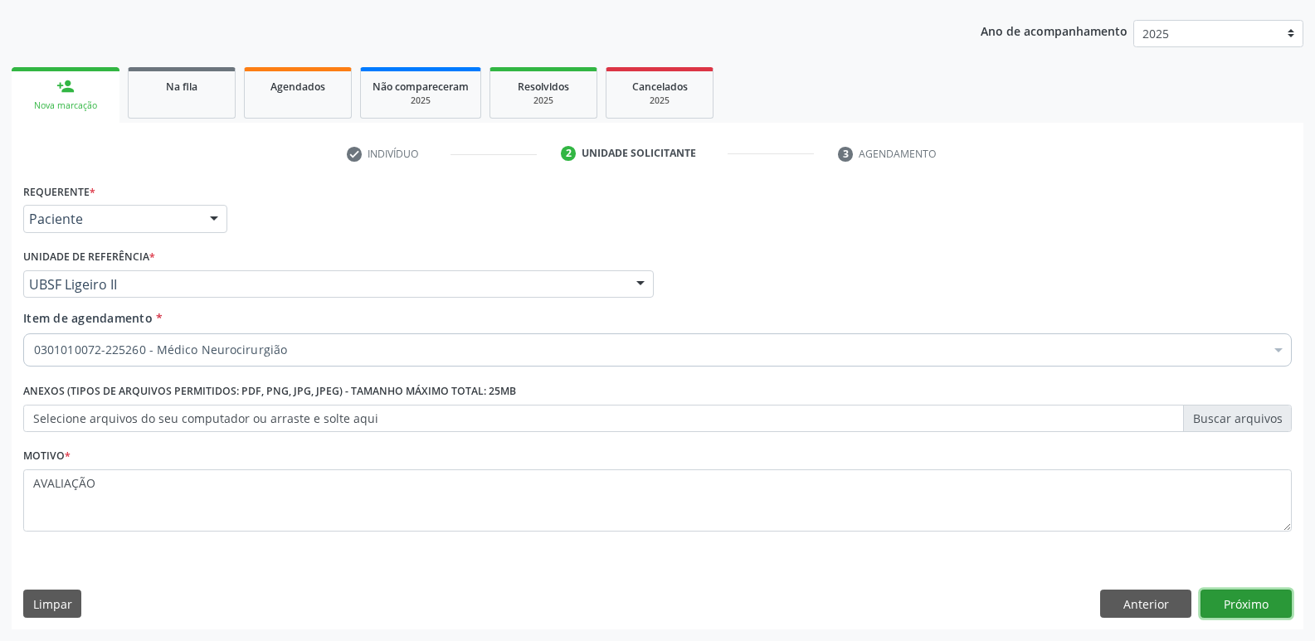
click at [1265, 603] on button "Próximo" at bounding box center [1245, 604] width 91 height 28
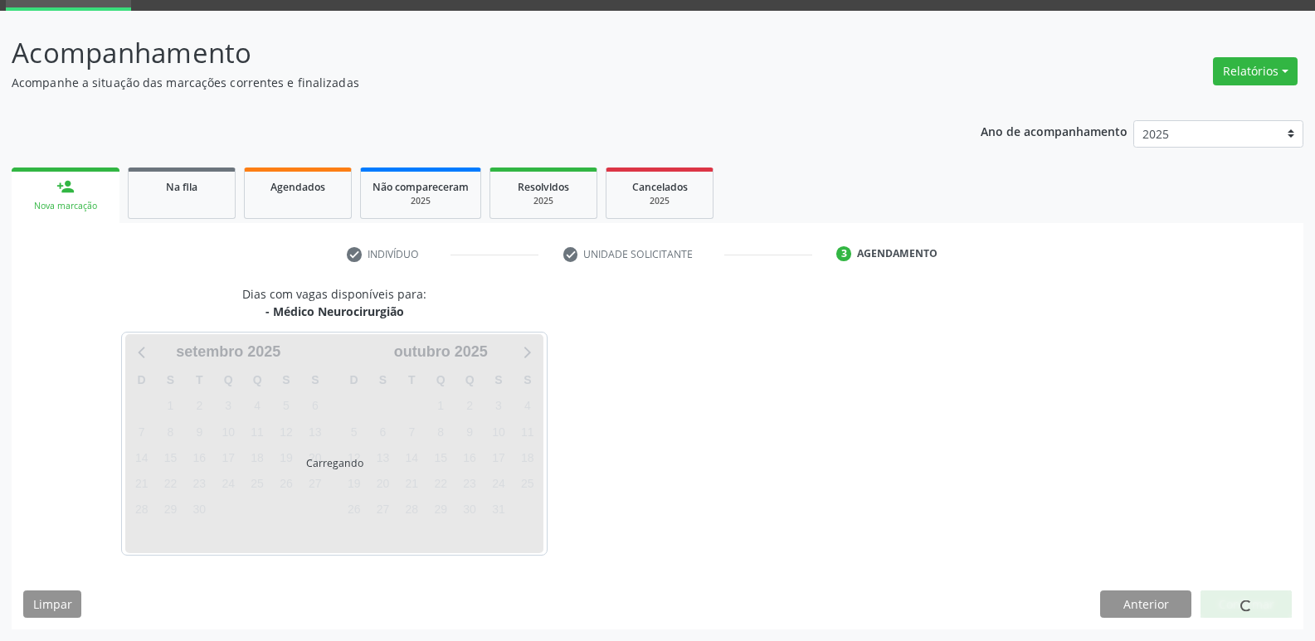
scroll to position [80, 0]
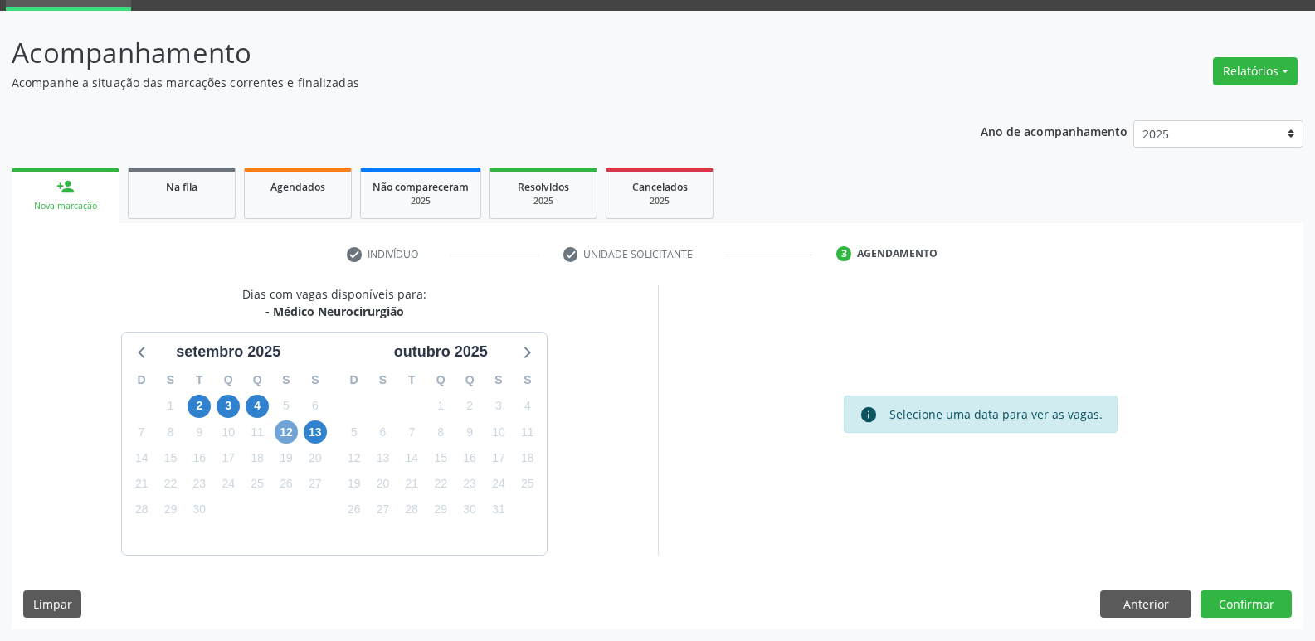
click at [284, 439] on span "12" at bounding box center [286, 432] width 23 height 23
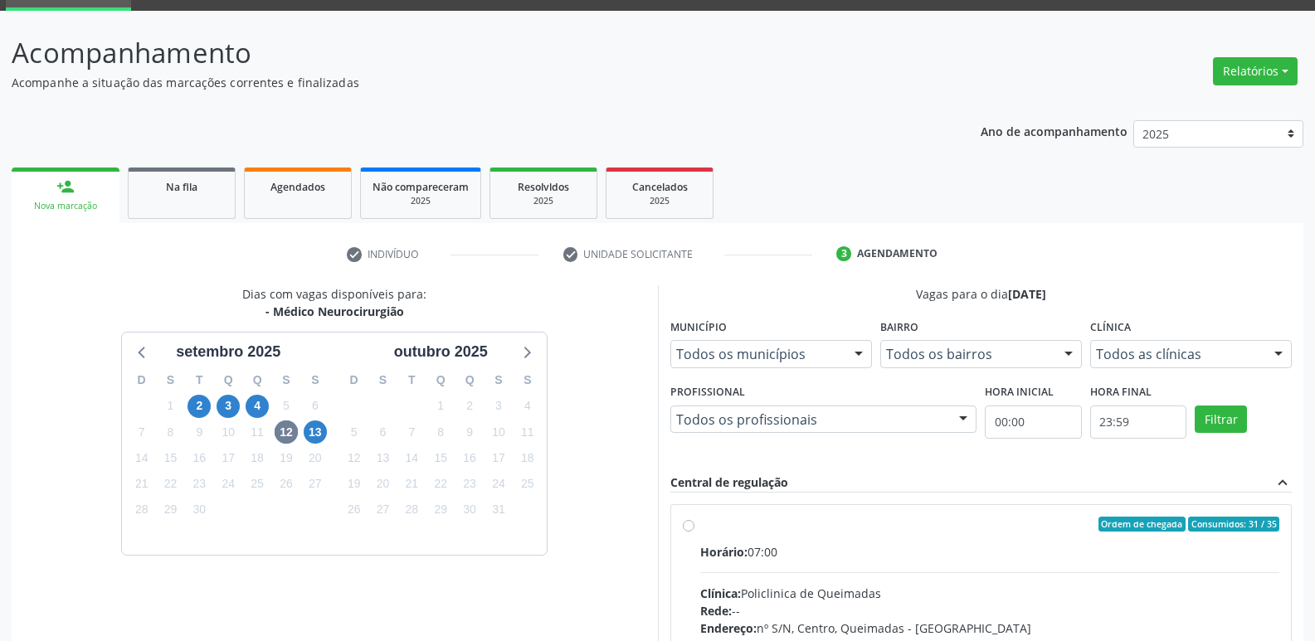
drag, startPoint x: 1088, startPoint y: 544, endPoint x: 1254, endPoint y: 306, distance: 290.7
click at [1096, 537] on label "Ordem de chegada Consumidos: 31 / 35 Horário: 07:00 Clínica: Policlinica de Que…" at bounding box center [990, 644] width 580 height 255
click at [694, 532] on input "Ordem de chegada Consumidos: 31 / 35 Horário: 07:00 Clínica: Policlinica de Que…" at bounding box center [689, 524] width 12 height 15
radio input "true"
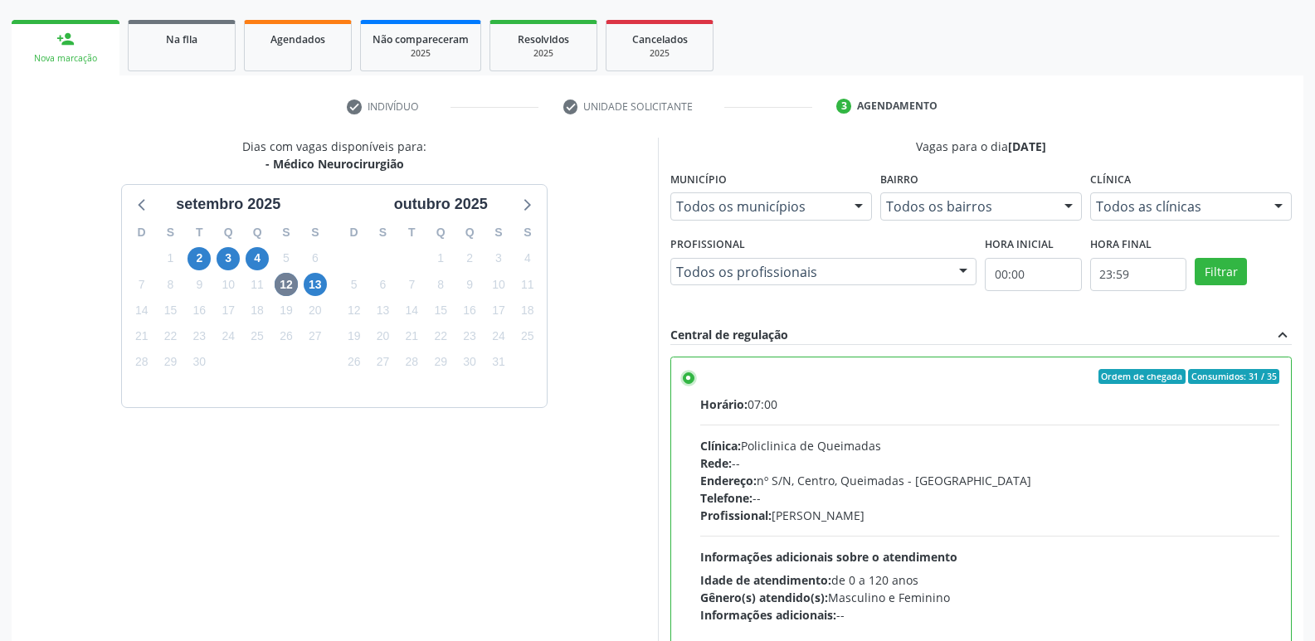
scroll to position [350, 0]
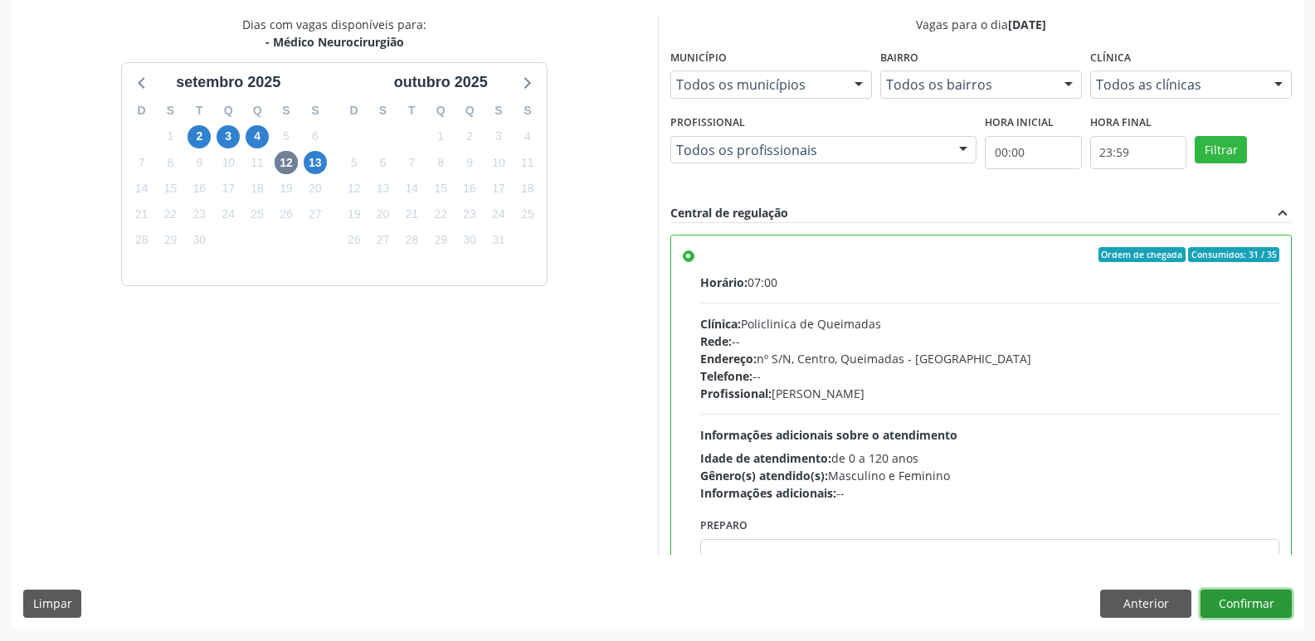
click at [1252, 602] on button "Confirmar" at bounding box center [1245, 604] width 91 height 28
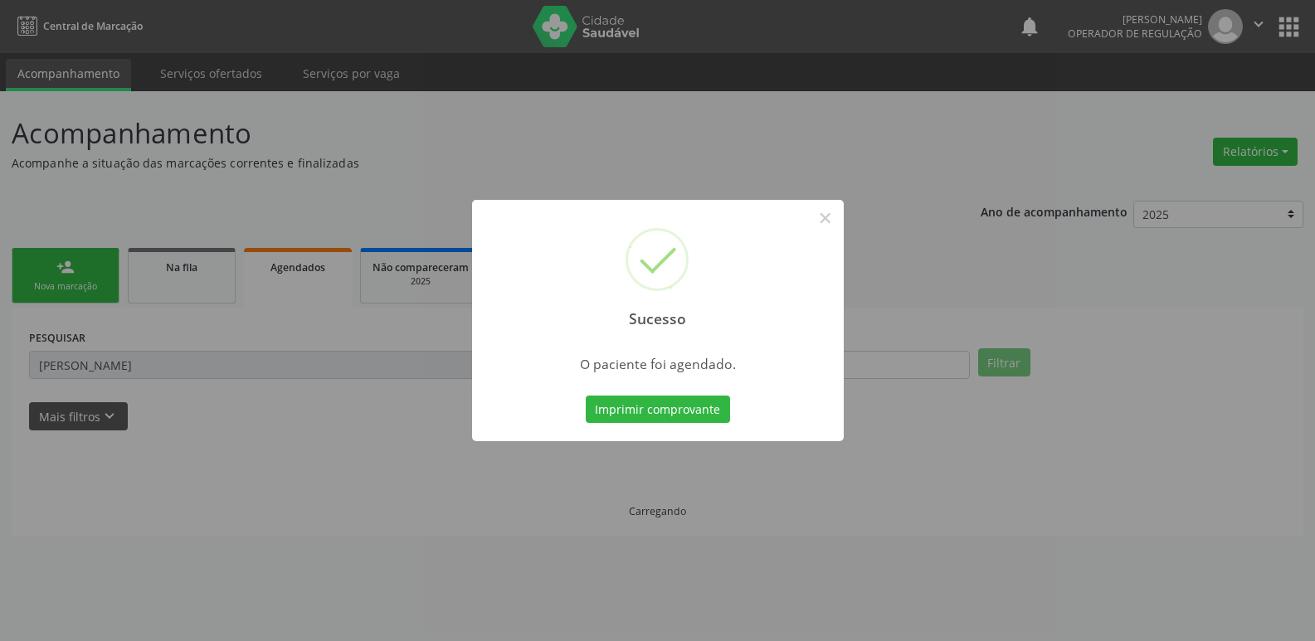
scroll to position [0, 0]
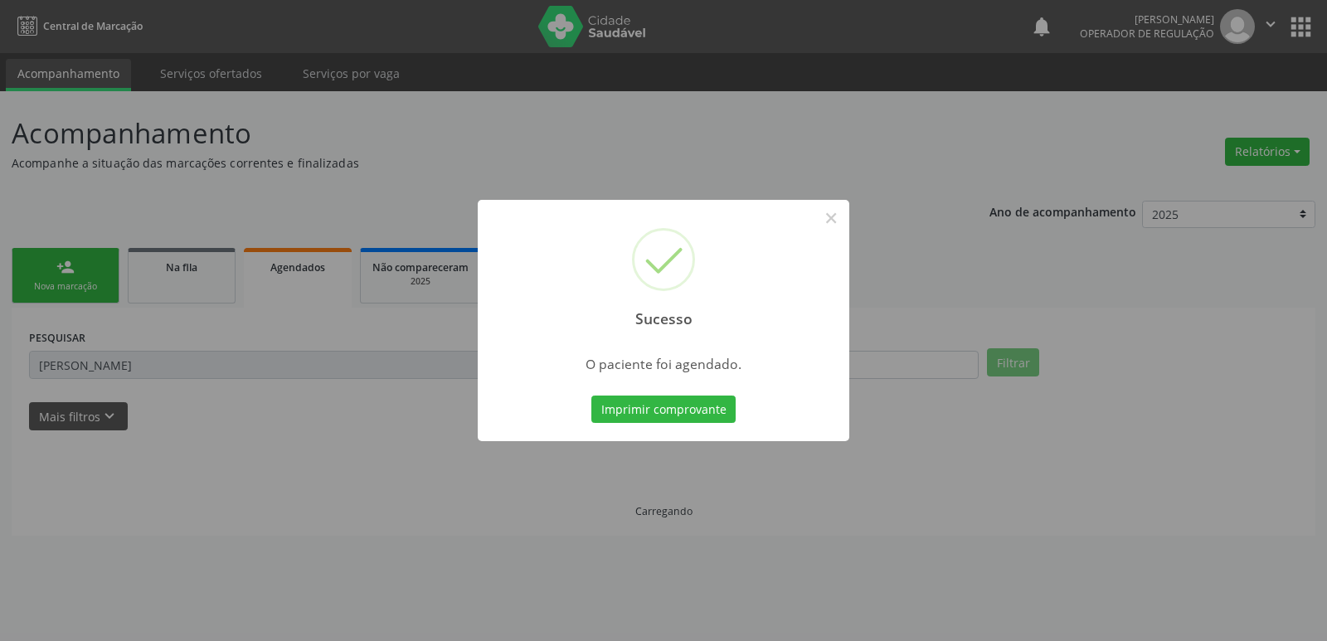
click at [592, 396] on button "Imprimir comprovante" at bounding box center [664, 410] width 144 height 28
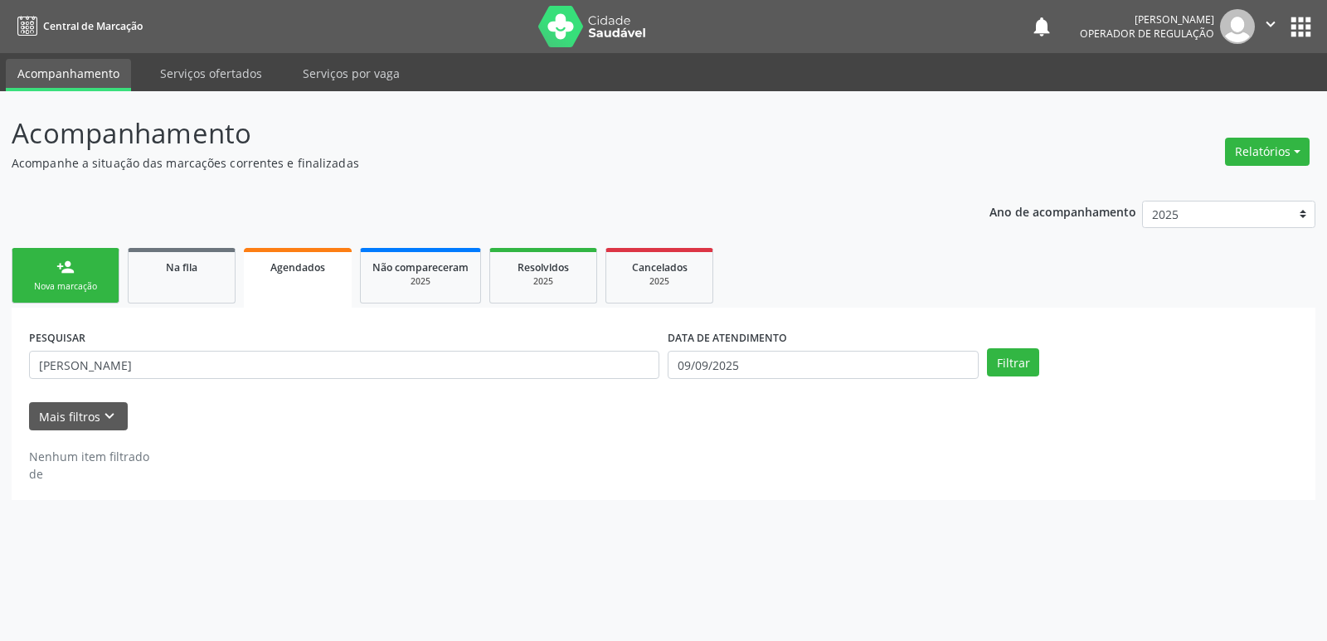
click at [89, 280] on link "person_add Nova marcação" at bounding box center [66, 276] width 108 height 56
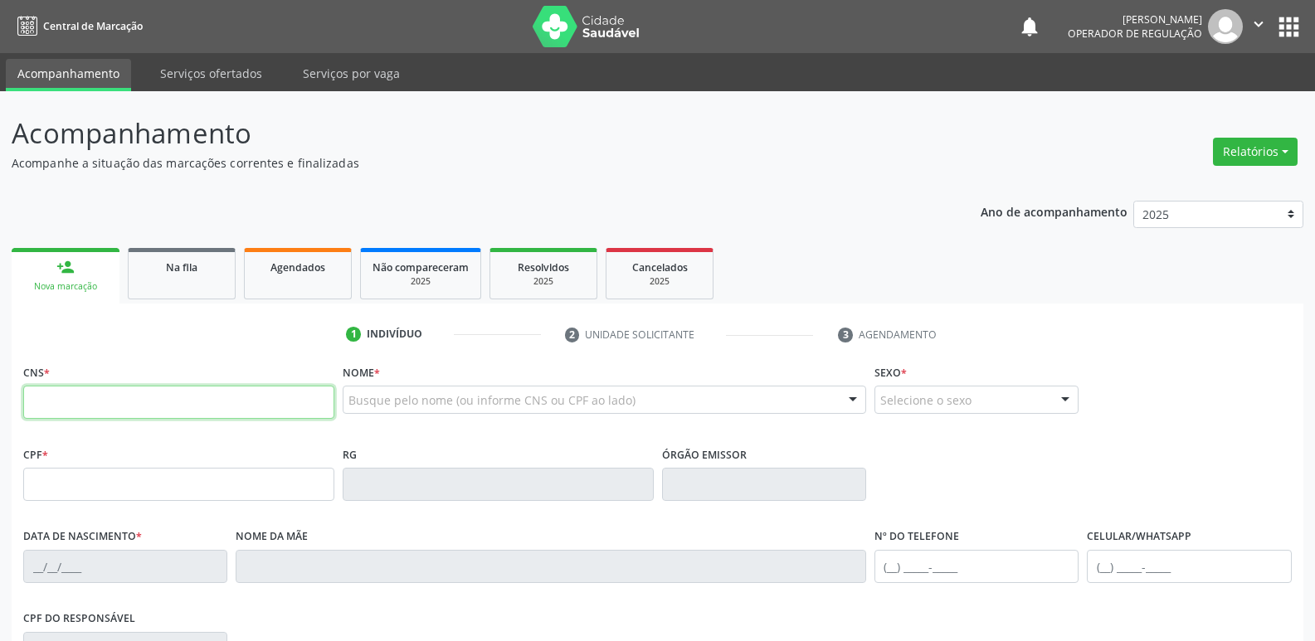
click at [146, 403] on input "text" at bounding box center [178, 402] width 311 height 33
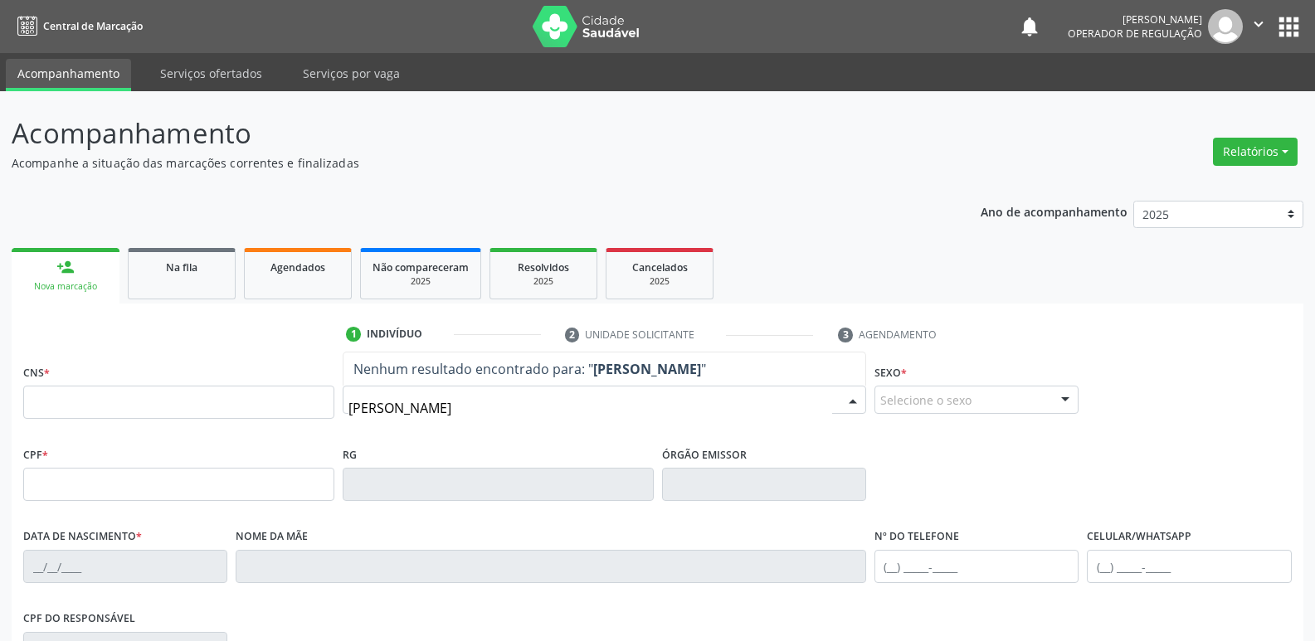
type input "[PERSON_NAME]"
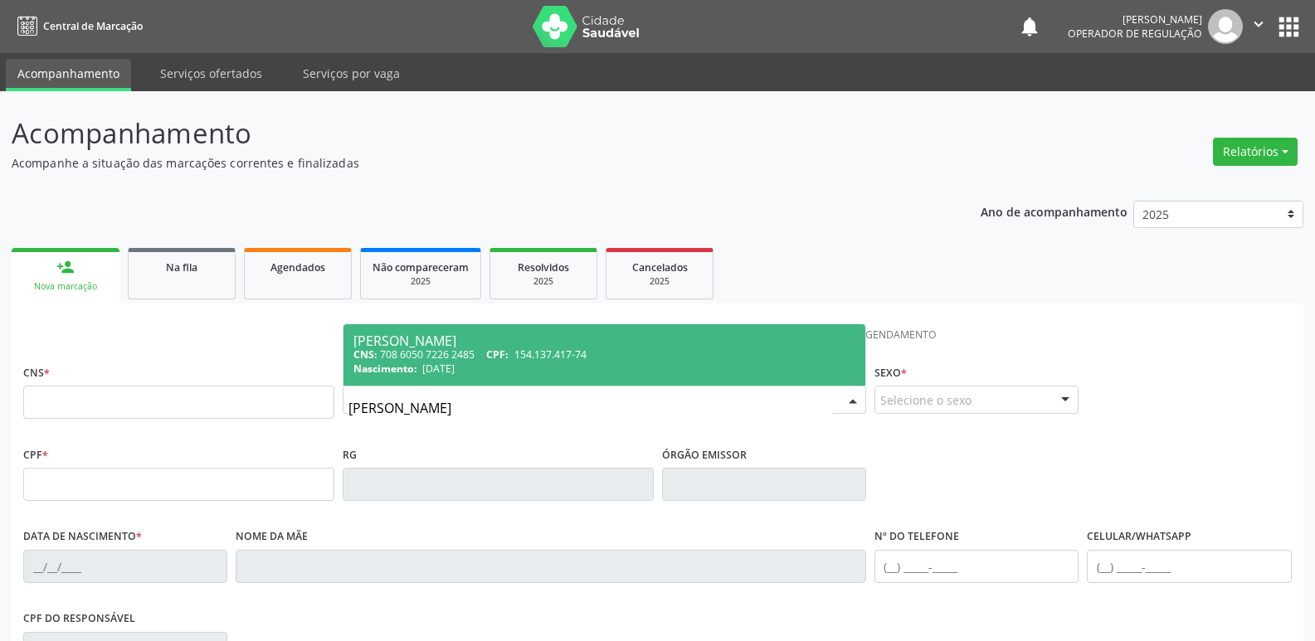
click at [561, 324] on div "Elaine Machado da Silva CNS: 708 6050 7226 2485 CPF: 154.137.417-74 Nascimento:…" at bounding box center [604, 355] width 523 height 62
click at [561, 334] on div "[PERSON_NAME]" at bounding box center [604, 340] width 502 height 13
type input "708 6050 7226 2485"
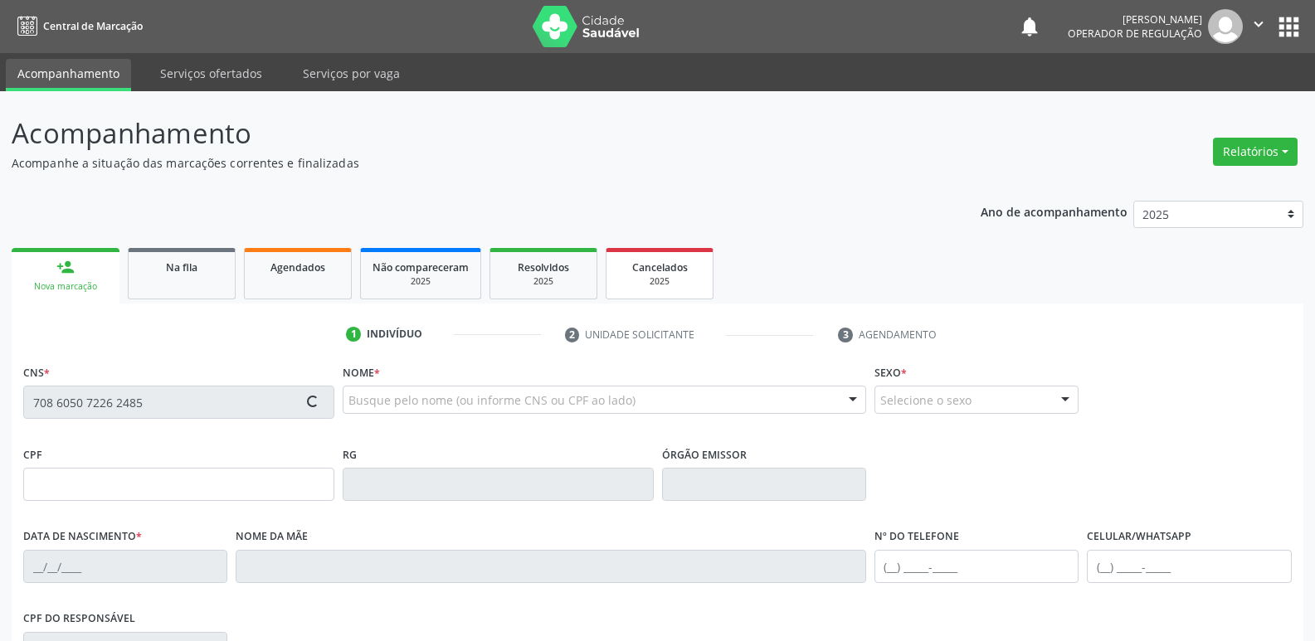
type input "154.137.417-74"
type input "04/02/1994"
type input "Liduina Machado da Silva"
type input "(83) 99968-4535"
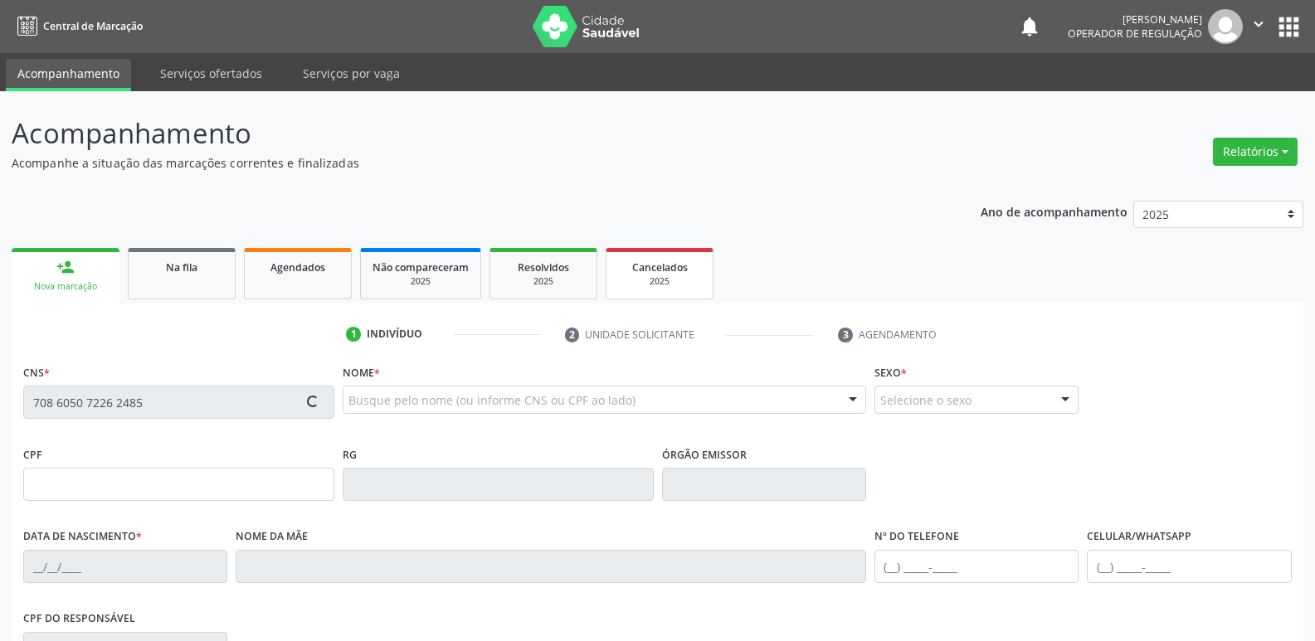
type input "860.269.337-00"
type input "70"
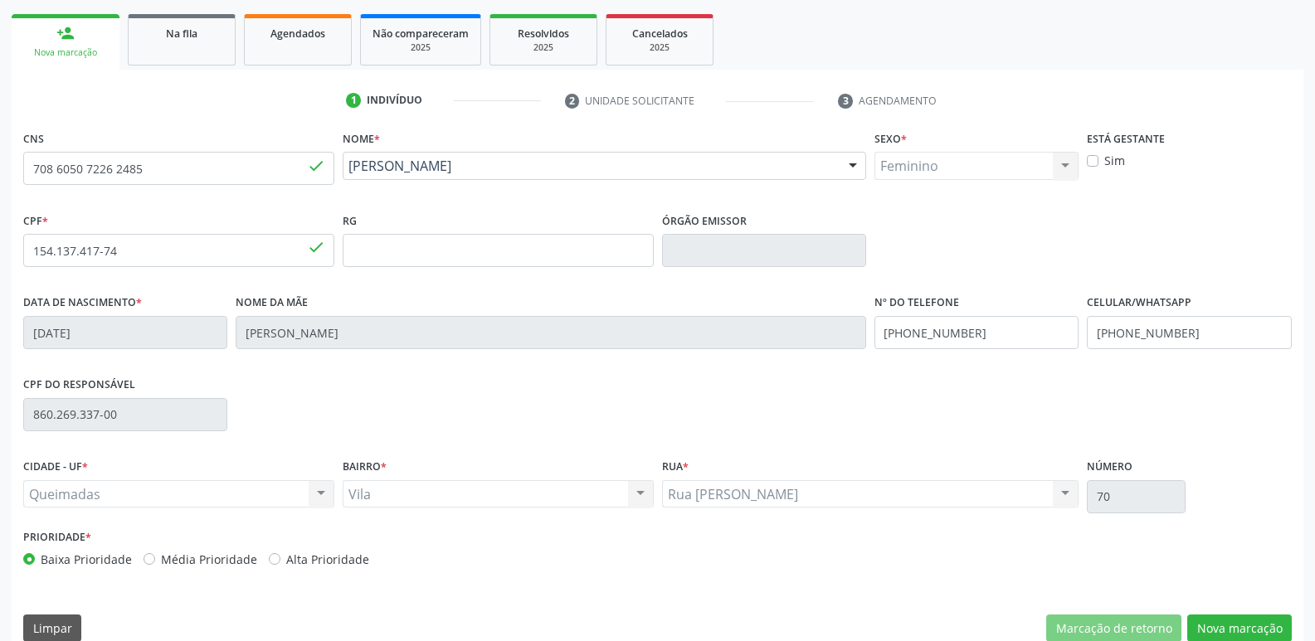
scroll to position [258, 0]
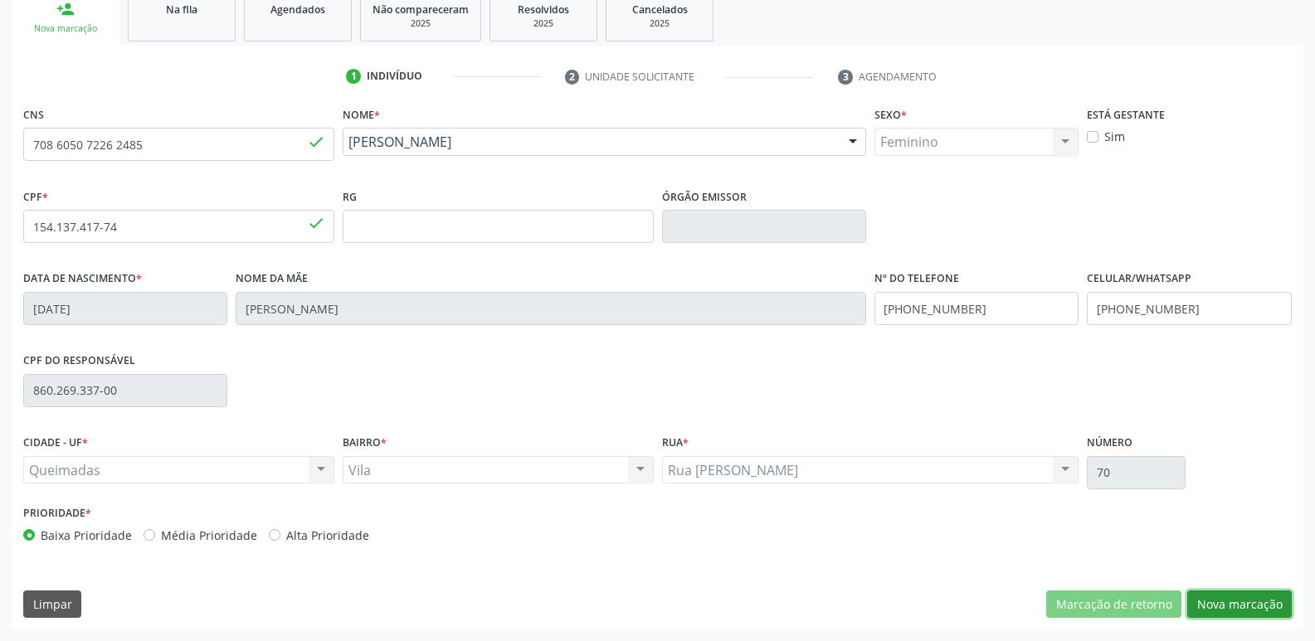
click at [1232, 602] on button "Nova marcação" at bounding box center [1239, 605] width 105 height 28
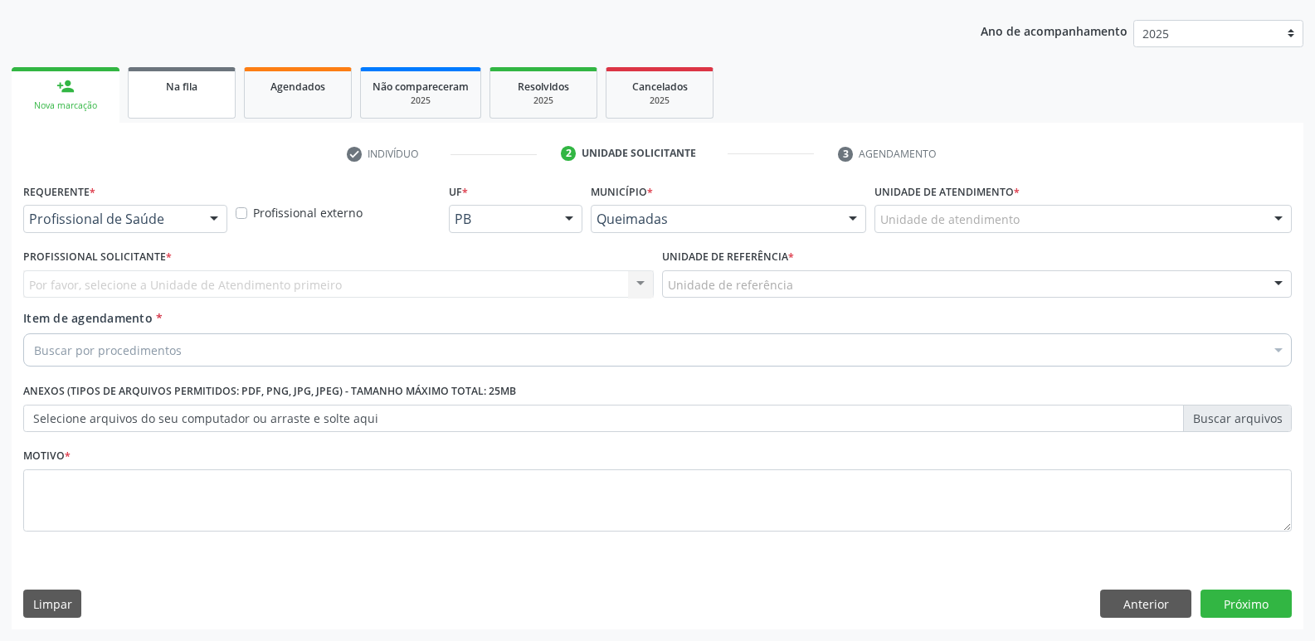
scroll to position [181, 0]
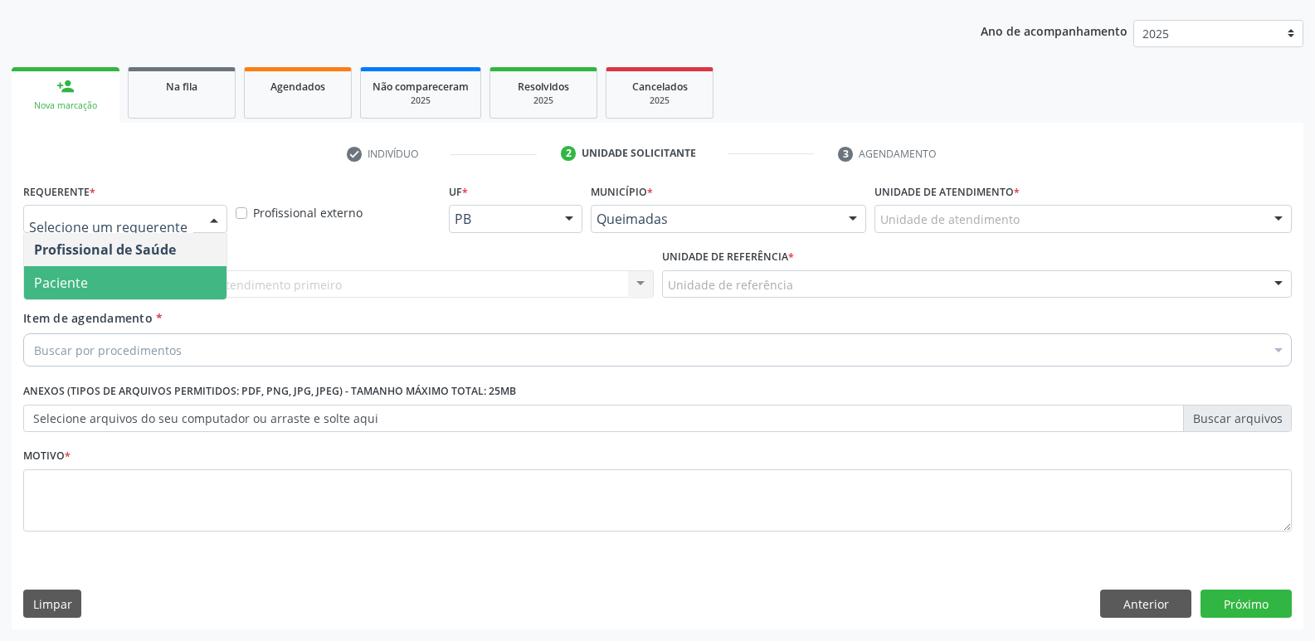
drag, startPoint x: 132, startPoint y: 298, endPoint x: 246, endPoint y: 271, distance: 116.7
click at [140, 295] on span "Paciente" at bounding box center [125, 282] width 202 height 33
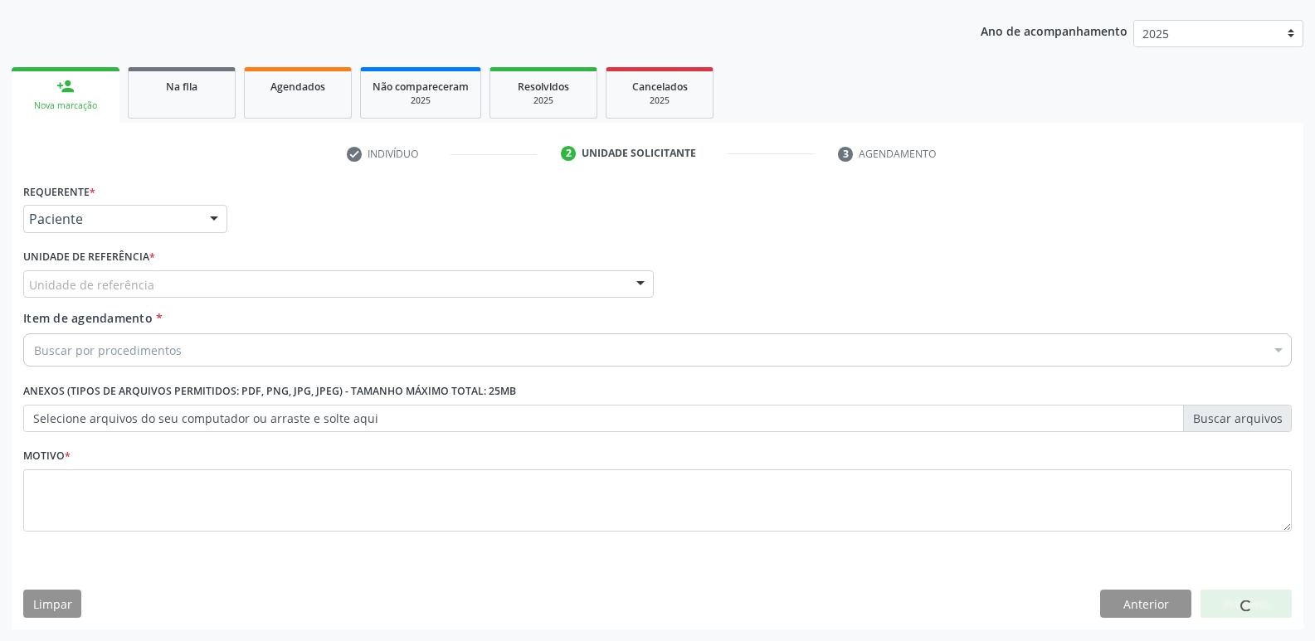
drag, startPoint x: 245, startPoint y: 289, endPoint x: 232, endPoint y: 314, distance: 28.6
click at [244, 290] on div "Unidade de referência" at bounding box center [338, 284] width 631 height 28
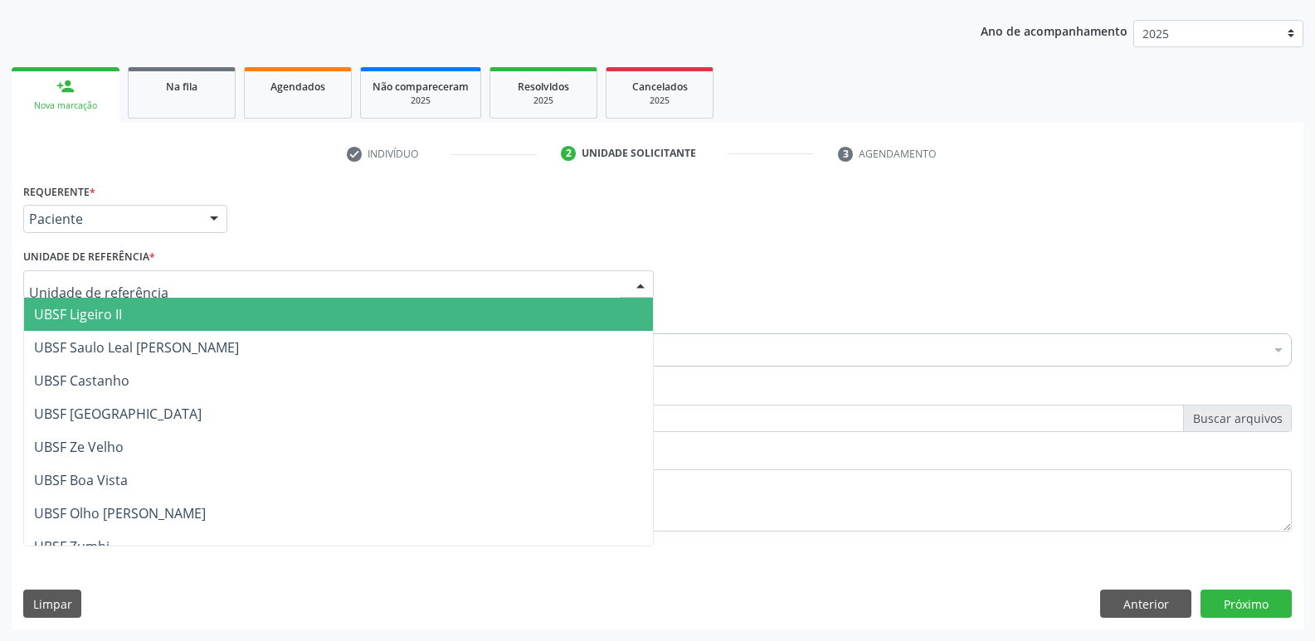
drag, startPoint x: 231, startPoint y: 327, endPoint x: 222, endPoint y: 347, distance: 21.6
click at [230, 328] on span "UBSF Ligeiro II" at bounding box center [338, 314] width 629 height 33
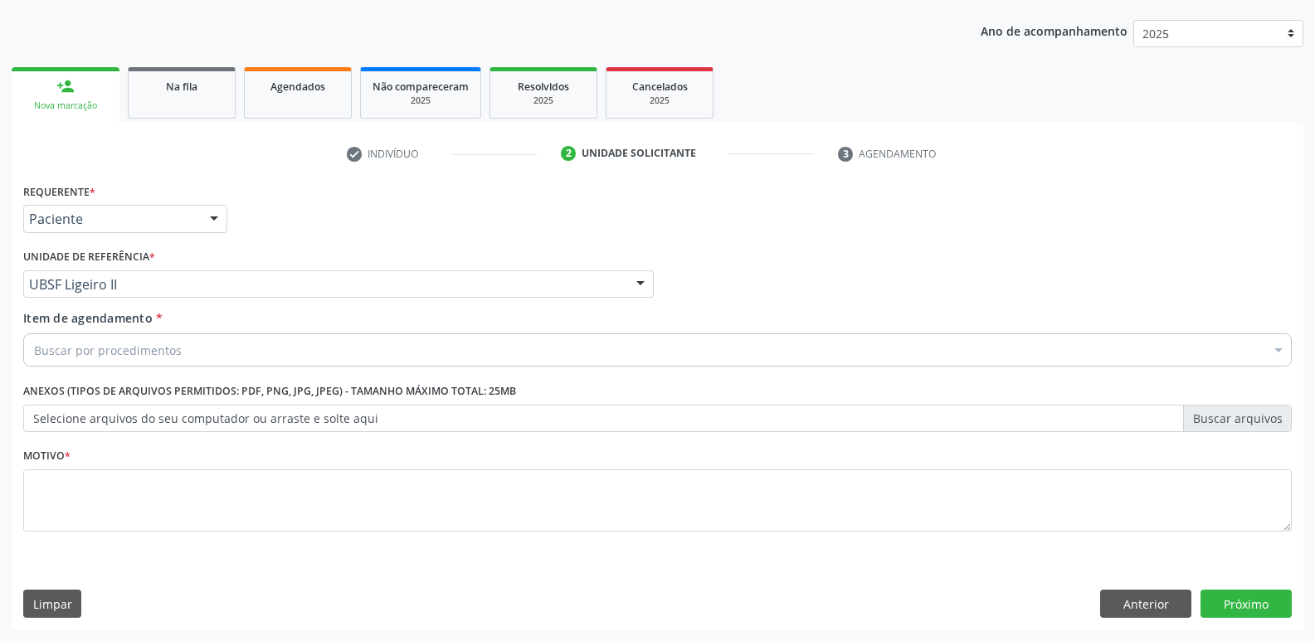
click at [199, 354] on div "Buscar por procedimentos" at bounding box center [657, 350] width 1268 height 33
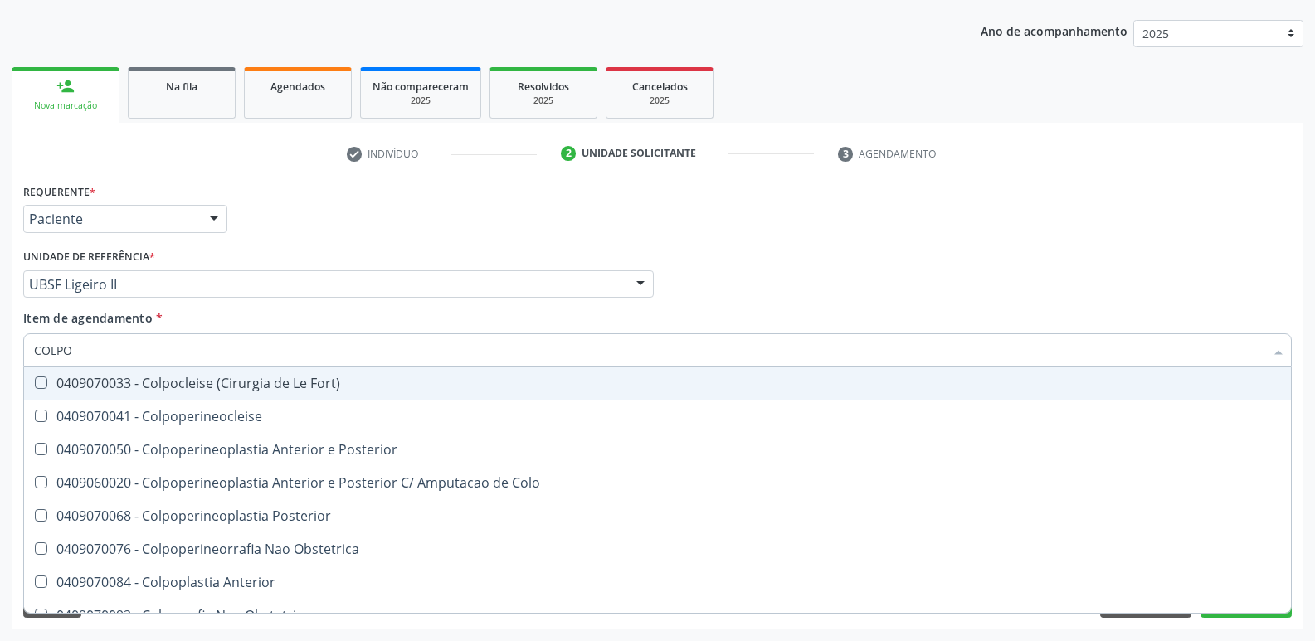
type input "COLPOS"
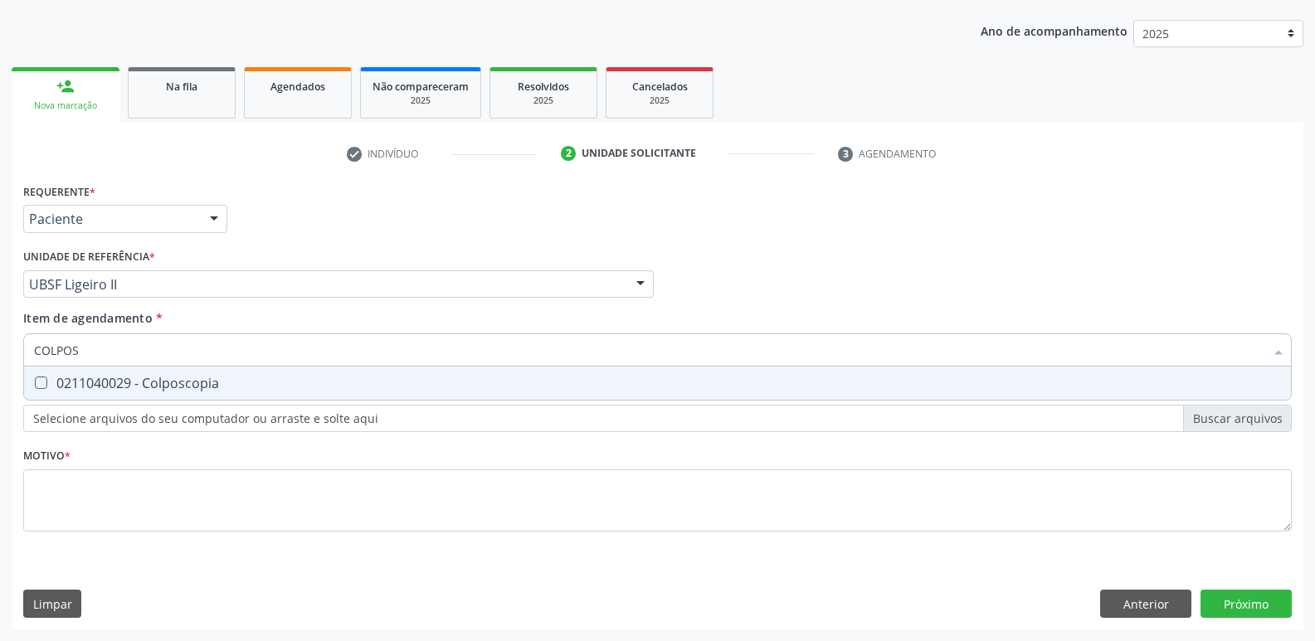
click at [223, 382] on div "0211040029 - Colposcopia" at bounding box center [657, 383] width 1247 height 13
checkbox Colposcopia "true"
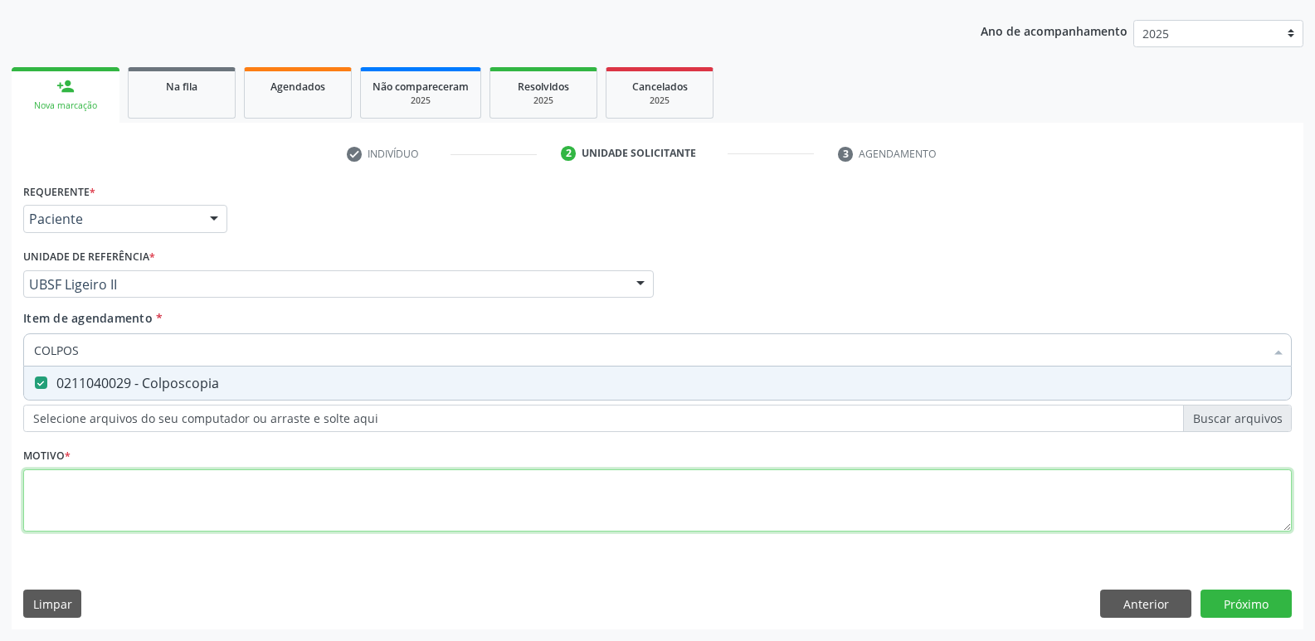
click at [208, 499] on div "Requerente * Paciente Profissional de Saúde Paciente Nenhum resultado encontrad…" at bounding box center [657, 367] width 1268 height 376
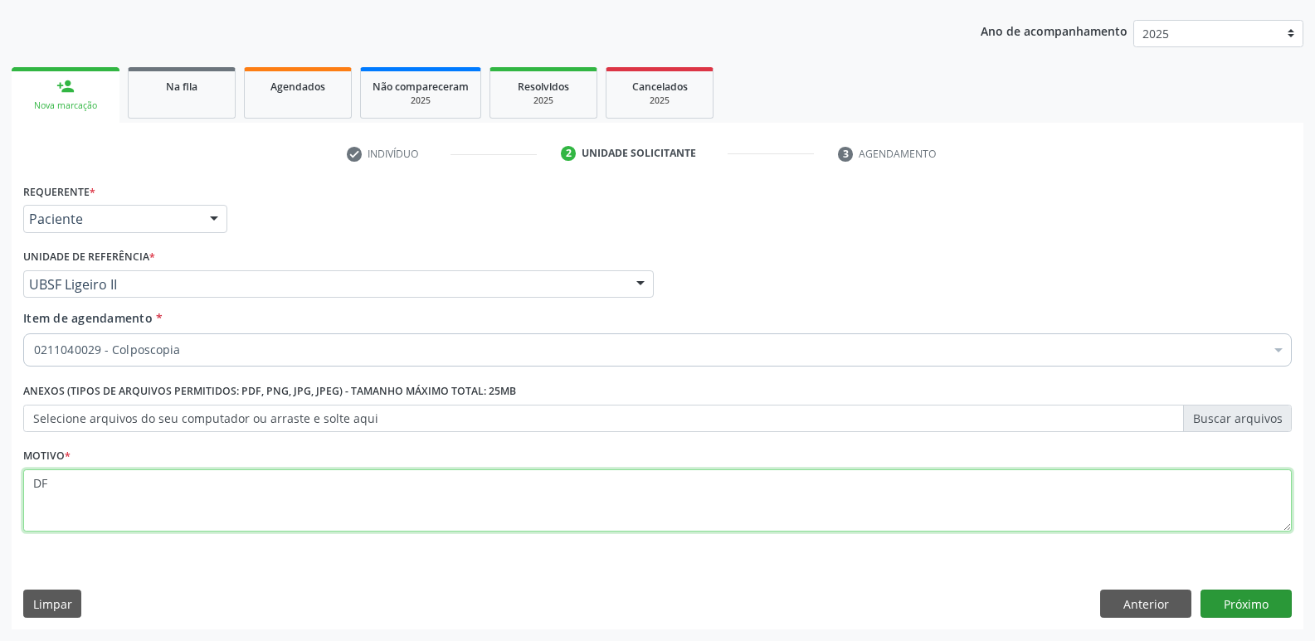
type textarea "DF"
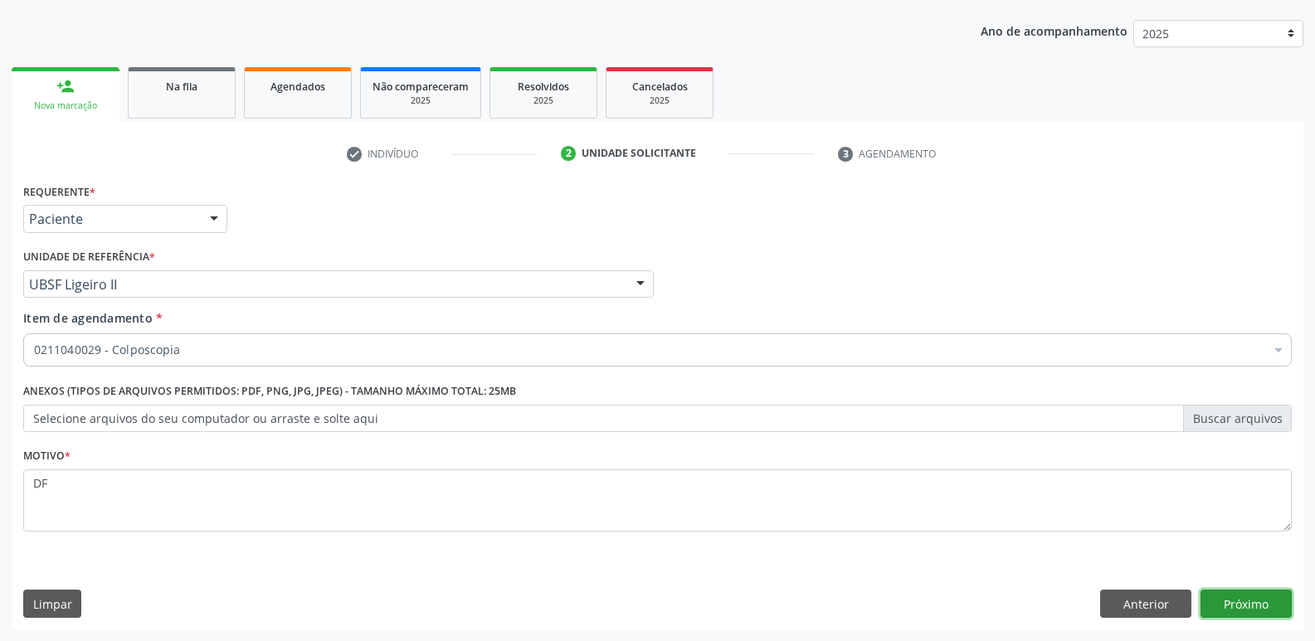
click at [1240, 608] on button "Próximo" at bounding box center [1245, 604] width 91 height 28
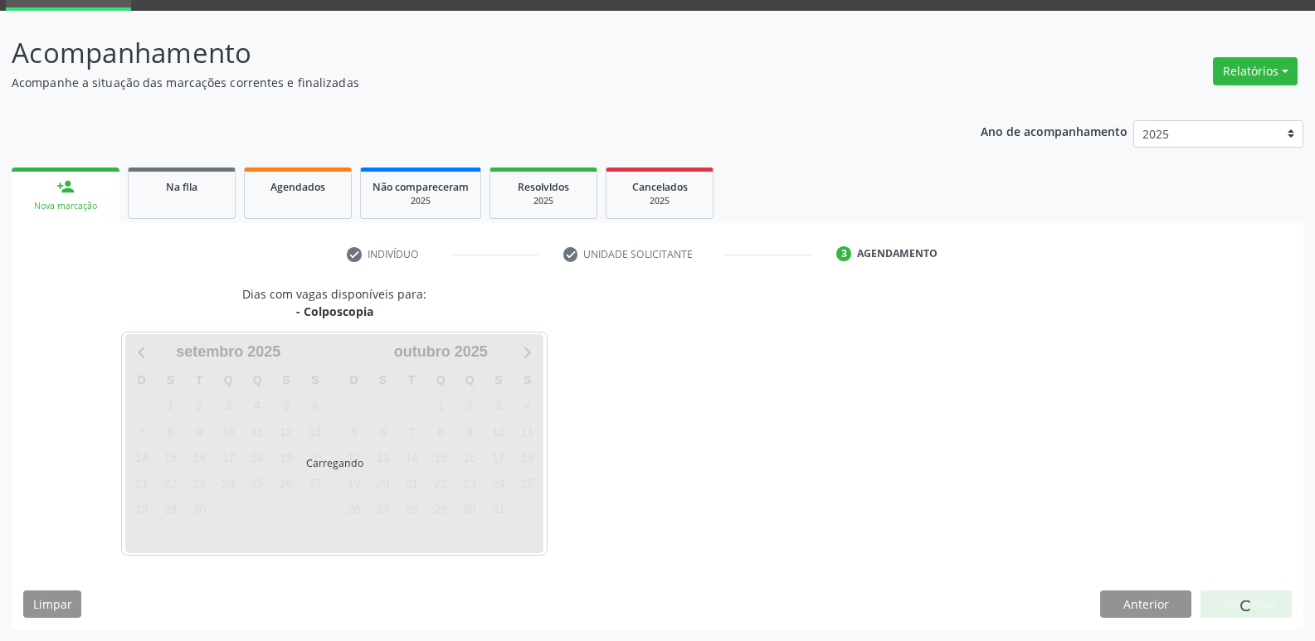
scroll to position [80, 0]
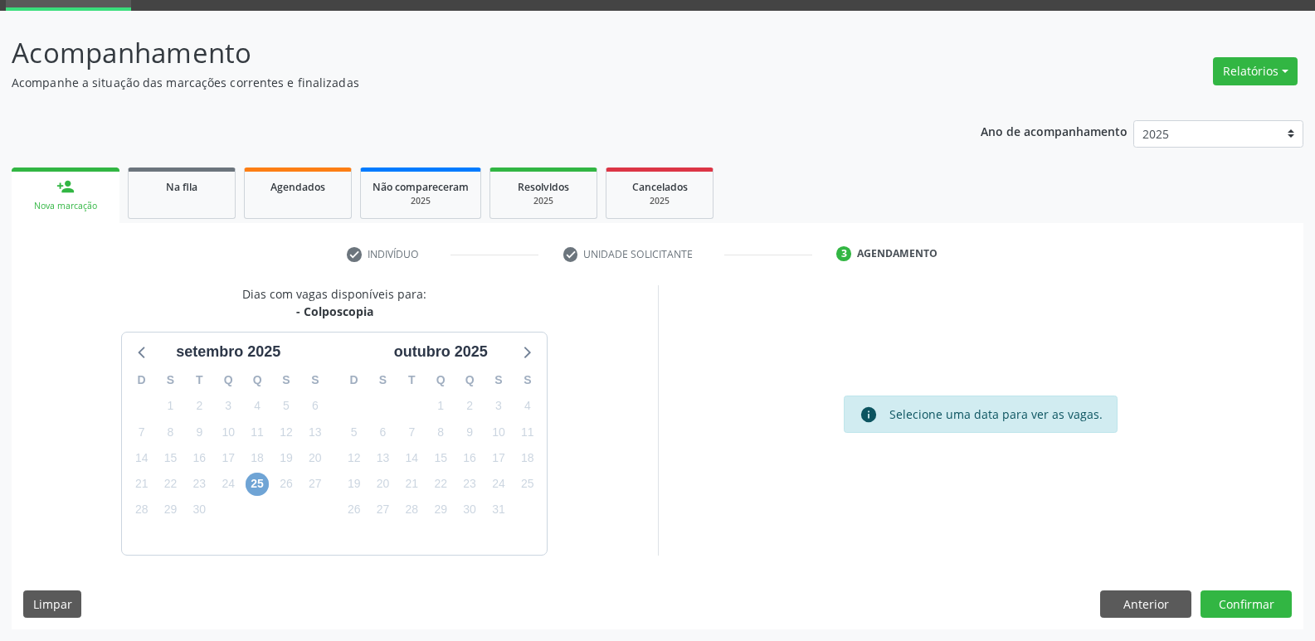
click at [260, 484] on span "25" at bounding box center [257, 484] width 23 height 23
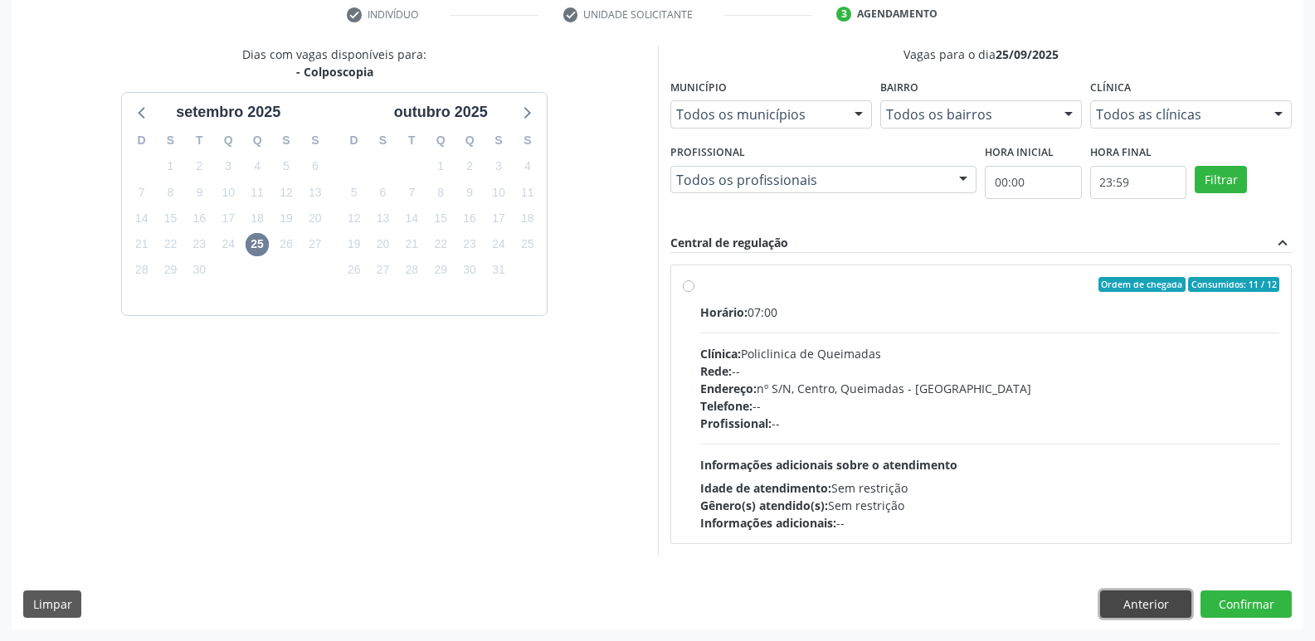
click at [1131, 596] on button "Anterior" at bounding box center [1145, 605] width 91 height 28
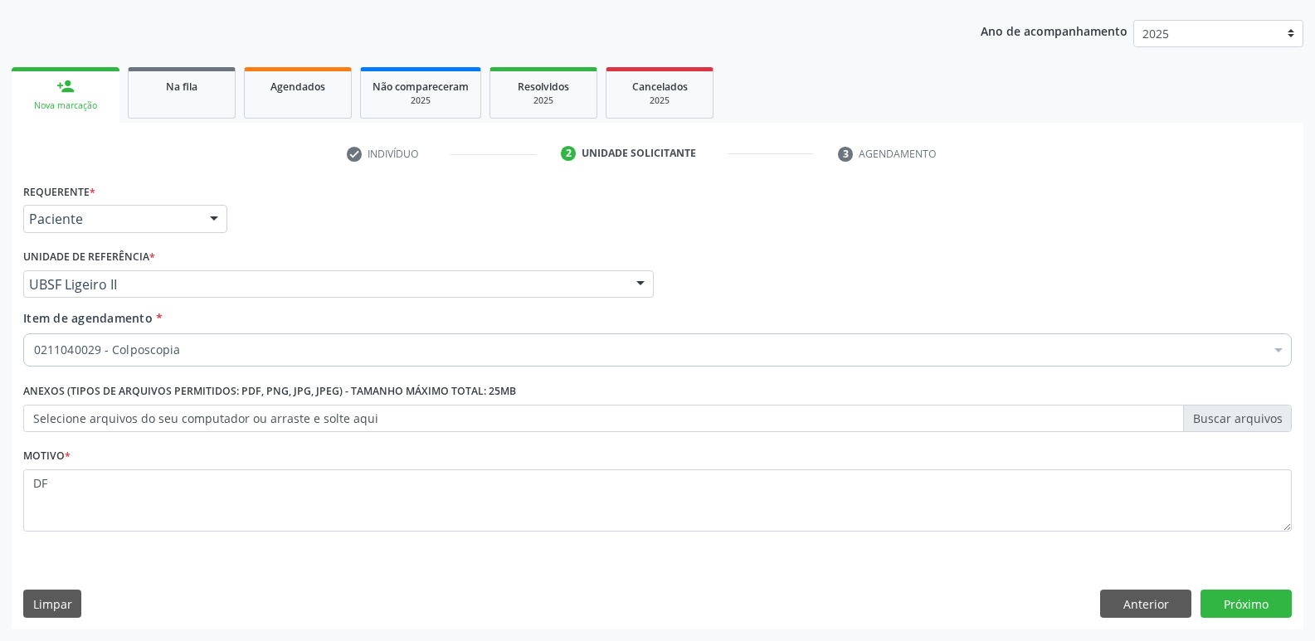
scroll to position [181, 0]
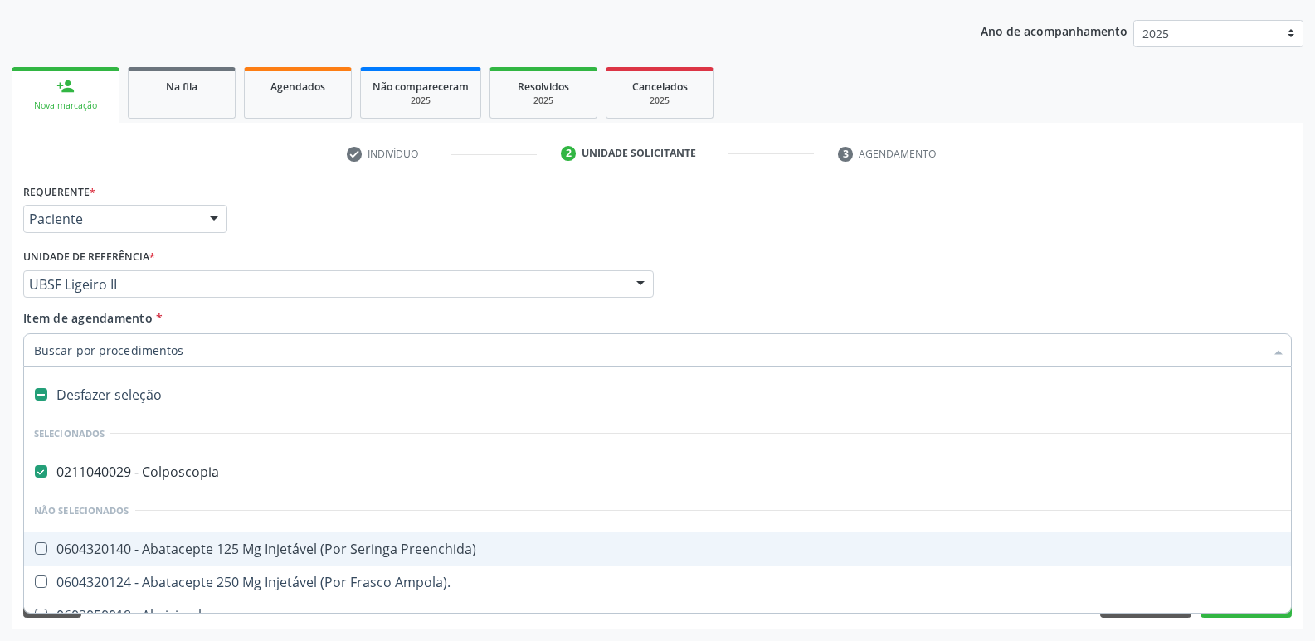
click at [118, 394] on div "Desfazer seleção" at bounding box center [680, 394] width 1312 height 33
checkbox Colposcopia "false"
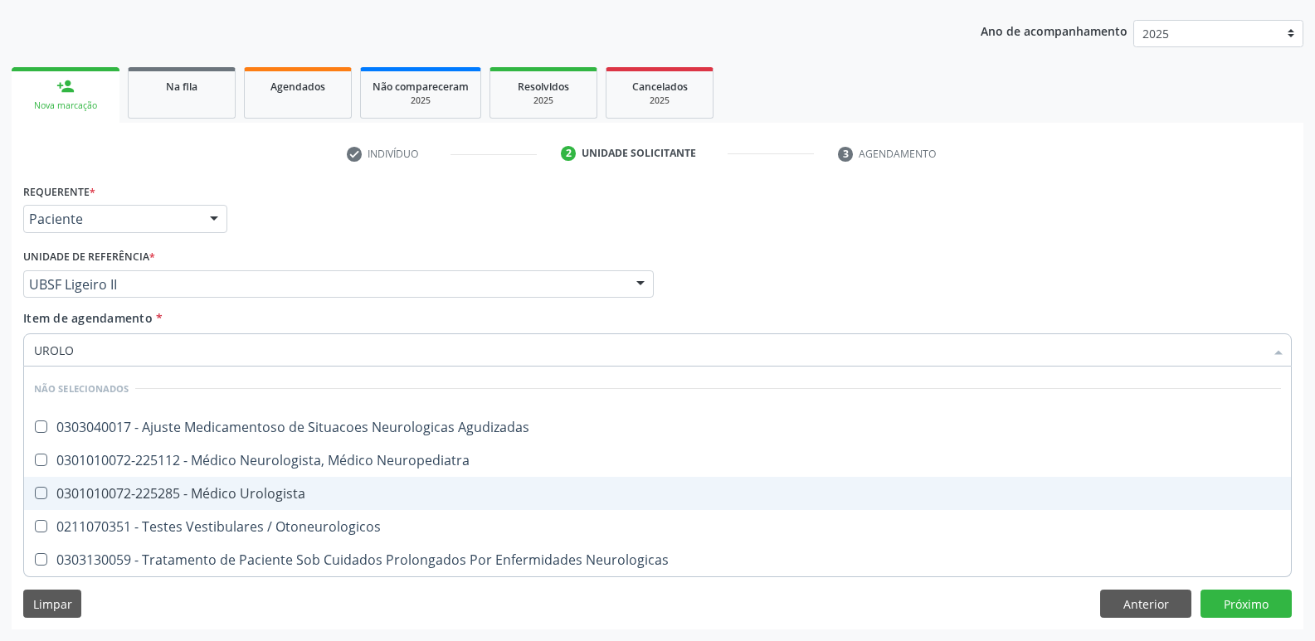
type input "UROLOG"
click at [219, 489] on div "0301010072-225285 - Médico Urologista" at bounding box center [657, 493] width 1247 height 13
checkbox Urologista "true"
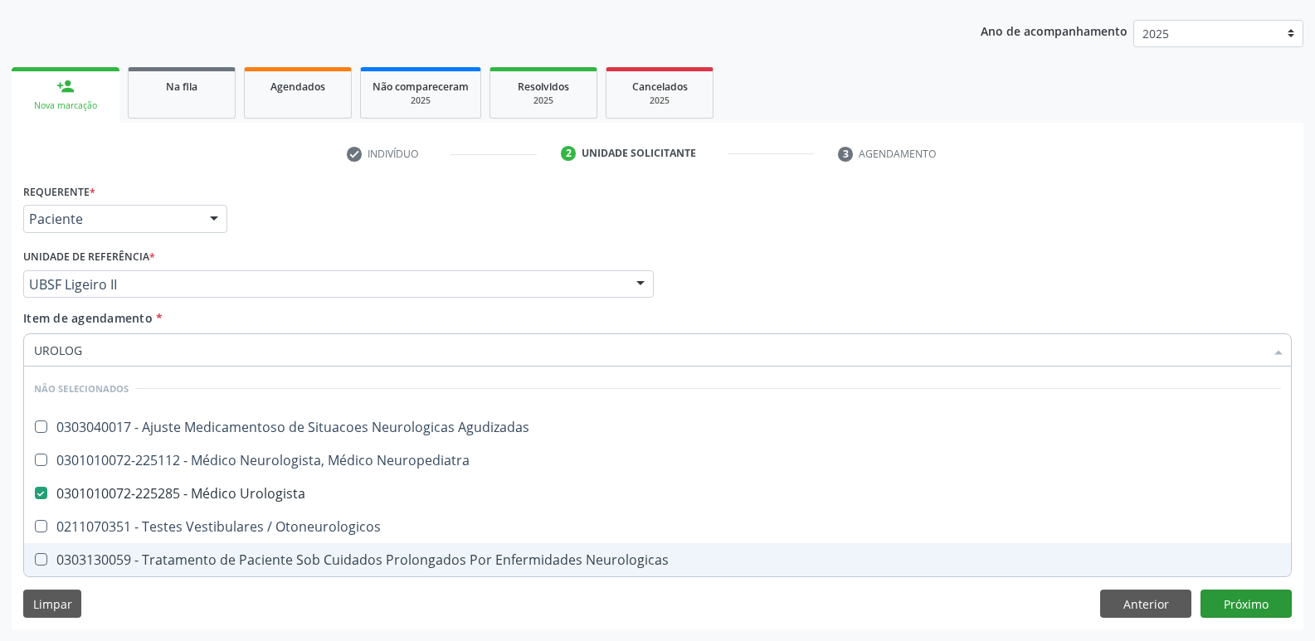
type input "UROLOG"
click at [1246, 603] on div "Requerente * Paciente Profissional de Saúde Paciente Nenhum resultado encontrad…" at bounding box center [658, 404] width 1292 height 450
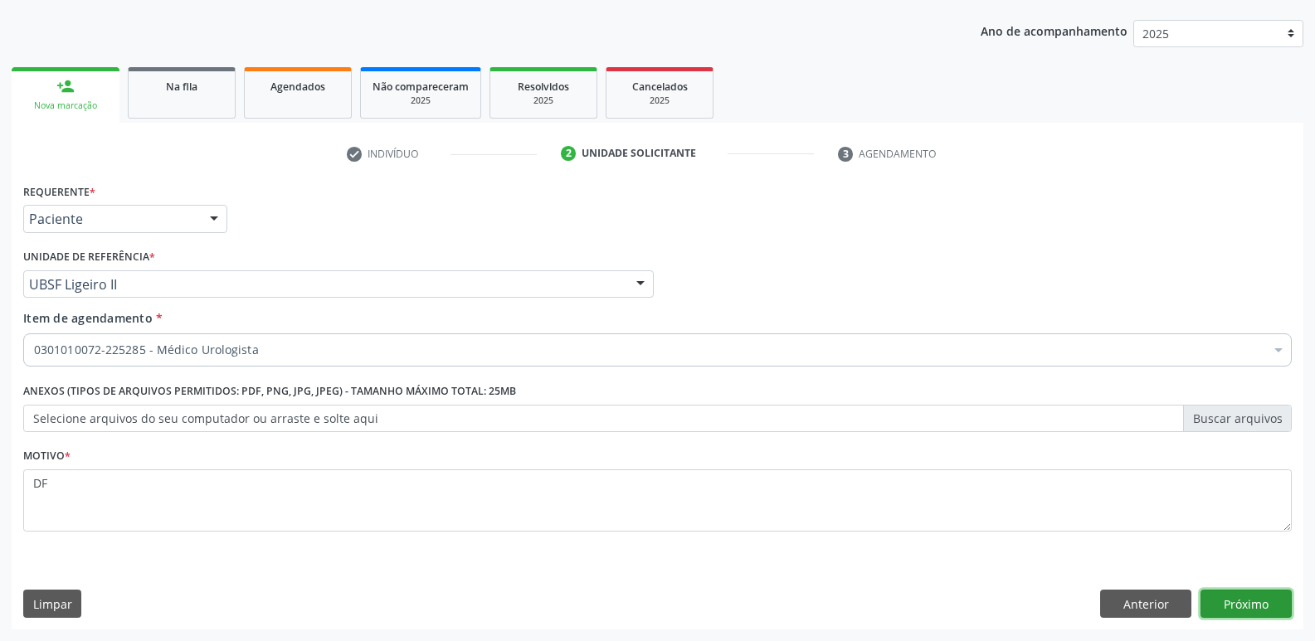
checkbox Urologista "true"
checkbox Preenchida\) "false"
click at [1203, 599] on button "Próximo" at bounding box center [1245, 604] width 91 height 28
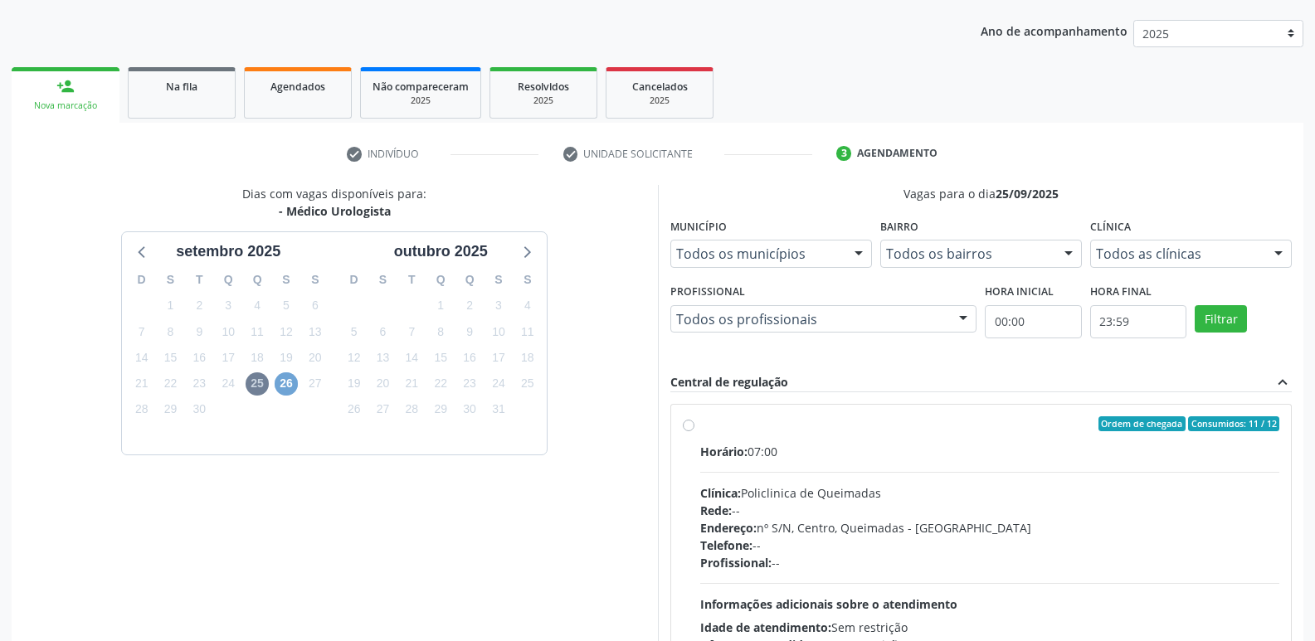
click at [292, 384] on span "26" at bounding box center [286, 383] width 23 height 23
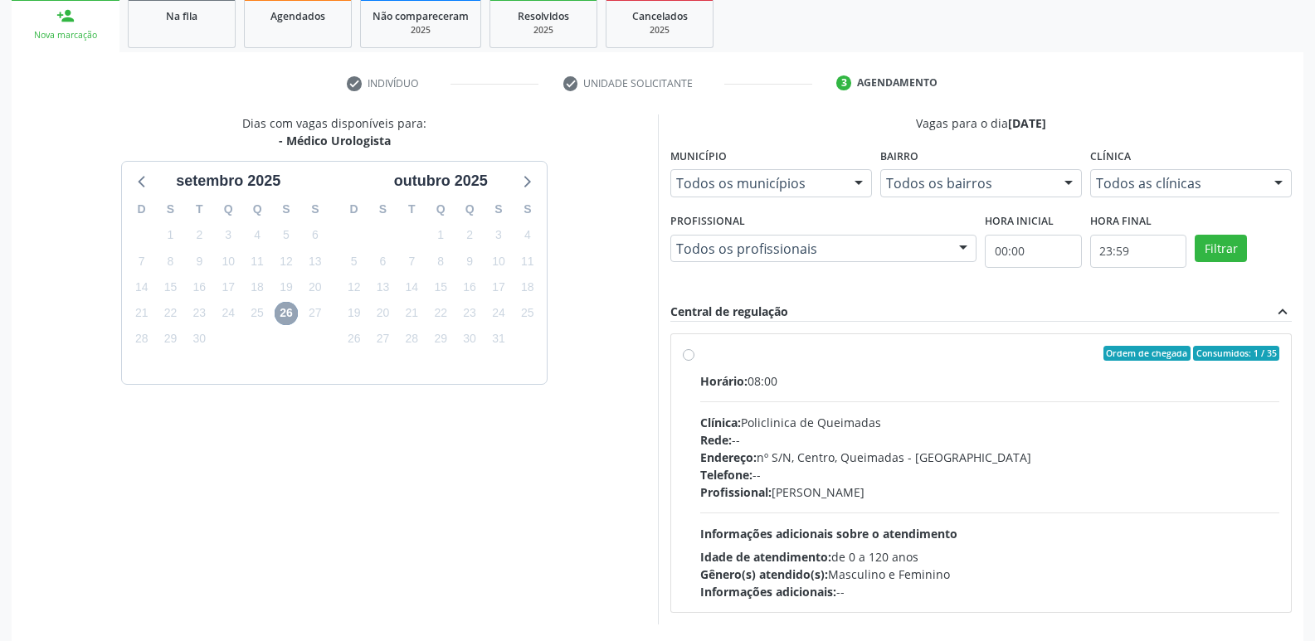
scroll to position [320, 0]
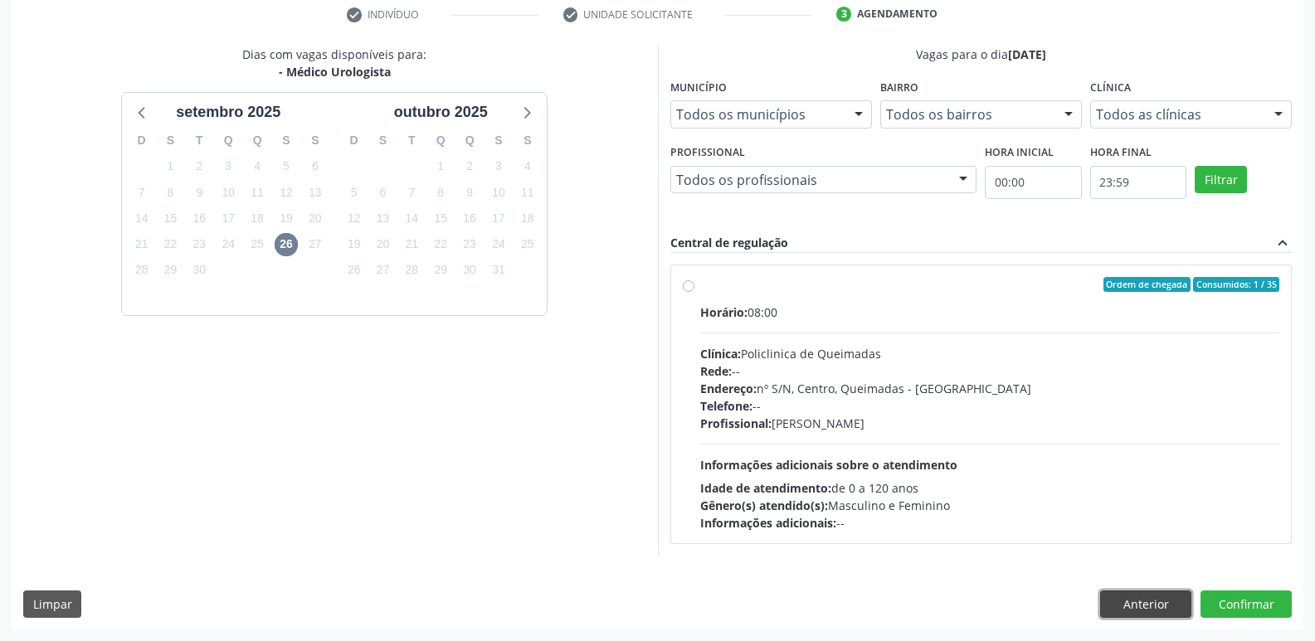
click at [1151, 601] on button "Anterior" at bounding box center [1145, 605] width 91 height 28
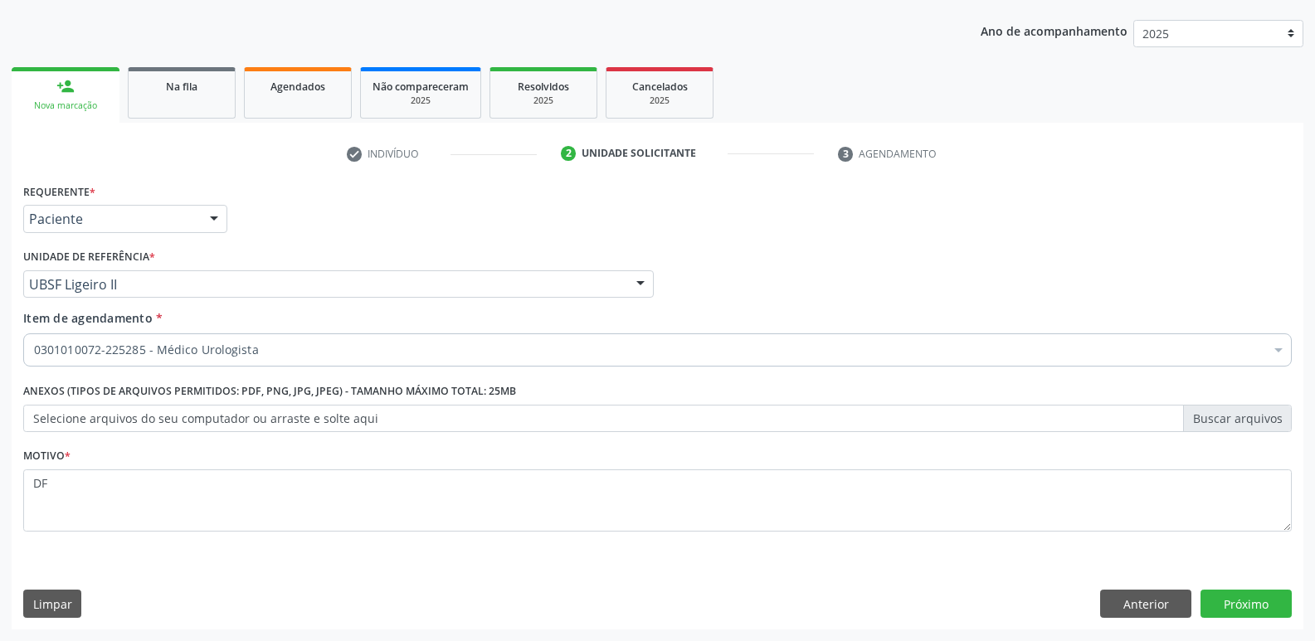
scroll to position [181, 0]
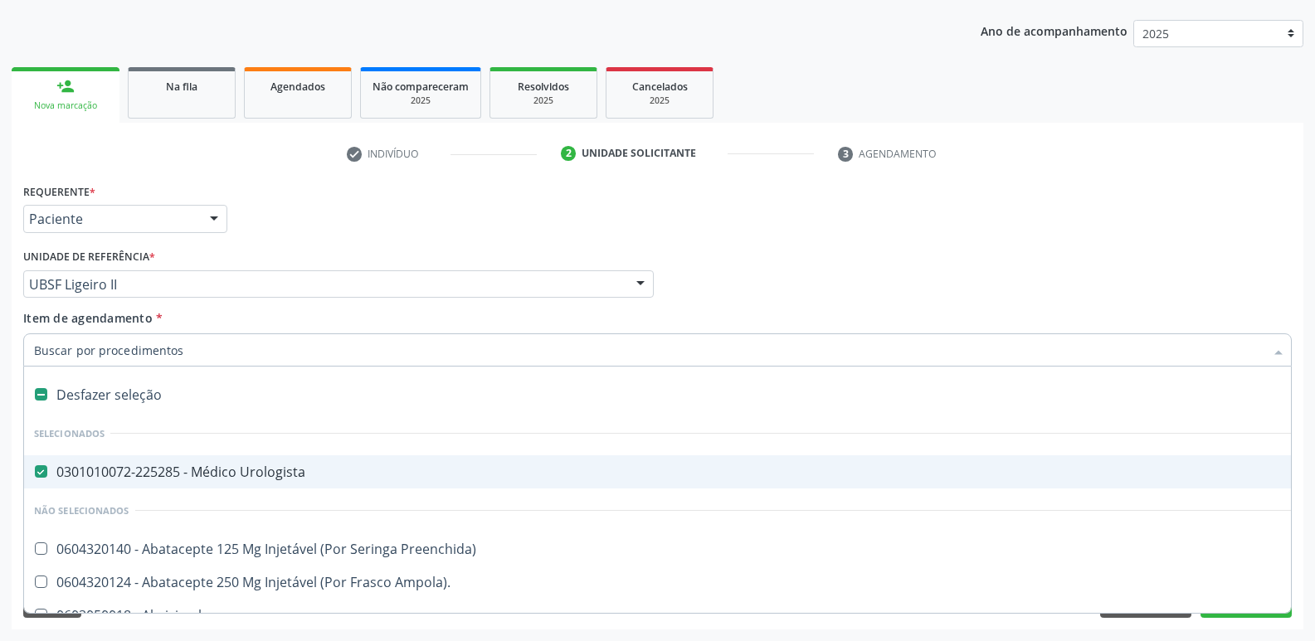
click at [222, 467] on div "0301010072-225285 - Médico Urologista" at bounding box center [680, 471] width 1292 height 13
checkbox Urologista "false"
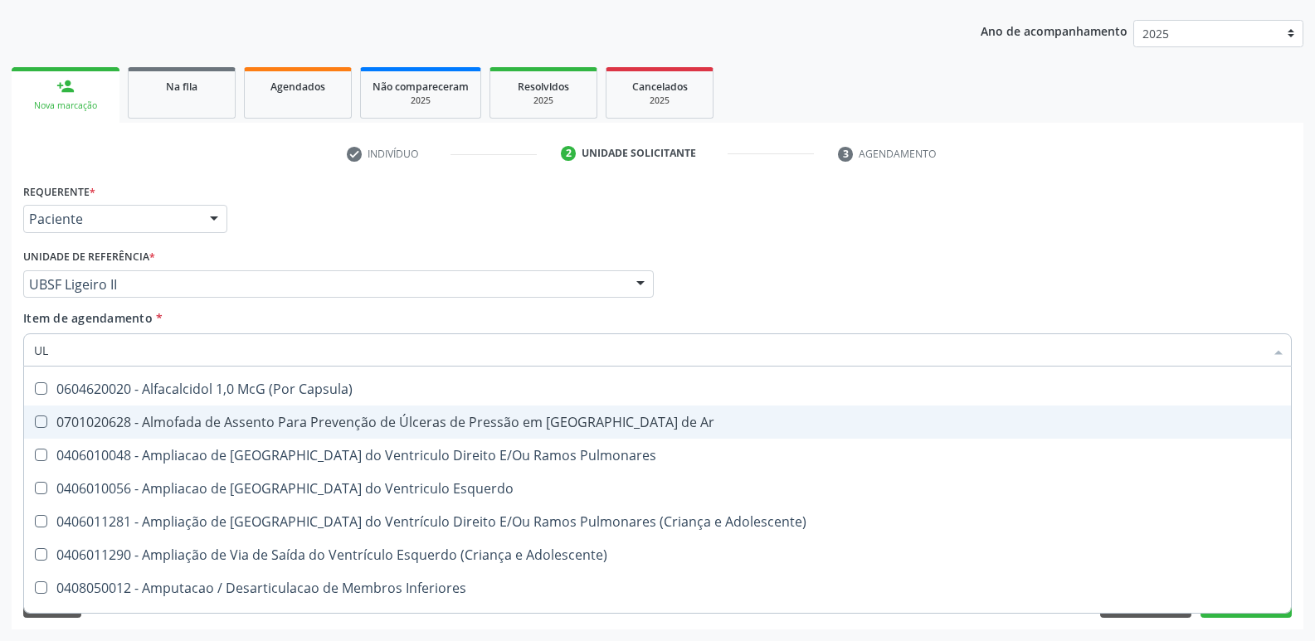
scroll to position [525, 0]
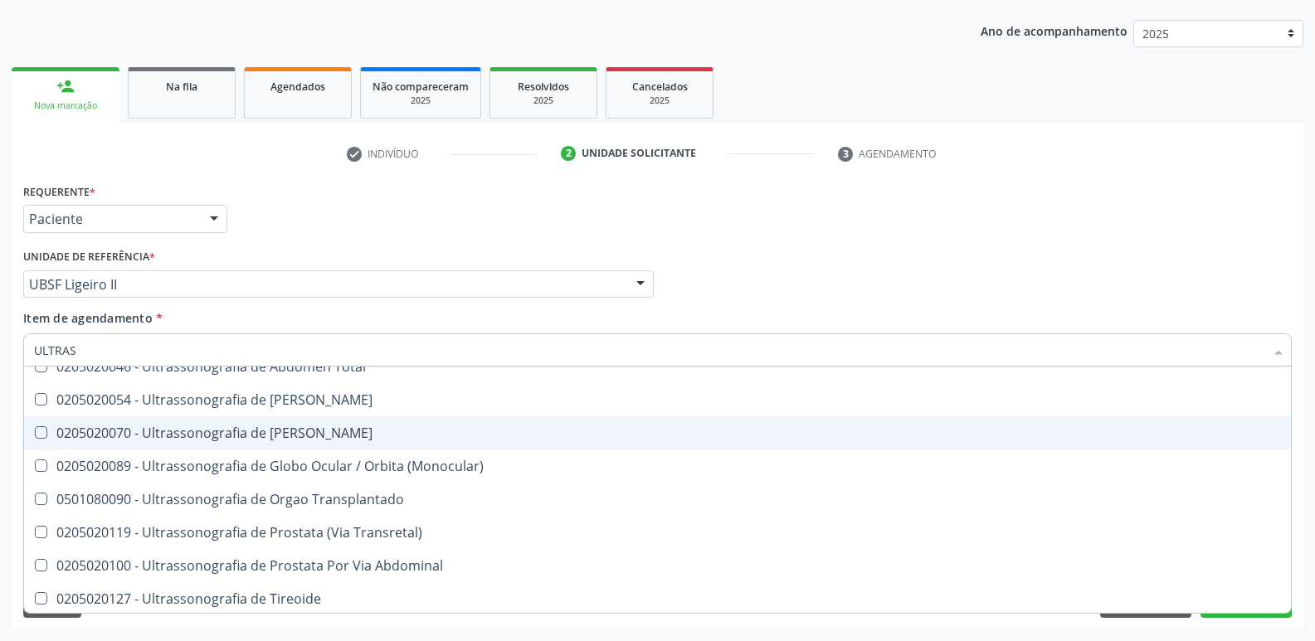
type input "ULTRASS"
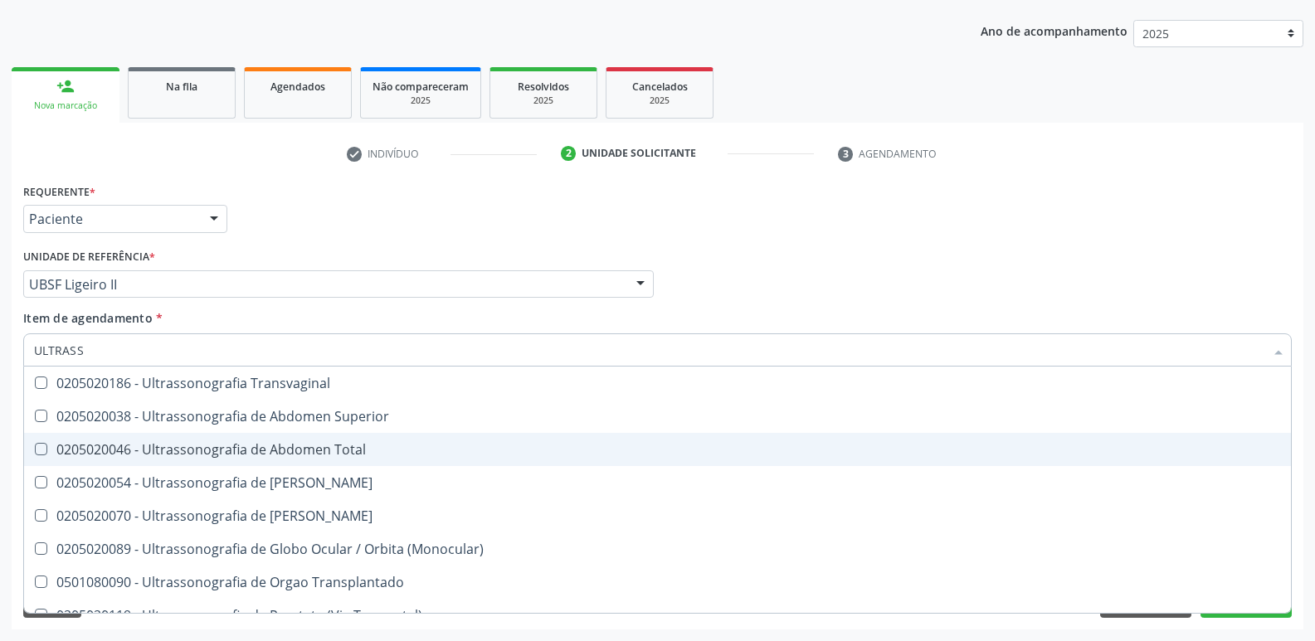
click at [363, 456] on div "0205020046 - Ultrassonografia de Abdomen Total" at bounding box center [657, 449] width 1247 height 13
checkbox Total "true"
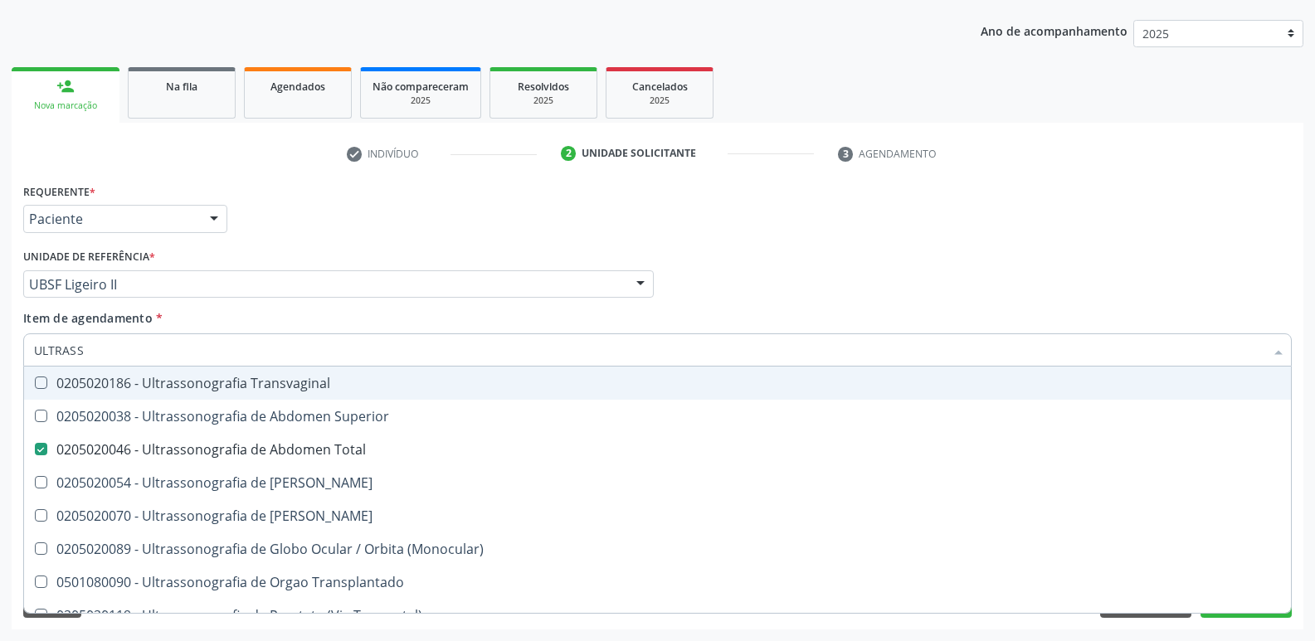
drag, startPoint x: 1177, startPoint y: 297, endPoint x: 1207, endPoint y: 425, distance: 131.2
click at [1178, 297] on div "Profissional Solicitante Por favor, selecione a Unidade de Atendimento primeiro…" at bounding box center [657, 277] width 1277 height 65
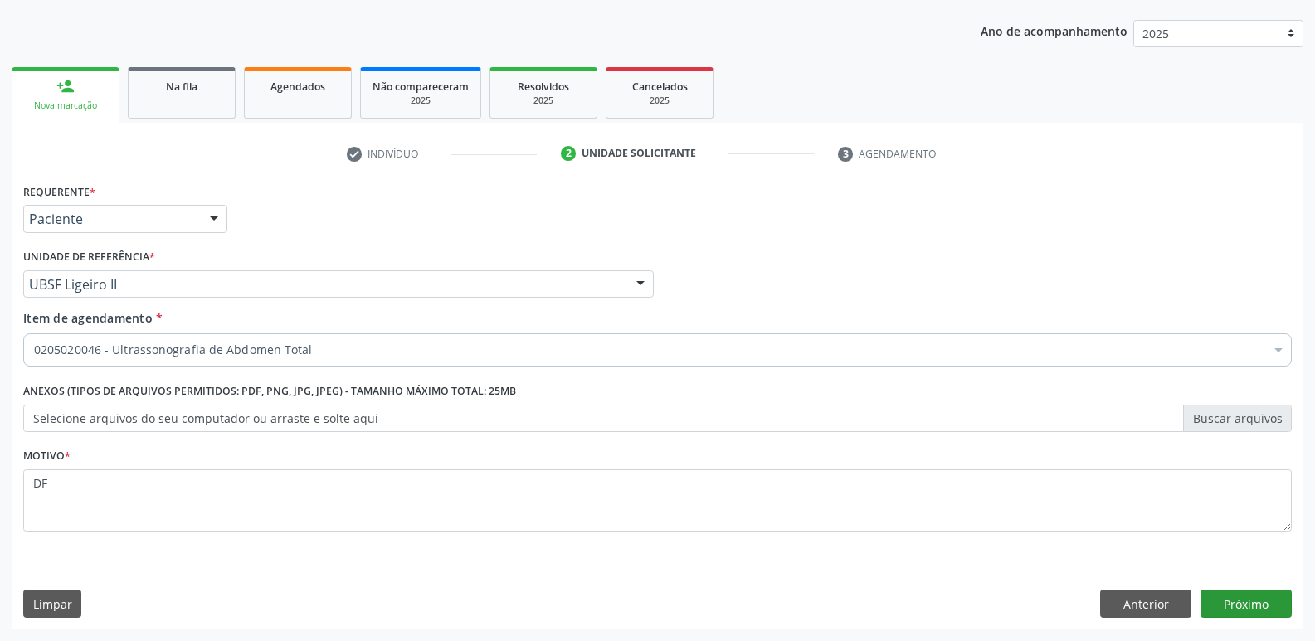
scroll to position [0, 0]
click at [1233, 596] on button "Próximo" at bounding box center [1245, 604] width 91 height 28
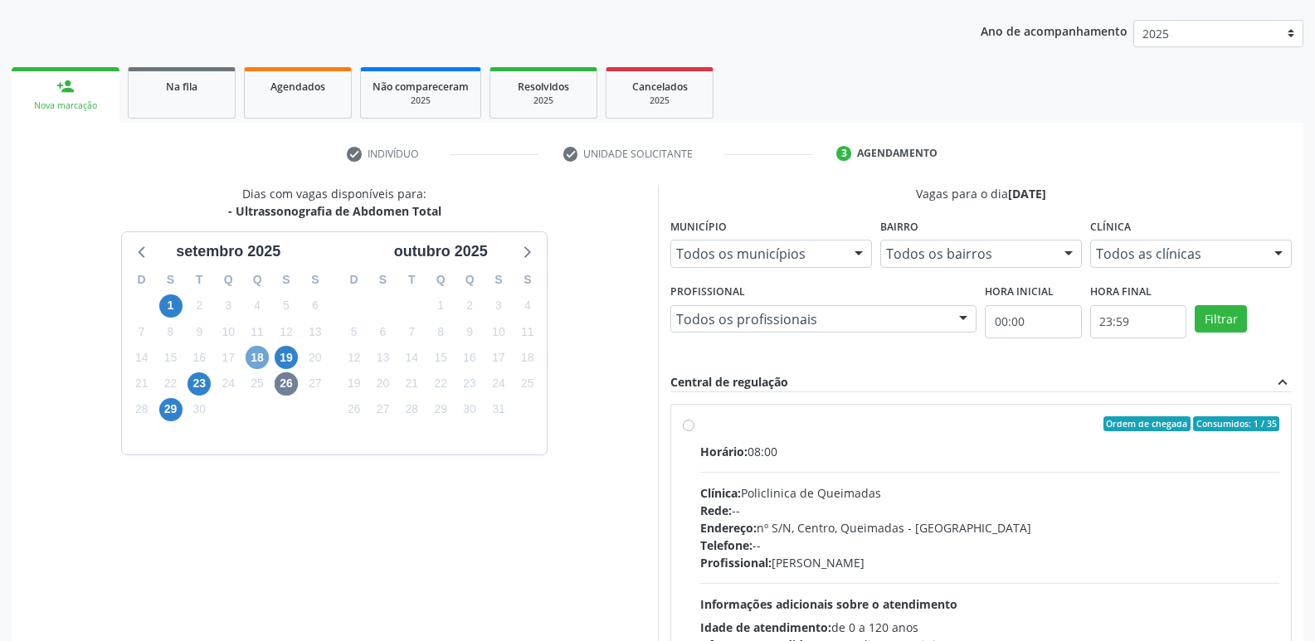
click at [256, 352] on span "18" at bounding box center [257, 357] width 23 height 23
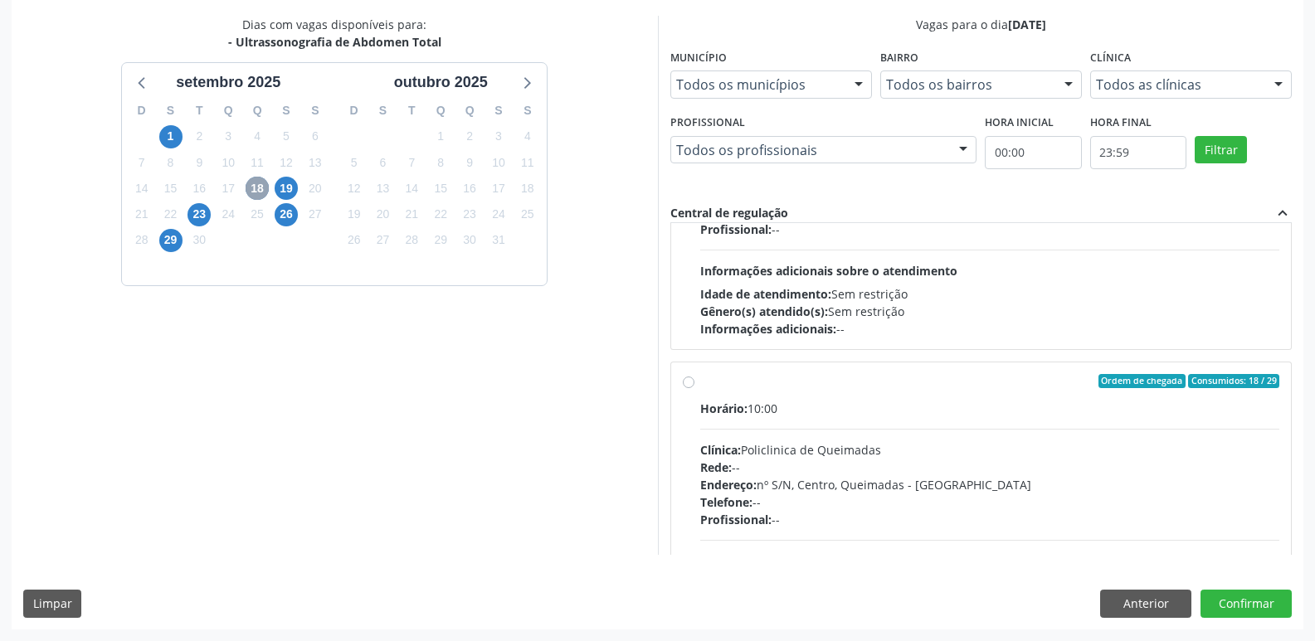
scroll to position [166, 0]
click at [285, 192] on span "19" at bounding box center [286, 188] width 23 height 23
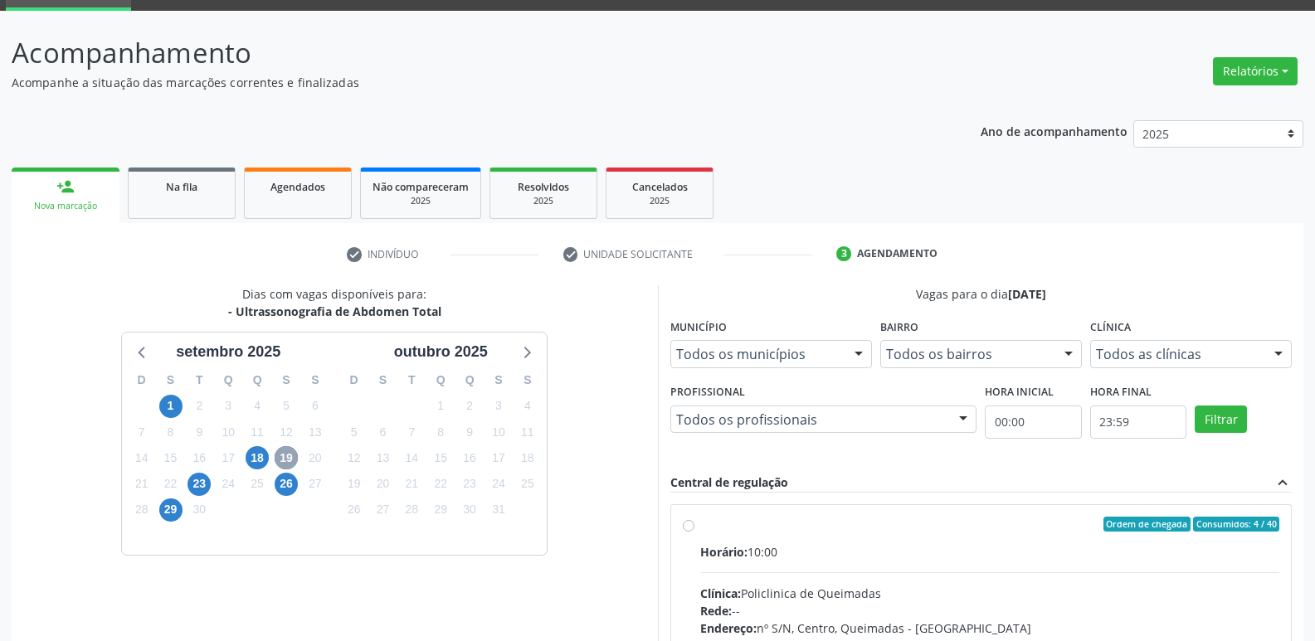
scroll to position [320, 0]
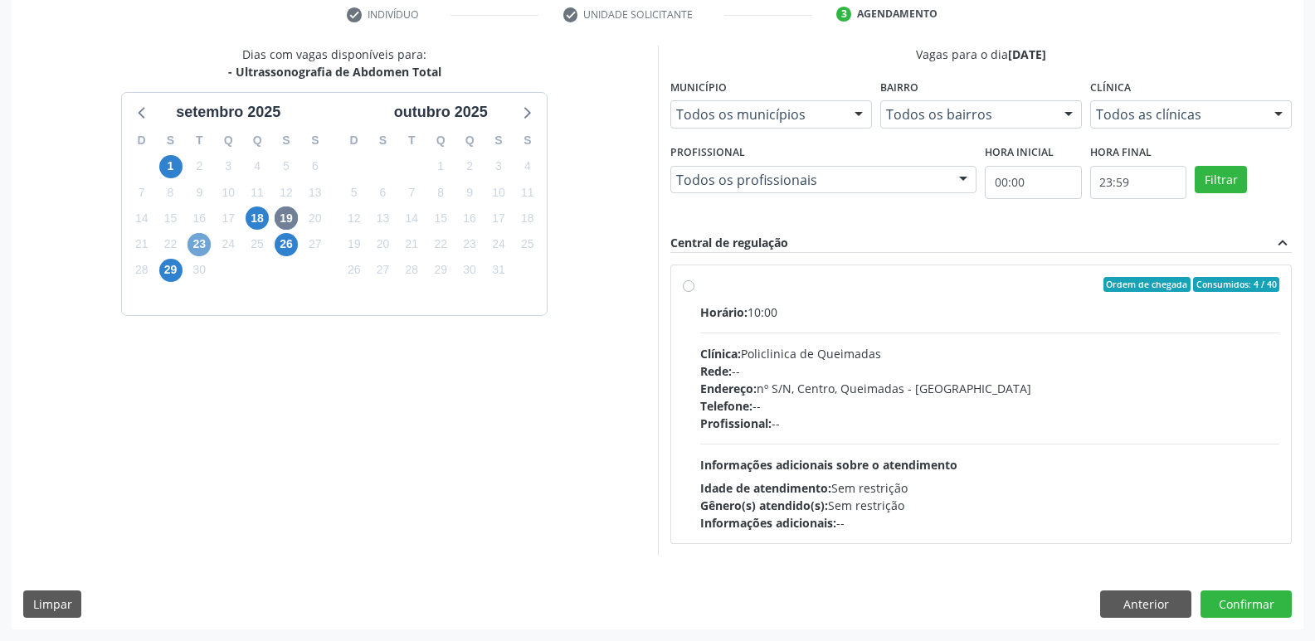
click at [195, 245] on span "23" at bounding box center [198, 244] width 23 height 23
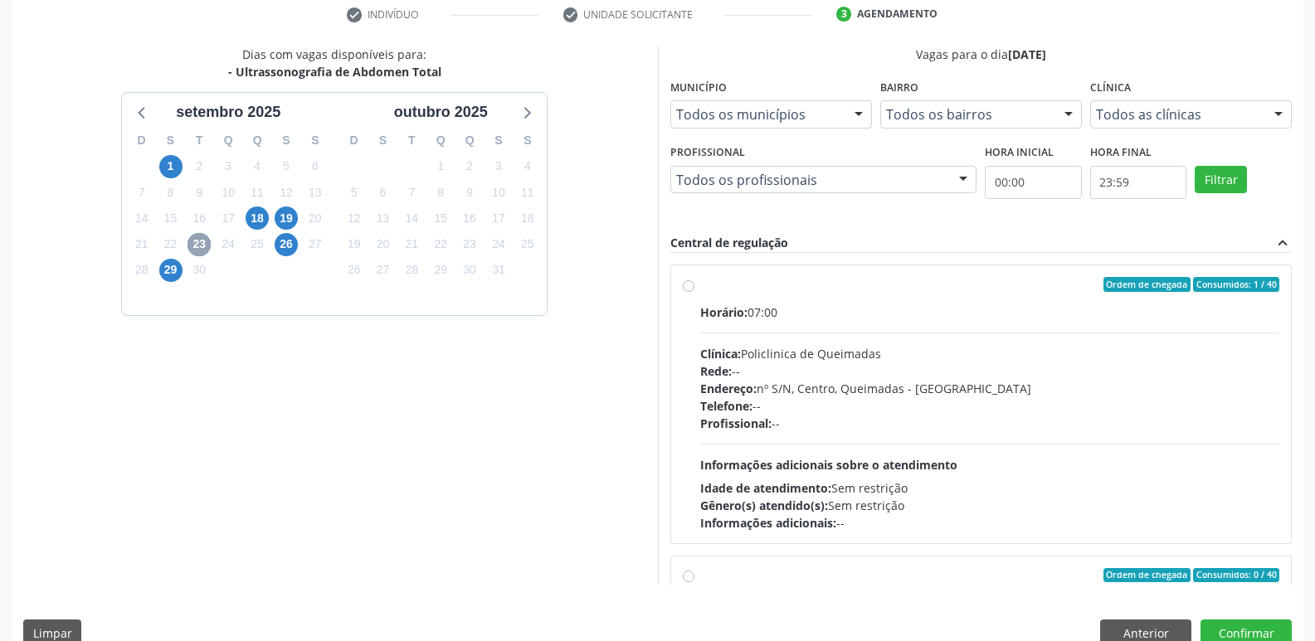
scroll to position [0, 0]
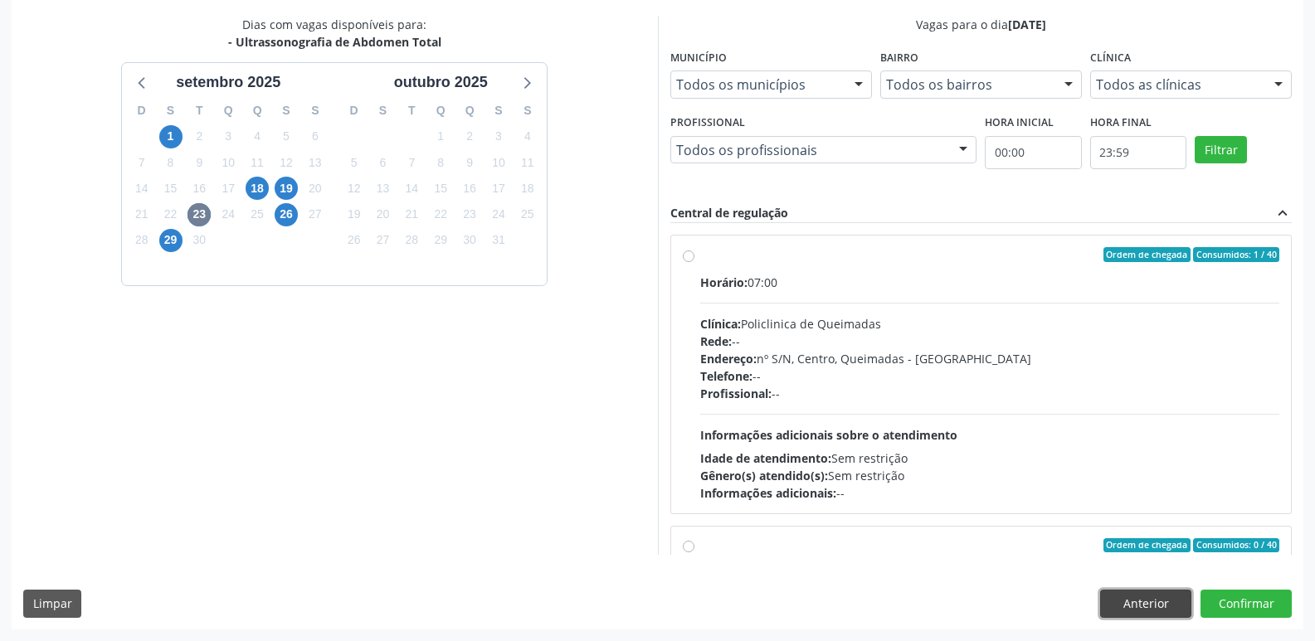
click at [1151, 601] on button "Anterior" at bounding box center [1145, 604] width 91 height 28
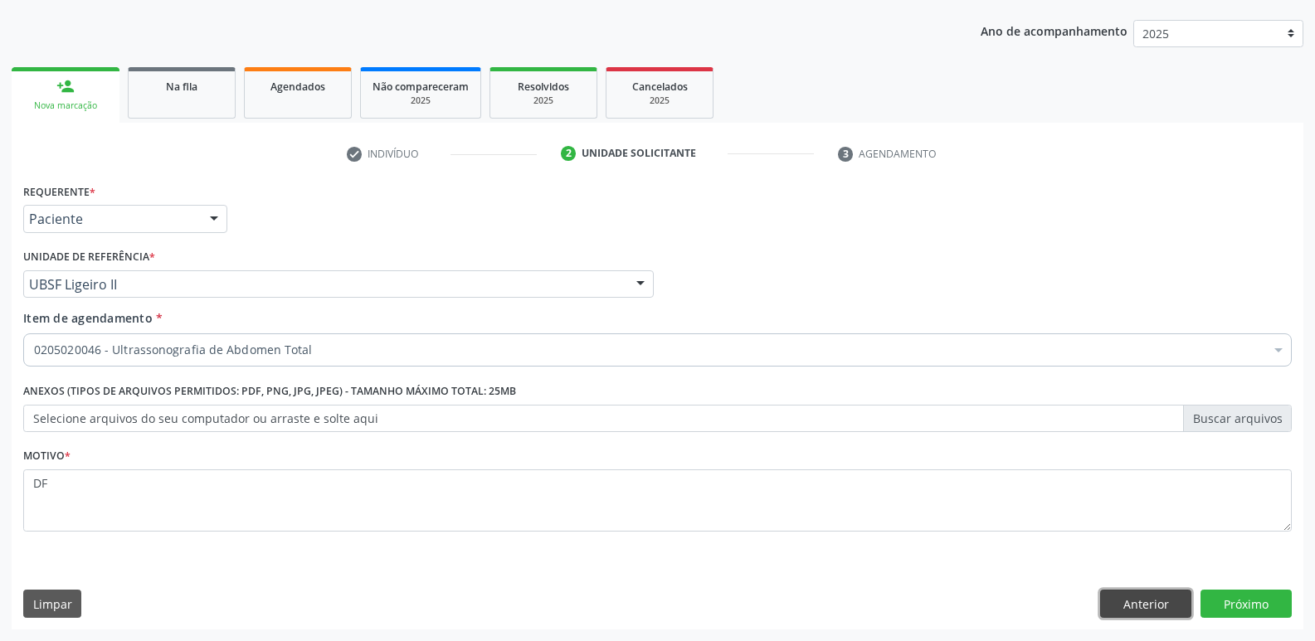
scroll to position [181, 0]
click at [1151, 601] on button "Anterior" at bounding box center [1145, 604] width 91 height 28
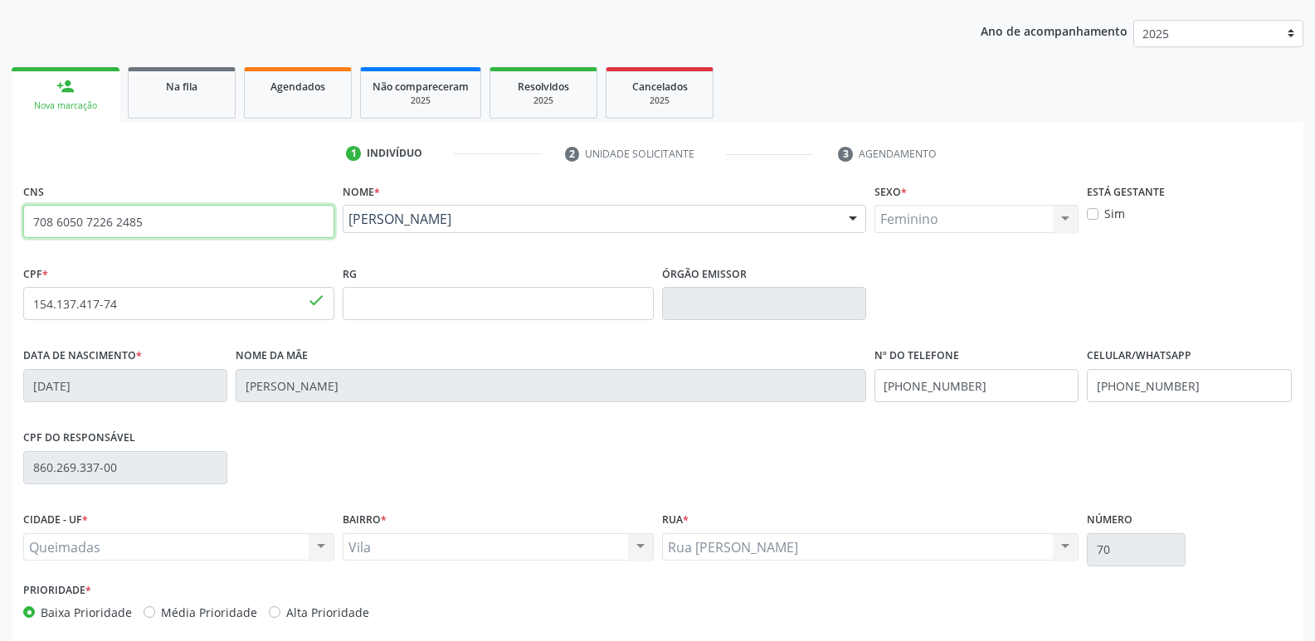
drag, startPoint x: 189, startPoint y: 218, endPoint x: 0, endPoint y: 231, distance: 189.6
click at [0, 231] on div "Acompanhamento Acompanhe a situação das marcações correntes e finalizadas Relat…" at bounding box center [657, 314] width 1315 height 808
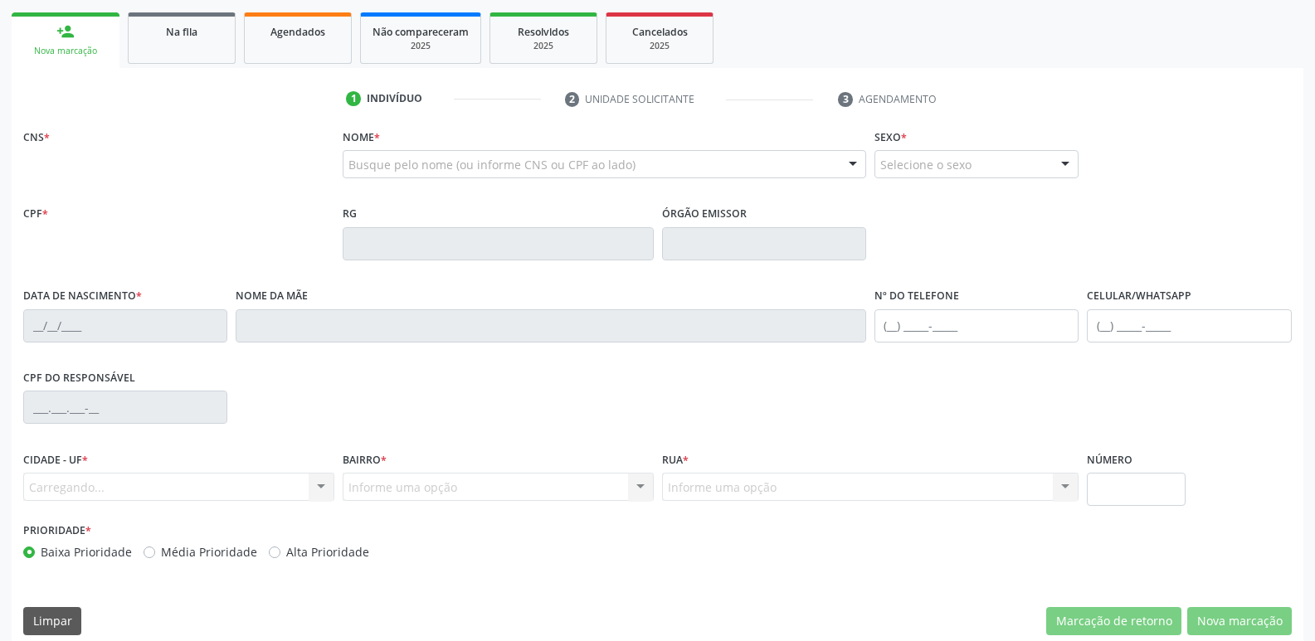
scroll to position [236, 0]
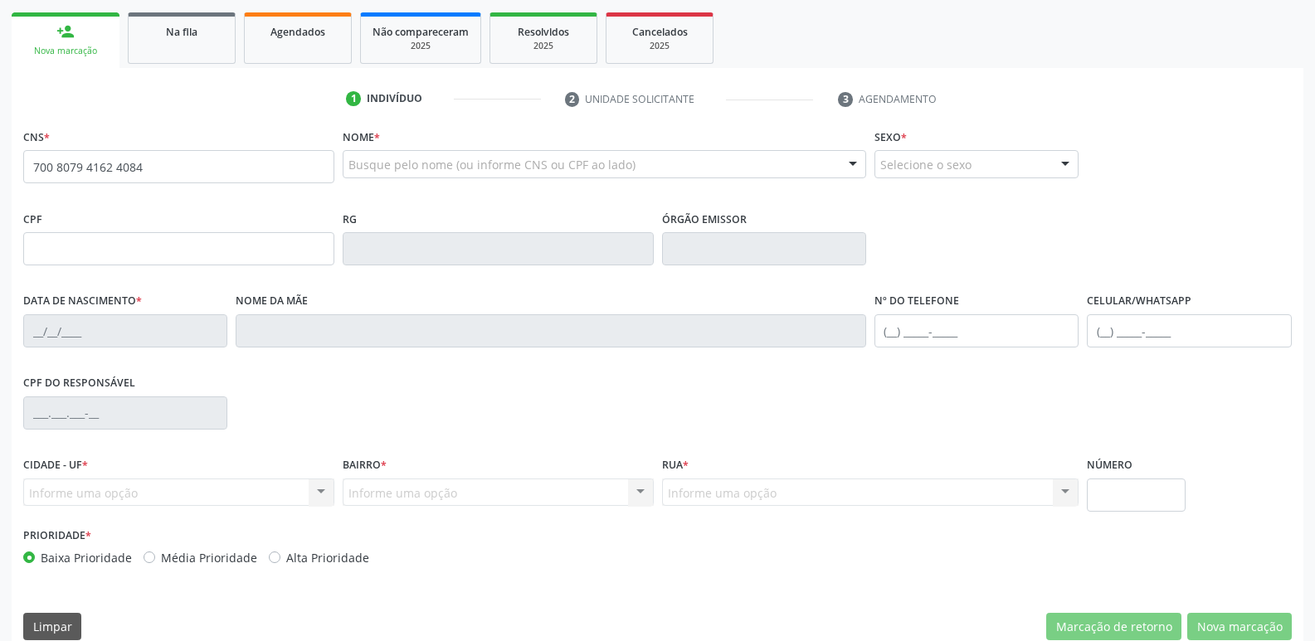
type input "700 8079 4162 4084"
type input "18/01/1954"
type input "Francisca Gonzaga de Albuquerque"
type input "(83) 99132-7458"
type input "63"
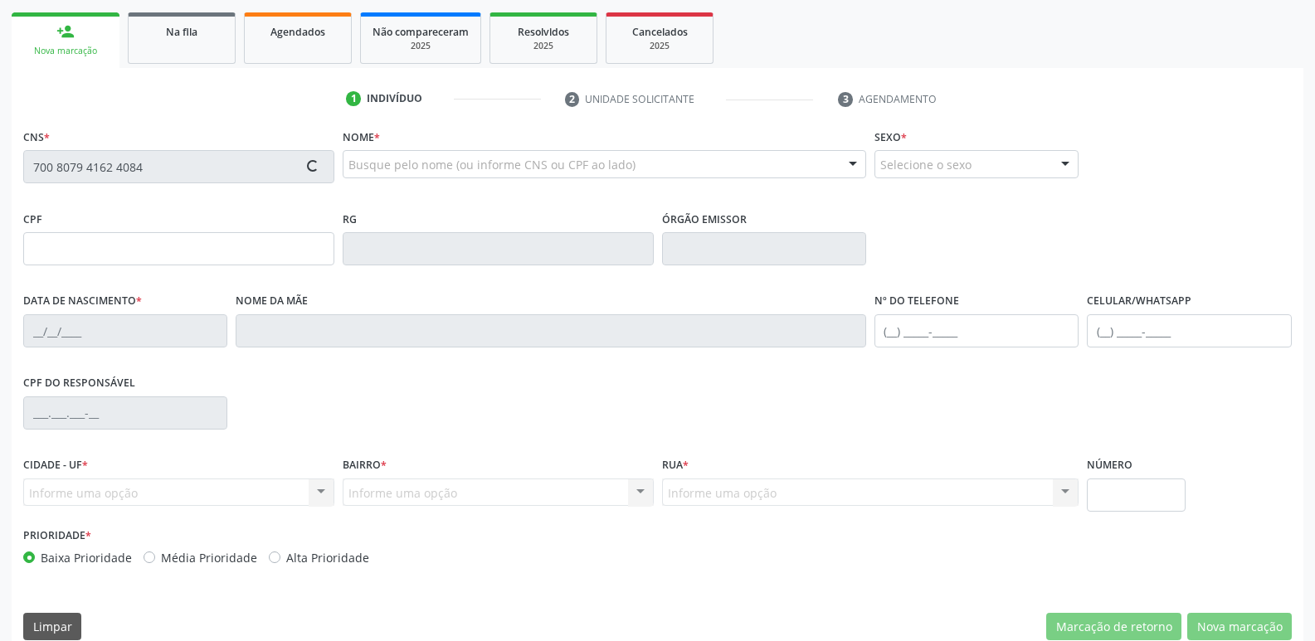
type input "141.088.874-68"
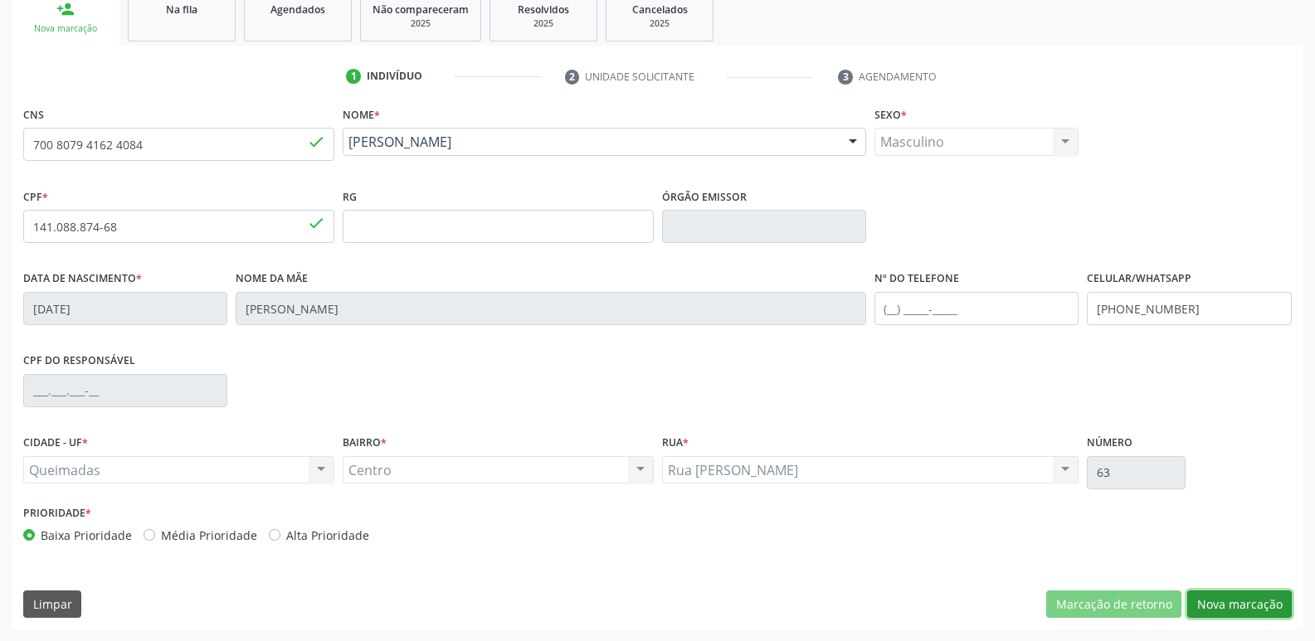
click at [1234, 591] on button "Nova marcação" at bounding box center [1239, 605] width 105 height 28
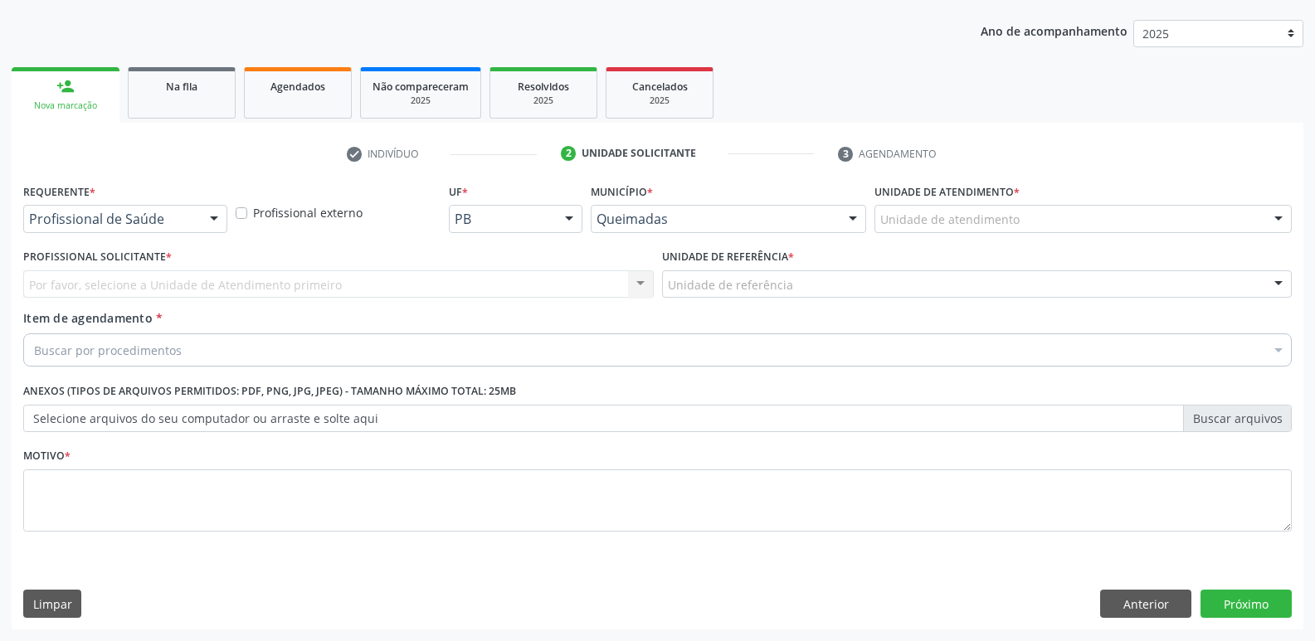
scroll to position [181, 0]
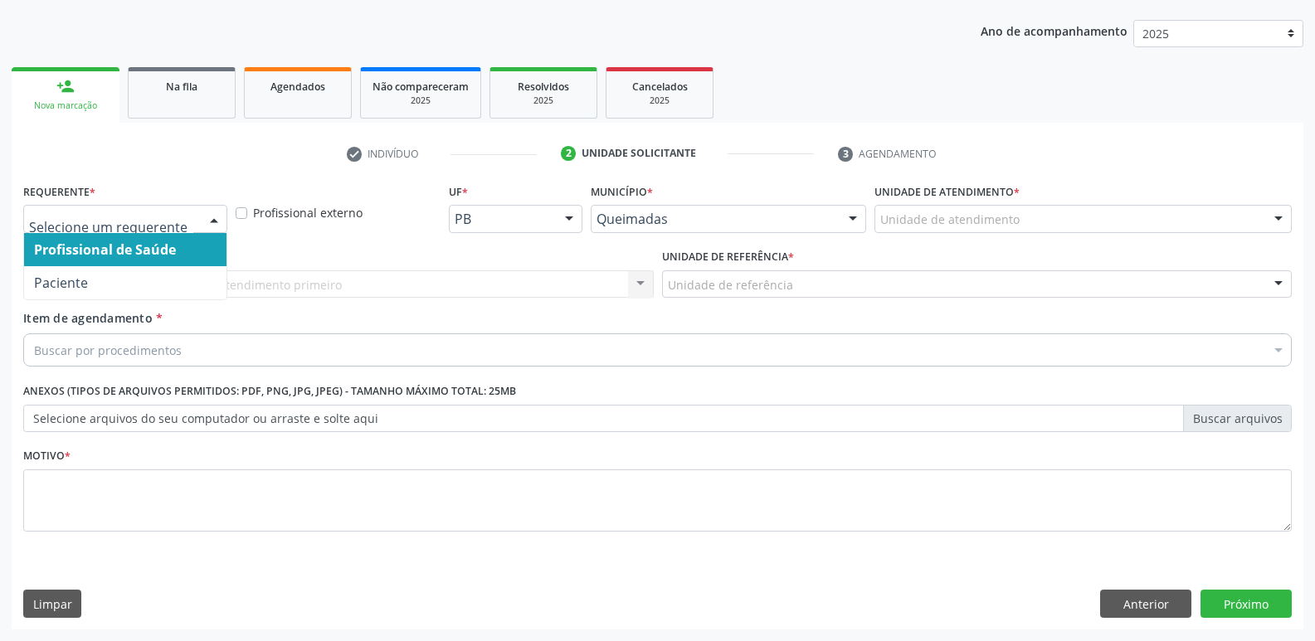
drag, startPoint x: 207, startPoint y: 212, endPoint x: 149, endPoint y: 285, distance: 92.1
click at [202, 216] on div at bounding box center [214, 220] width 25 height 28
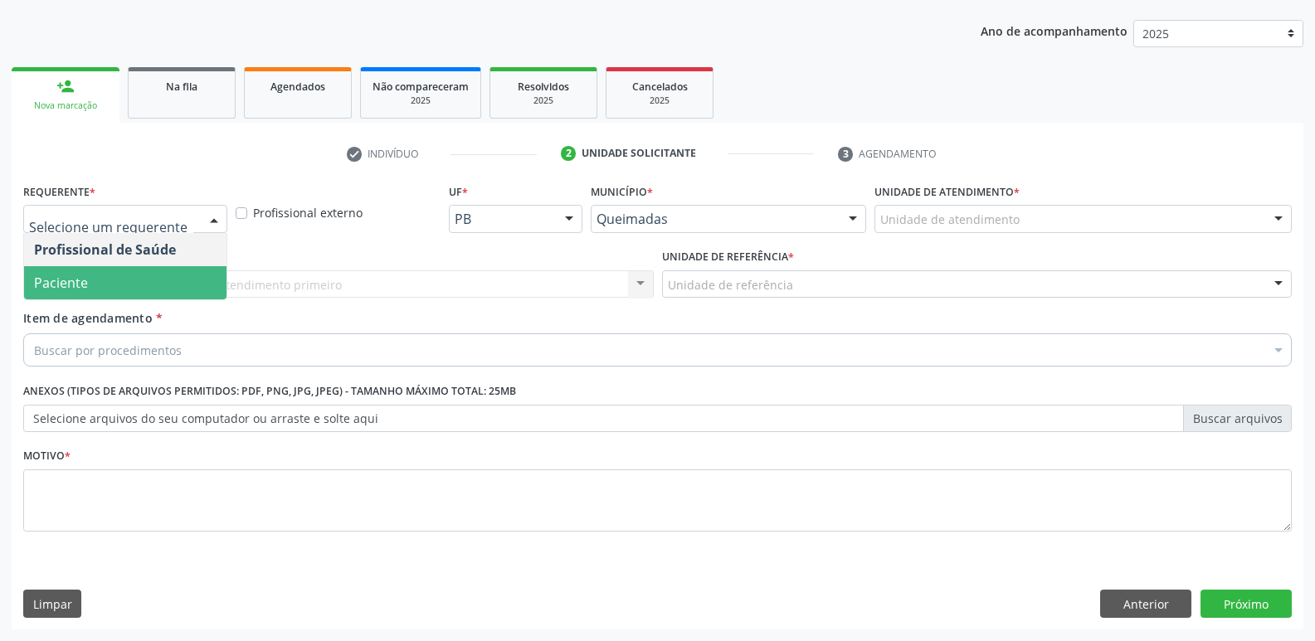
drag, startPoint x: 142, startPoint y: 295, endPoint x: 149, endPoint y: 288, distance: 10.6
click at [144, 290] on span "Paciente" at bounding box center [125, 282] width 202 height 33
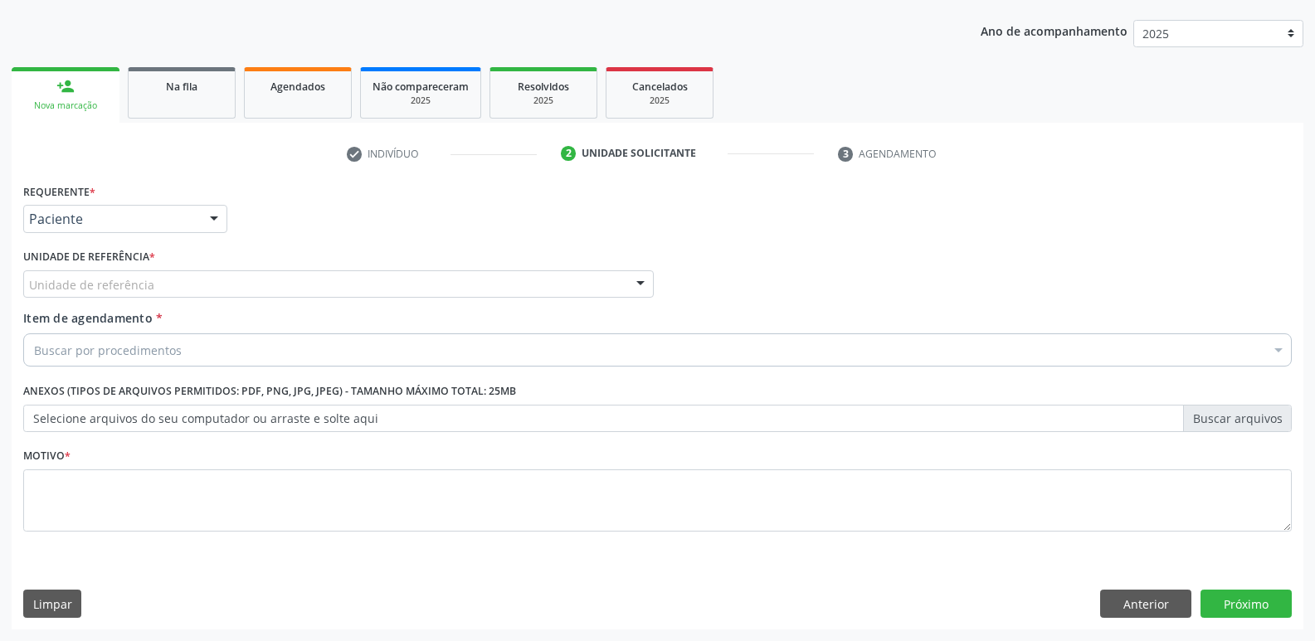
click at [150, 287] on div "Unidade de referência" at bounding box center [338, 284] width 631 height 28
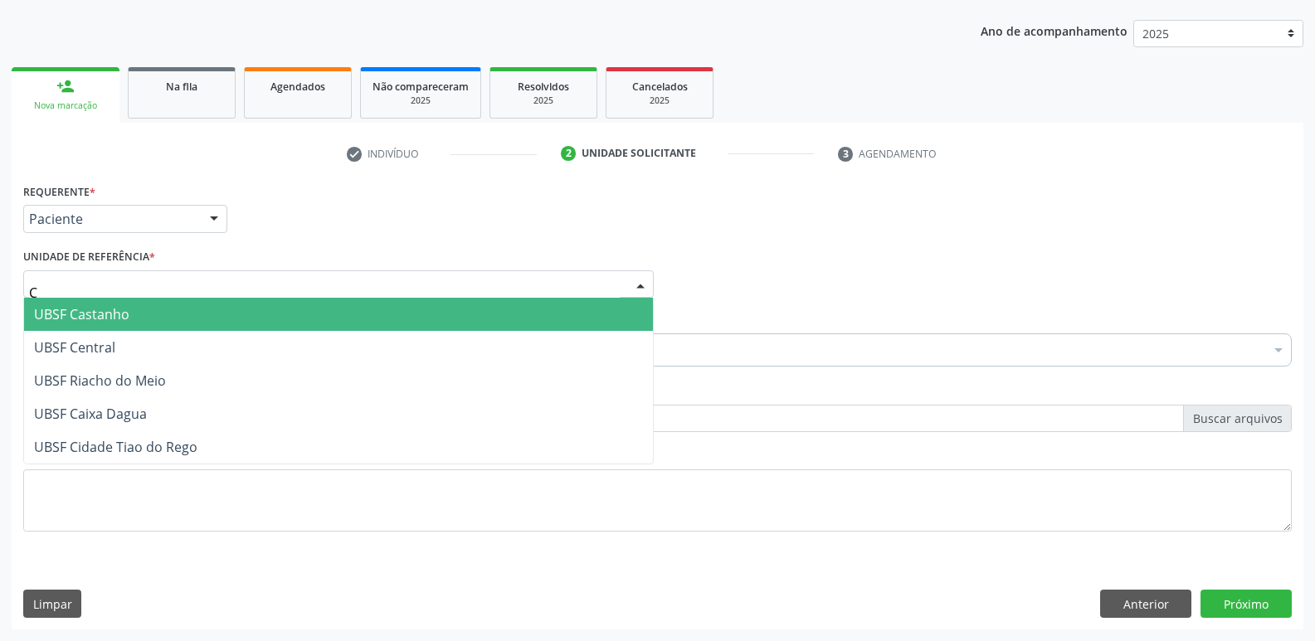
type input "CE"
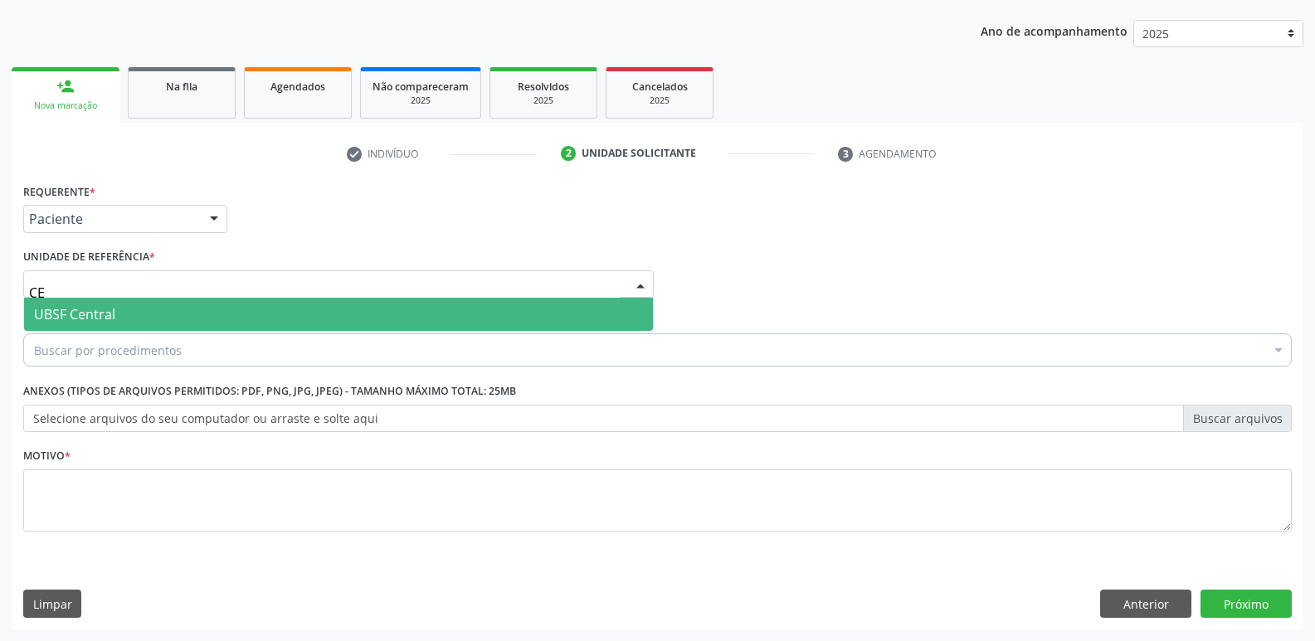
click at [145, 312] on span "UBSF Central" at bounding box center [338, 314] width 629 height 33
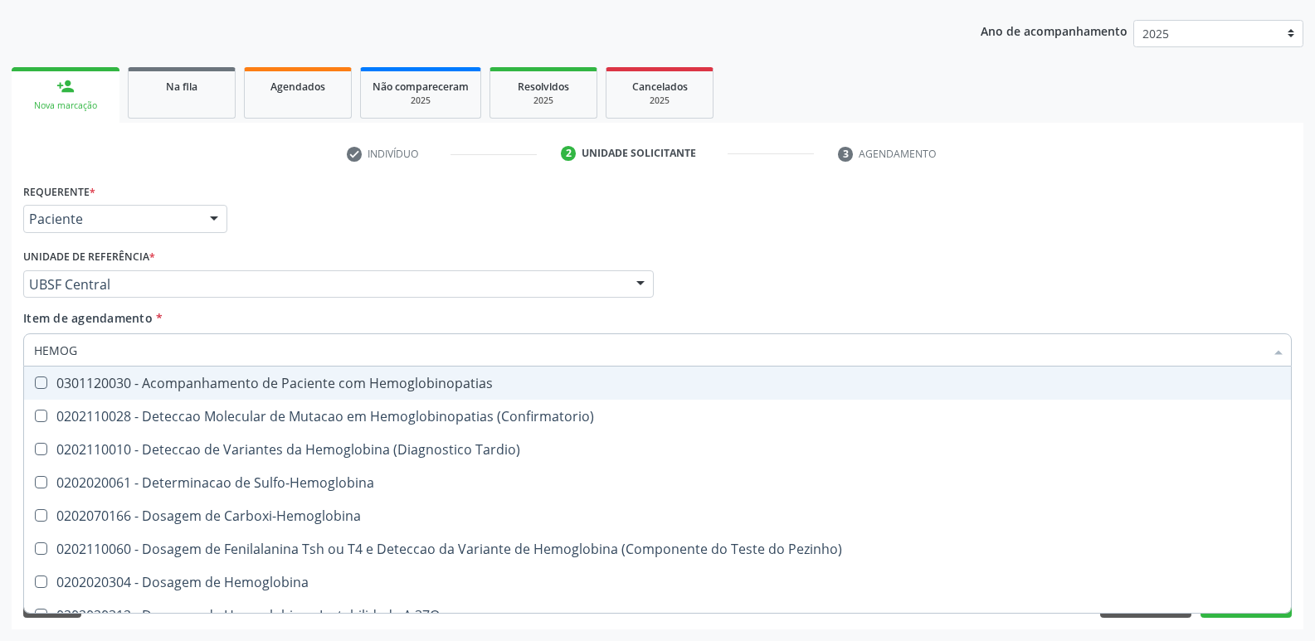
type input "HEMOGR"
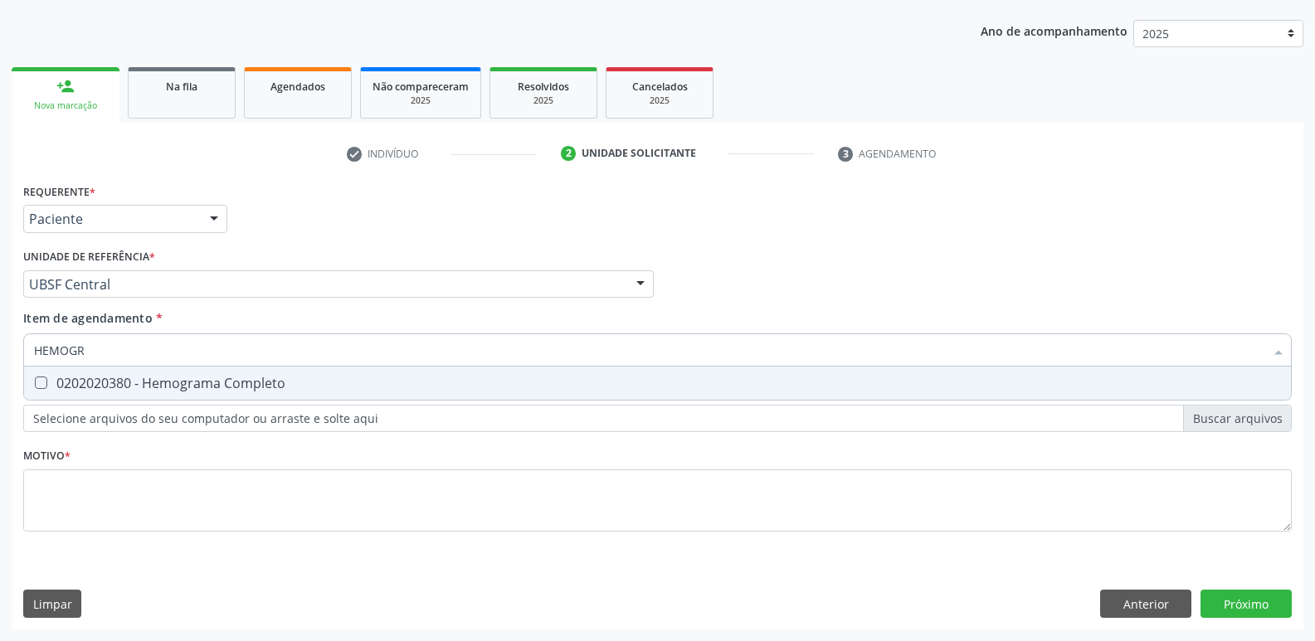
click at [153, 377] on div "0202020380 - Hemograma Completo" at bounding box center [657, 383] width 1247 height 13
checkbox Completo "true"
type input "HEMOG"
checkbox Completo "false"
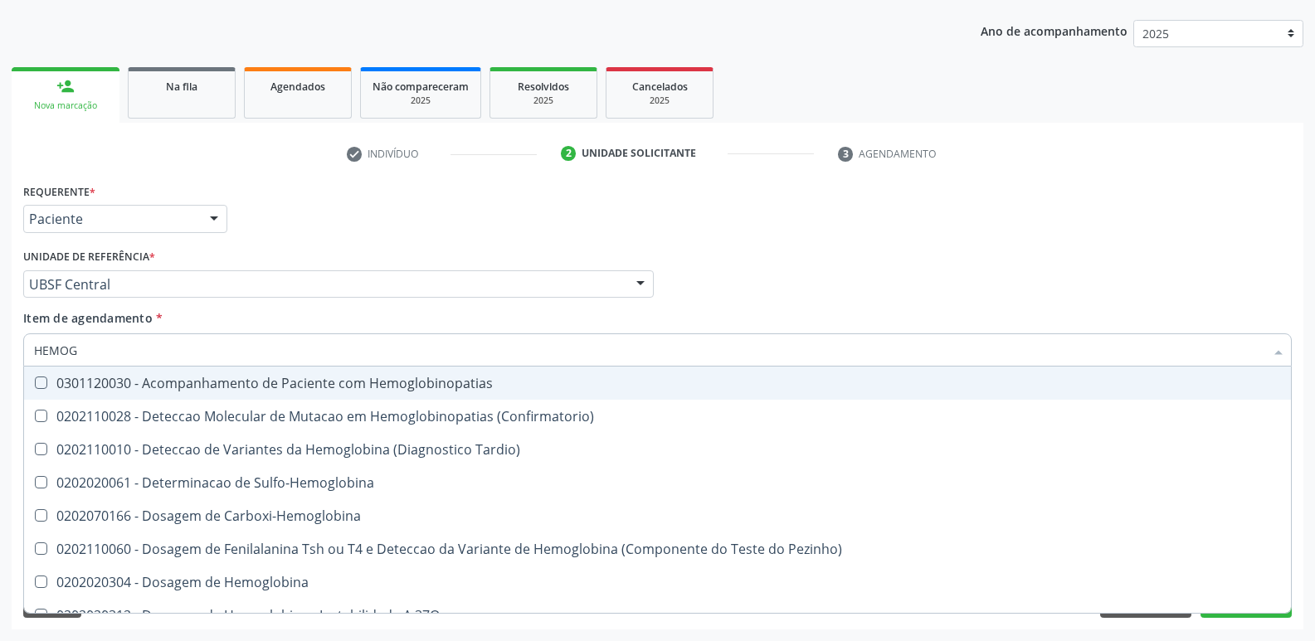
type input "HEMO"
checkbox Completo "false"
type input "H"
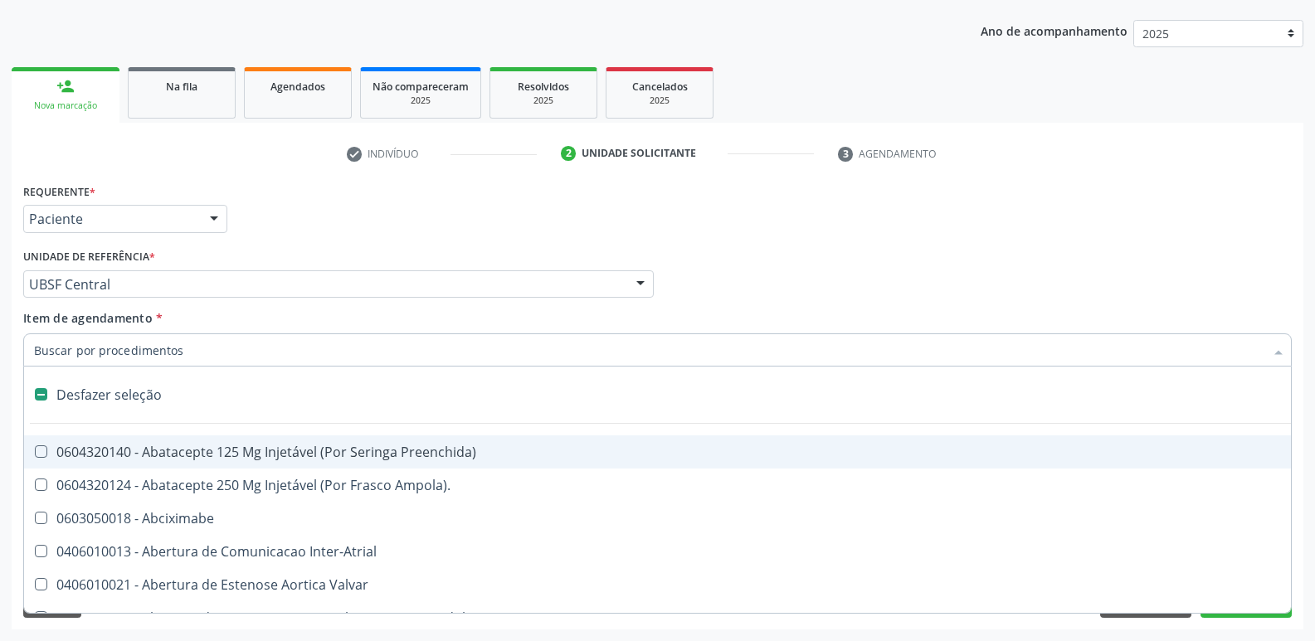
type input "E"
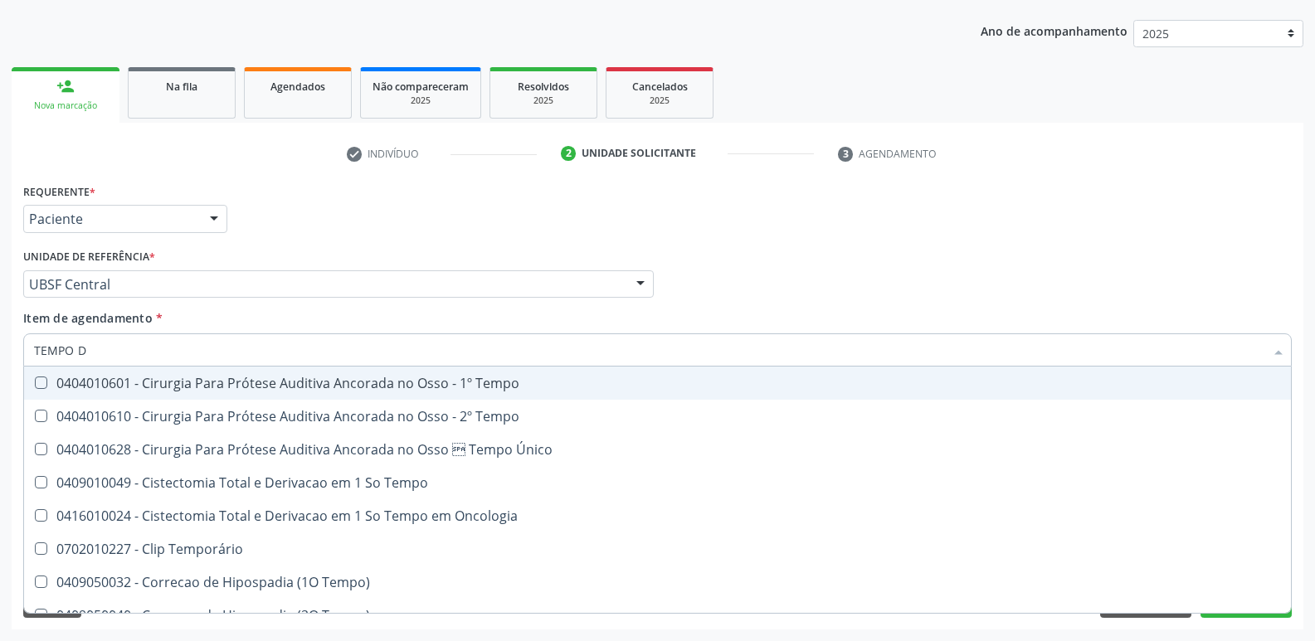
type input "TEMPO DE"
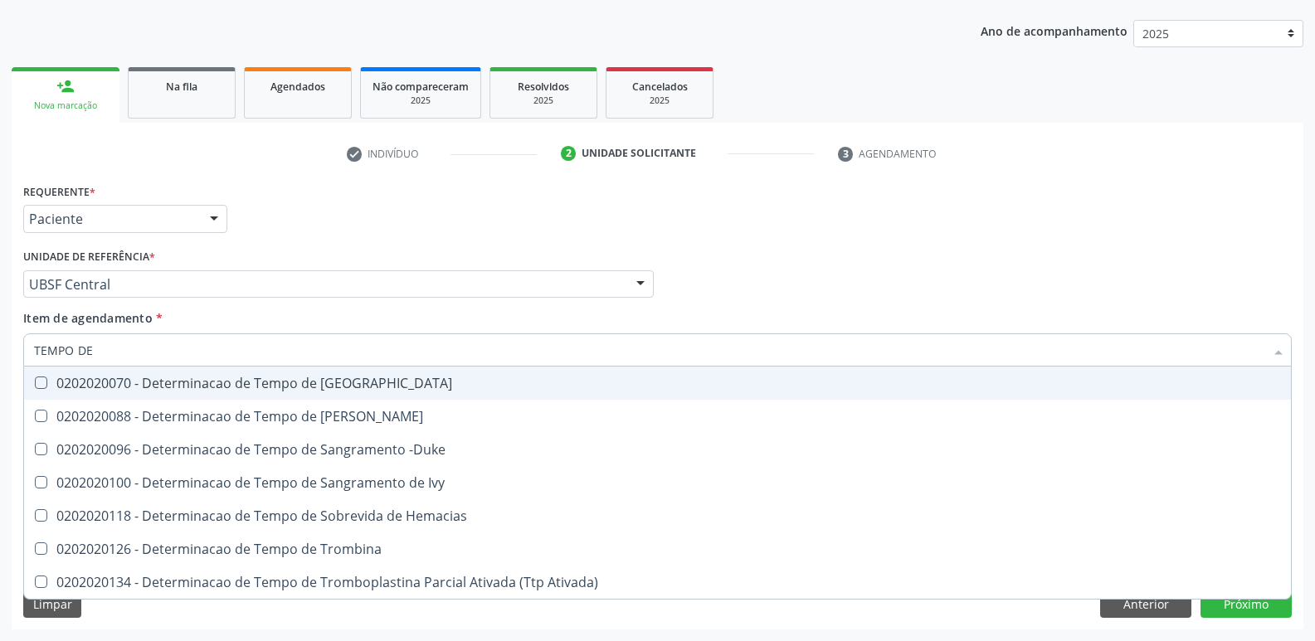
click at [199, 387] on div "0202020070 - Determinacao de Tempo de [GEOGRAPHIC_DATA]" at bounding box center [657, 383] width 1247 height 13
checkbox Coagulacao "true"
type input "TEMPO"
checkbox Coagulacao "false"
type input "T"
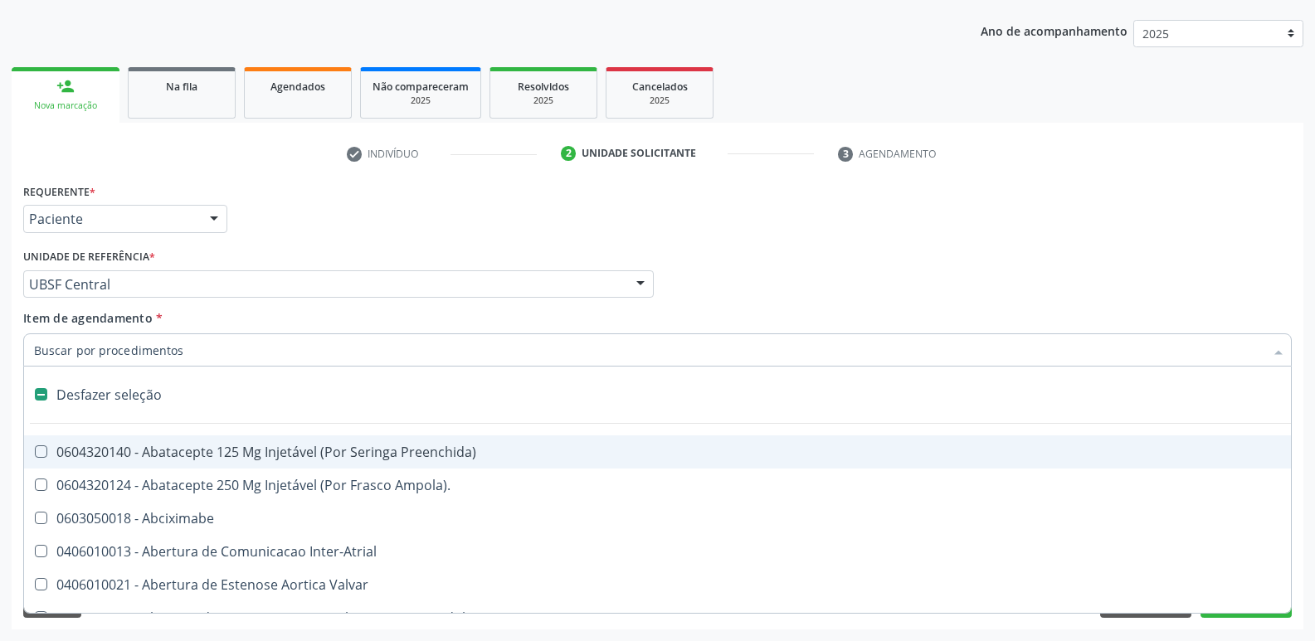
type input "G"
checkbox Estereotaxica "true"
checkbox Persistente "true"
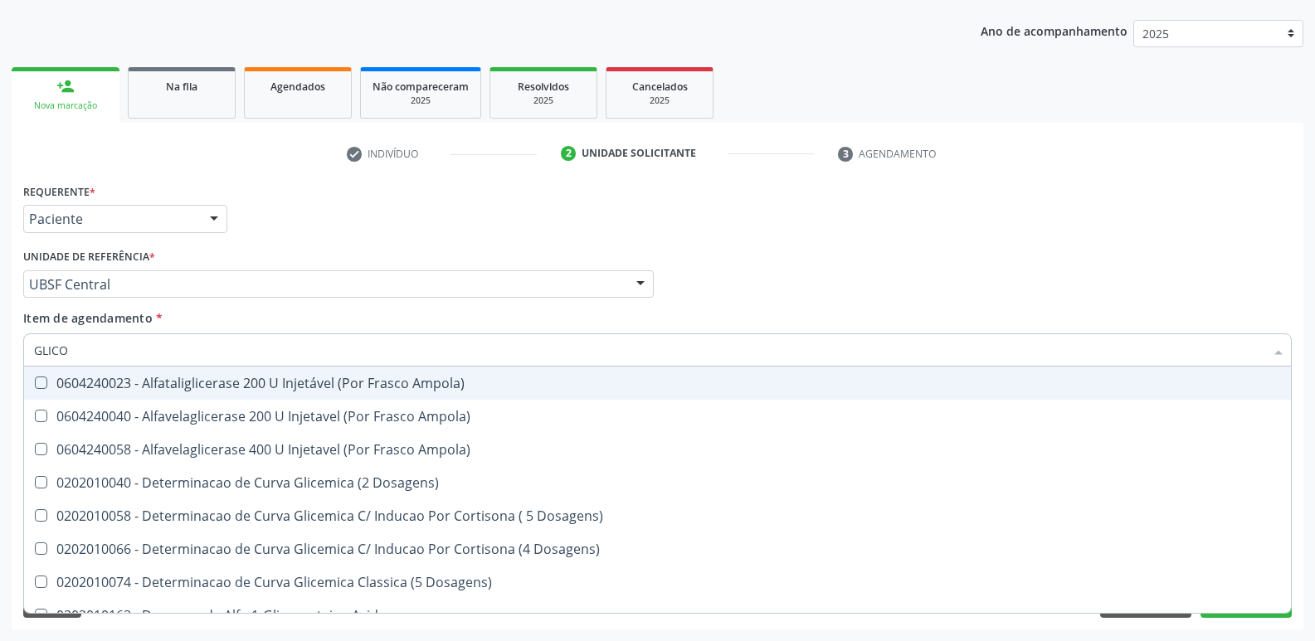
type input "GLICOS"
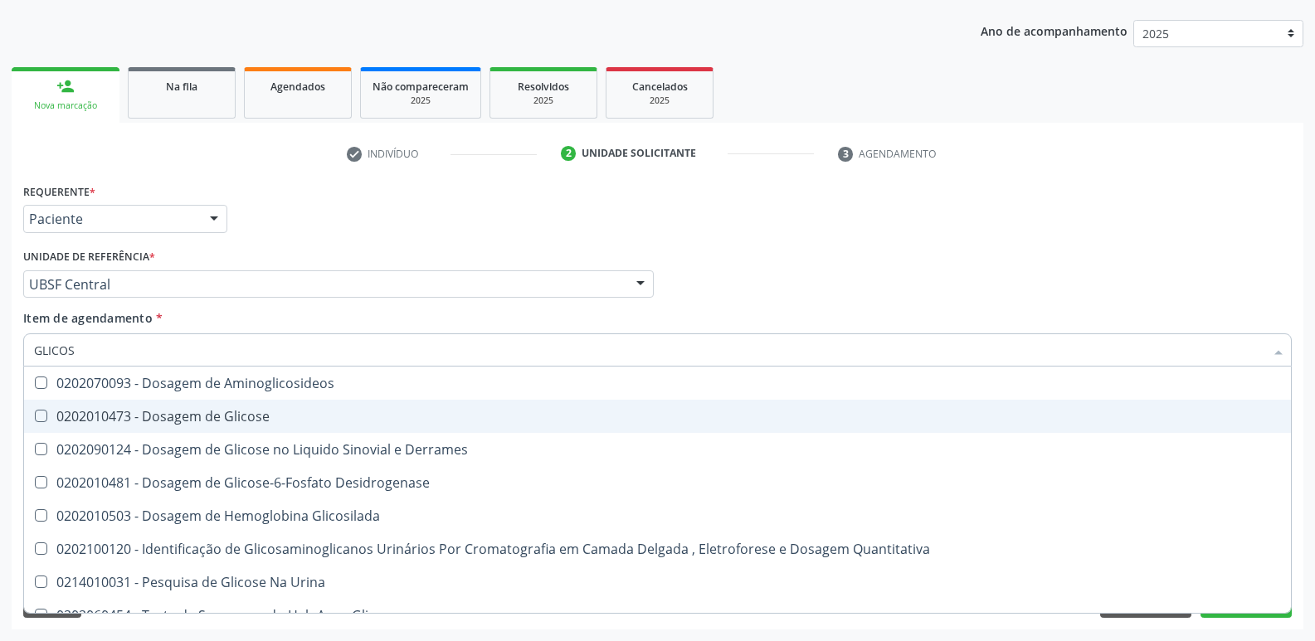
click at [212, 412] on div "0202010473 - Dosagem de Glicose" at bounding box center [657, 416] width 1247 height 13
checkbox Glicose "true"
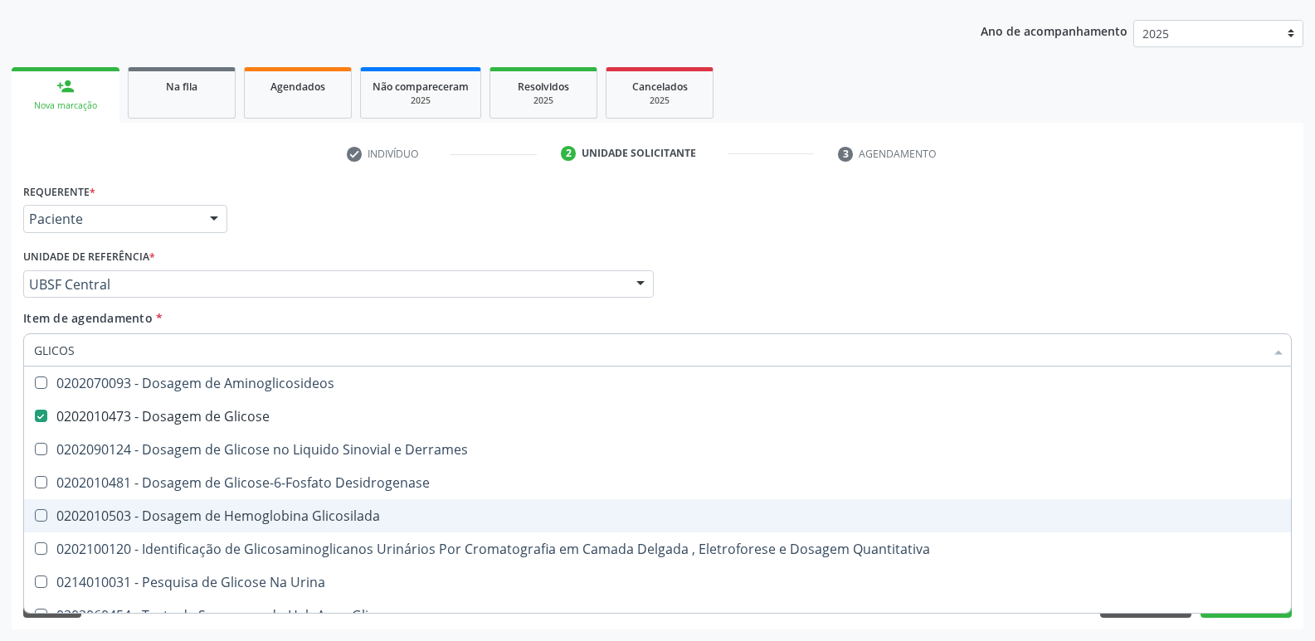
click at [278, 525] on span "0202010503 - Dosagem de Hemoglobina Glicosilada" at bounding box center [657, 515] width 1267 height 33
checkbox Glicosilada "true"
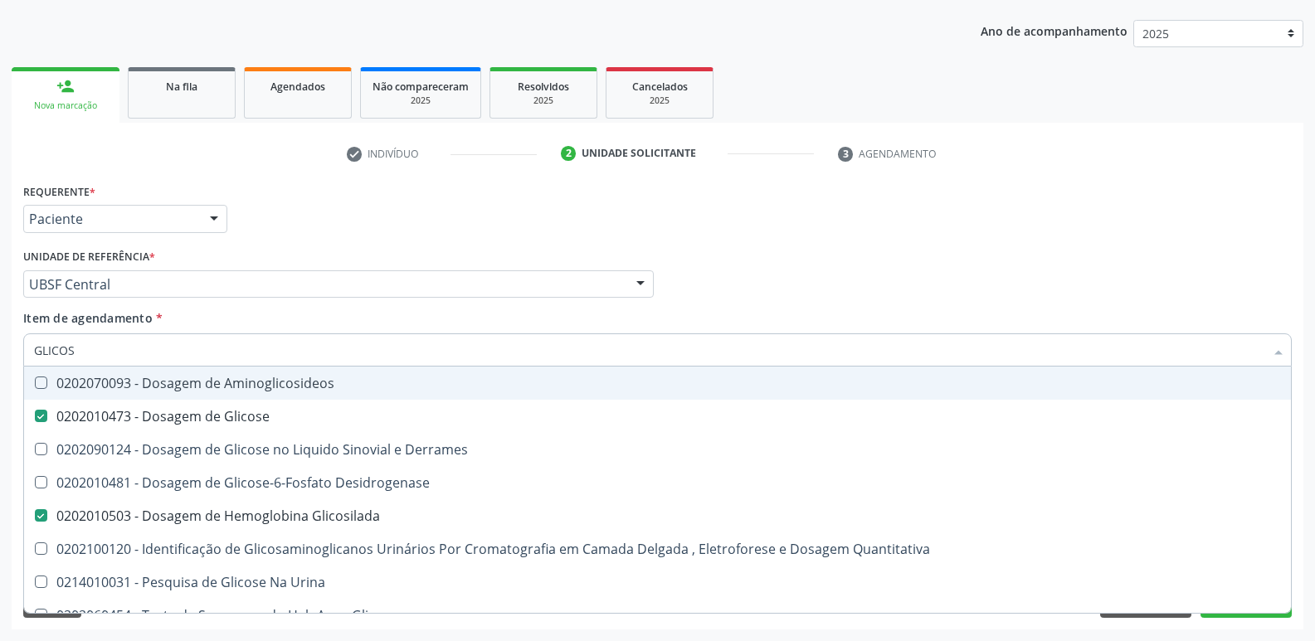
drag, startPoint x: 464, startPoint y: 224, endPoint x: 256, endPoint y: 525, distance: 365.7
click at [451, 232] on div "Requerente * Paciente Profissional de Saúde Paciente Nenhum resultado encontrad…" at bounding box center [657, 211] width 1277 height 65
checkbox Derrames "true"
checkbox Desidrogenase "true"
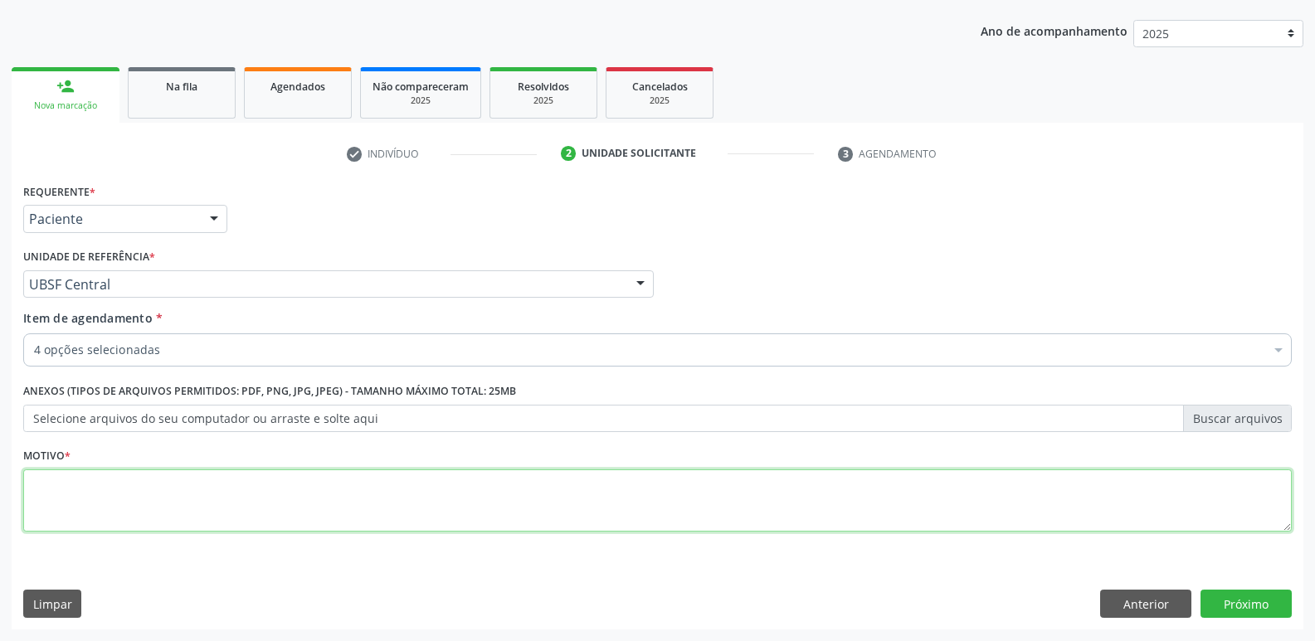
click at [148, 502] on textarea at bounding box center [657, 501] width 1268 height 63
type textarea "I"
type textarea "AVALIAÇÃO"
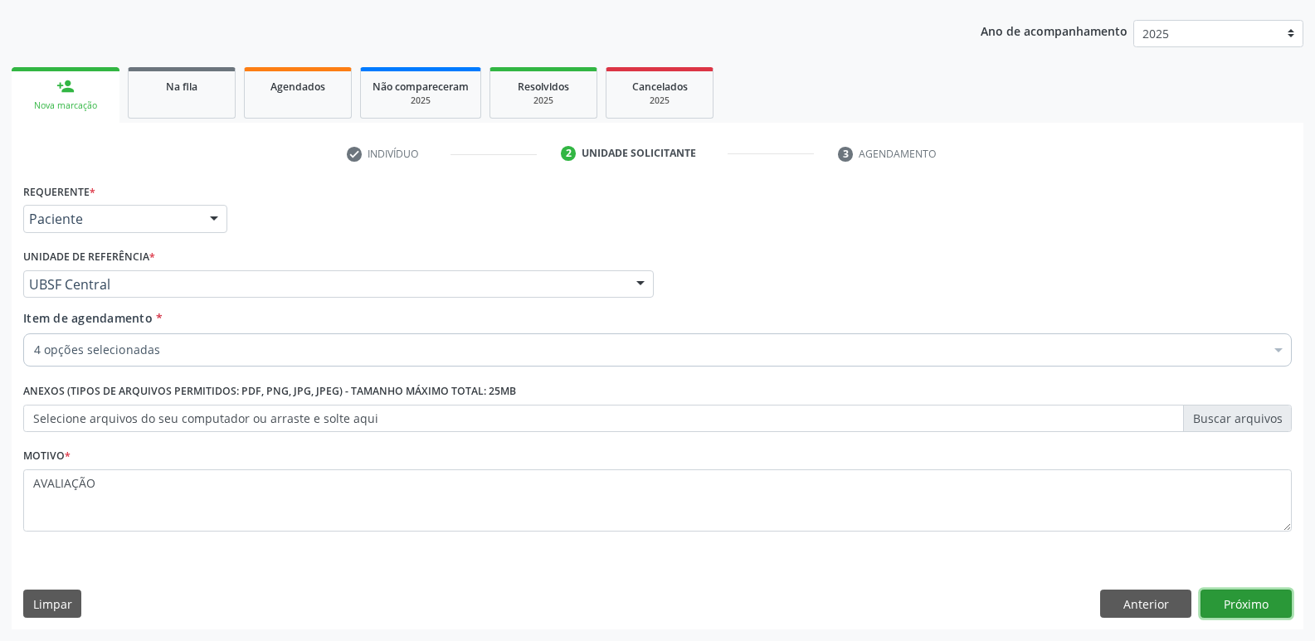
click at [1214, 601] on button "Próximo" at bounding box center [1245, 604] width 91 height 28
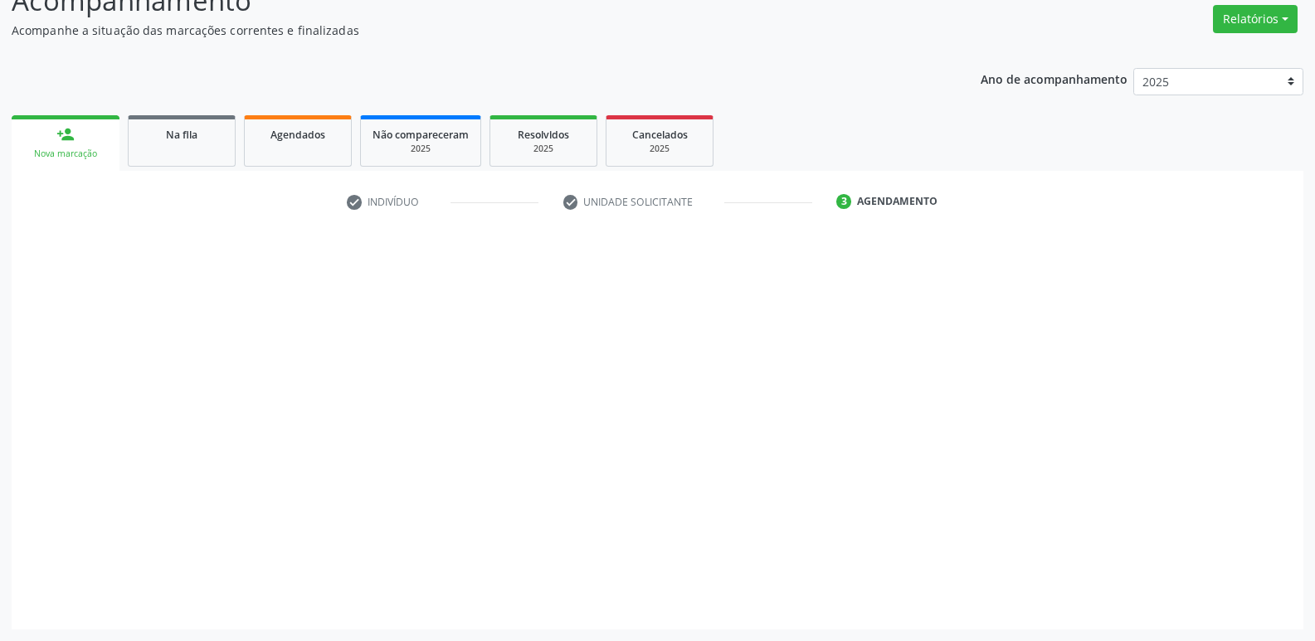
scroll to position [133, 0]
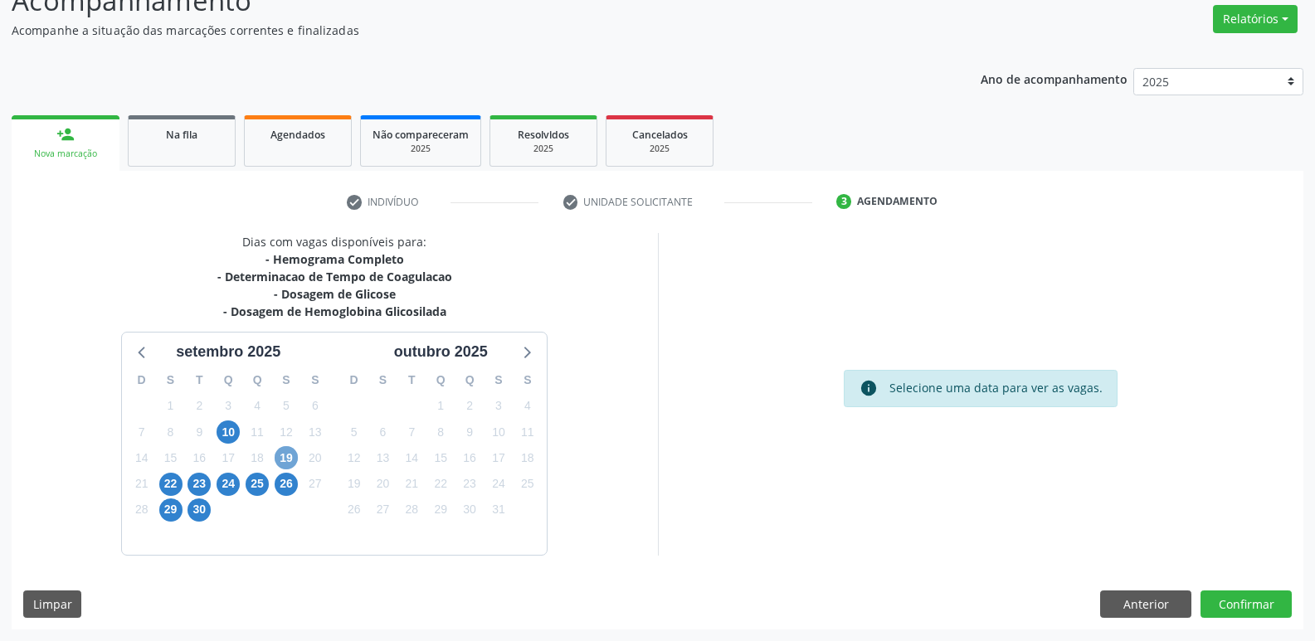
click at [286, 461] on span "19" at bounding box center [286, 457] width 23 height 23
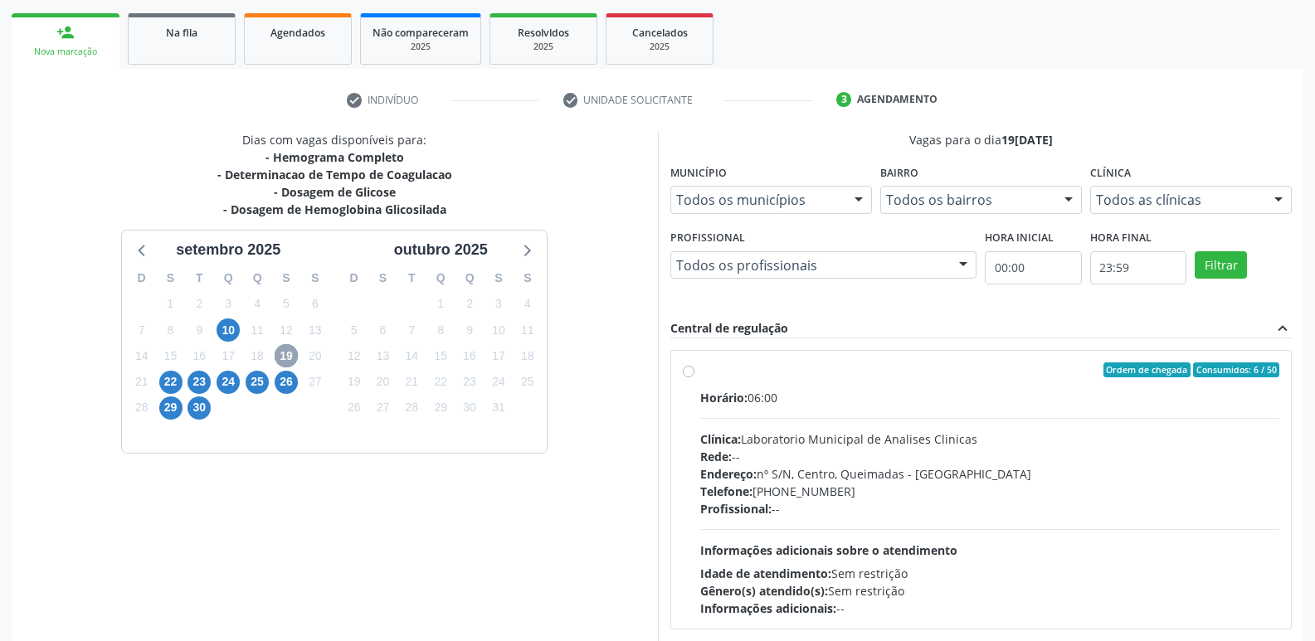
scroll to position [320, 0]
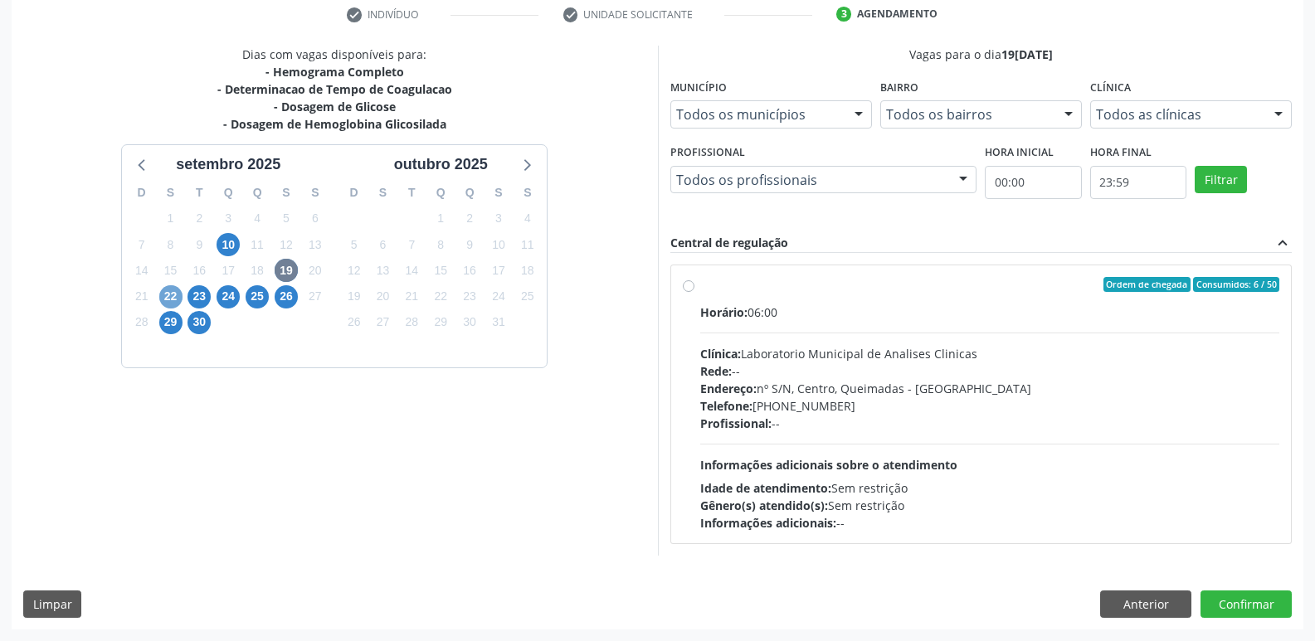
click at [171, 298] on span "22" at bounding box center [170, 296] width 23 height 23
click at [1156, 380] on div "Endereço: nº S/N, Centro, Queimadas - PB" at bounding box center [990, 388] width 580 height 17
click at [694, 292] on input "Ordem de chegada Consumidos: 7 / 50 Horário: 06:00 Clínica: Laboratorio Municip…" at bounding box center [689, 284] width 12 height 15
radio input "true"
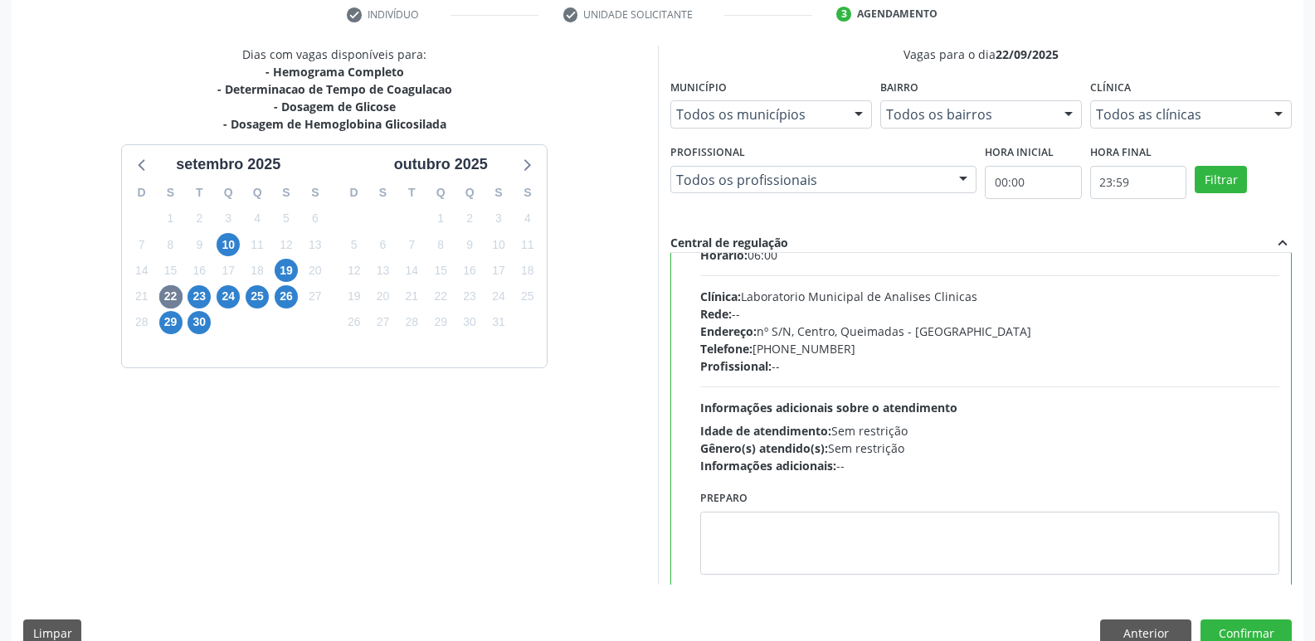
scroll to position [82, 0]
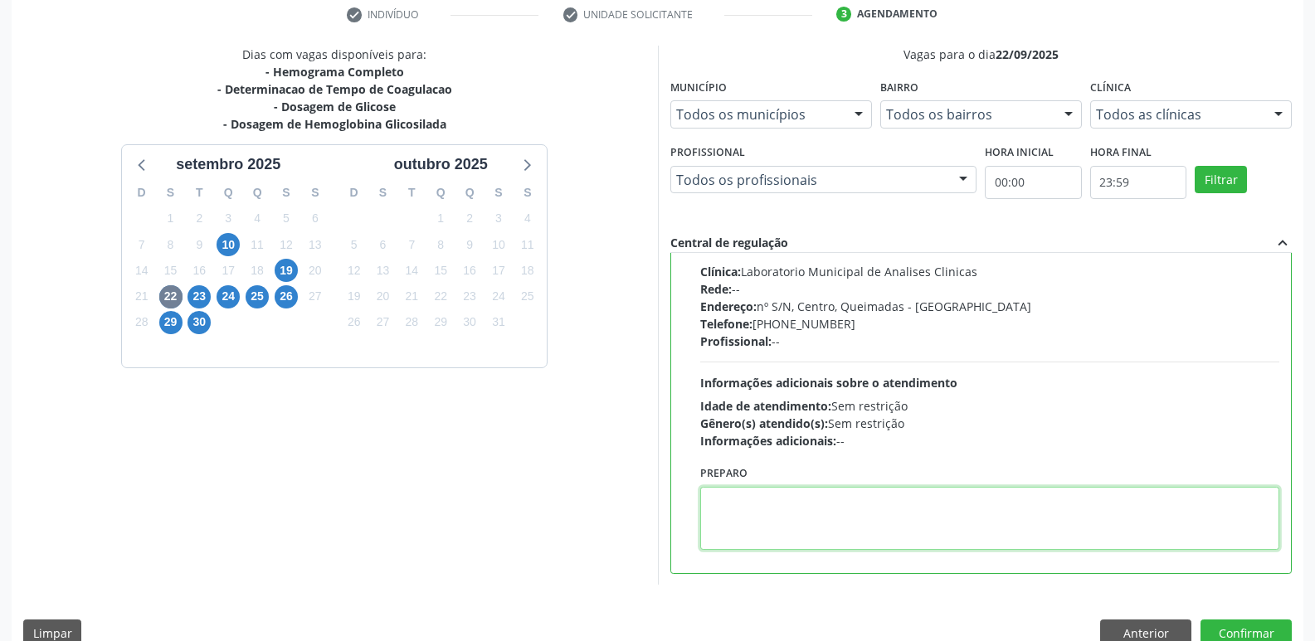
click at [765, 529] on textarea at bounding box center [990, 518] width 580 height 63
type textarea "IR EM [GEOGRAPHIC_DATA]"
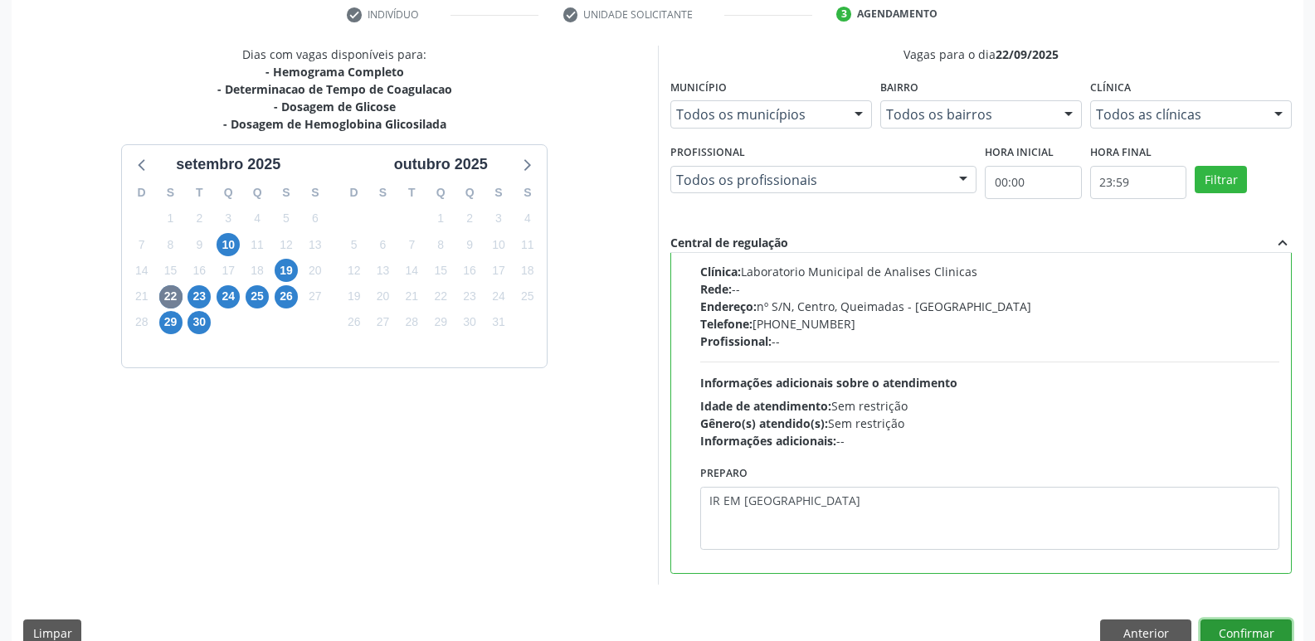
click at [1220, 621] on button "Confirmar" at bounding box center [1245, 634] width 91 height 28
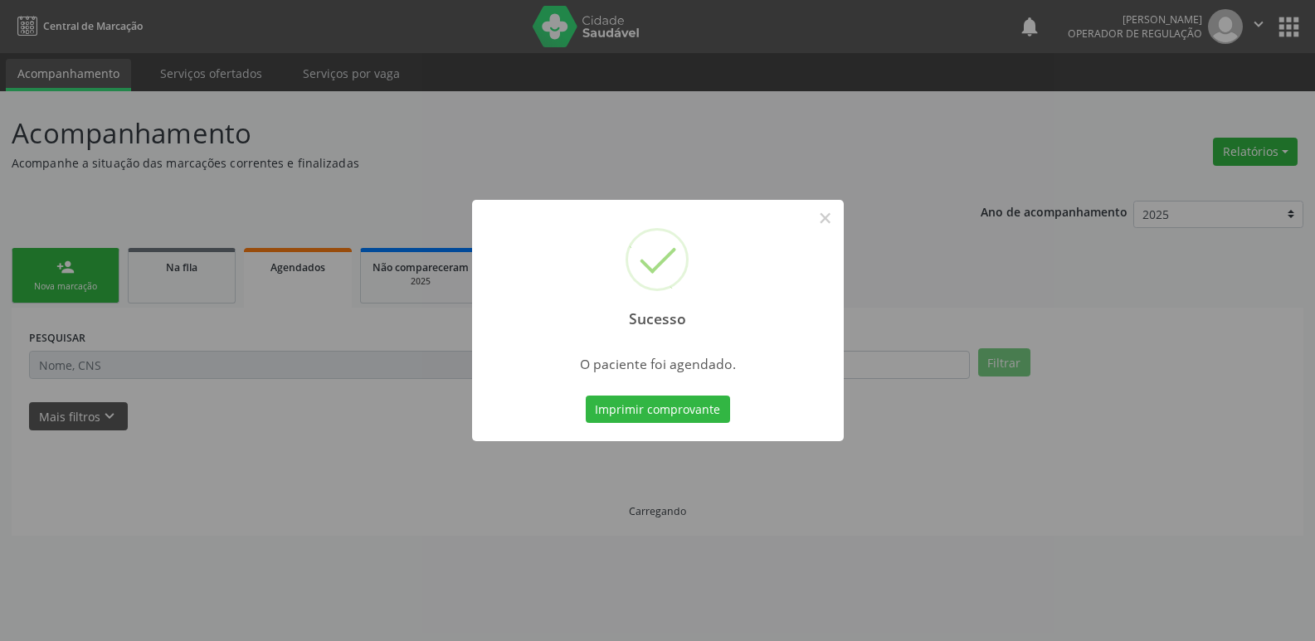
scroll to position [0, 0]
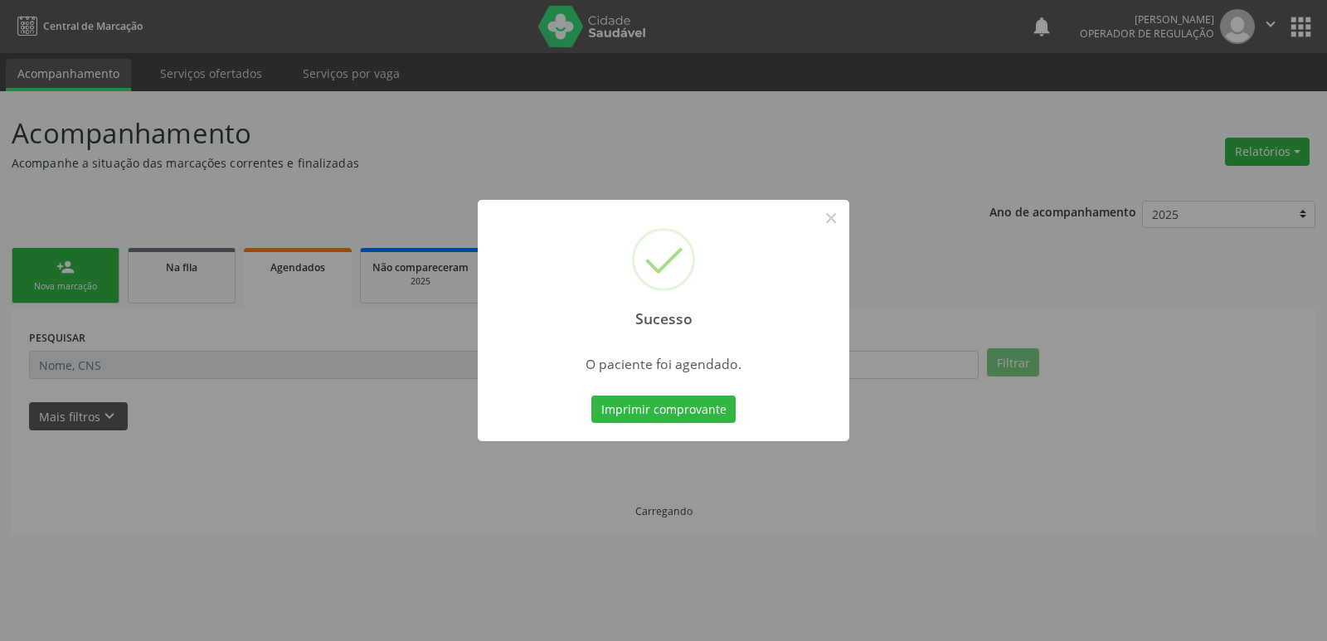
click at [592, 396] on button "Imprimir comprovante" at bounding box center [664, 410] width 144 height 28
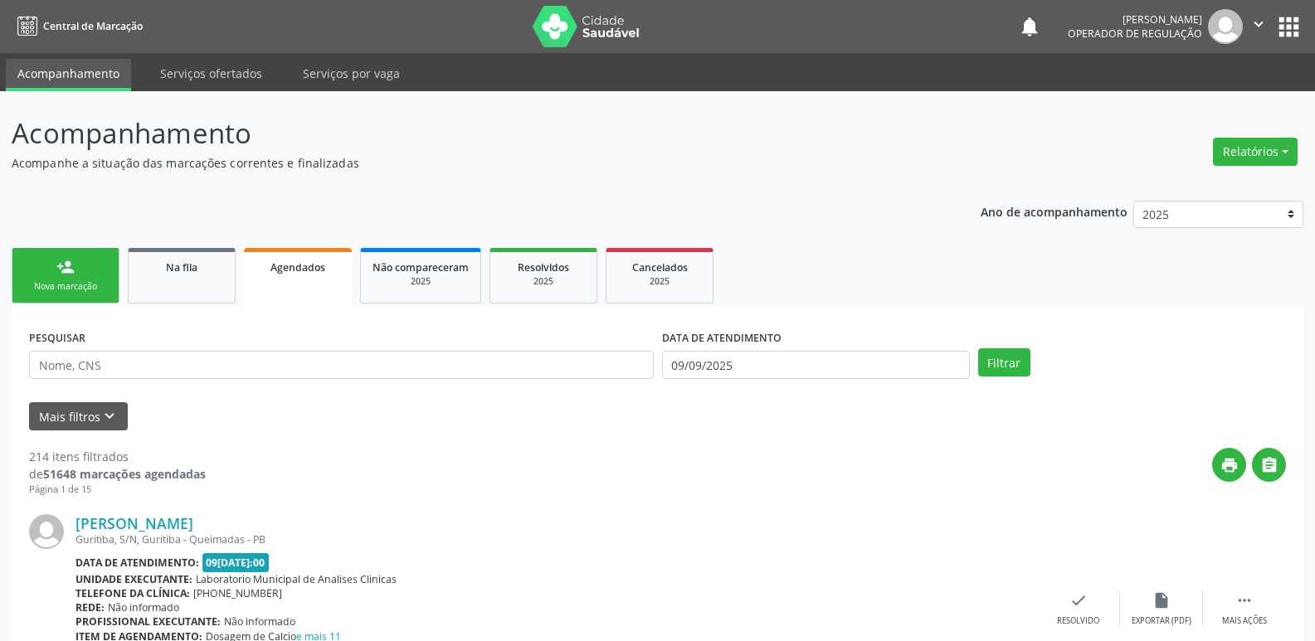
click at [95, 251] on link "person_add Nova marcação" at bounding box center [66, 276] width 108 height 56
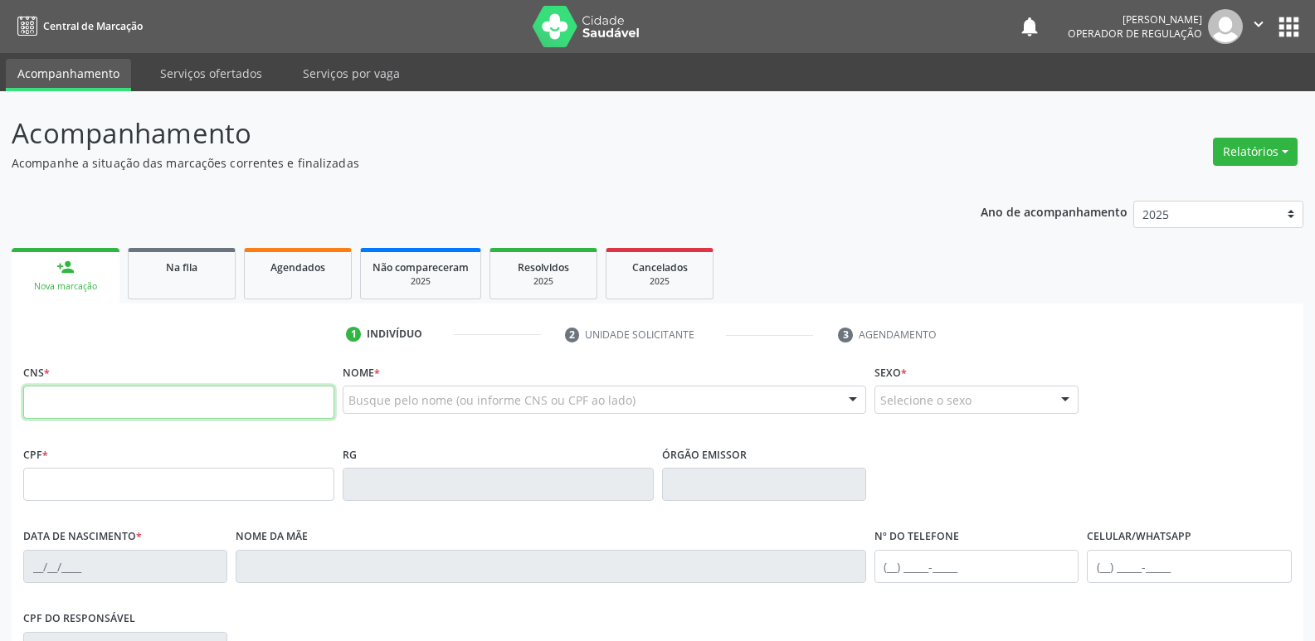
click at [90, 397] on input "text" at bounding box center [178, 402] width 311 height 33
type input "700 8079 4162 4084"
type input "141.088.874-68"
type input "18/01/1954"
type input "Francisca Gonzaga de Albuquerque"
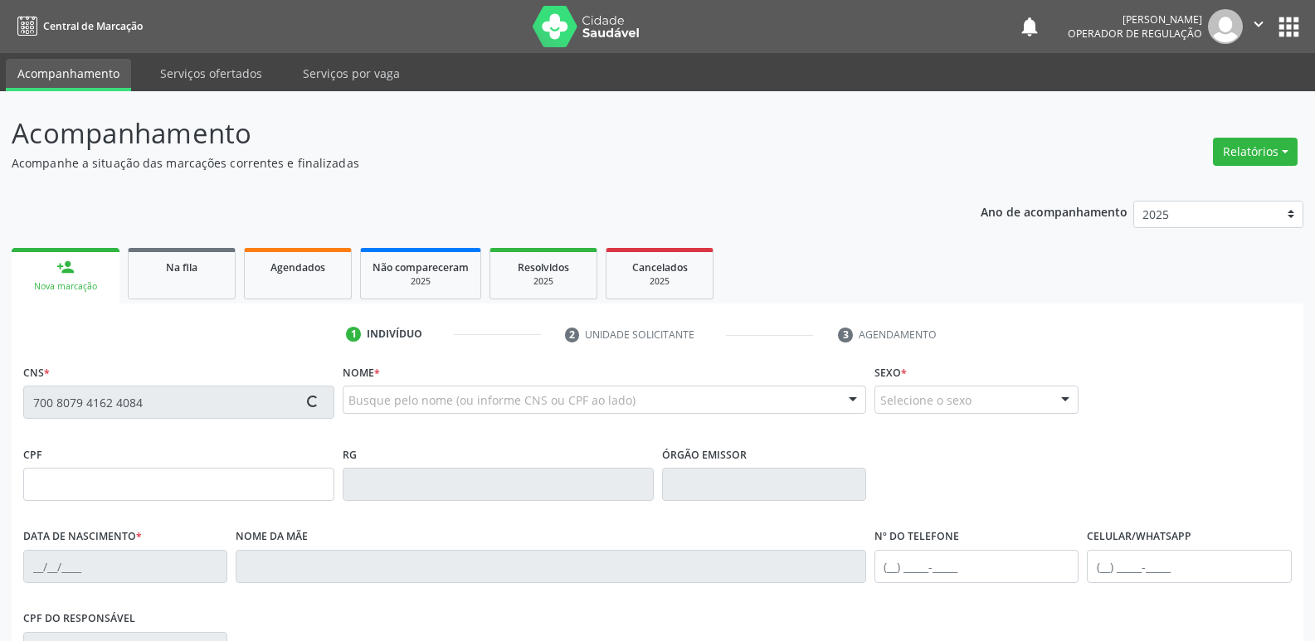
type input "(83) 99132-7458"
type input "63"
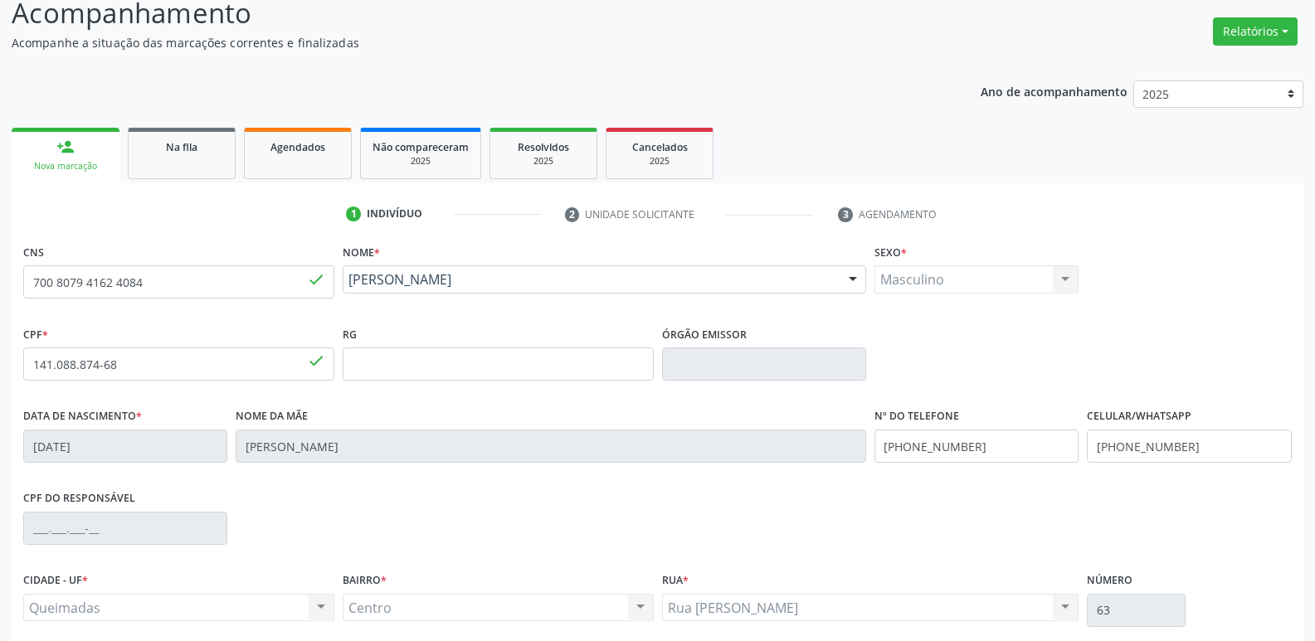
scroll to position [258, 0]
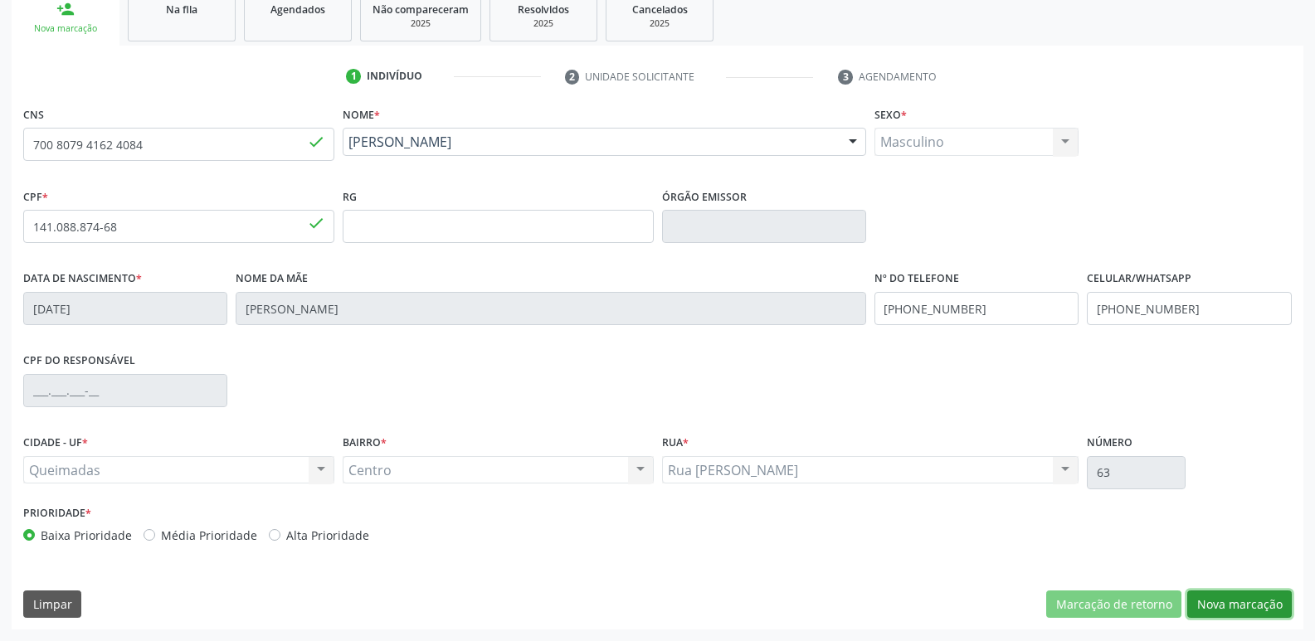
click at [1221, 591] on button "Nova marcação" at bounding box center [1239, 605] width 105 height 28
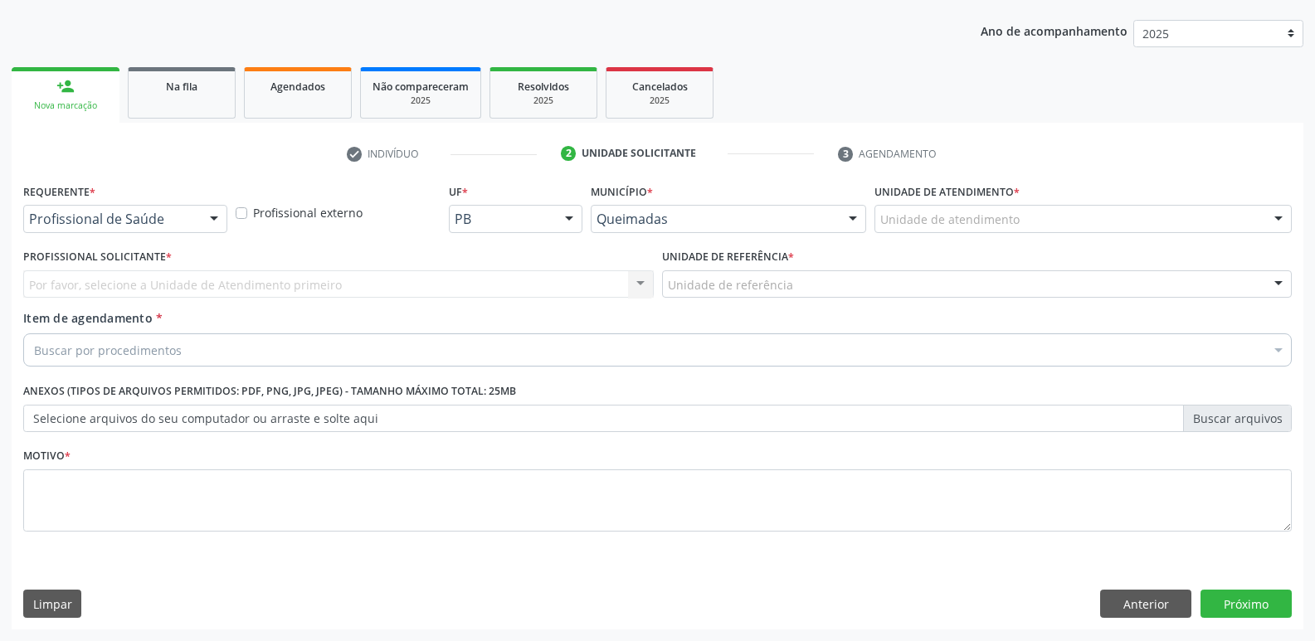
scroll to position [181, 0]
drag, startPoint x: 111, startPoint y: 220, endPoint x: 106, endPoint y: 255, distance: 35.2
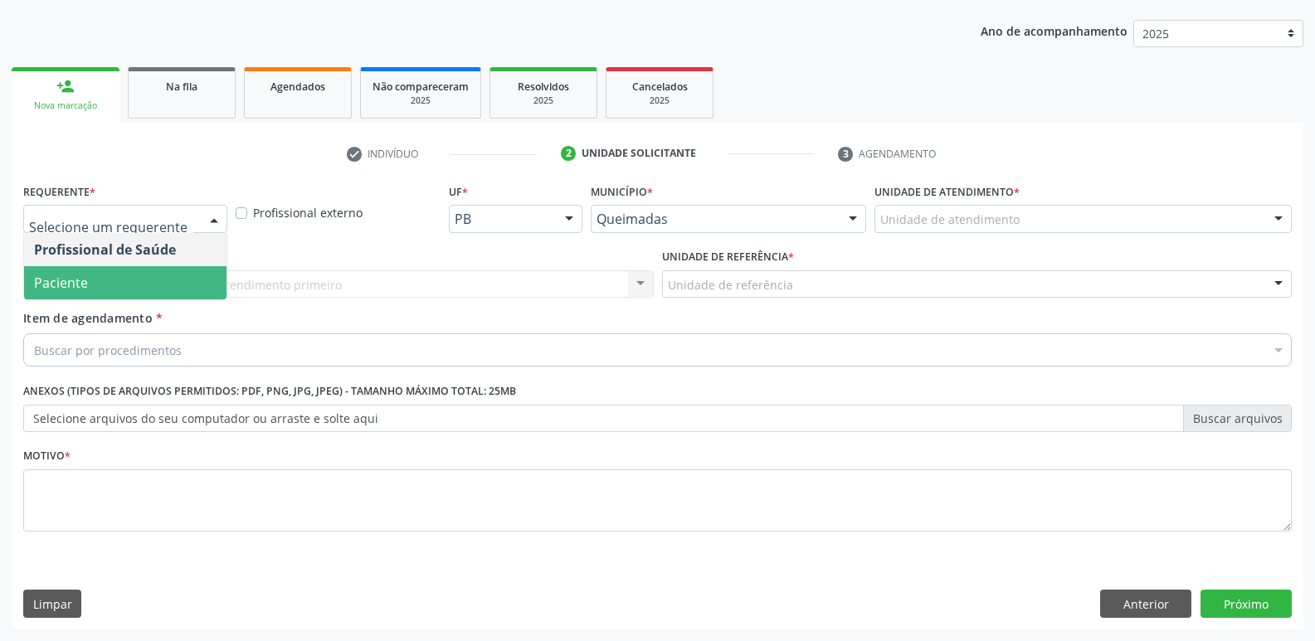
drag, startPoint x: 119, startPoint y: 267, endPoint x: 129, endPoint y: 270, distance: 11.3
click at [121, 267] on span "Paciente" at bounding box center [125, 282] width 202 height 33
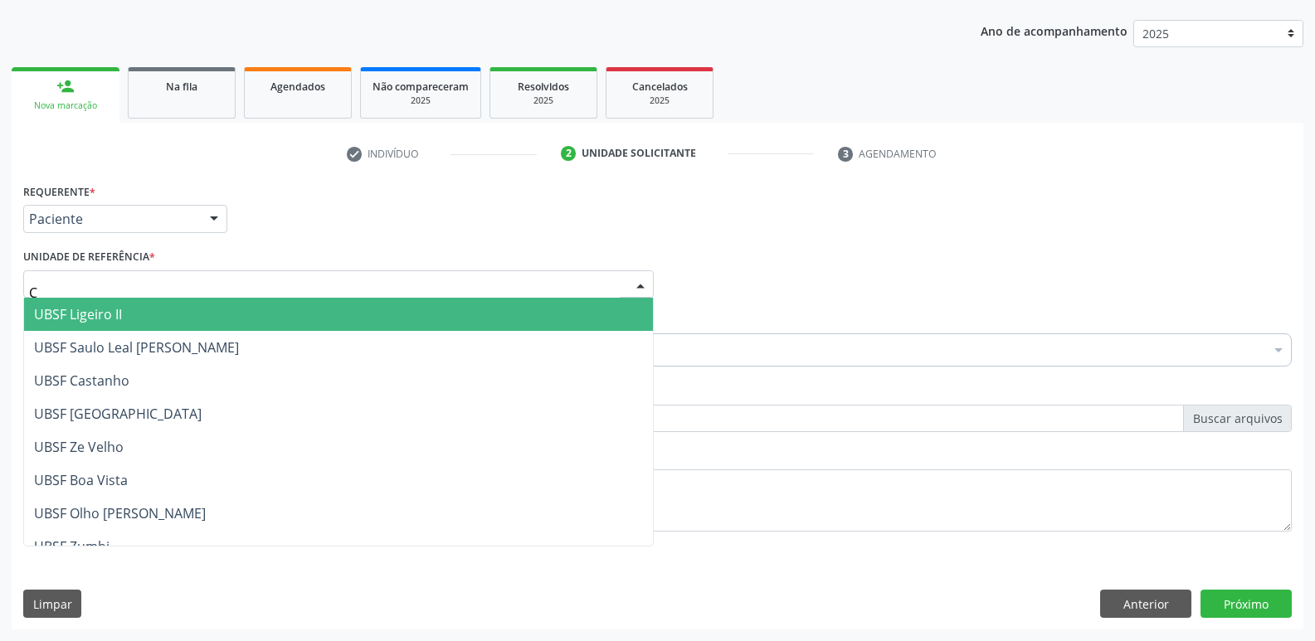
type input "CE"
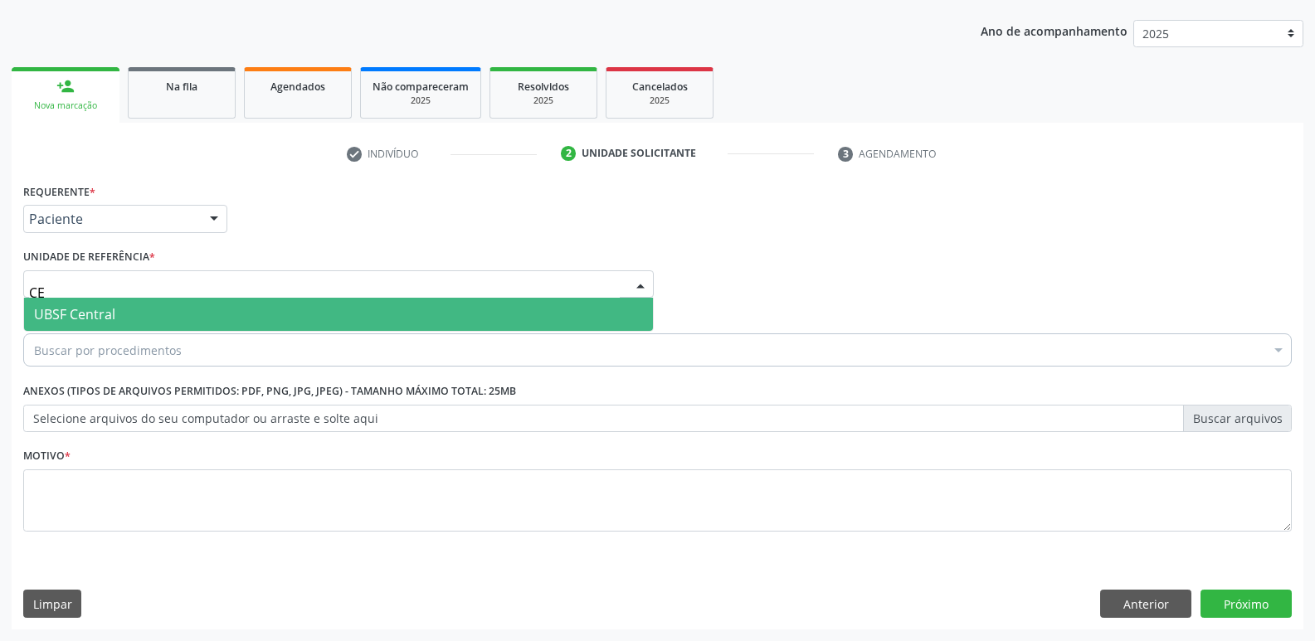
click at [100, 313] on span "UBSF Central" at bounding box center [74, 314] width 81 height 18
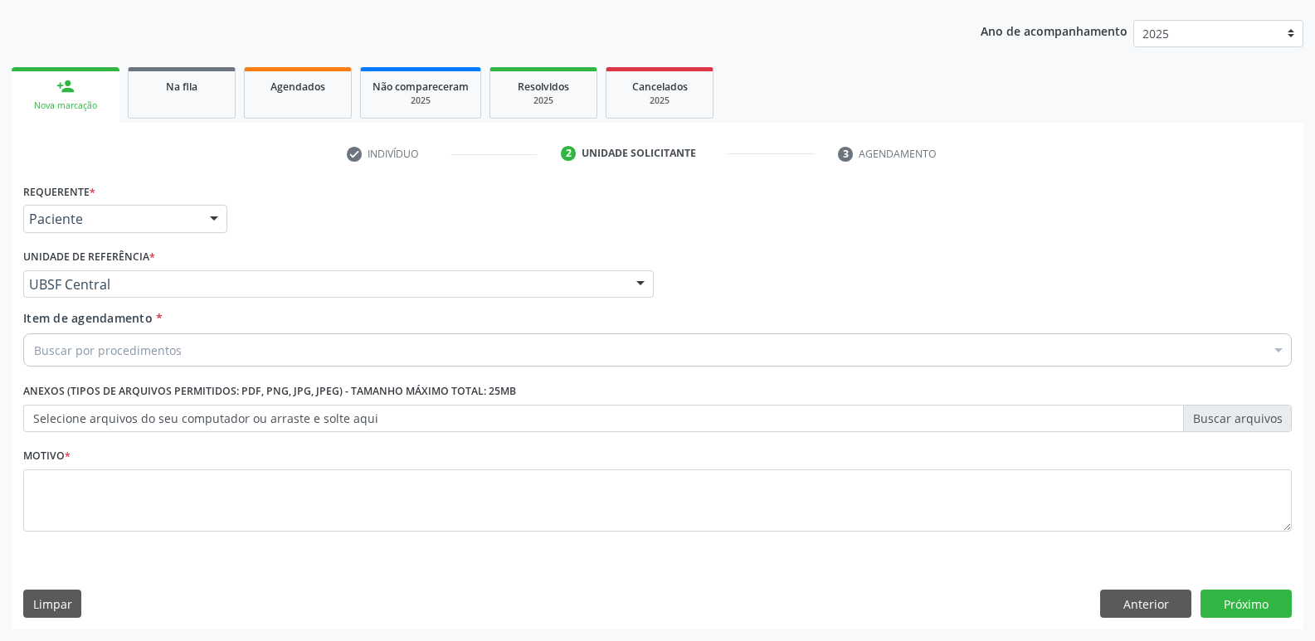
click at [110, 334] on div "Buscar por procedimentos" at bounding box center [657, 350] width 1268 height 33
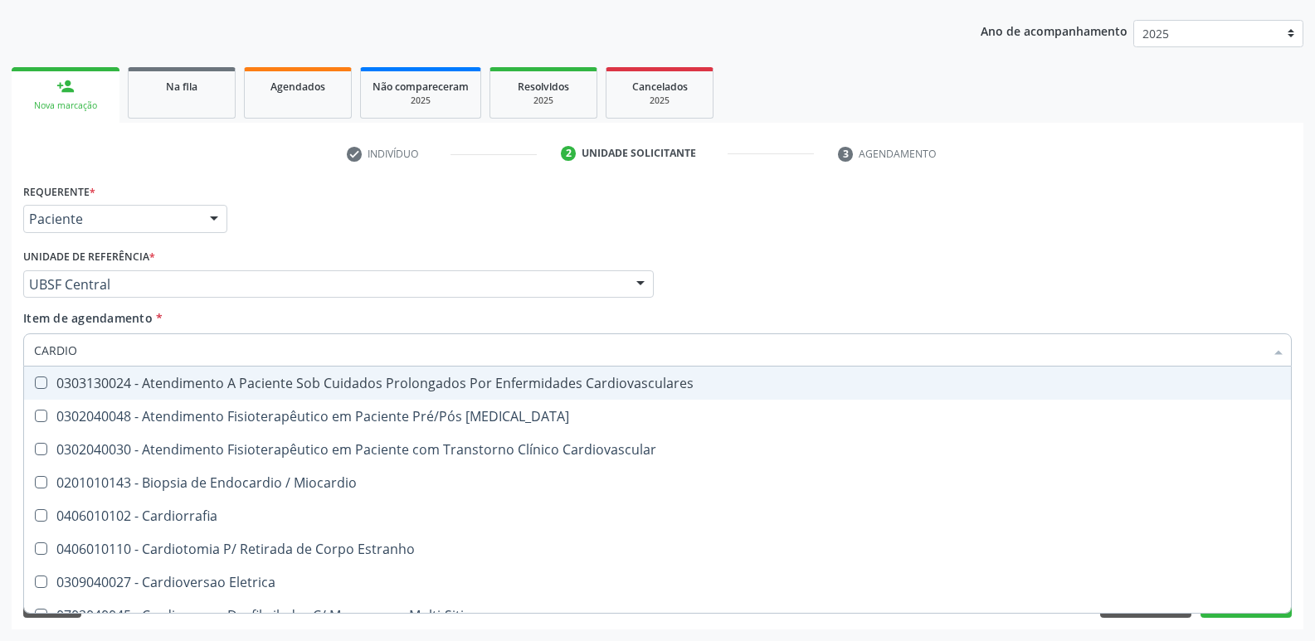
type input "CARDIOL"
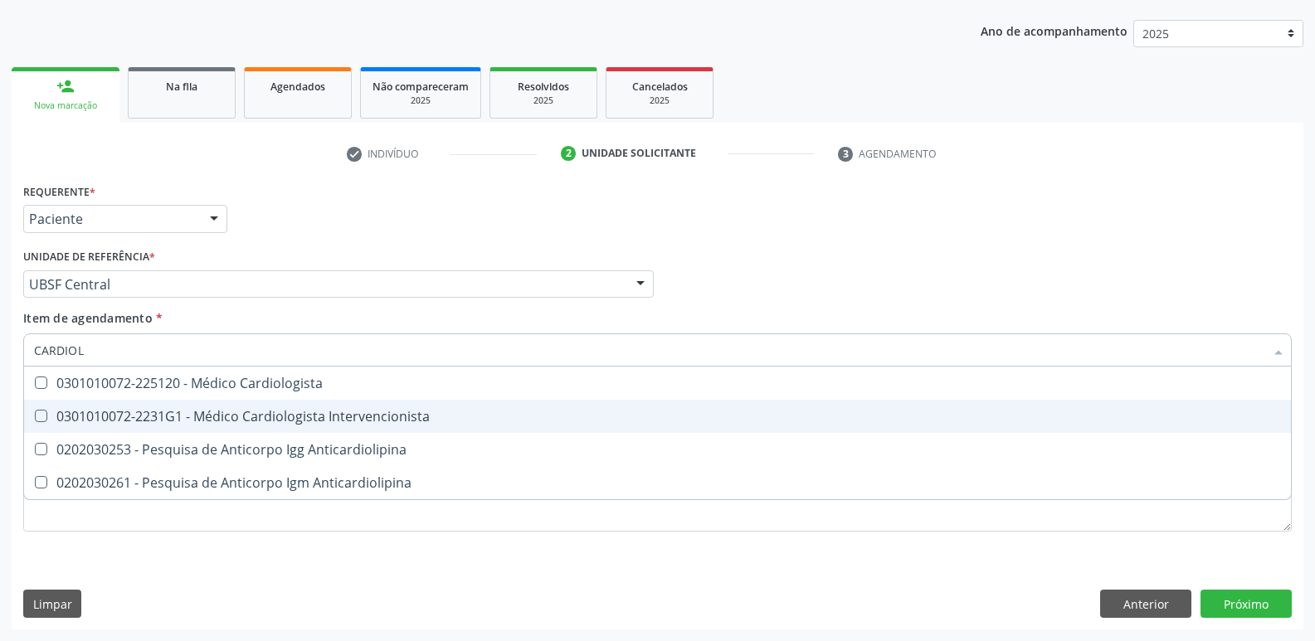
drag, startPoint x: 198, startPoint y: 414, endPoint x: 174, endPoint y: 497, distance: 86.4
click at [188, 416] on div "0301010072-2231G1 - Médico Cardiologista Intervencionista" at bounding box center [657, 416] width 1247 height 13
checkbox Intervencionista "true"
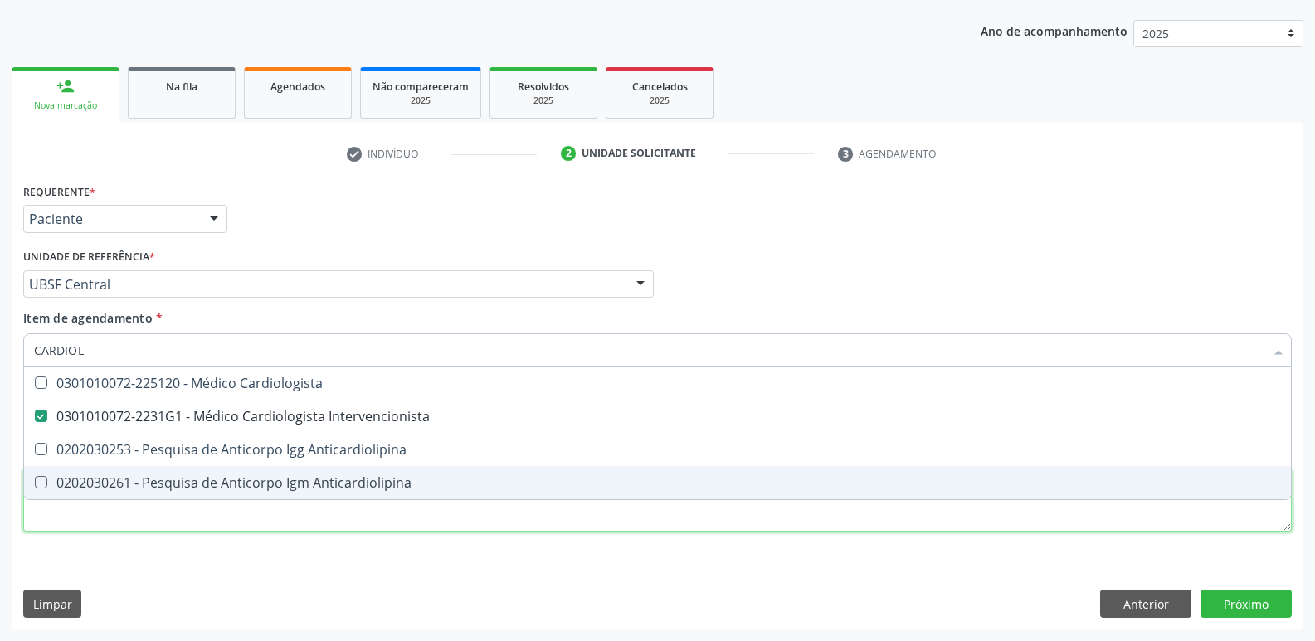
click at [171, 510] on div "Requerente * Paciente Profissional de Saúde Paciente Nenhum resultado encontrad…" at bounding box center [657, 367] width 1268 height 376
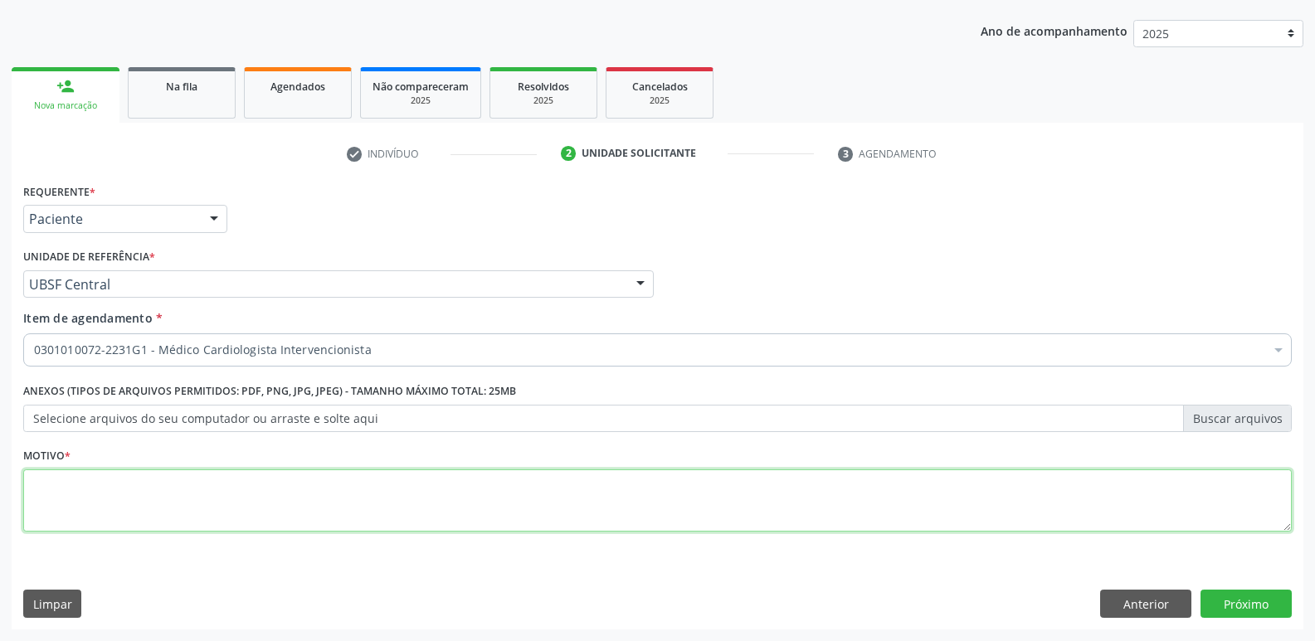
paste textarea "A"
drag, startPoint x: 544, startPoint y: 514, endPoint x: 0, endPoint y: 313, distance: 580.4
click at [0, 313] on div "Acompanhamento Acompanhe a situação das marcações correntes e finalizadas Relat…" at bounding box center [657, 275] width 1315 height 731
type textarea "AVALIAÇÃO"
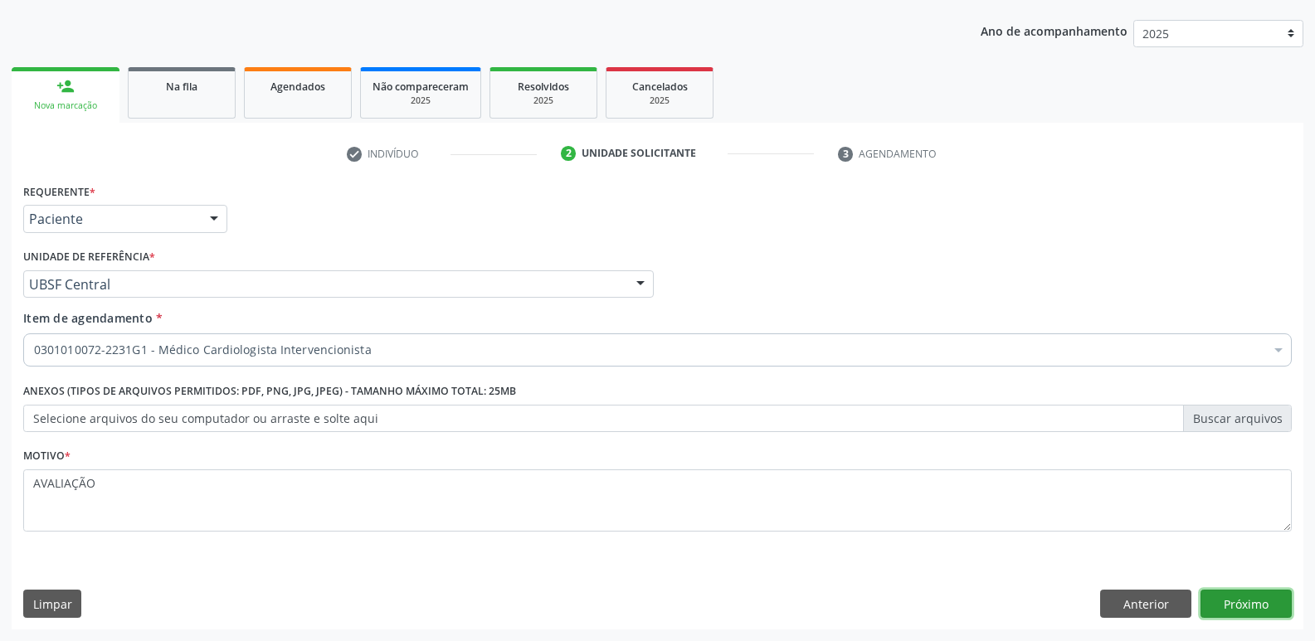
click at [1225, 606] on button "Próximo" at bounding box center [1245, 604] width 91 height 28
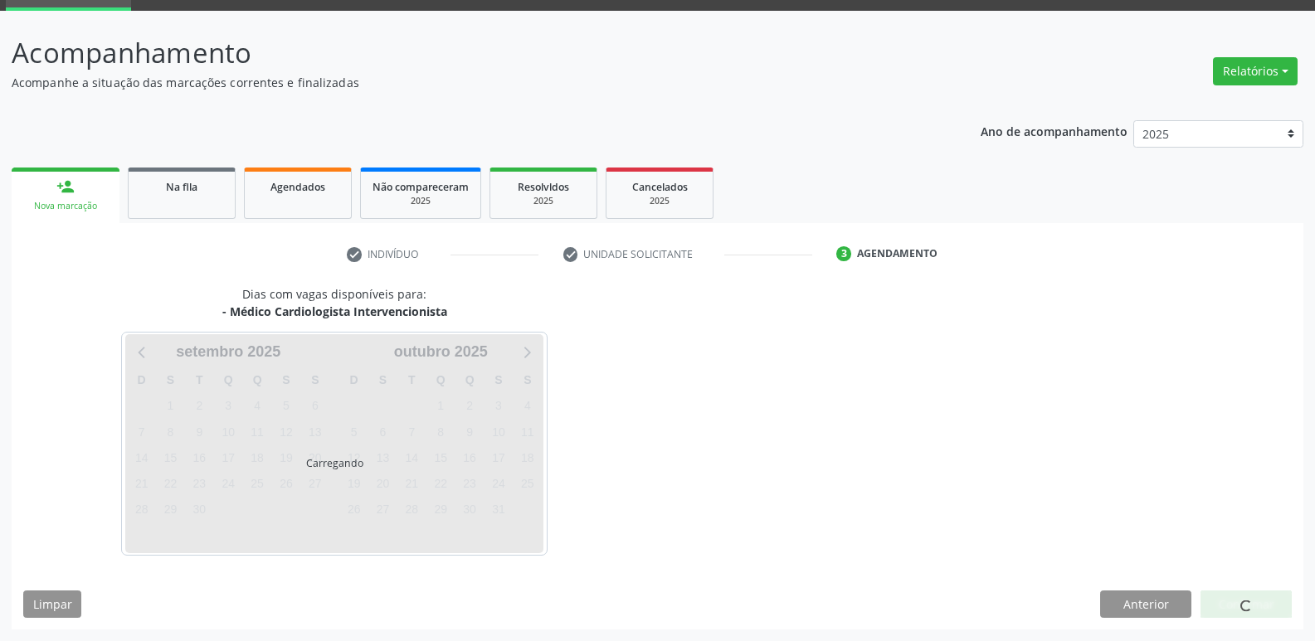
scroll to position [80, 0]
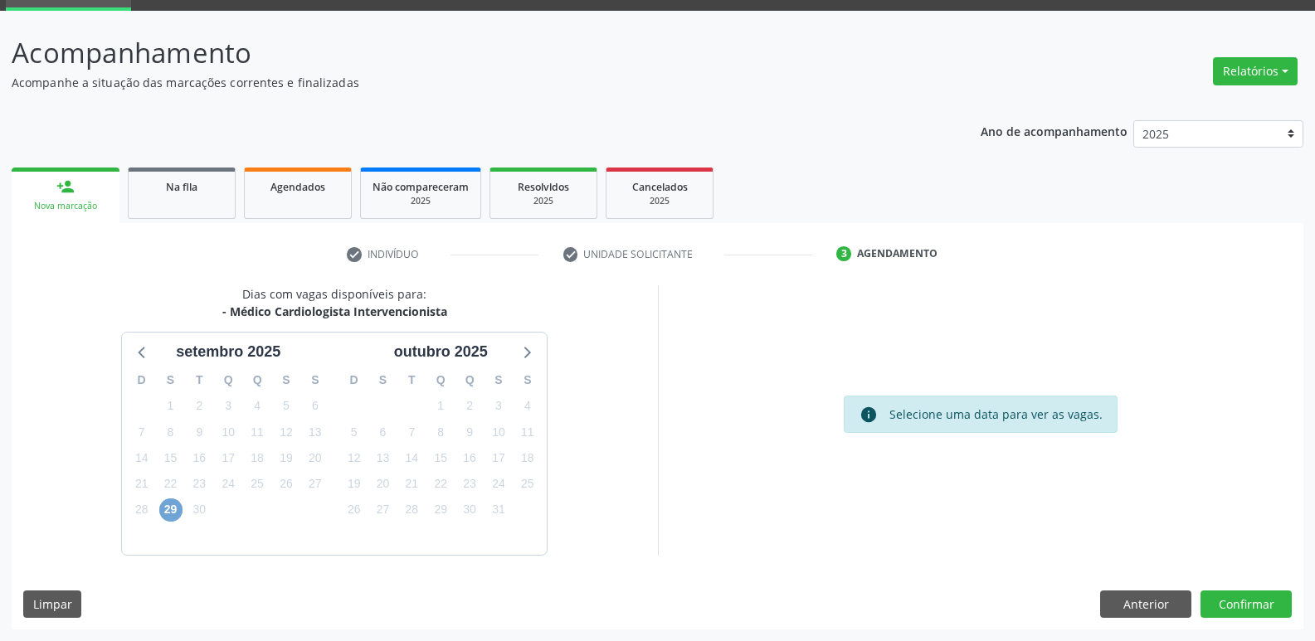
click at [173, 514] on span "29" at bounding box center [170, 510] width 23 height 23
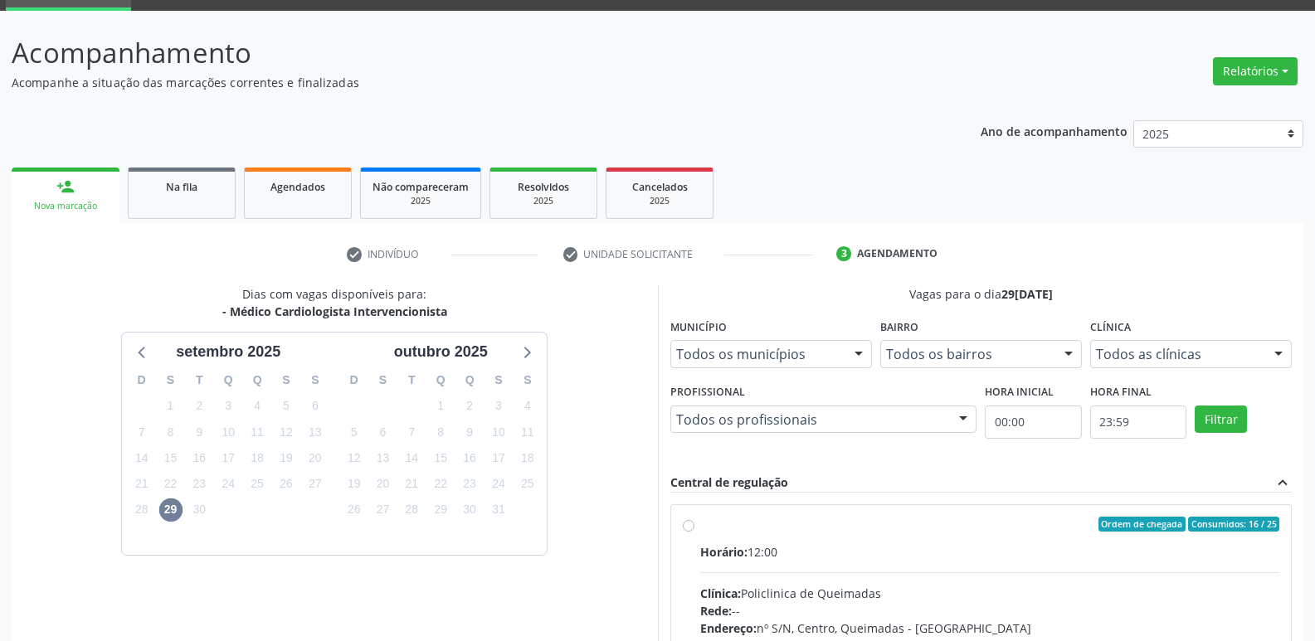
click at [1072, 549] on div "Horário: 12:00" at bounding box center [990, 551] width 580 height 17
click at [694, 532] on input "Ordem de chegada Consumidos: 16 / 25 Horário: 12:00 Clínica: Policlinica de Que…" at bounding box center [689, 524] width 12 height 15
radio input "true"
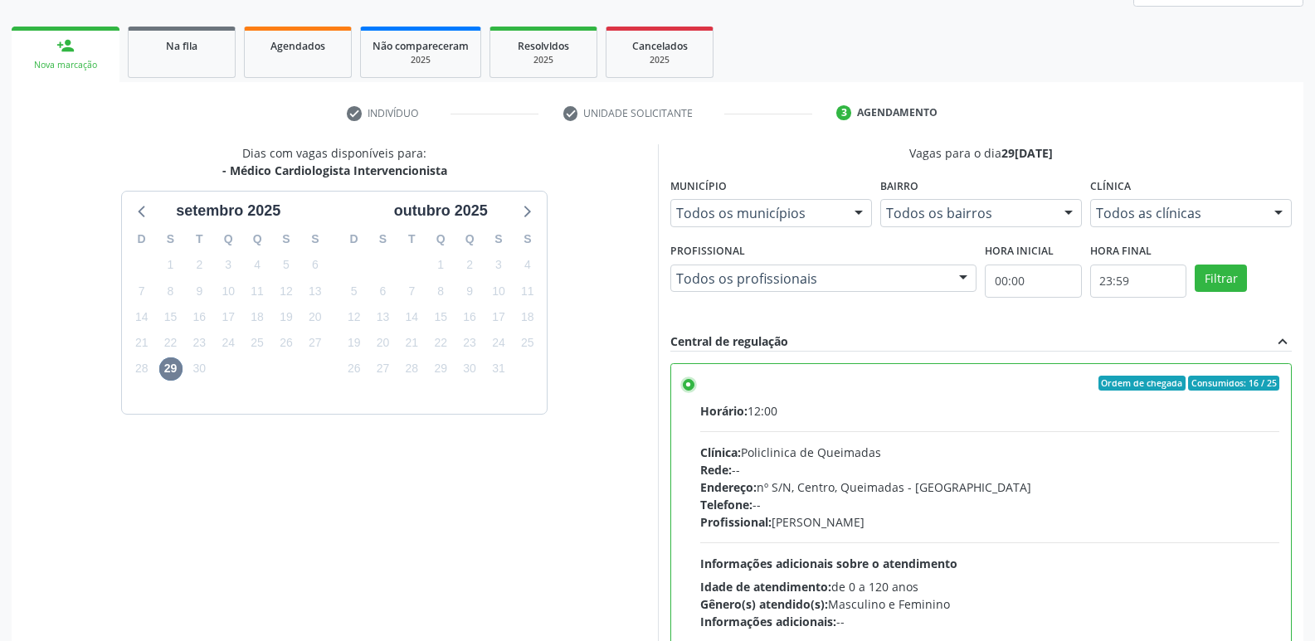
scroll to position [350, 0]
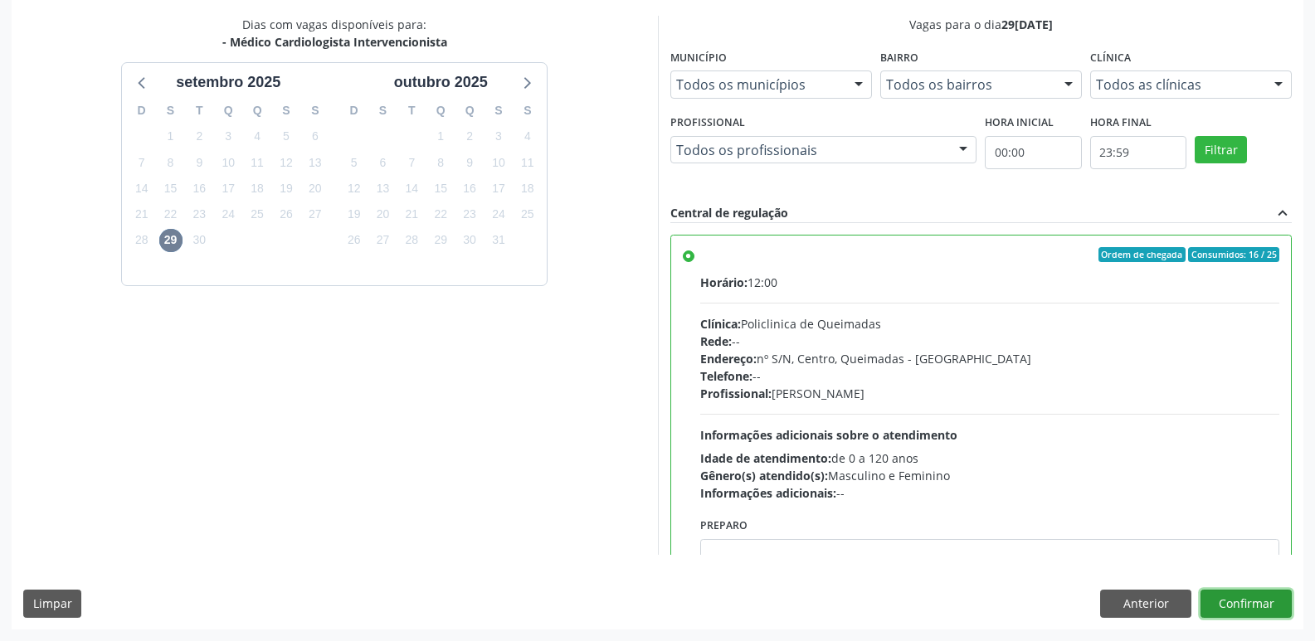
click at [1256, 597] on button "Confirmar" at bounding box center [1245, 604] width 91 height 28
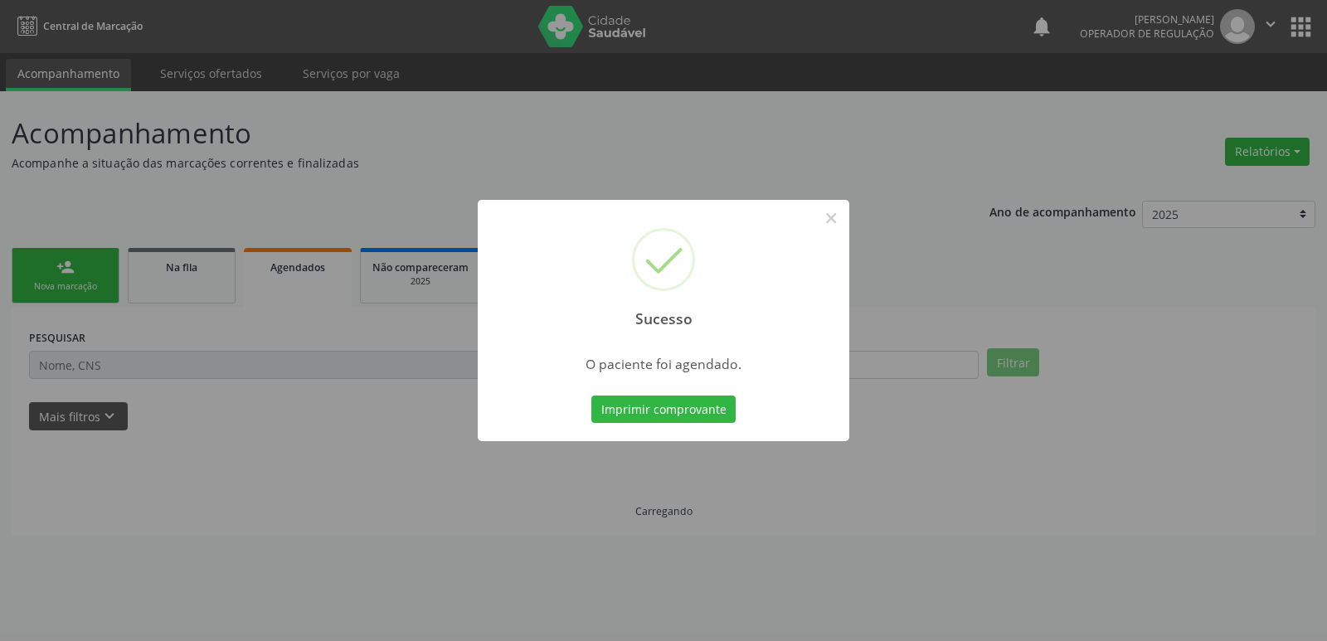
click at [592, 396] on button "Imprimir comprovante" at bounding box center [664, 410] width 144 height 28
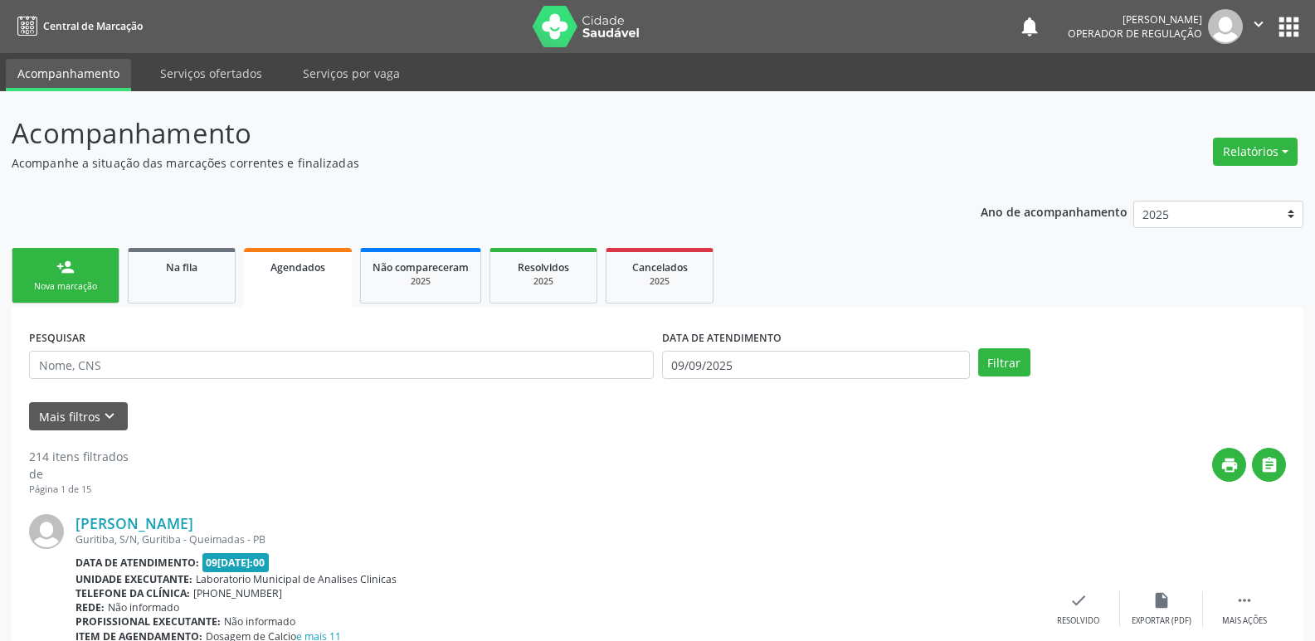
click at [71, 261] on div "person_add" at bounding box center [65, 267] width 18 height 18
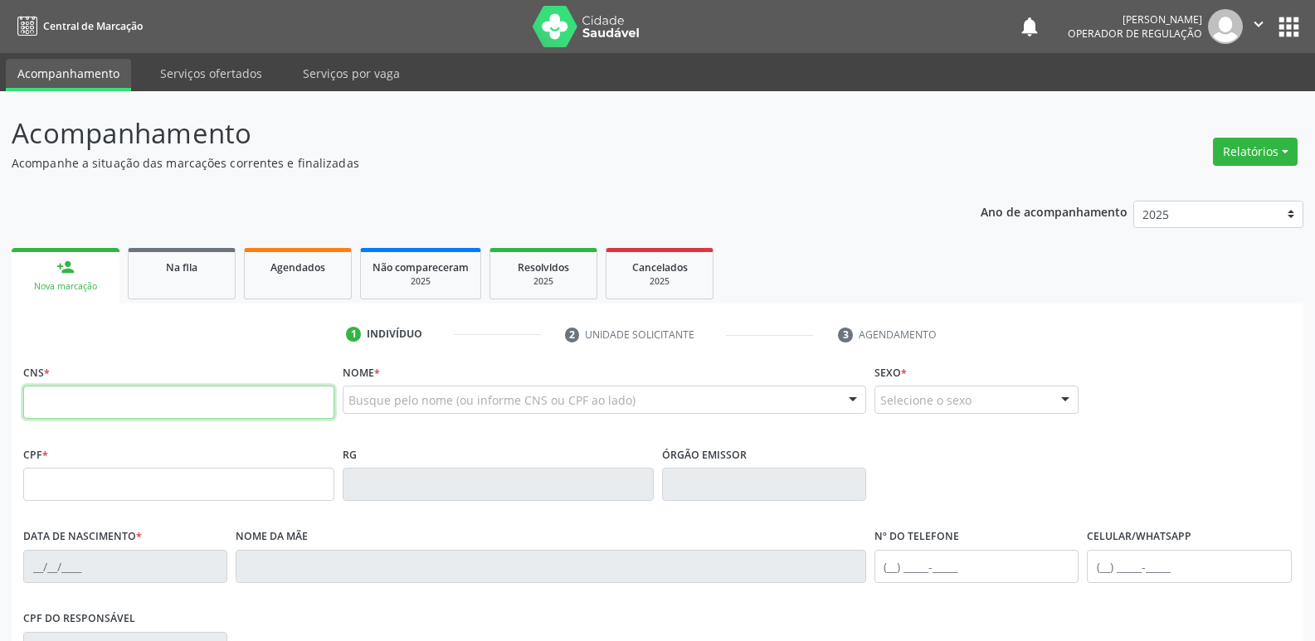
click at [219, 391] on input "text" at bounding box center [178, 402] width 311 height 33
